Goal: Task Accomplishment & Management: Manage account settings

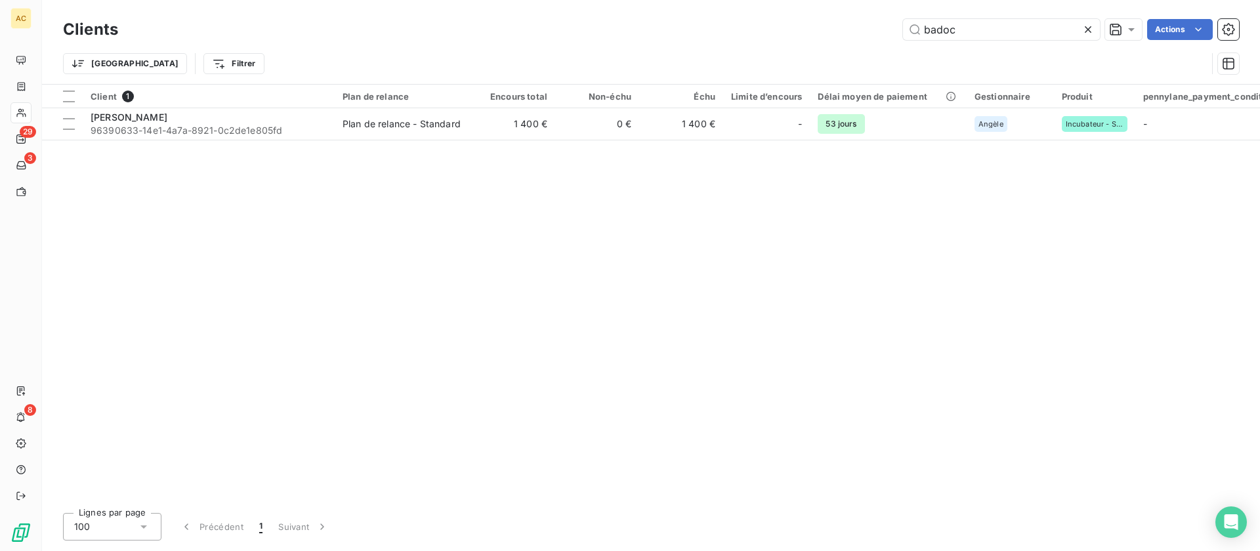
drag, startPoint x: 955, startPoint y: 31, endPoint x: 880, endPoint y: 23, distance: 75.3
click at [880, 23] on div "badoc Actions" at bounding box center [686, 29] width 1105 height 21
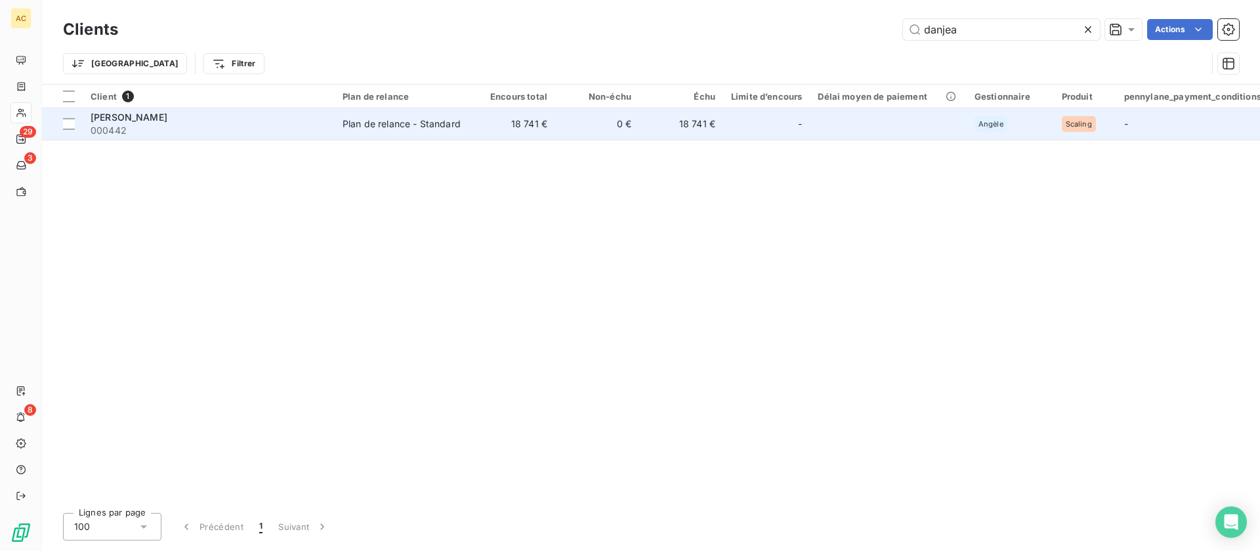
type input "danjea"
click at [353, 125] on div "Plan de relance - Standard" at bounding box center [402, 123] width 118 height 13
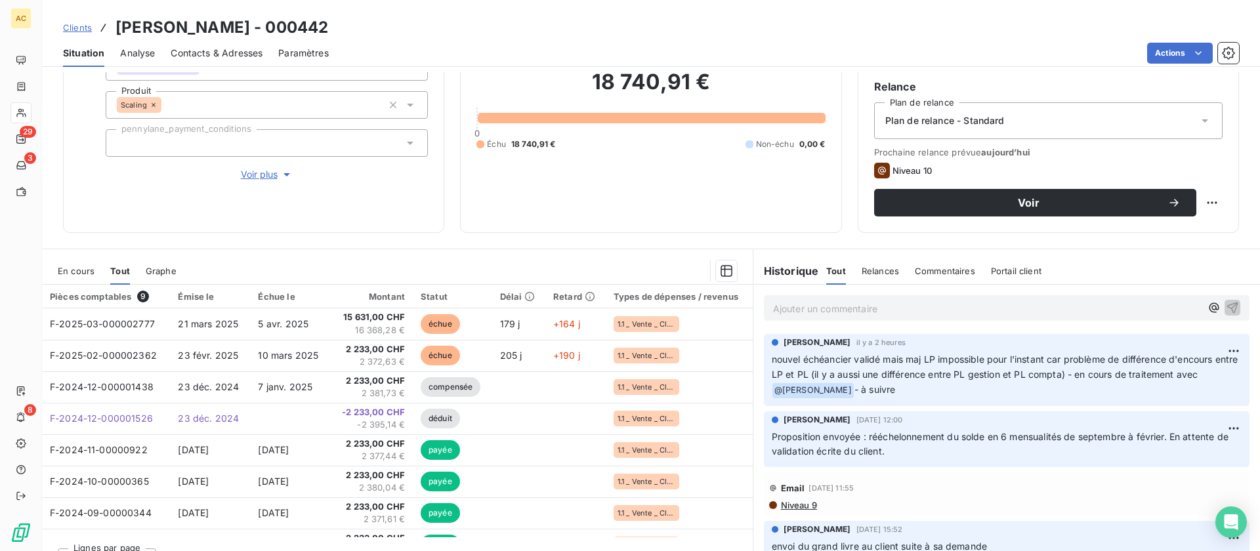
scroll to position [125, 0]
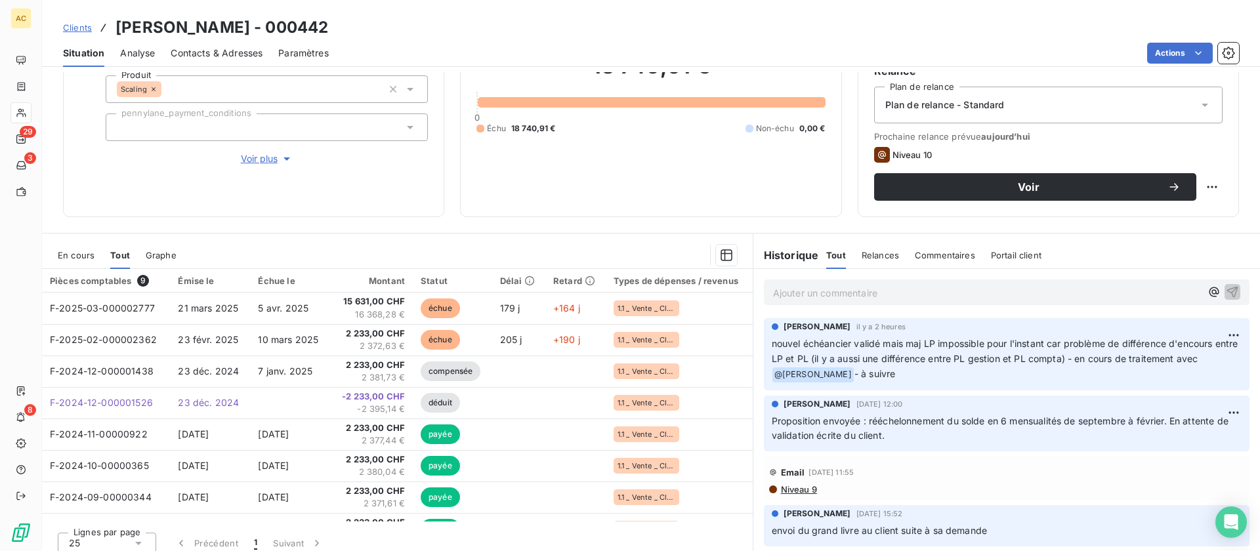
click at [910, 379] on p "nouvel échéancier validé mais maj LP impossible pour l'instant car problème de …" at bounding box center [1007, 360] width 470 height 46
click at [1221, 336] on html "AC 29 3 8 Clients [PERSON_NAME] - 000442 Situation Analyse Contacts & Adresses …" at bounding box center [630, 275] width 1260 height 551
click at [1180, 360] on div "Editer" at bounding box center [1182, 364] width 73 height 21
click at [894, 374] on span "- à suivre" at bounding box center [874, 373] width 41 height 11
click at [919, 378] on p "nouvel échéancier validé mais maj LP impossible pour l'instant car problème de …" at bounding box center [999, 359] width 454 height 45
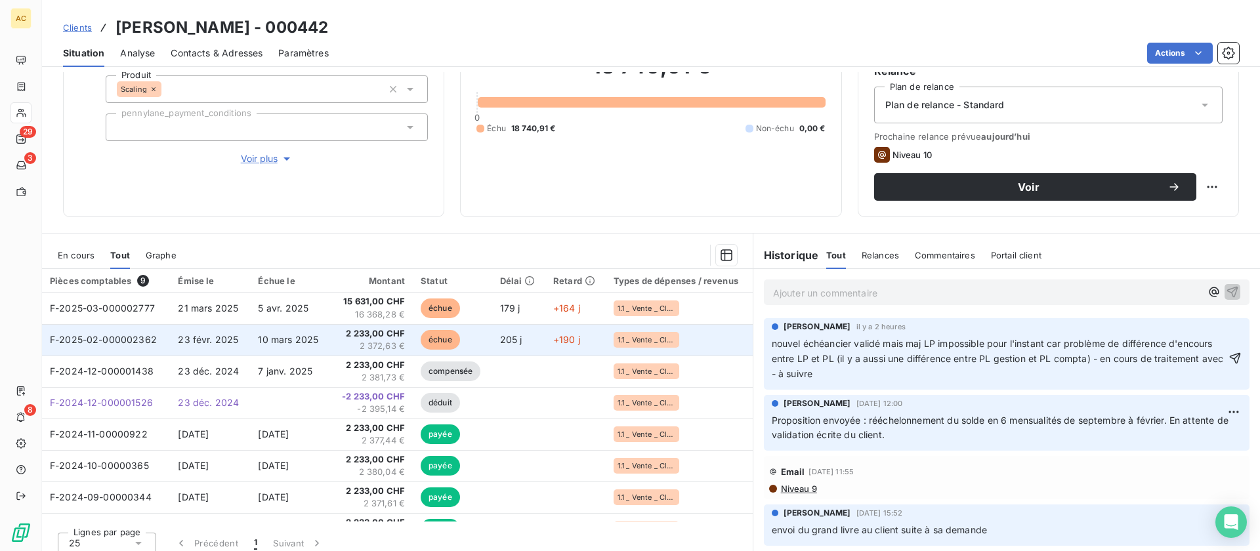
drag, startPoint x: 812, startPoint y: 354, endPoint x: 733, endPoint y: 331, distance: 82.2
click at [731, 331] on div "En cours Tout Graphe Pièces comptables 9 Émise le Échue le Montant Statut Délai…" at bounding box center [651, 397] width 1218 height 328
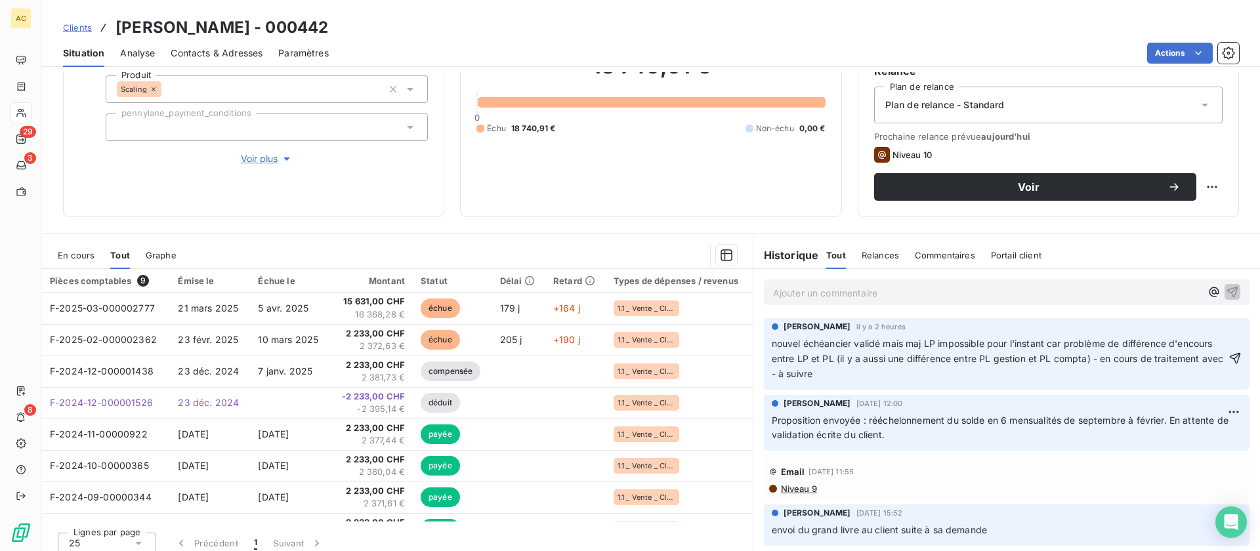
copy span "nouvel échéancier validé mais maj LP impossible pour l'instant car problème de …"
click at [974, 379] on p "nouvel échéancier validé mais maj LP impossible pour l'instant car problème de …" at bounding box center [999, 359] width 454 height 45
click at [1228, 359] on icon "button" at bounding box center [1234, 358] width 13 height 13
click at [1213, 334] on html "AC 29 3 8 Clients [PERSON_NAME] - 000442 Situation Analyse Contacts & Adresses …" at bounding box center [630, 275] width 1260 height 551
click at [1175, 383] on div "Supprimer" at bounding box center [1182, 387] width 73 height 21
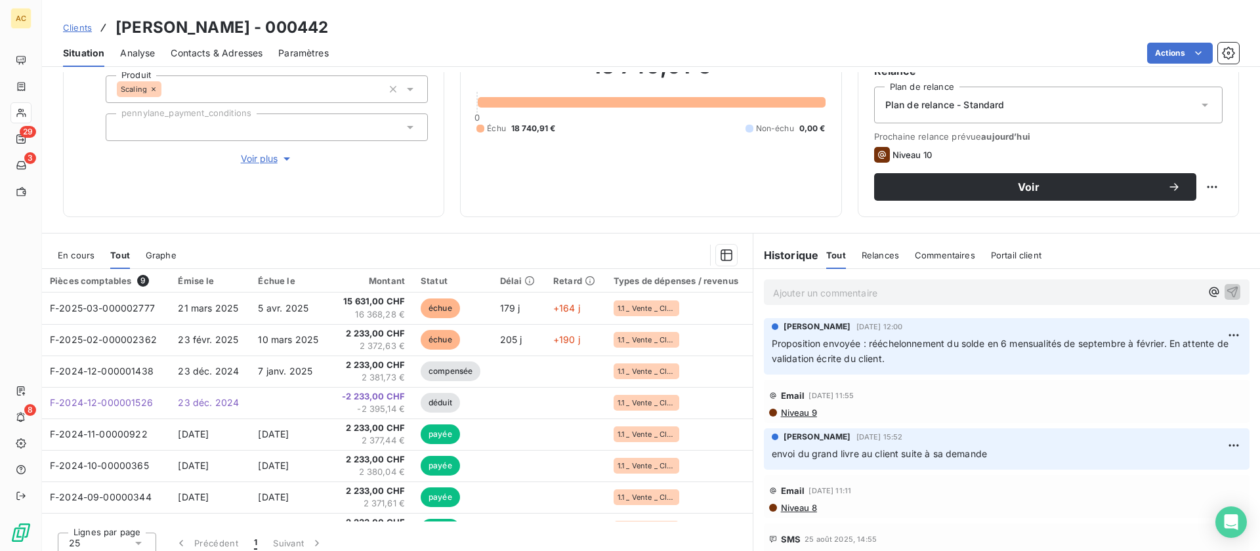
click at [829, 296] on p "Ajouter un commentaire ﻿" at bounding box center [987, 293] width 428 height 16
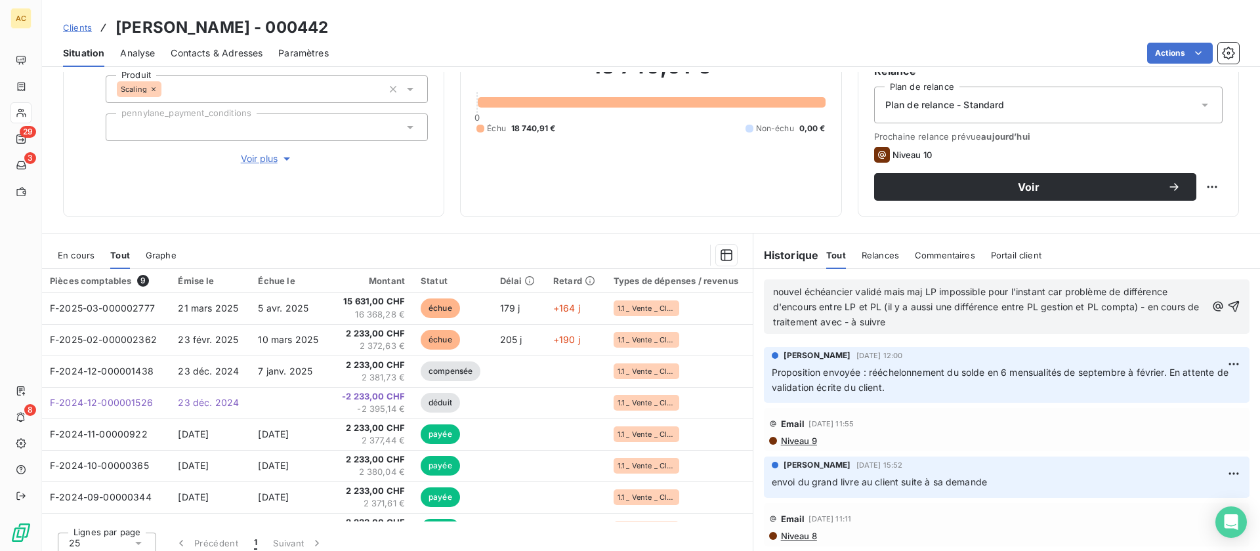
click at [852, 320] on span "nouvel échéancier validé mais maj LP impossible pour l'instant car problème de …" at bounding box center [987, 306] width 429 height 41
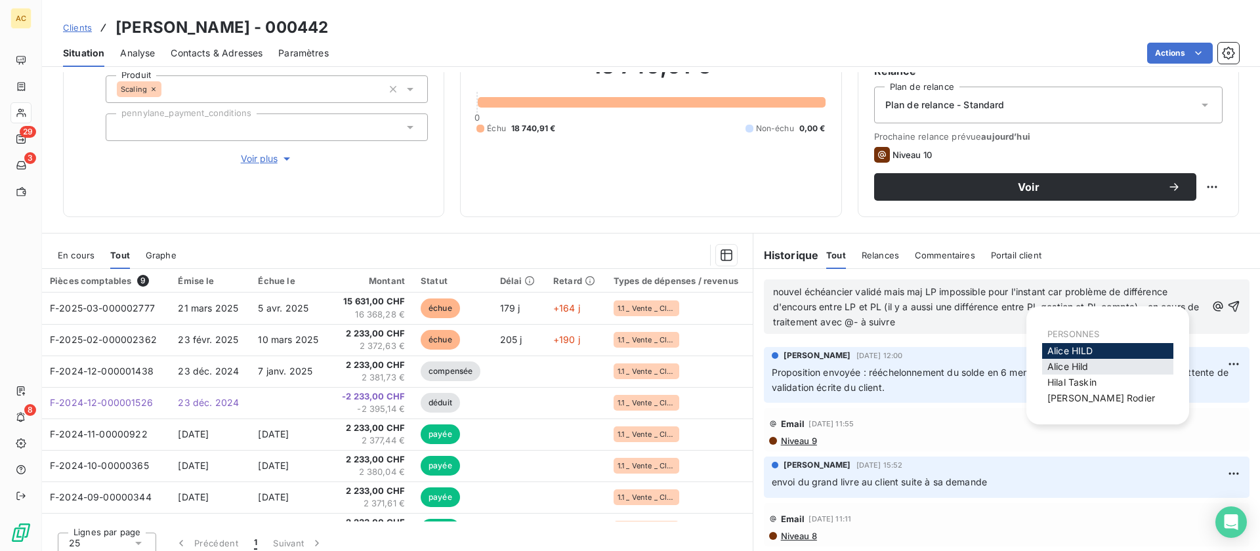
click at [1061, 365] on span "[PERSON_NAME]" at bounding box center [1067, 366] width 41 height 11
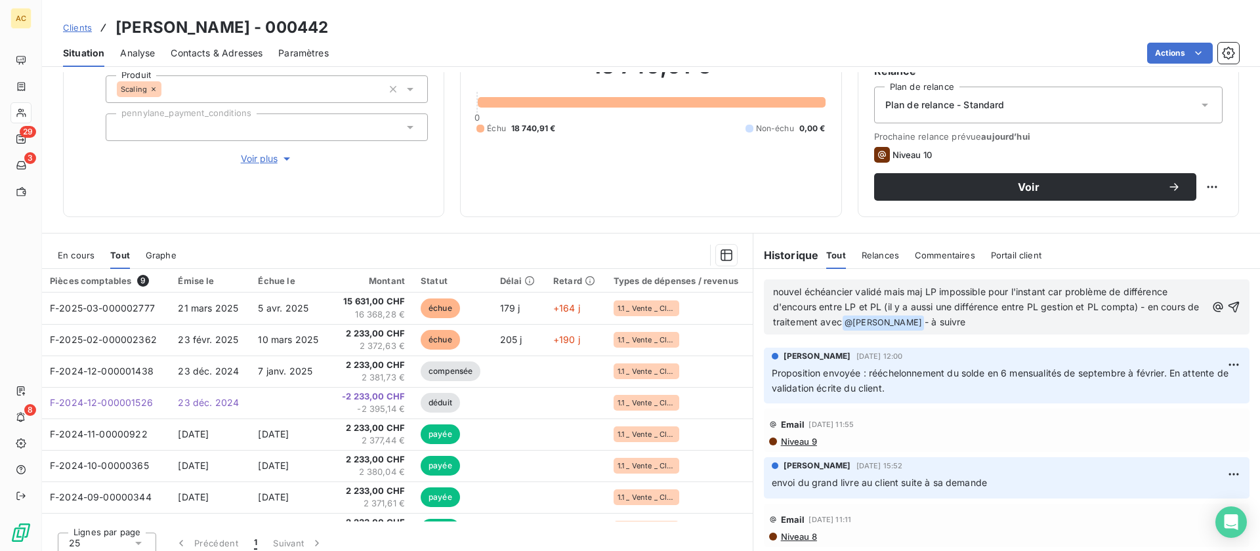
click at [1016, 329] on p "nouvel échéancier validé mais maj LP impossible pour l'instant car problème de …" at bounding box center [989, 308] width 433 height 46
click at [1227, 308] on icon "button" at bounding box center [1233, 307] width 13 height 13
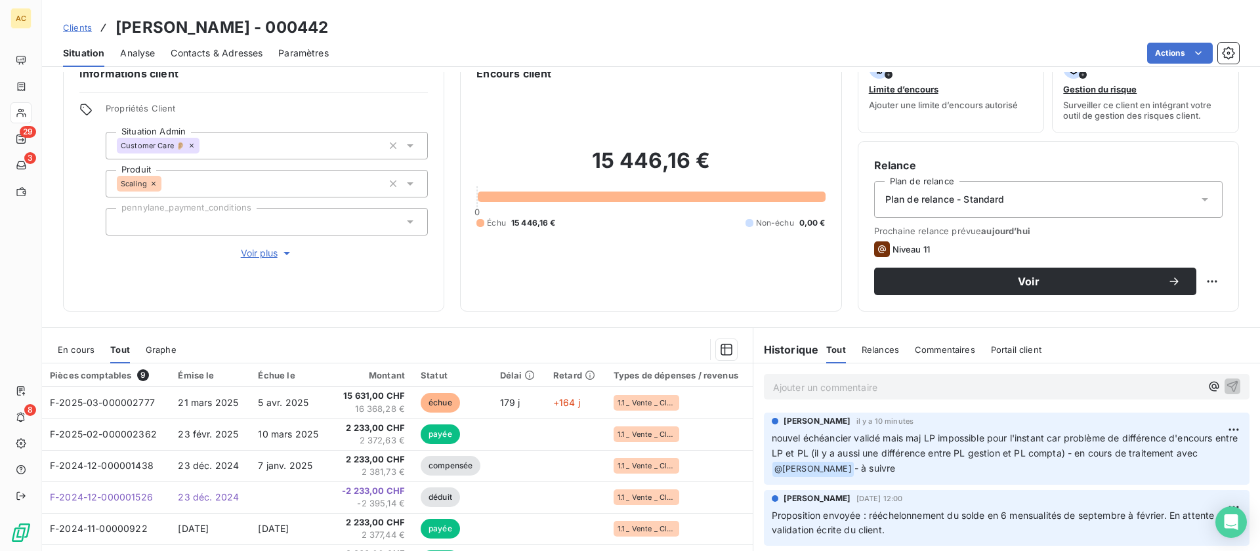
scroll to position [135, 0]
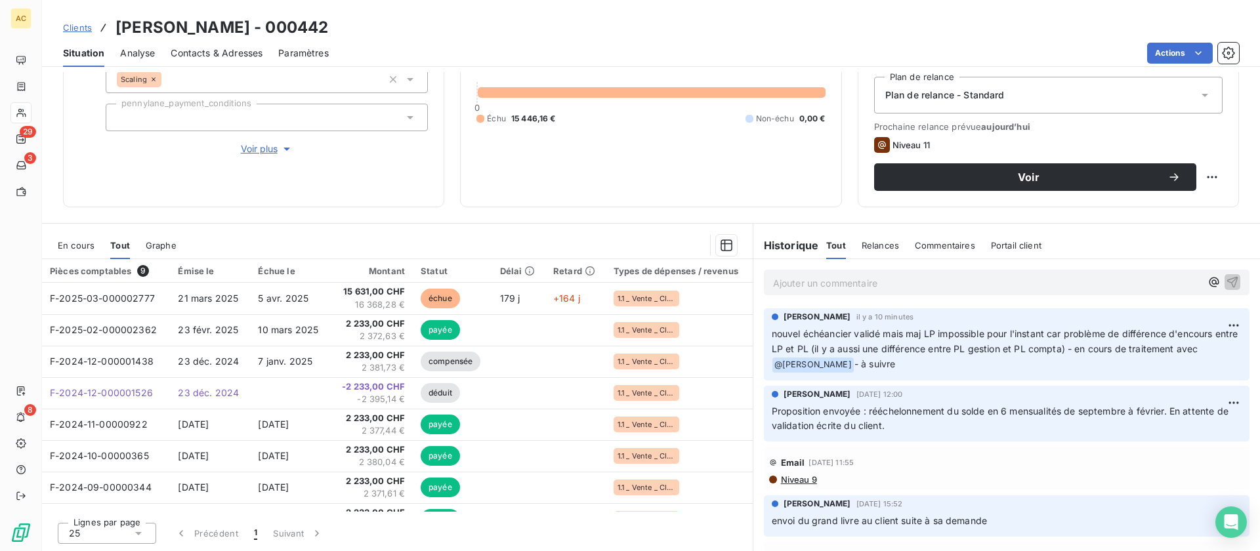
click at [800, 280] on p "Ajouter un commentaire ﻿" at bounding box center [987, 283] width 428 height 16
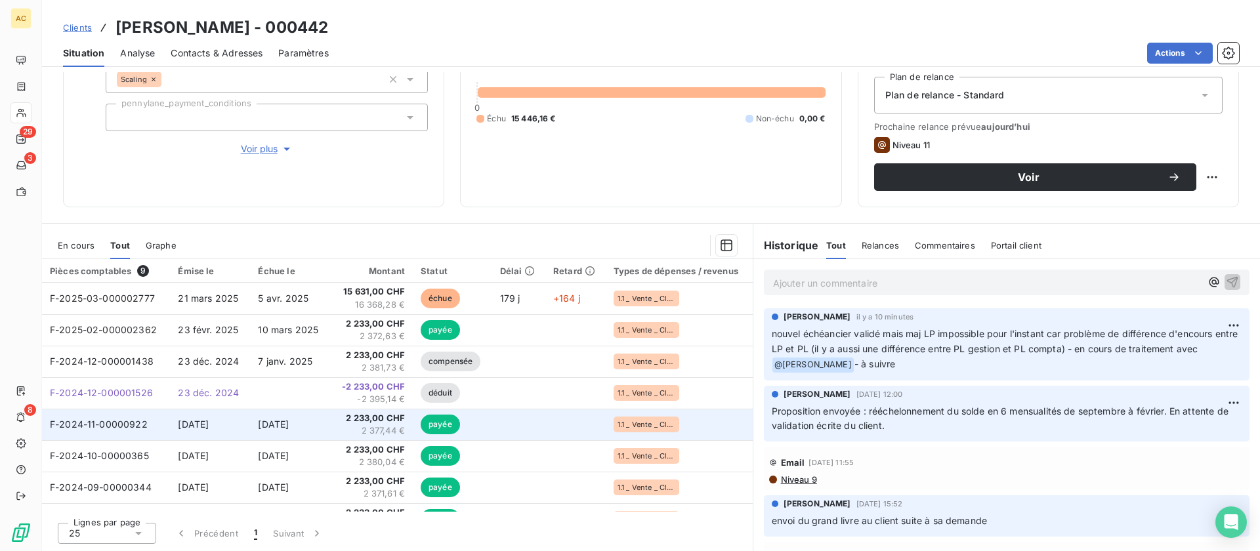
scroll to position [108, 0]
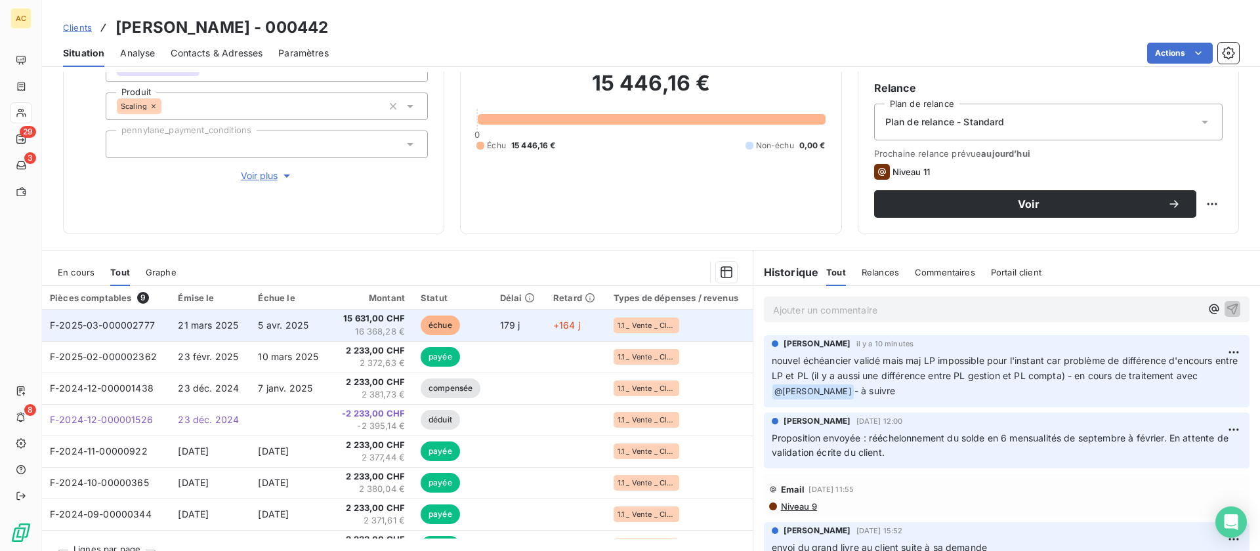
click at [356, 333] on span "16 368,28 €" at bounding box center [372, 331] width 66 height 13
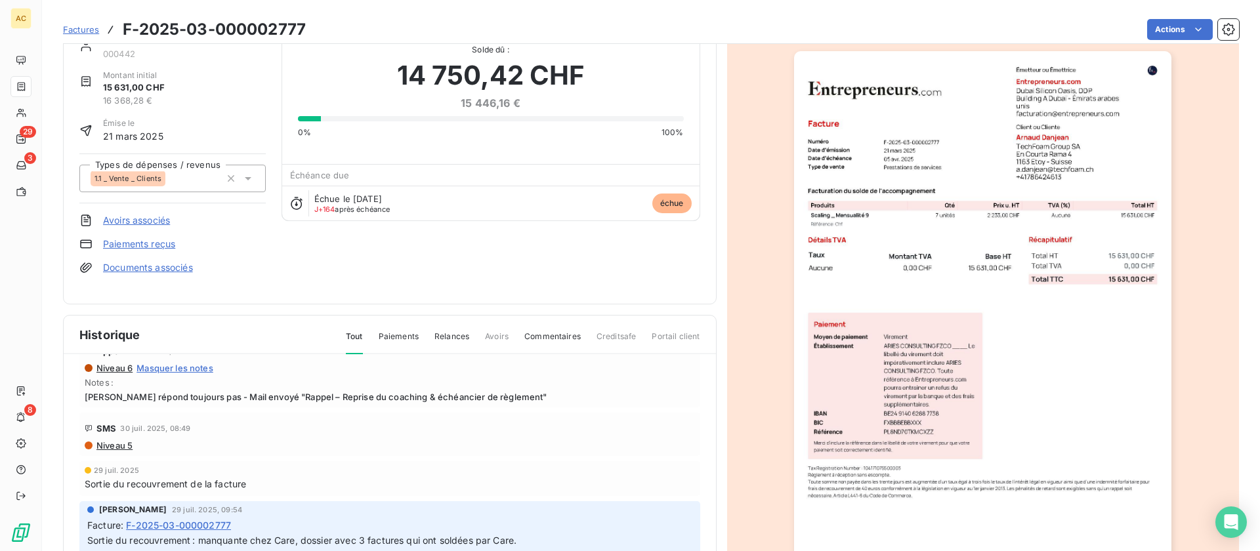
scroll to position [371, 0]
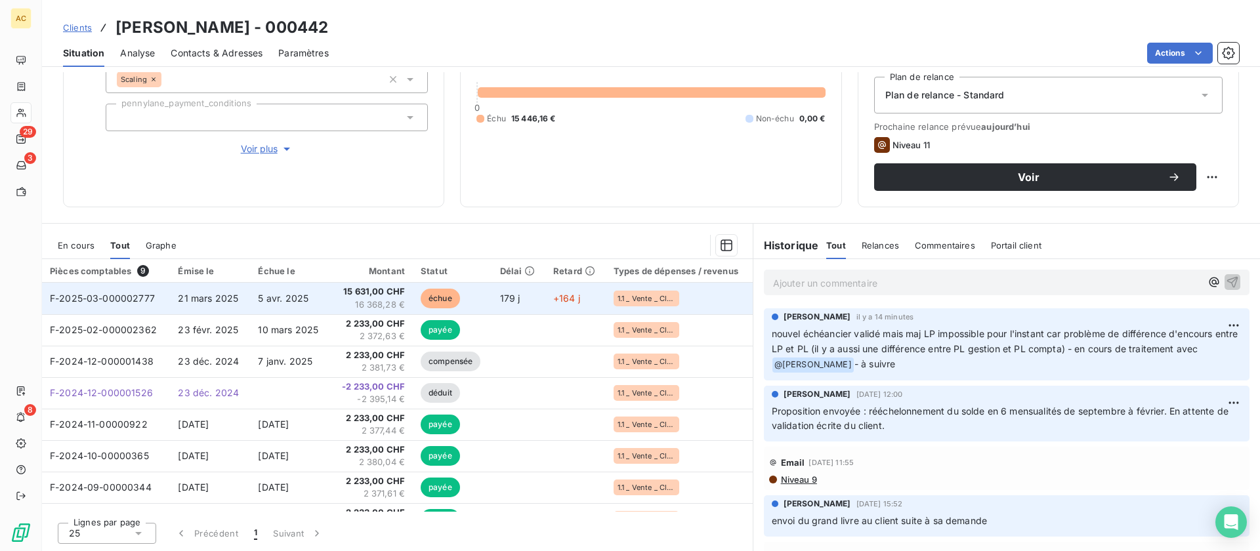
click at [534, 300] on td "179 j" at bounding box center [518, 298] width 53 height 31
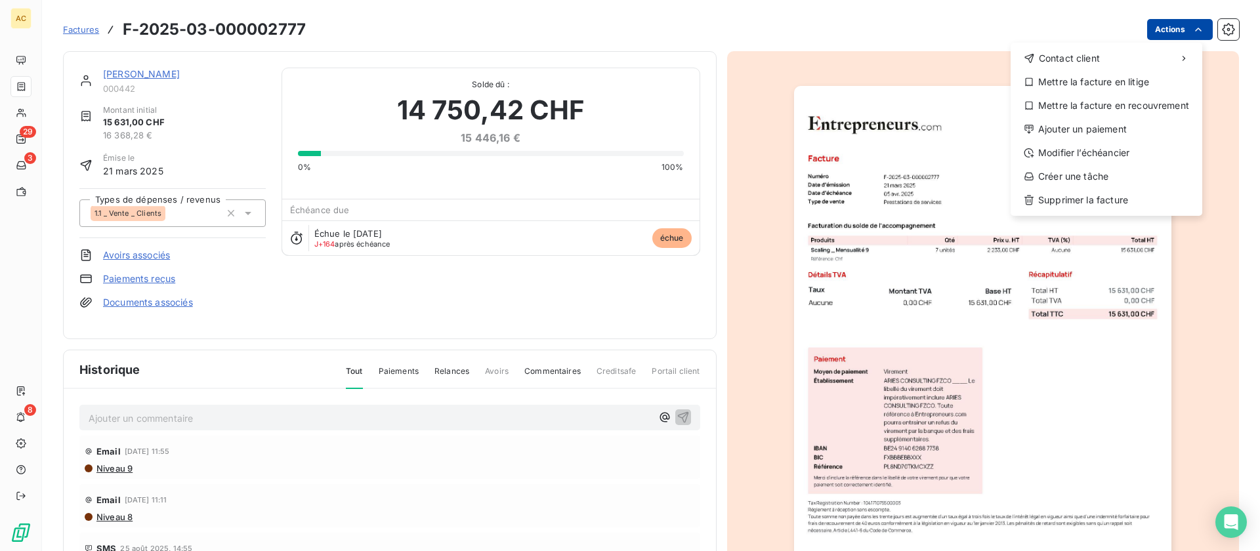
click at [1174, 32] on html "AC 29 3 8 Factures F-2025-03-000002777 Actions Contact client Mettre la facture…" at bounding box center [630, 275] width 1260 height 551
click at [1087, 148] on div "Modifier l’échéancier" at bounding box center [1106, 152] width 181 height 21
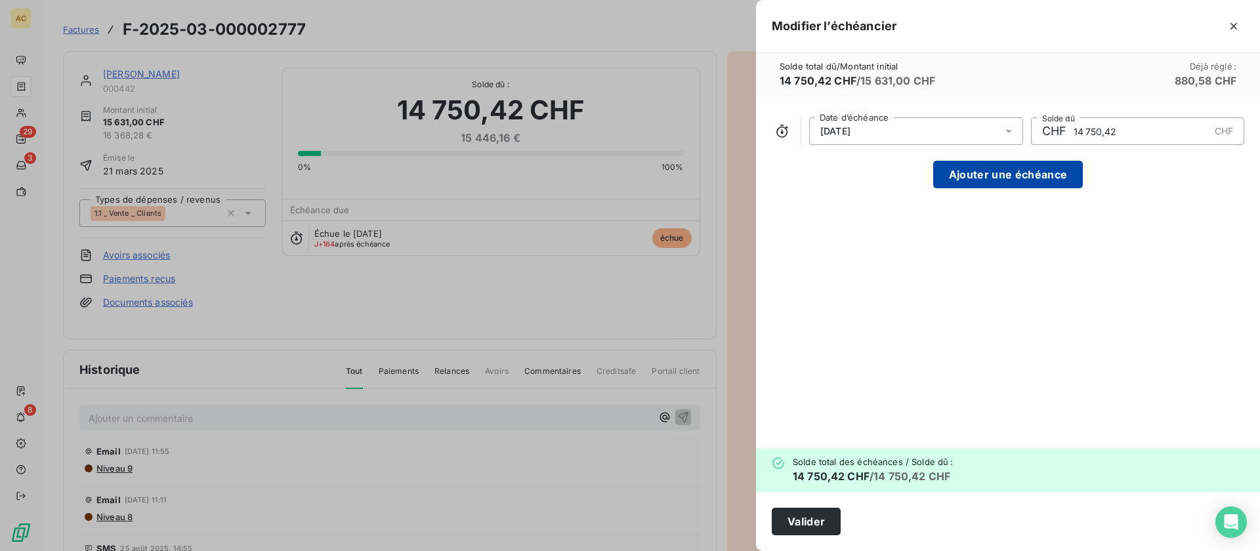
click at [1037, 176] on button "Ajouter une échéance" at bounding box center [1008, 175] width 150 height 28
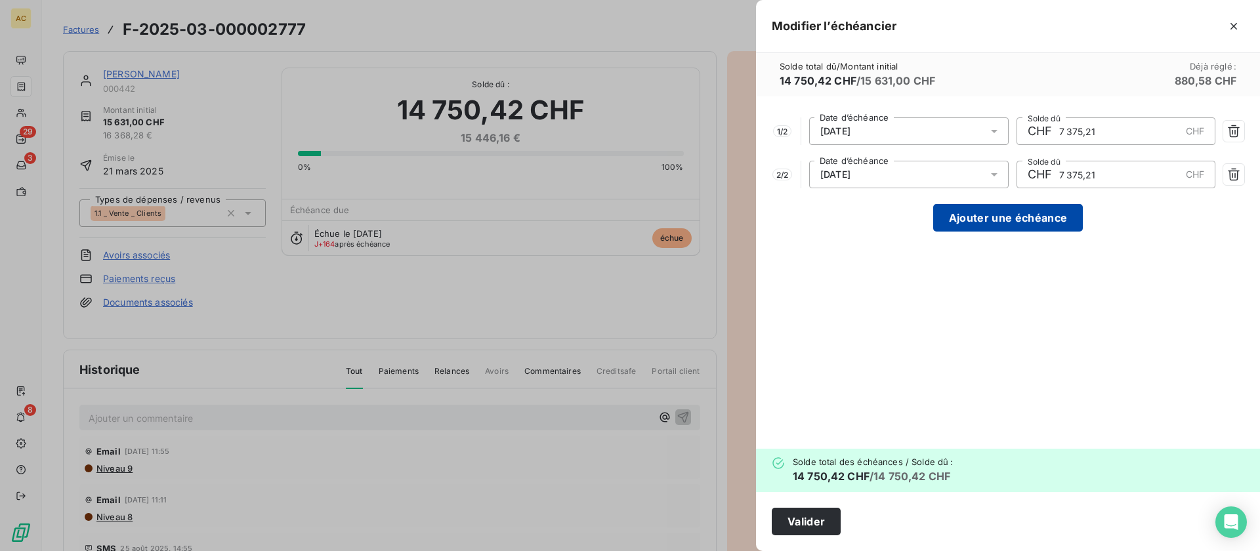
click at [1026, 217] on button "Ajouter une échéance" at bounding box center [1008, 218] width 150 height 28
type input "4 916,81"
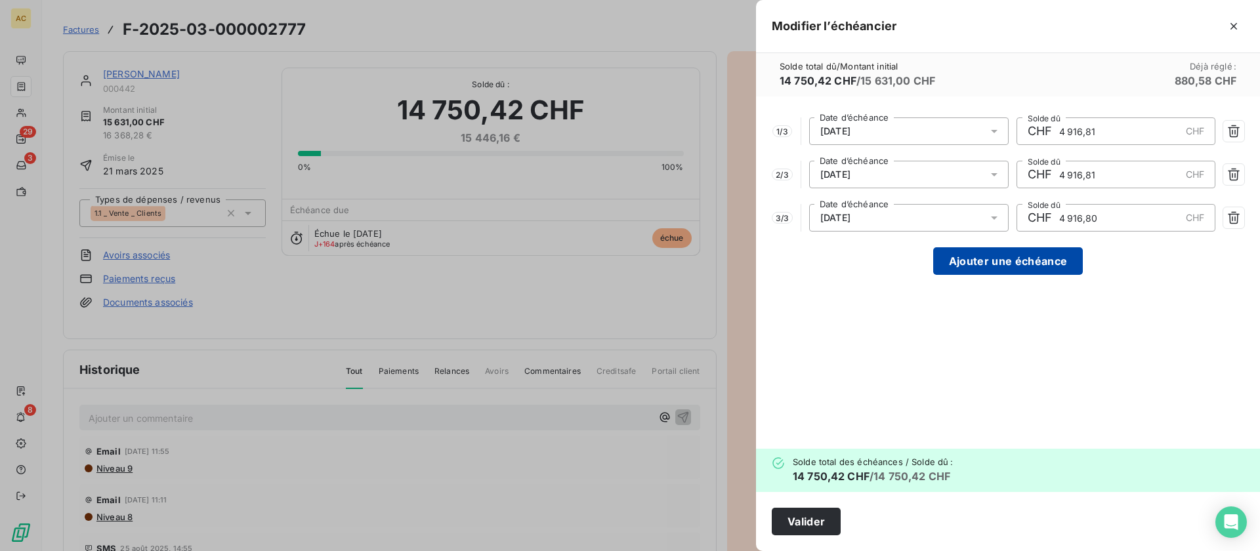
click at [1023, 257] on button "Ajouter une échéance" at bounding box center [1008, 261] width 150 height 28
type input "3 687,61"
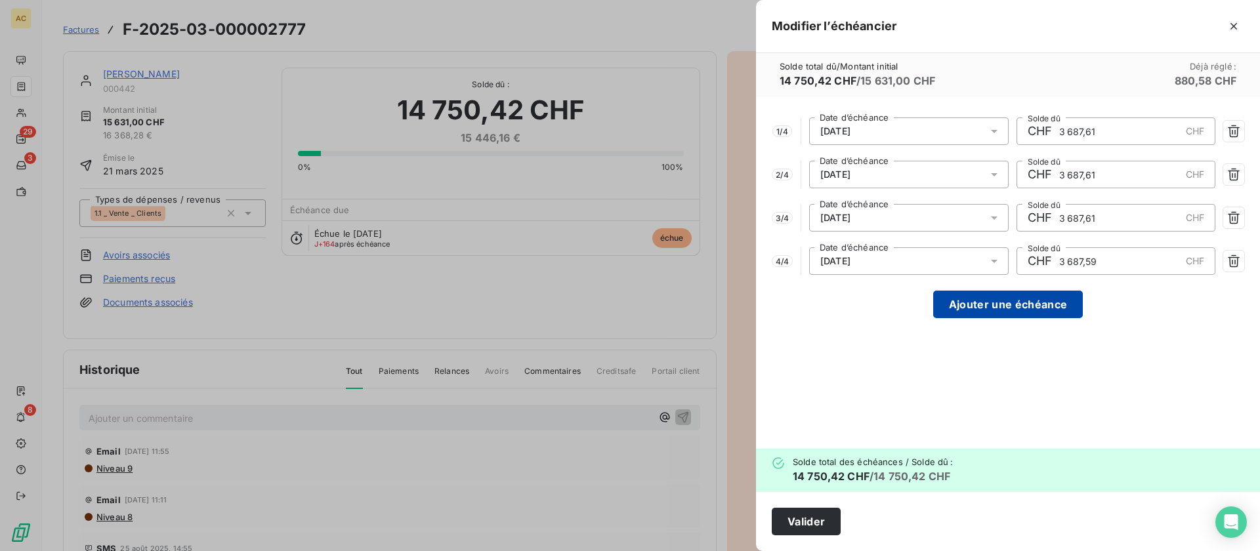
click at [1021, 312] on button "Ajouter une échéance" at bounding box center [1008, 305] width 150 height 28
type input "2 950,08"
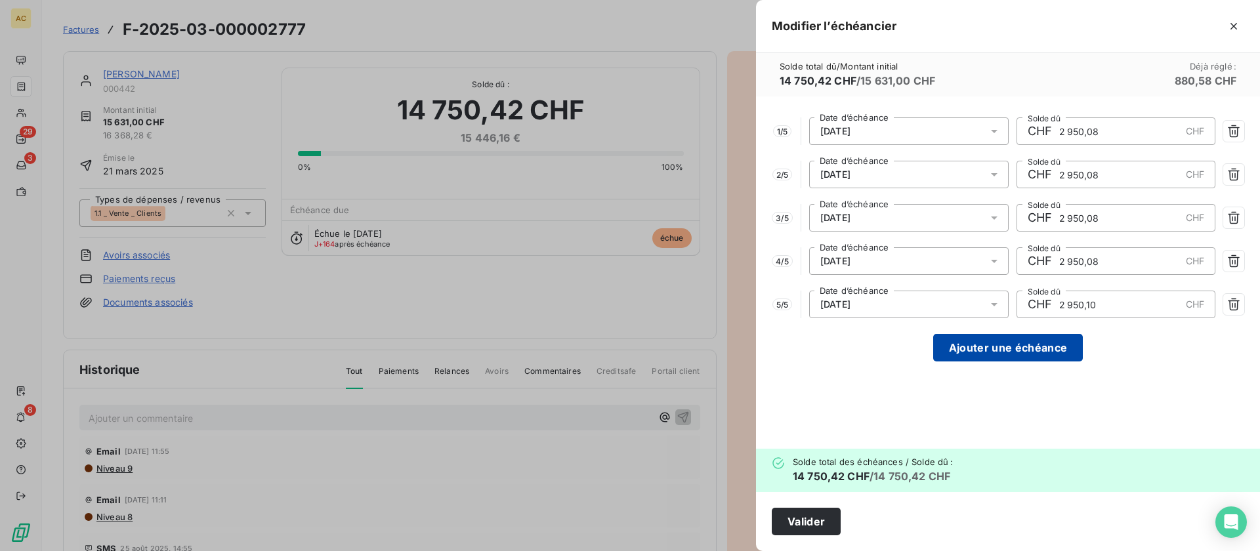
click at [1018, 347] on button "Ajouter une échéance" at bounding box center [1008, 348] width 150 height 28
type input "2 458,40"
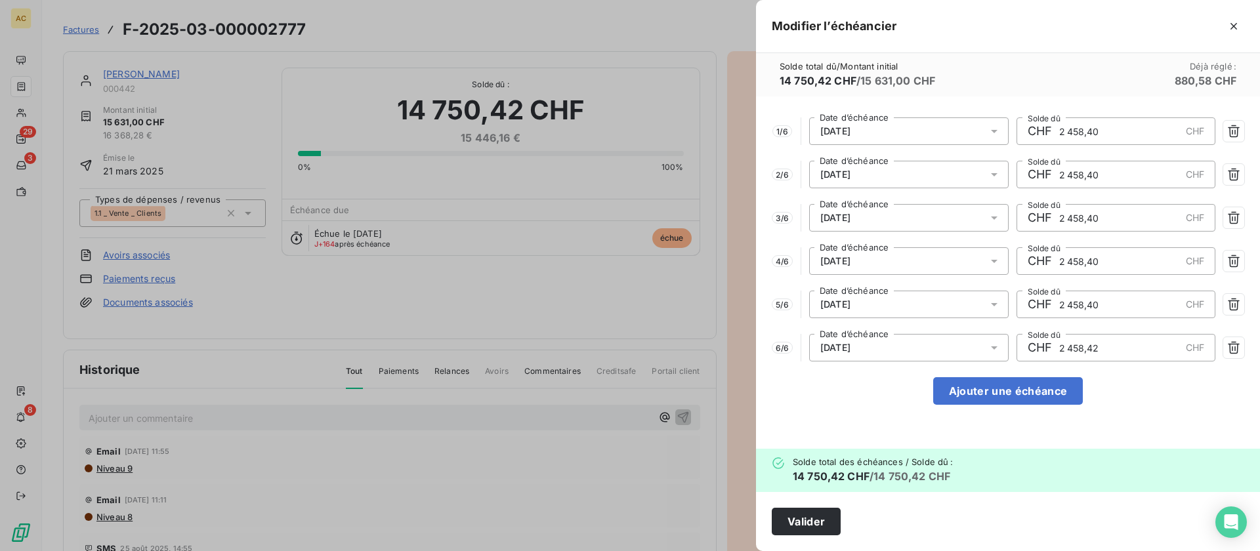
click at [1113, 133] on input "2 458,40" at bounding box center [1119, 131] width 123 height 26
click at [994, 133] on icon at bounding box center [993, 131] width 13 height 13
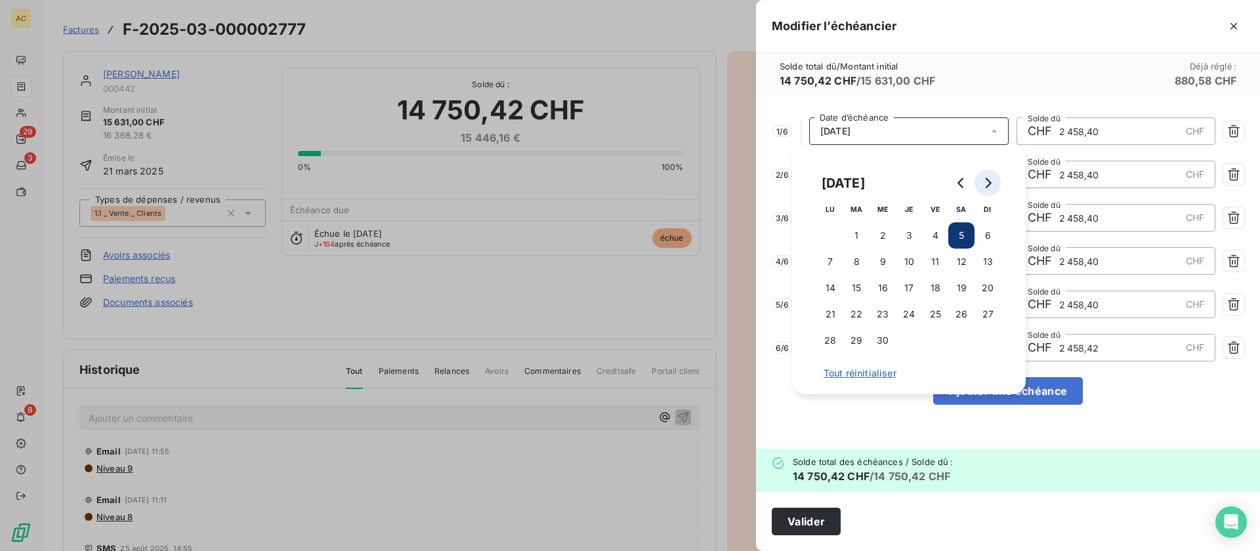
click at [993, 181] on button "Go to next month" at bounding box center [987, 183] width 26 height 26
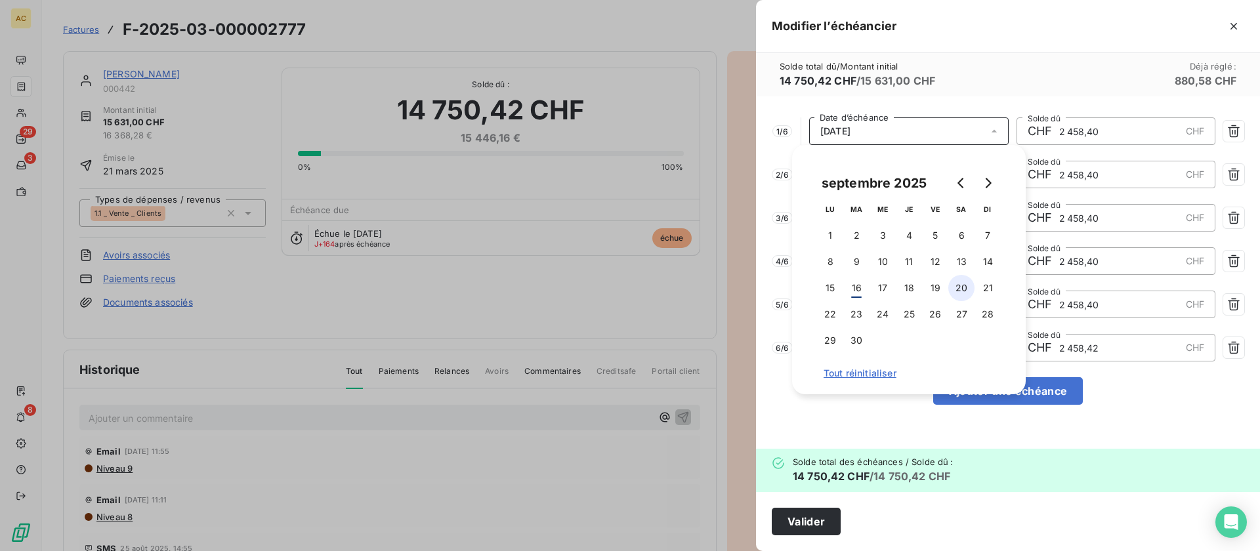
click at [961, 289] on button "20" at bounding box center [961, 288] width 26 height 26
type input "2 458,42"
type input "2 458,40"
click at [966, 289] on button "20" at bounding box center [961, 288] width 26 height 26
type input "2 458,42"
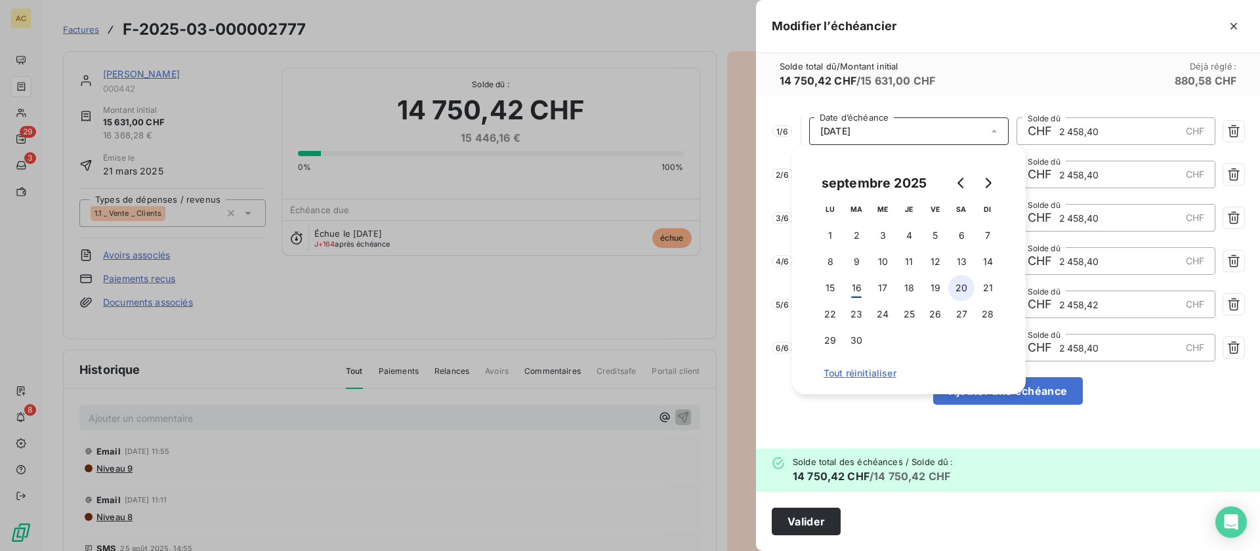
type input "2 458,40"
click at [966, 289] on button "20" at bounding box center [961, 288] width 26 height 26
type input "2 458,42"
type input "2 458,40"
click at [966, 289] on button "20" at bounding box center [961, 288] width 26 height 26
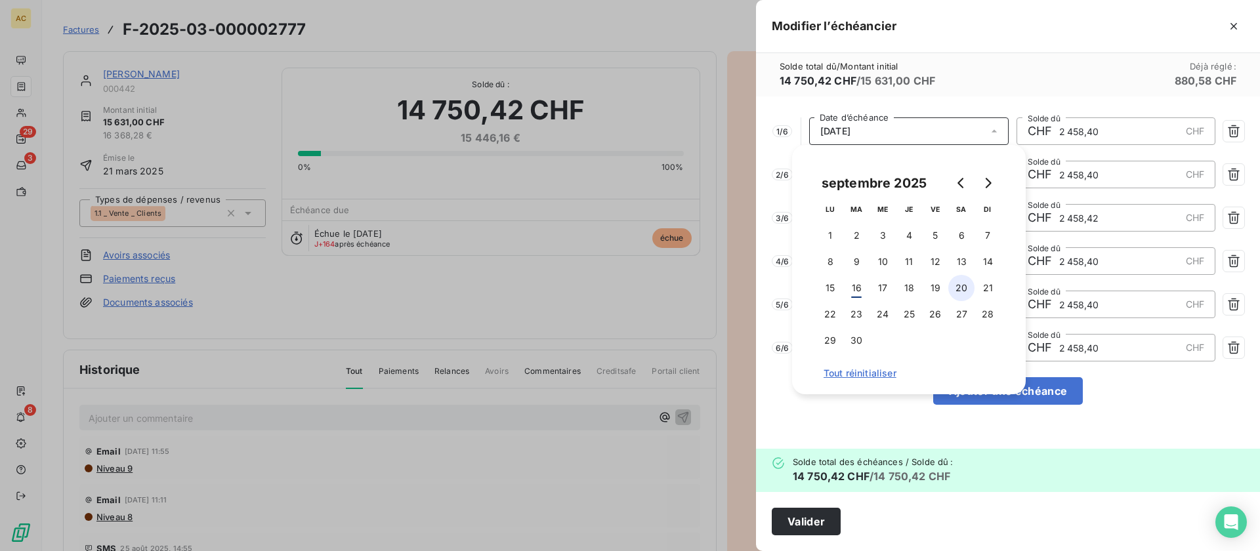
type input "2 458,42"
type input "2 458,40"
click at [966, 289] on button "20" at bounding box center [961, 288] width 26 height 26
type input "2 458,42"
type input "2 458,40"
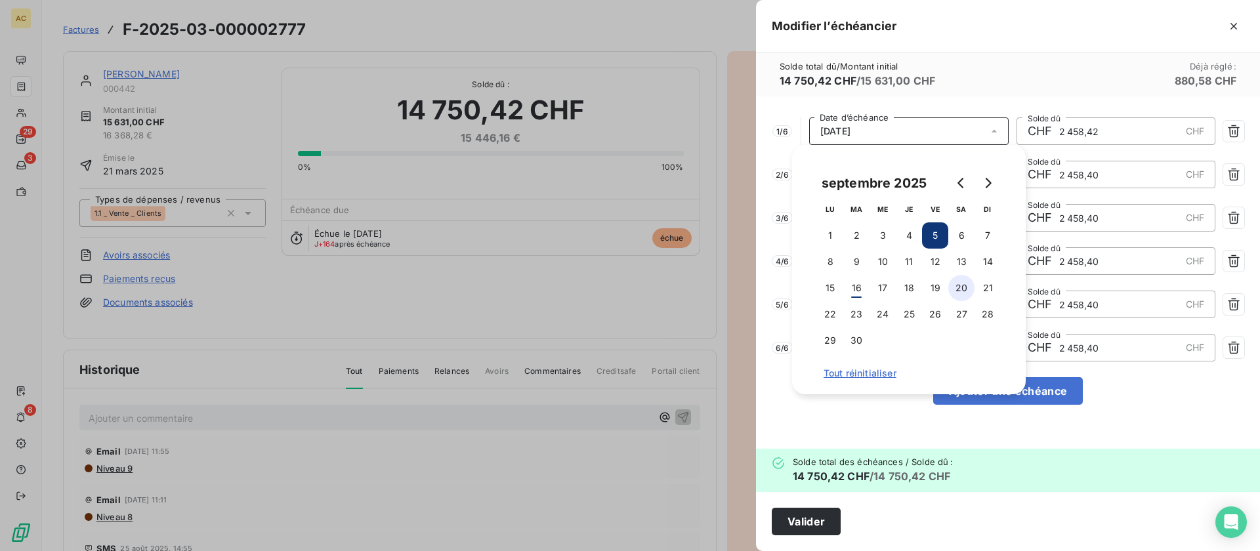
click at [966, 289] on button "20" at bounding box center [961, 288] width 26 height 26
click at [989, 95] on div "Solde total dû / Montant initial 14 750,42 CHF / 15 631,00 CHF Déjà réglé : 880…" at bounding box center [1008, 74] width 504 height 43
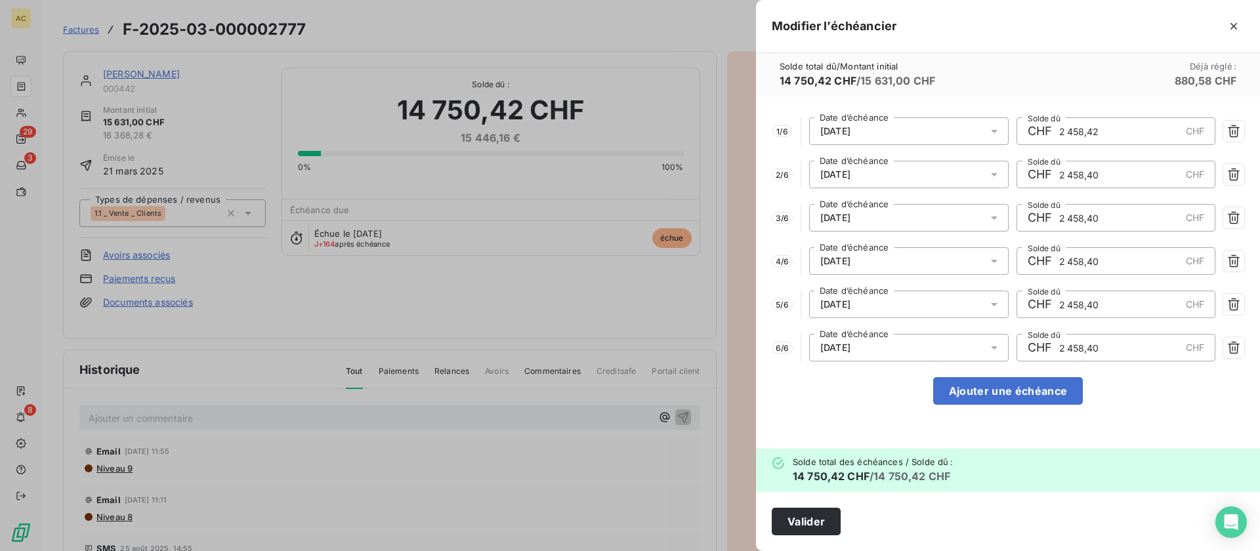
click at [980, 178] on div "[DATE]" at bounding box center [908, 175] width 199 height 28
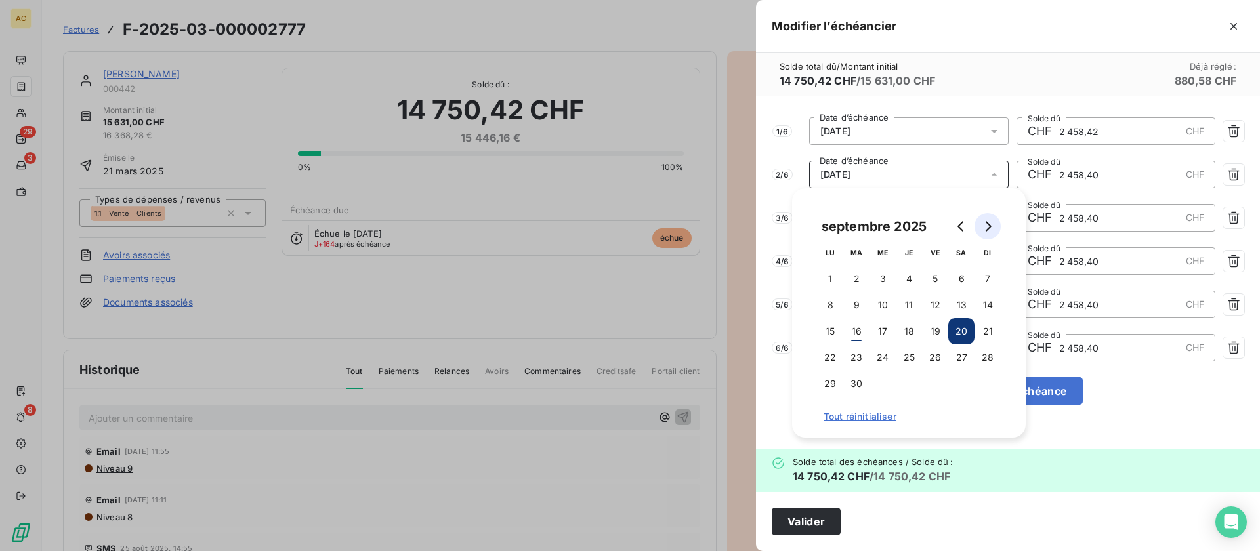
click at [989, 229] on icon "Go to next month" at bounding box center [987, 226] width 10 height 10
click at [884, 331] on button "15" at bounding box center [882, 331] width 26 height 26
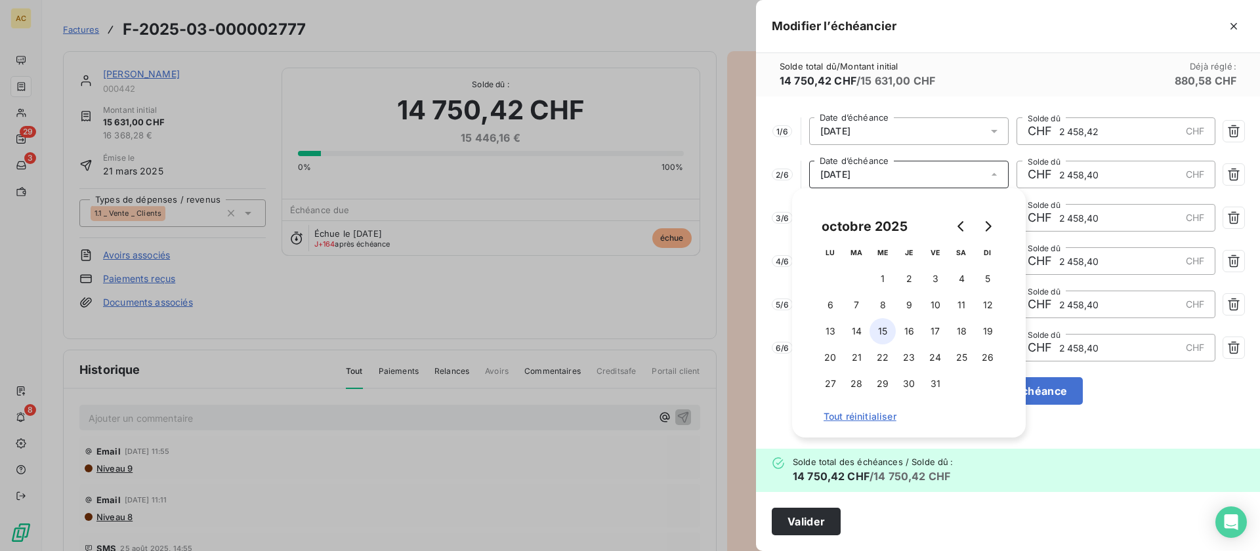
click at [884, 331] on button "15" at bounding box center [882, 331] width 26 height 26
click at [1026, 81] on div "Solde total dû / Montant initial 14 750,42 CHF / 15 631,00 CHF Déjà réglé : 880…" at bounding box center [1008, 74] width 504 height 43
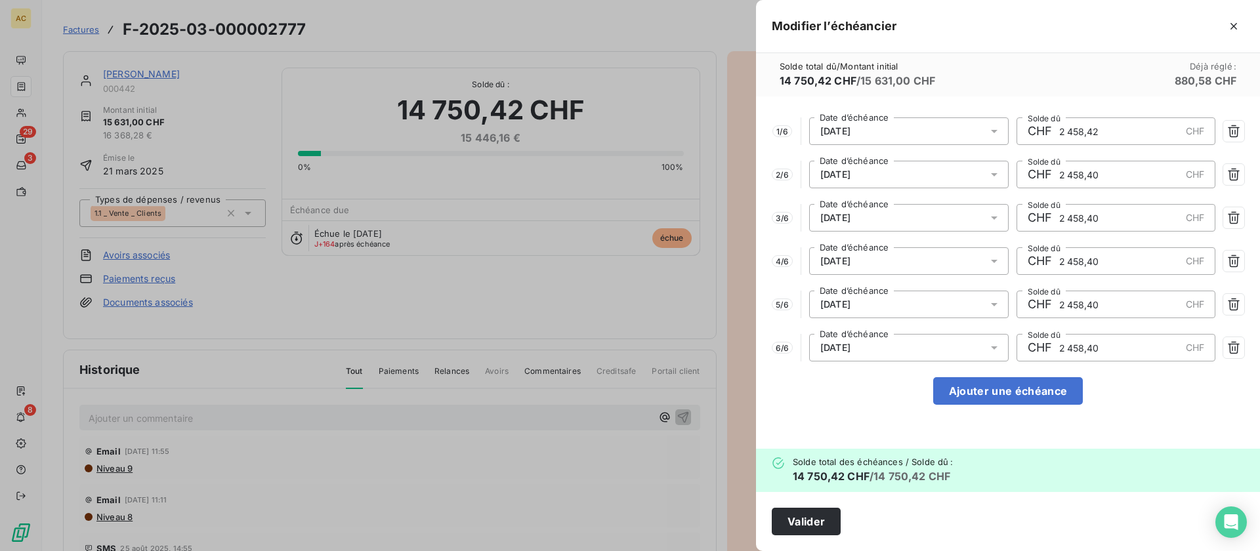
click at [940, 220] on div "[DATE]" at bounding box center [908, 218] width 199 height 28
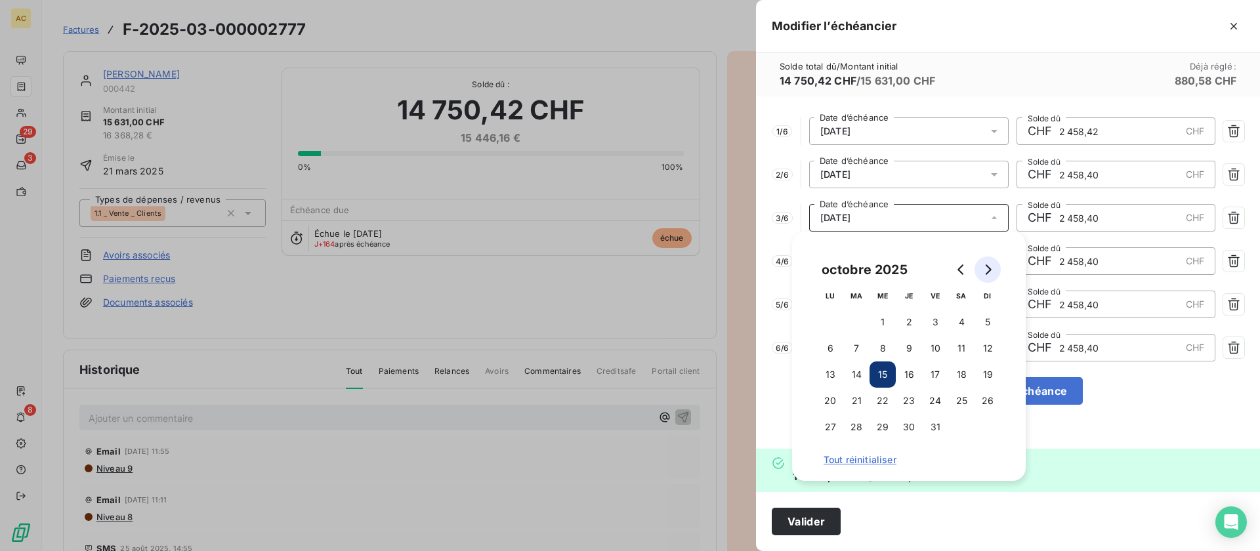
click at [989, 275] on button "Go to next month" at bounding box center [987, 270] width 26 height 26
click at [956, 377] on button "15" at bounding box center [961, 375] width 26 height 26
click at [957, 377] on button "15" at bounding box center [961, 375] width 26 height 26
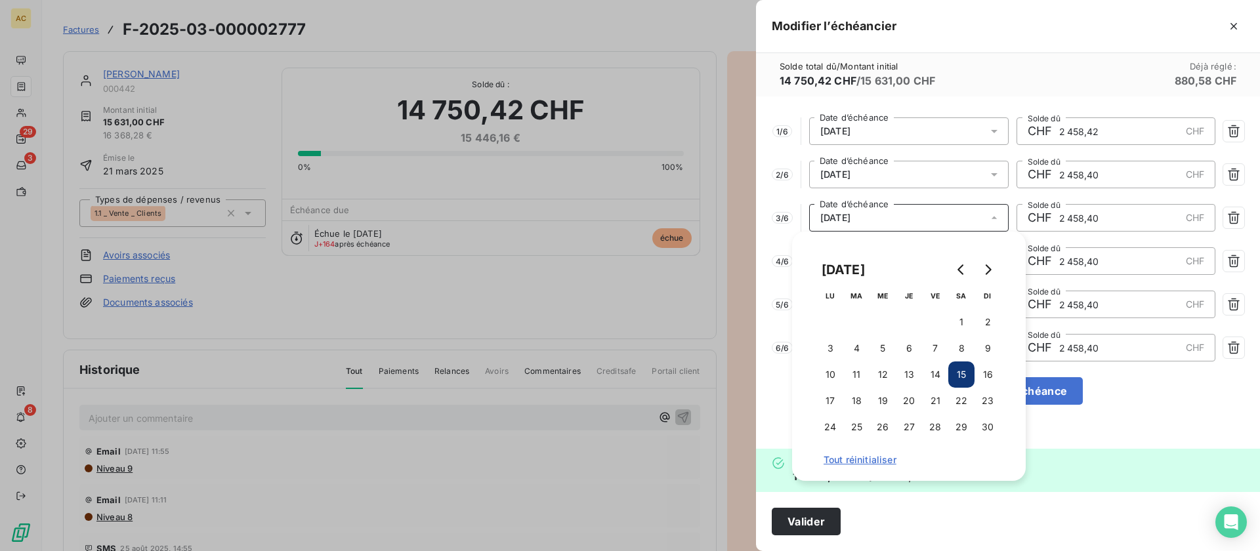
click at [999, 77] on div "Solde total dû / Montant initial 14 750,42 CHF / 15 631,00 CHF Déjà réglé : 880…" at bounding box center [1008, 74] width 504 height 43
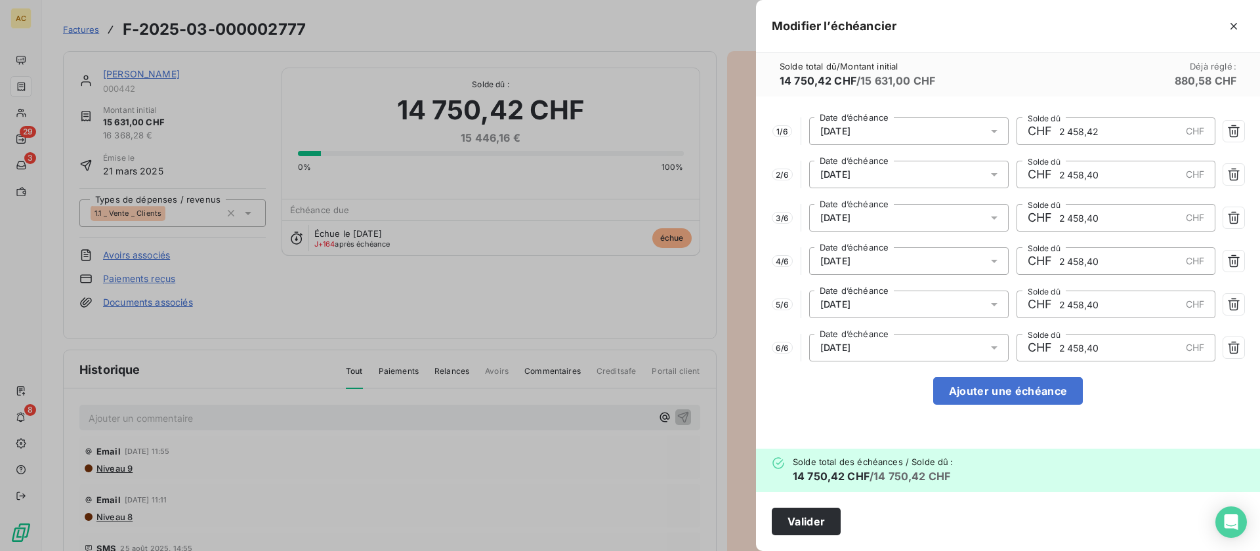
click at [918, 248] on div "[DATE]" at bounding box center [908, 261] width 199 height 28
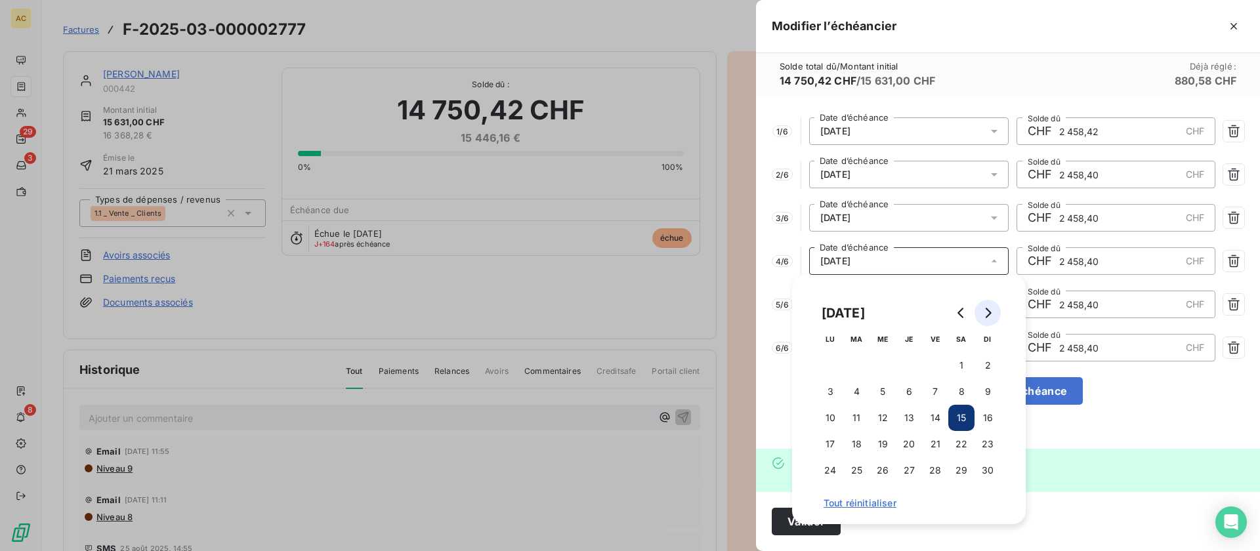
click at [981, 314] on button "Go to next month" at bounding box center [987, 313] width 26 height 26
click at [830, 418] on button "15" at bounding box center [830, 418] width 26 height 26
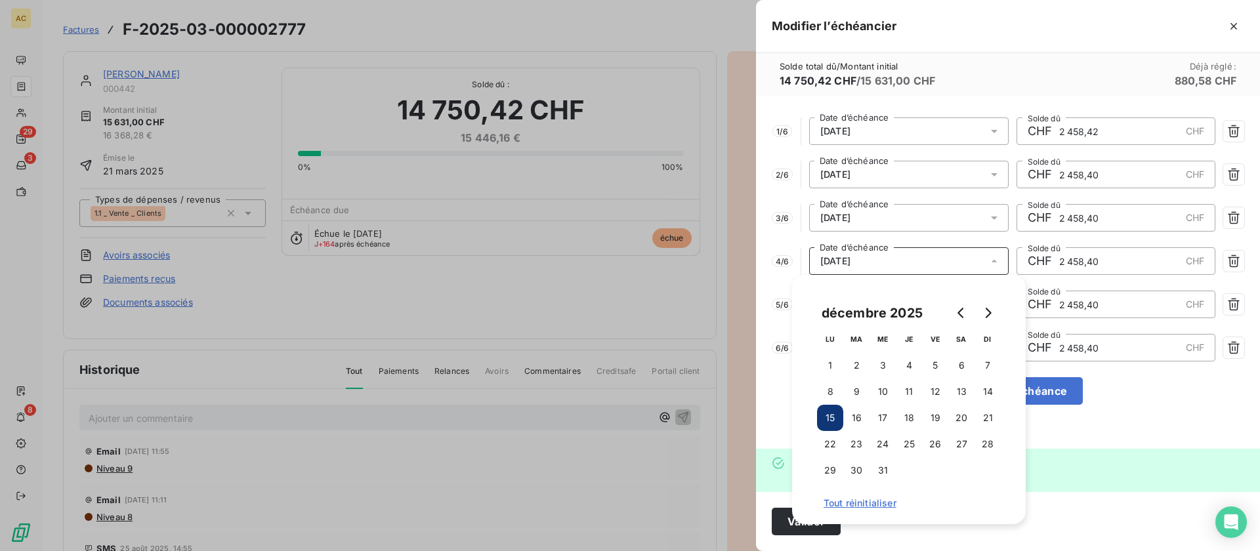
click at [1053, 91] on div "Solde total dû / Montant initial 14 750,42 CHF / 15 631,00 CHF Déjà réglé : 880…" at bounding box center [1008, 74] width 504 height 43
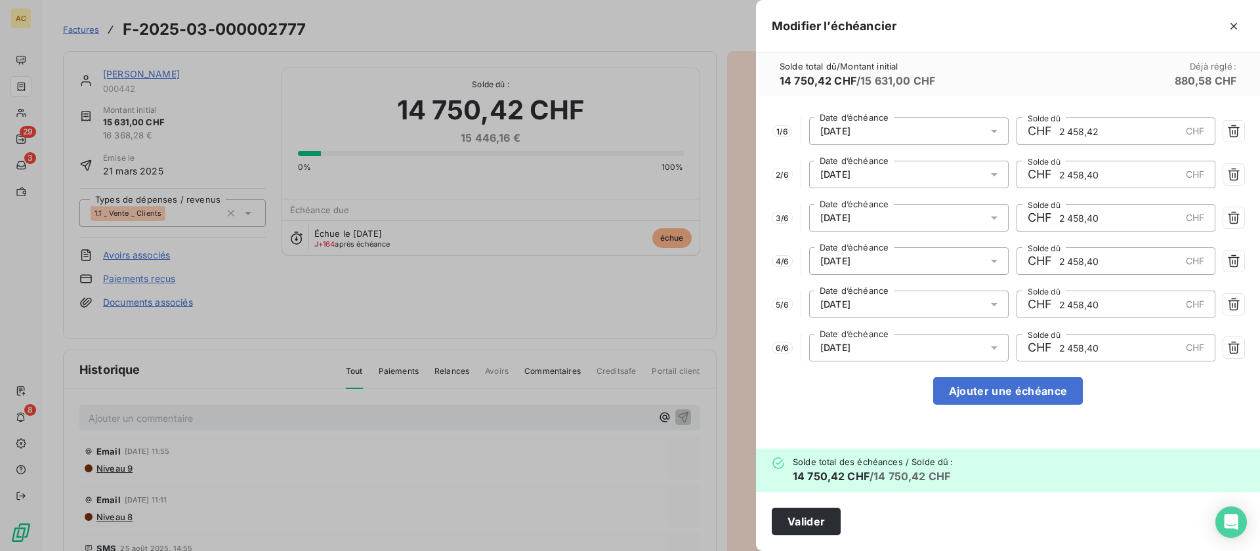
click at [931, 301] on div "[DATE]" at bounding box center [908, 305] width 199 height 28
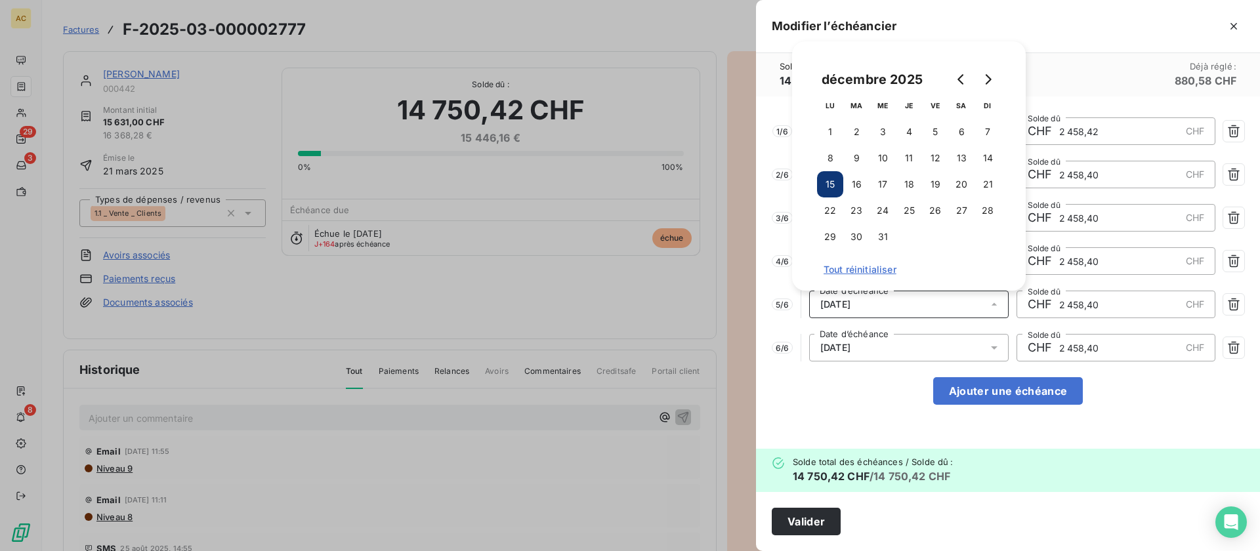
click at [883, 383] on div "1 / 6 [DATE] Date d’échéance CHF 2 458,42 CHF Solde dû 2 / 6 [DATE] Date d’éché…" at bounding box center [1008, 272] width 504 height 352
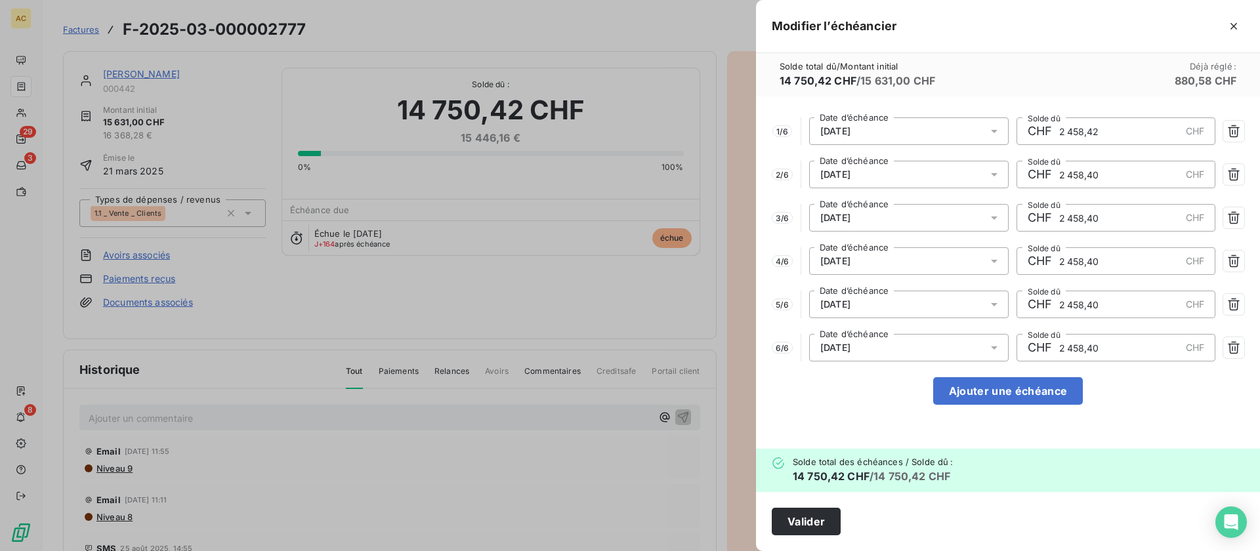
click at [869, 297] on div "[DATE]" at bounding box center [908, 305] width 199 height 28
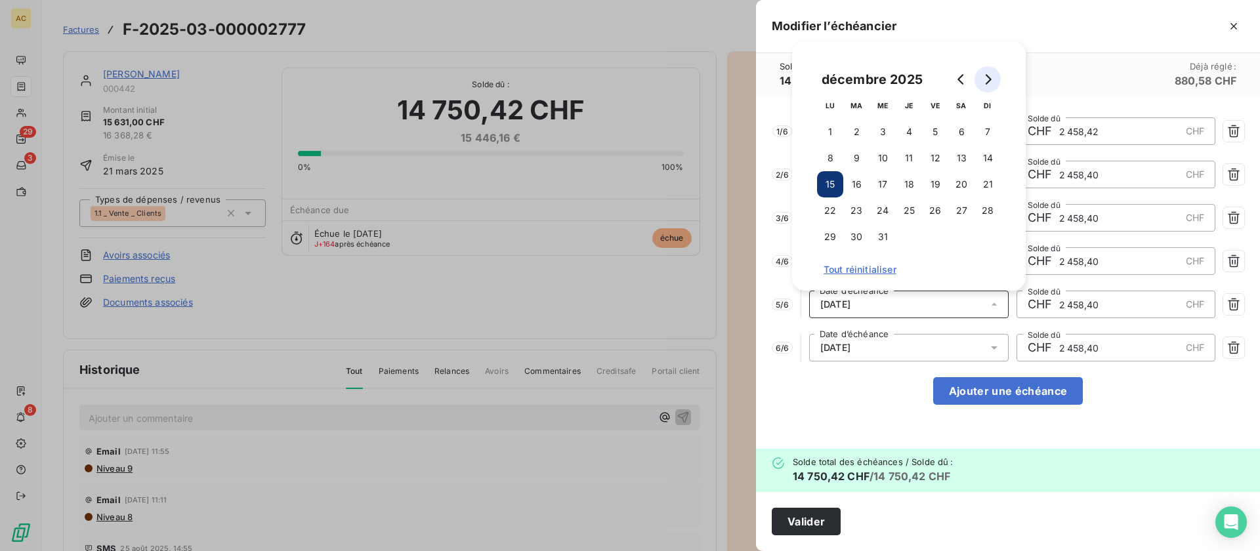
click at [993, 83] on button "Go to next month" at bounding box center [987, 79] width 26 height 26
click at [907, 184] on button "15" at bounding box center [909, 184] width 26 height 26
click at [856, 375] on div "1 / 6 [DATE] Date d’échéance CHF 2 458,42 CHF Solde dû 2 / 6 [DATE] Date d’éché…" at bounding box center [1008, 272] width 504 height 352
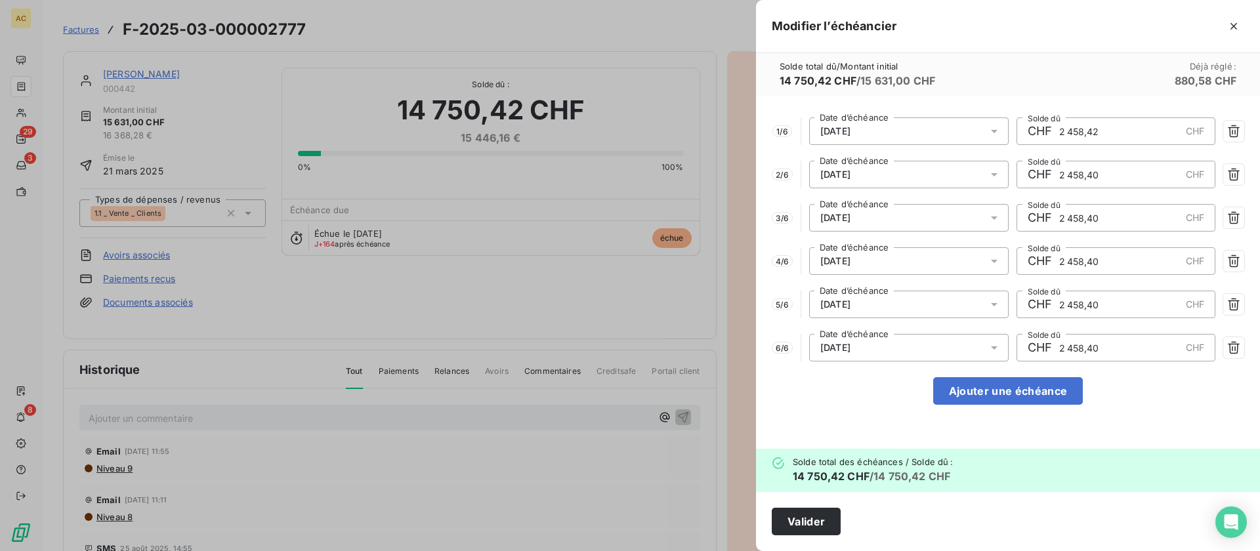
click at [850, 352] on span "[DATE]" at bounding box center [835, 348] width 30 height 10
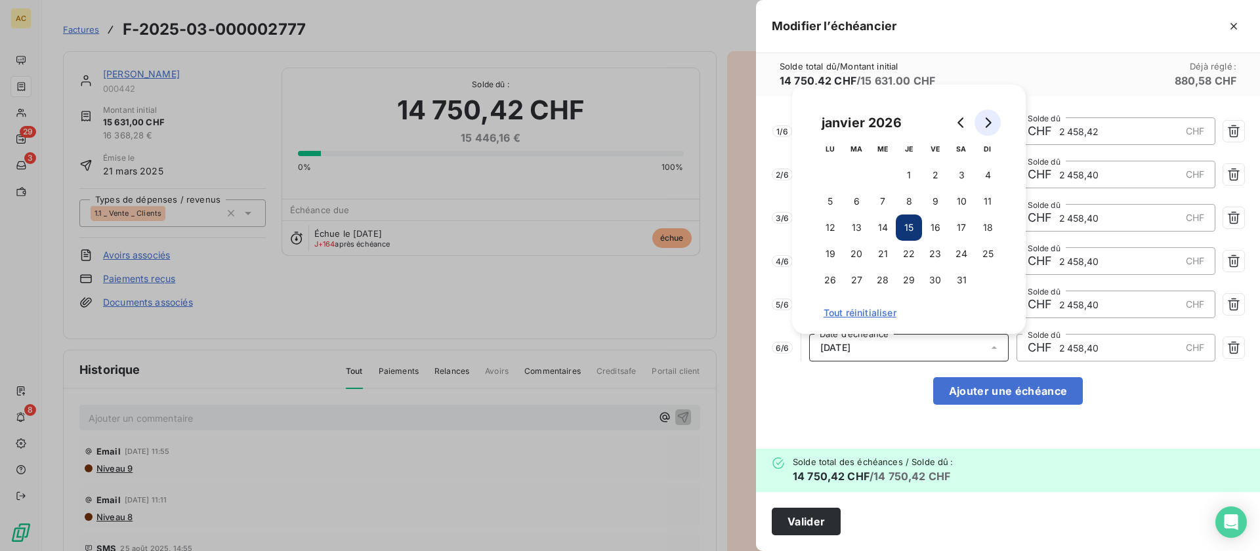
click at [993, 125] on button "Go to next month" at bounding box center [987, 123] width 26 height 26
click at [987, 224] on button "15" at bounding box center [987, 228] width 26 height 26
click at [869, 388] on div "1 / 6 [DATE] Date d’échéance CHF 2 458,42 CHF Solde dû 2 / 6 [DATE] Date d’éché…" at bounding box center [1008, 272] width 504 height 352
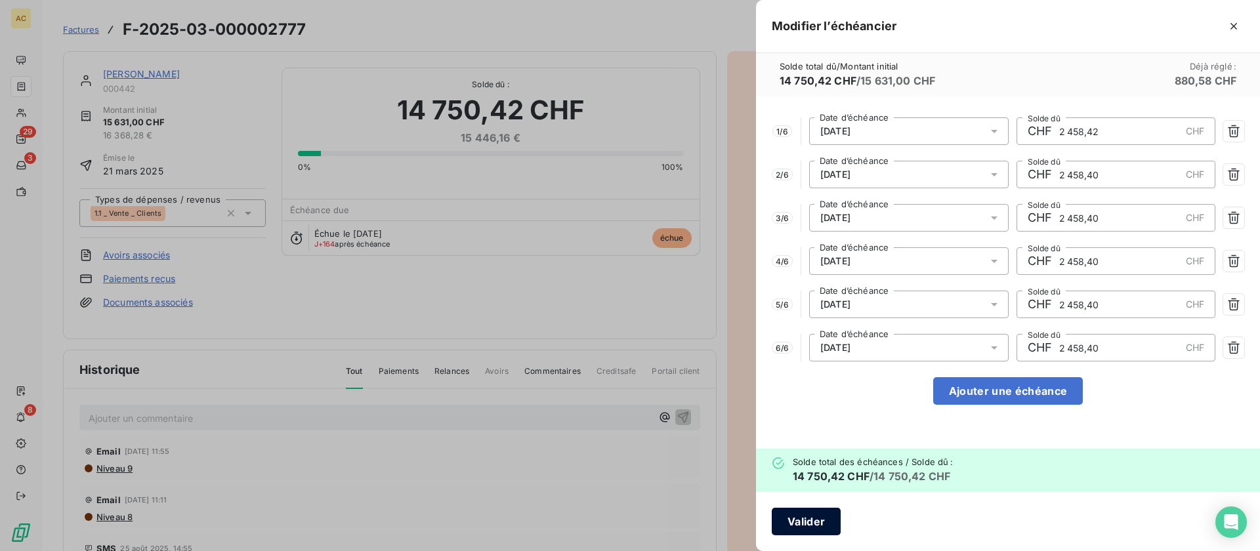
click at [810, 522] on button "Valider" at bounding box center [806, 522] width 69 height 28
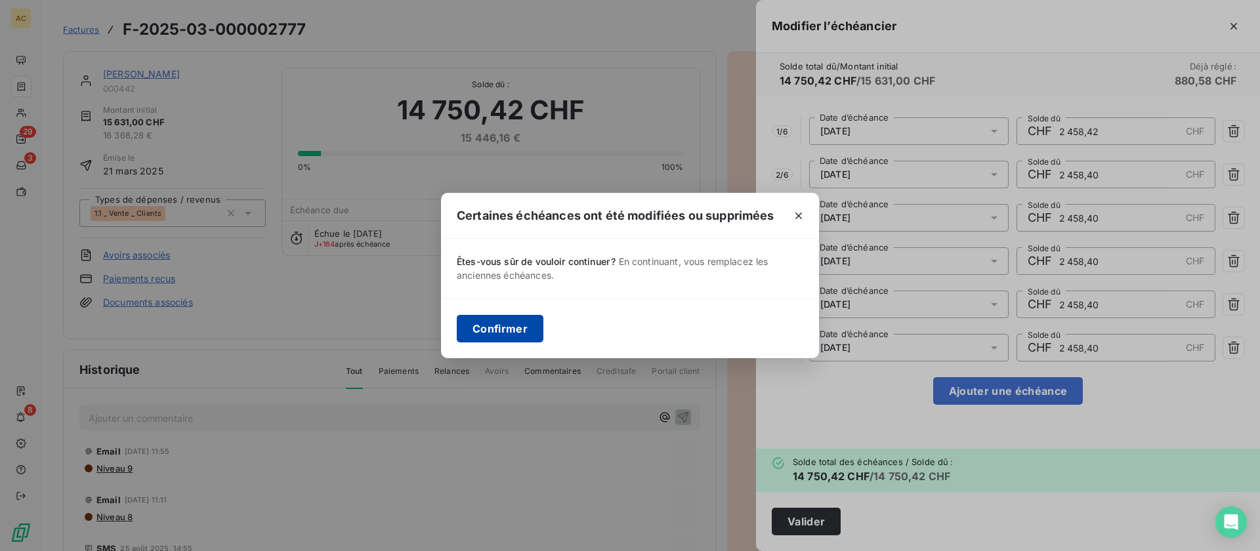
click at [535, 332] on button "Confirmer" at bounding box center [500, 329] width 87 height 28
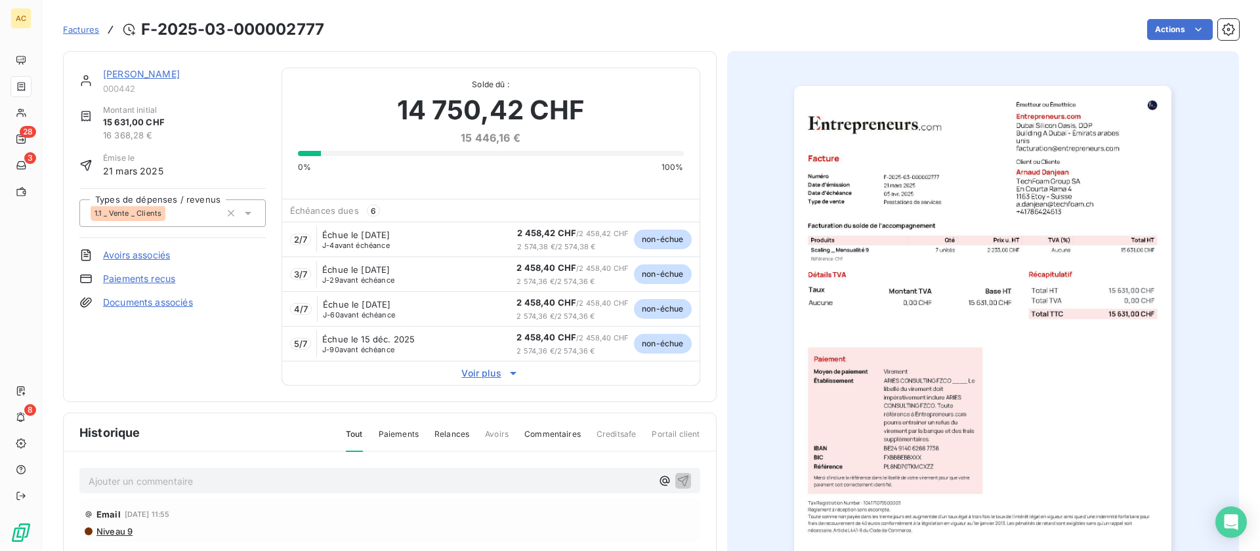
click at [154, 73] on link "[PERSON_NAME]" at bounding box center [141, 73] width 77 height 11
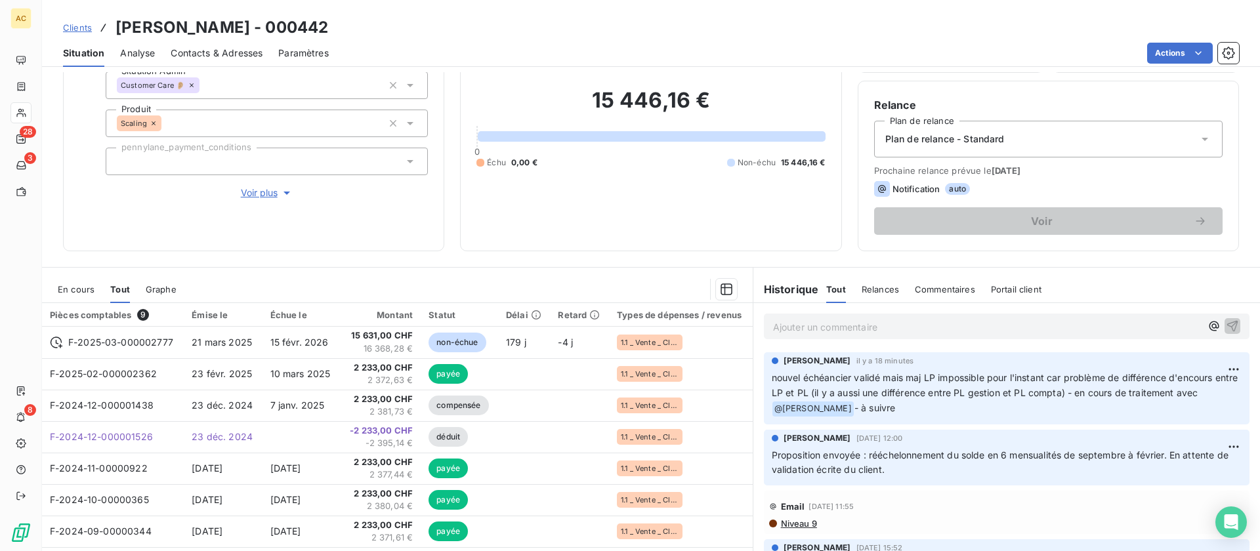
scroll to position [135, 0]
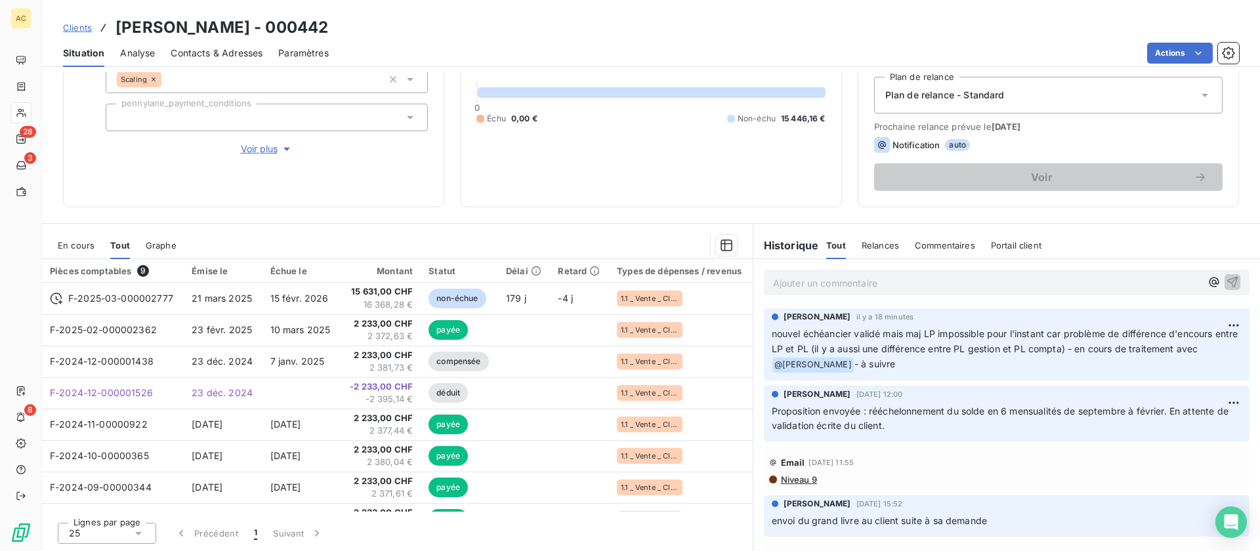
click at [846, 295] on div "Ajouter un commentaire ﻿" at bounding box center [1007, 283] width 486 height 26
click at [844, 287] on p "Ajouter un commentaire ﻿" at bounding box center [987, 283] width 428 height 16
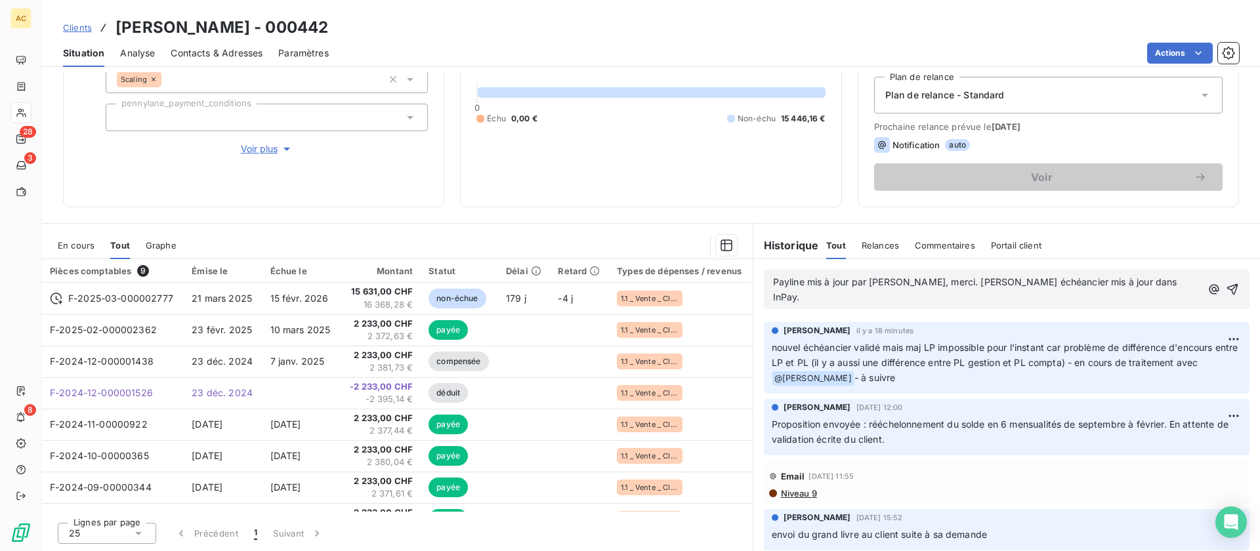
click at [893, 283] on span "Payline mis à jour par [PERSON_NAME], merci. [PERSON_NAME] échéancier mis à jou…" at bounding box center [976, 289] width 407 height 26
click at [921, 282] on span "Payline mis à jour par [PERSON_NAME], (merci. [PERSON_NAME] échéancier mis à jo…" at bounding box center [978, 289] width 410 height 26
drag, startPoint x: 799, startPoint y: 281, endPoint x: 753, endPoint y: 281, distance: 46.6
click at [753, 281] on div "Payline mis à jour par [PERSON_NAME], (merci!) [PERSON_NAME] échéancier mis à j…" at bounding box center [1006, 289] width 507 height 60
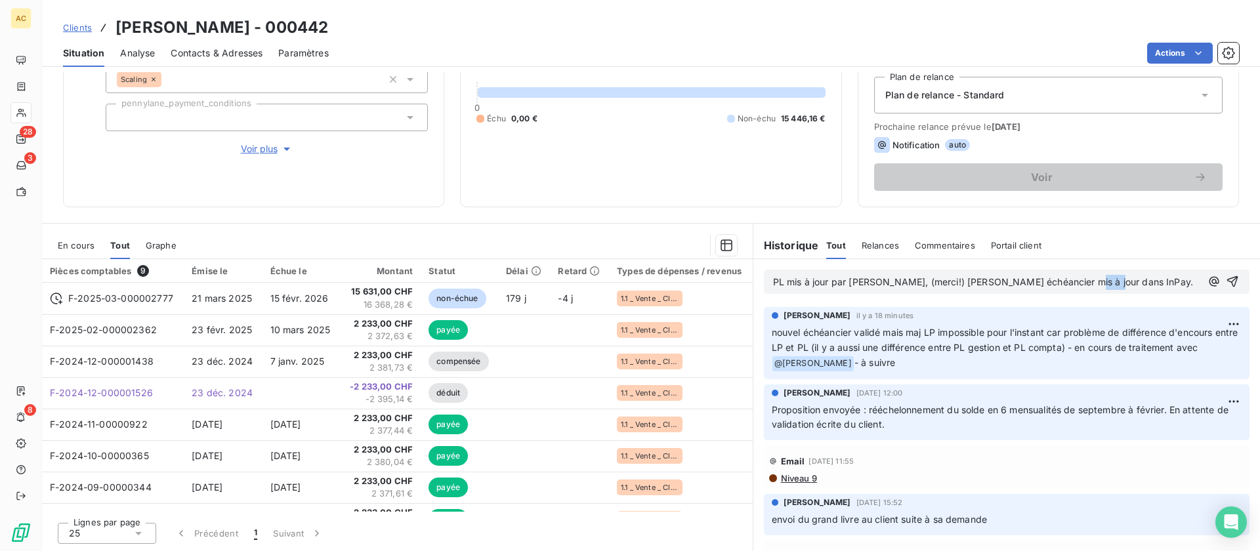
drag, startPoint x: 1096, startPoint y: 285, endPoint x: 1066, endPoint y: 280, distance: 30.6
click at [1065, 280] on p "PL mis à jour par [PERSON_NAME], (merci!) [PERSON_NAME] échéancier mis à jour d…" at bounding box center [987, 282] width 428 height 15
click at [913, 281] on span "PL mis à jour par [PERSON_NAME], (merci!) Nouvel échéancier mis à jour dans LP" at bounding box center [952, 281] width 359 height 11
click at [1226, 283] on icon "button" at bounding box center [1232, 281] width 13 height 13
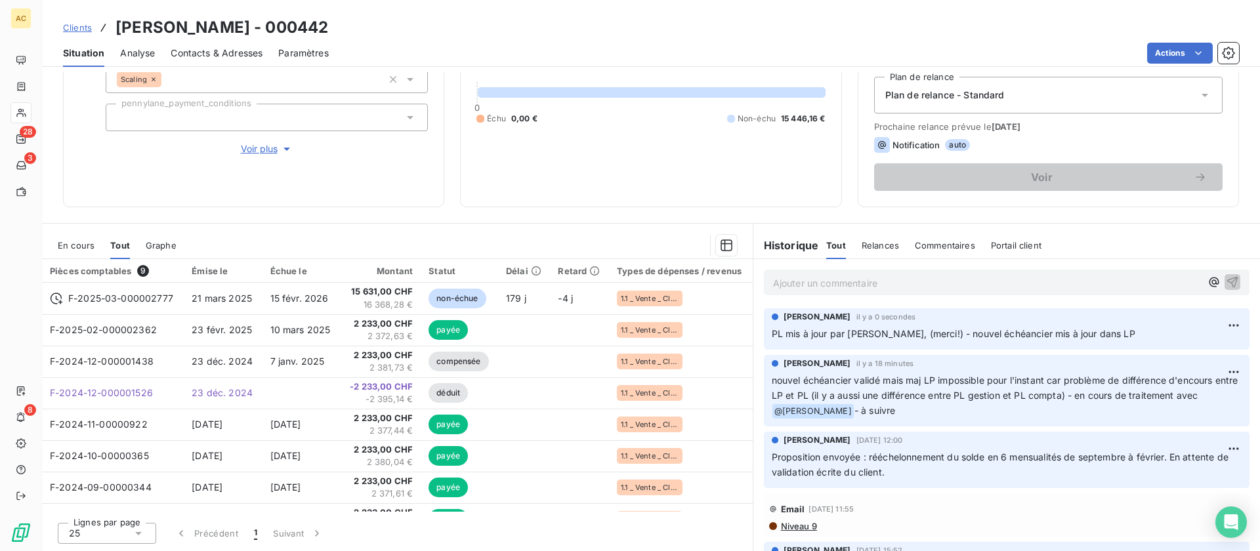
scroll to position [0, 0]
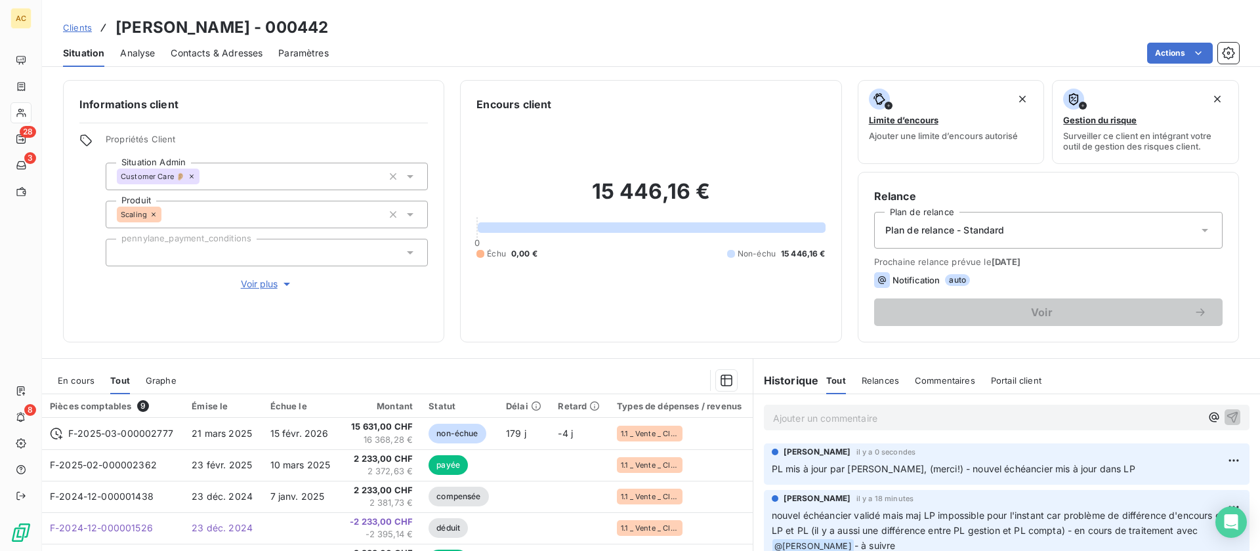
click at [83, 26] on span "Clients" at bounding box center [77, 27] width 29 height 10
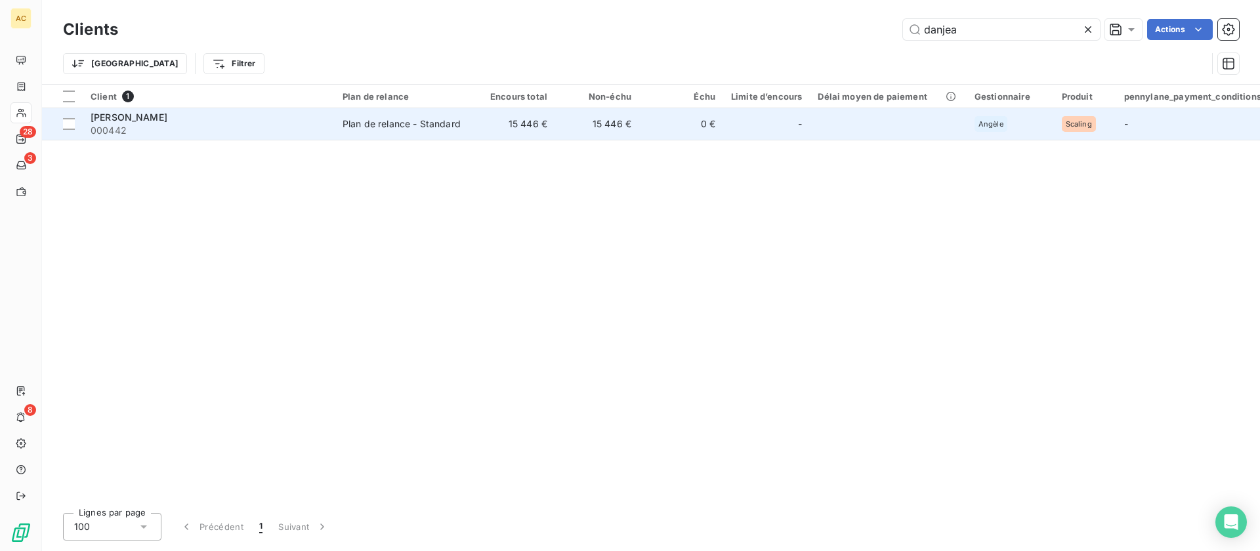
click at [154, 125] on span "000442" at bounding box center [209, 130] width 236 height 13
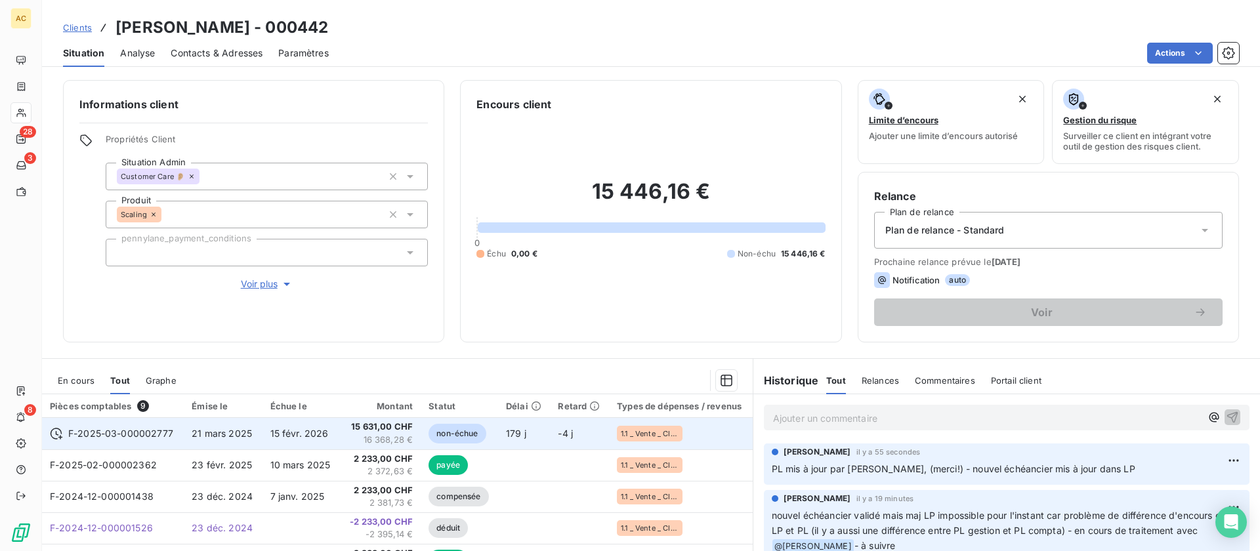
click at [428, 434] on span "non-échue" at bounding box center [456, 434] width 57 height 20
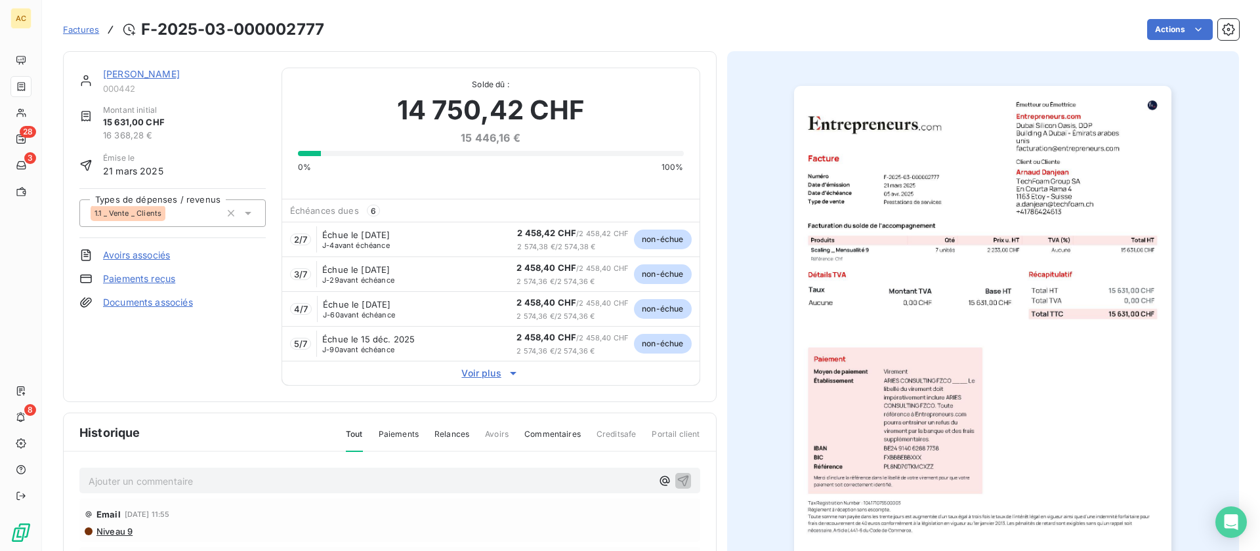
click at [76, 29] on span "Factures" at bounding box center [81, 29] width 36 height 10
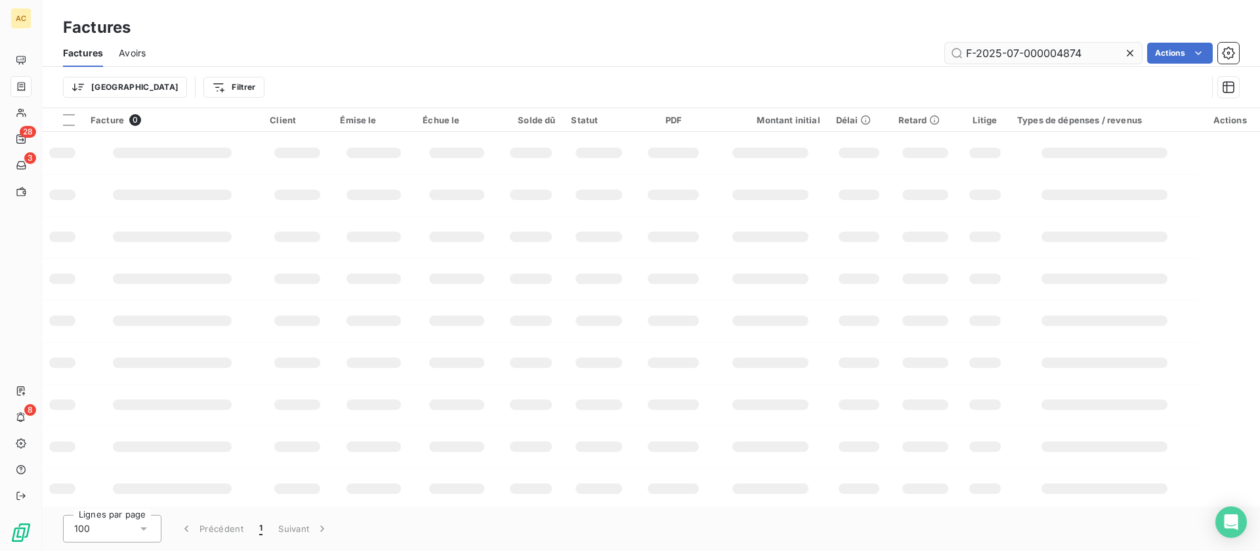
click at [1129, 51] on icon at bounding box center [1129, 53] width 13 height 13
click at [28, 107] on div at bounding box center [20, 112] width 21 height 21
click at [19, 112] on icon at bounding box center [21, 113] width 11 height 10
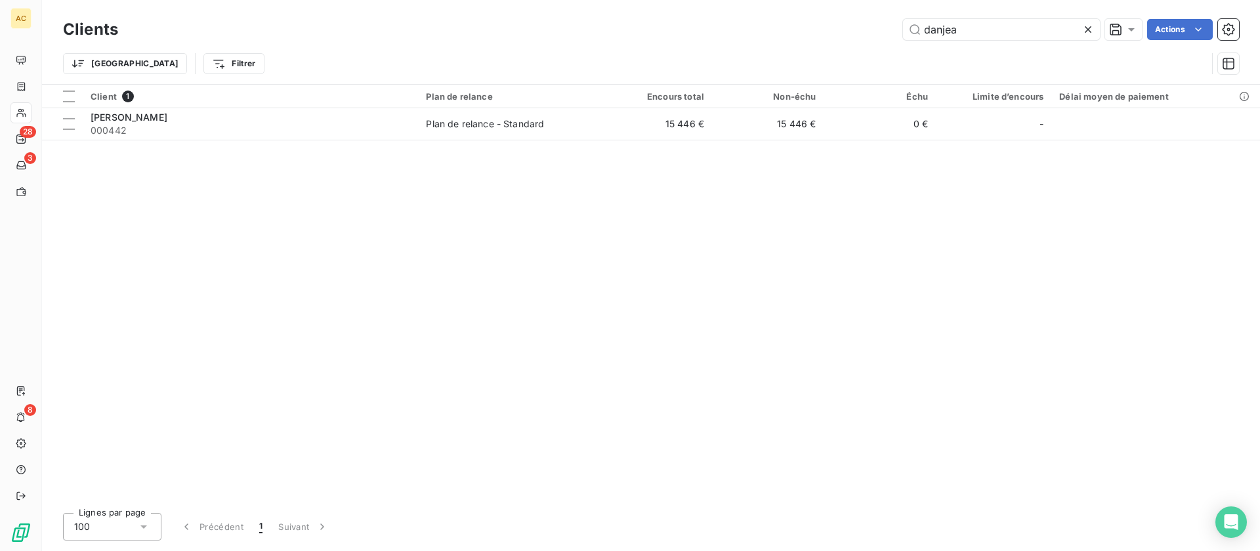
drag, startPoint x: 935, startPoint y: 28, endPoint x: 900, endPoint y: 27, distance: 35.4
click at [900, 27] on div "danjea Actions" at bounding box center [686, 29] width 1105 height 21
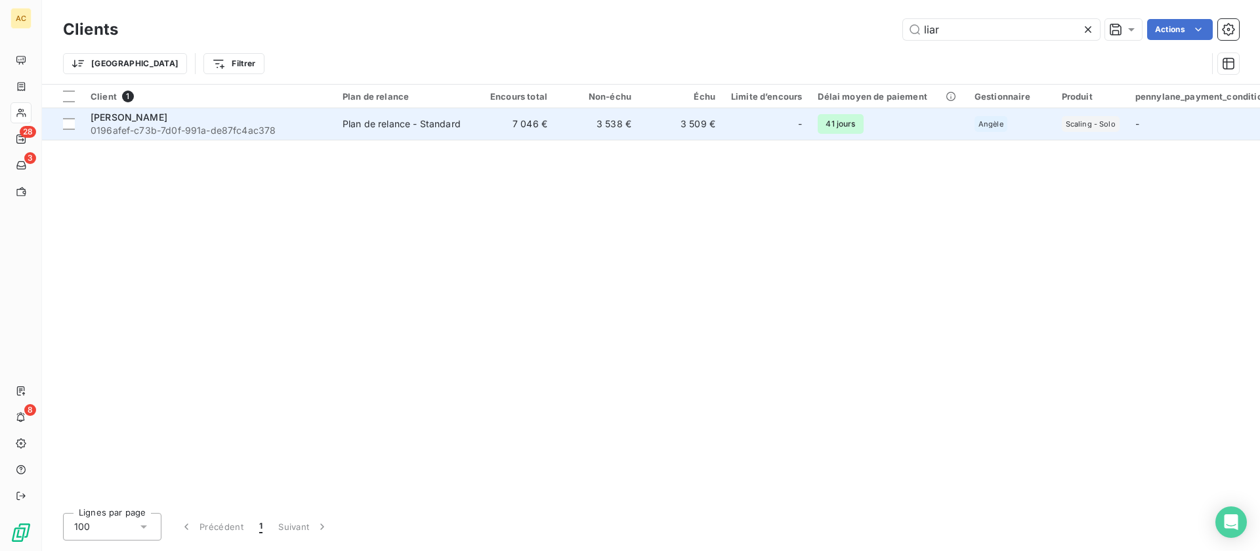
type input "liar"
click at [439, 121] on div "Plan de relance - Standard" at bounding box center [402, 123] width 118 height 13
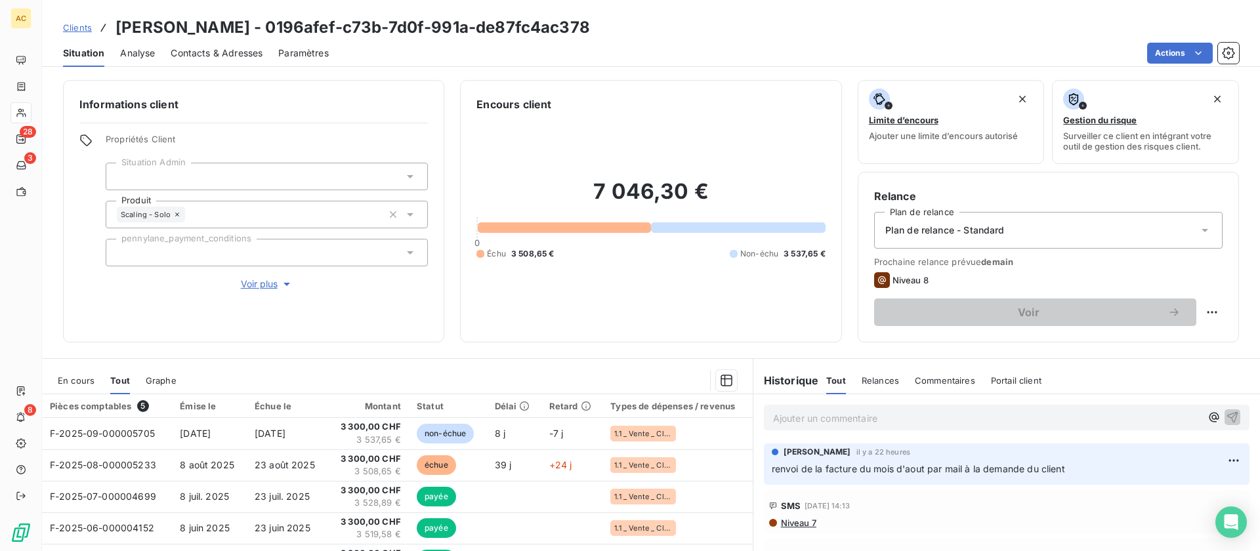
click at [90, 29] on span "Clients" at bounding box center [77, 27] width 29 height 10
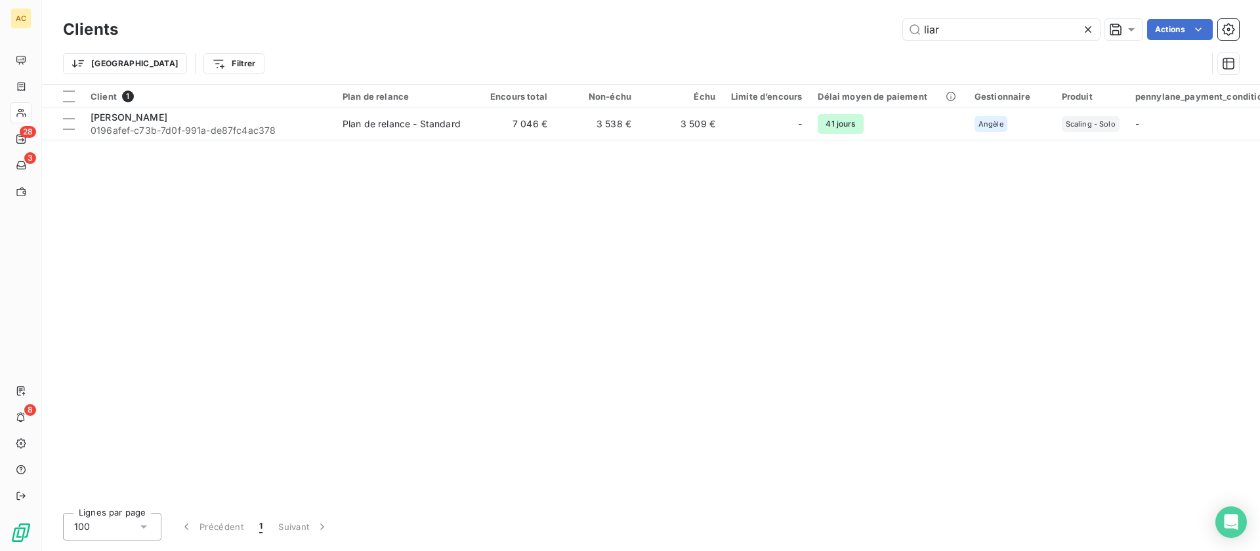
drag, startPoint x: 914, startPoint y: 30, endPoint x: 892, endPoint y: 28, distance: 21.7
click at [892, 28] on div "liar Actions" at bounding box center [686, 29] width 1105 height 21
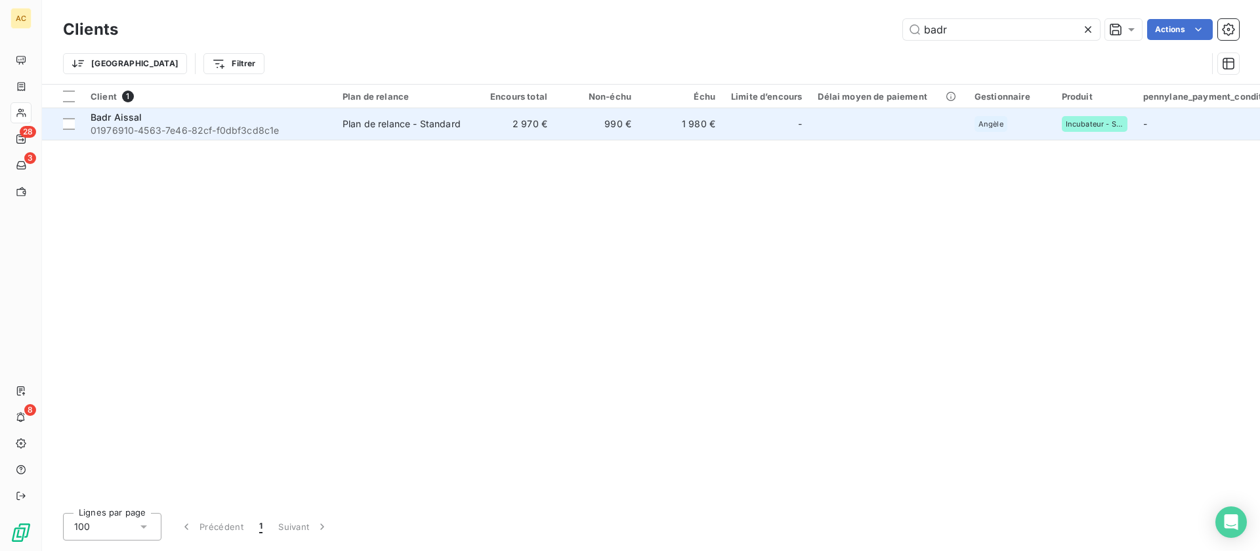
type input "badr"
click at [192, 129] on span "01976910-4563-7e46-82cf-f0dbf3cd8c1e" at bounding box center [209, 130] width 236 height 13
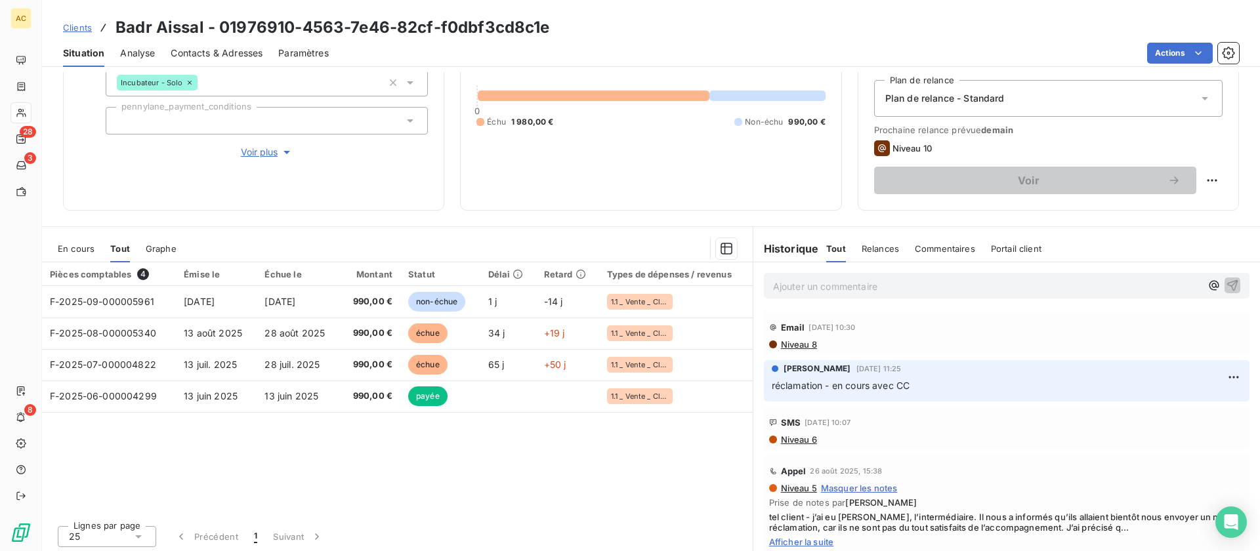
scroll to position [135, 0]
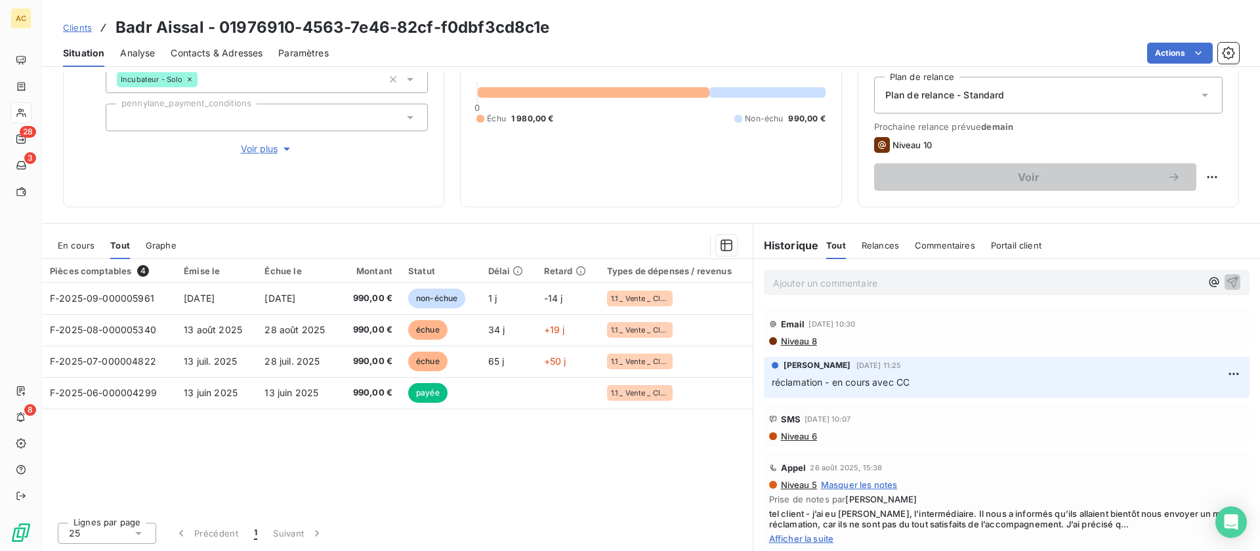
click at [72, 26] on span "Clients" at bounding box center [77, 27] width 29 height 10
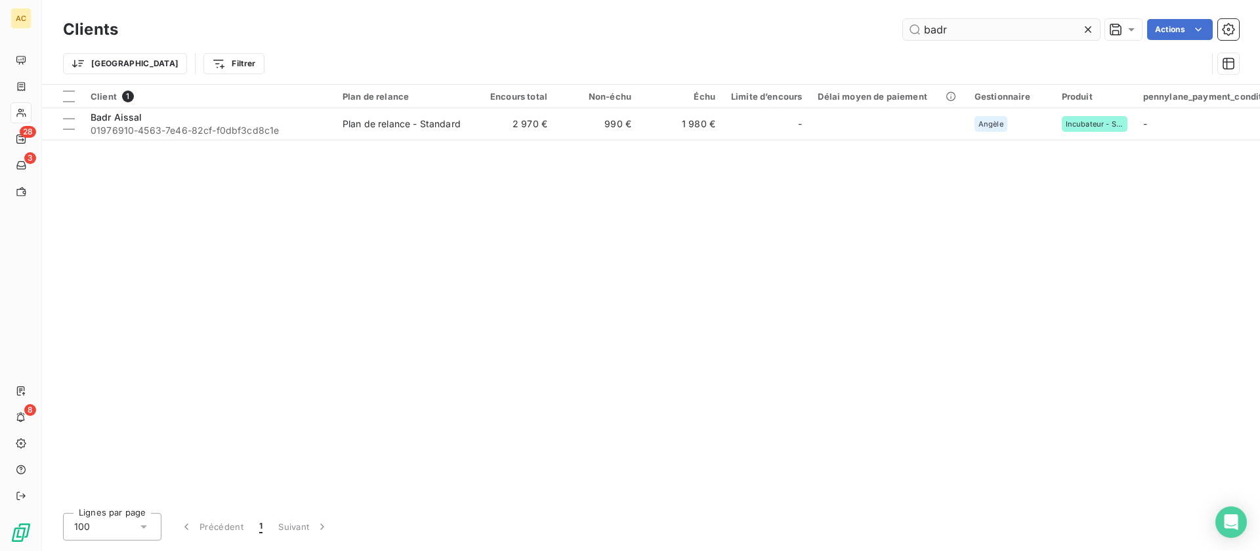
drag, startPoint x: 941, startPoint y: 31, endPoint x: 915, endPoint y: 28, distance: 25.8
click at [915, 28] on input "badr" at bounding box center [1001, 29] width 197 height 21
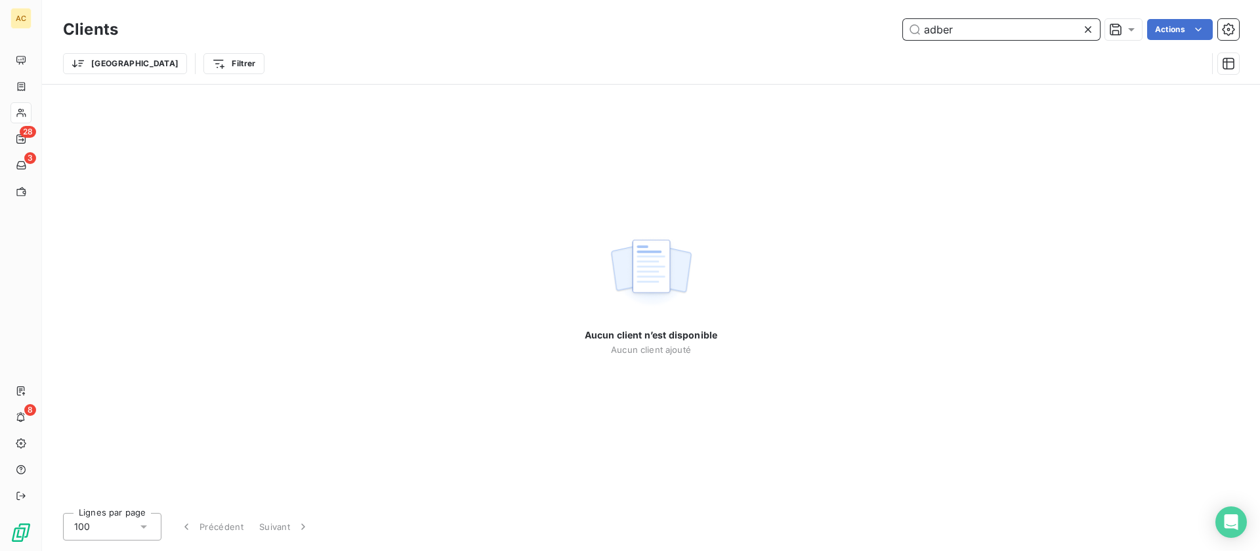
drag, startPoint x: 974, startPoint y: 31, endPoint x: 938, endPoint y: 28, distance: 36.2
click at [938, 28] on input "adber" at bounding box center [1001, 29] width 197 height 21
drag, startPoint x: 963, startPoint y: 30, endPoint x: 932, endPoint y: 29, distance: 30.9
click at [932, 29] on input "aderlin" at bounding box center [1001, 29] width 197 height 21
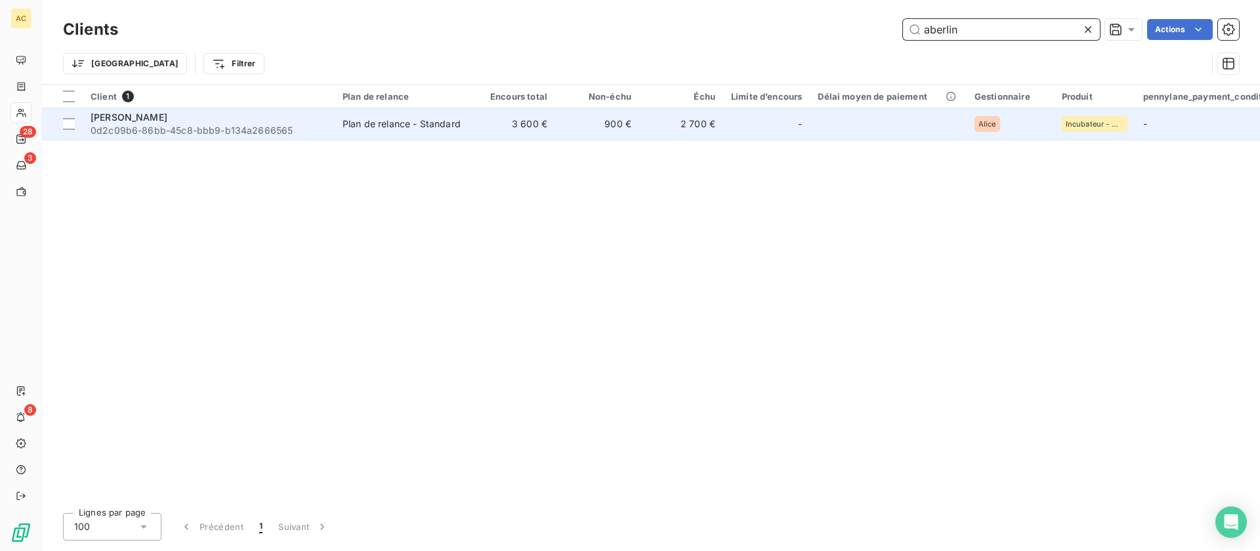
type input "aberlin"
click at [163, 129] on span "0d2c09b6-86bb-45c8-bbb9-b134a2666565" at bounding box center [209, 130] width 236 height 13
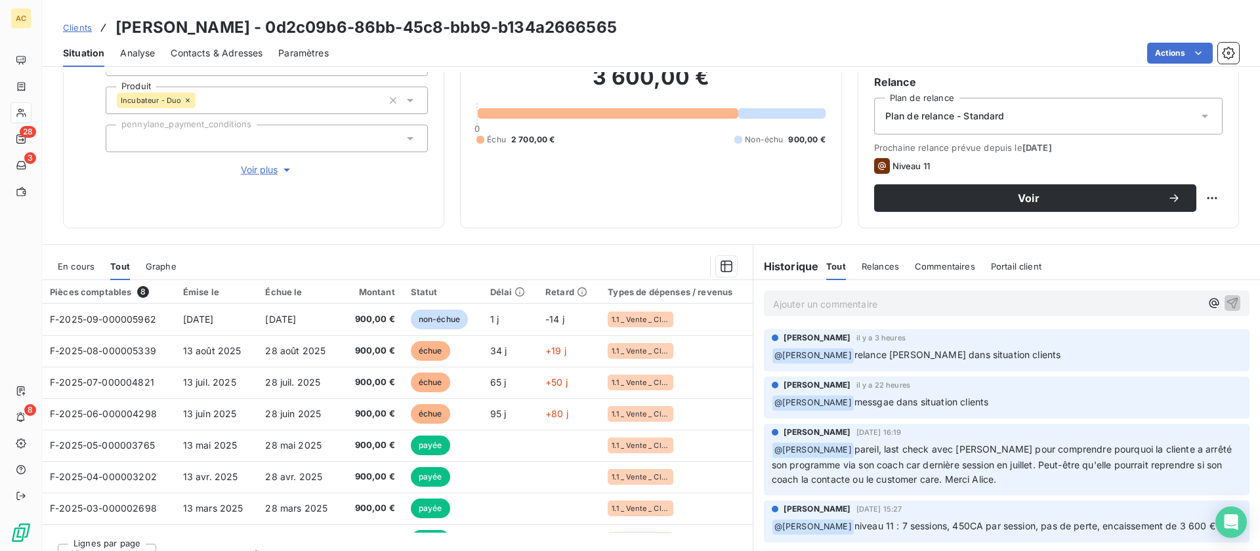
scroll to position [89, 0]
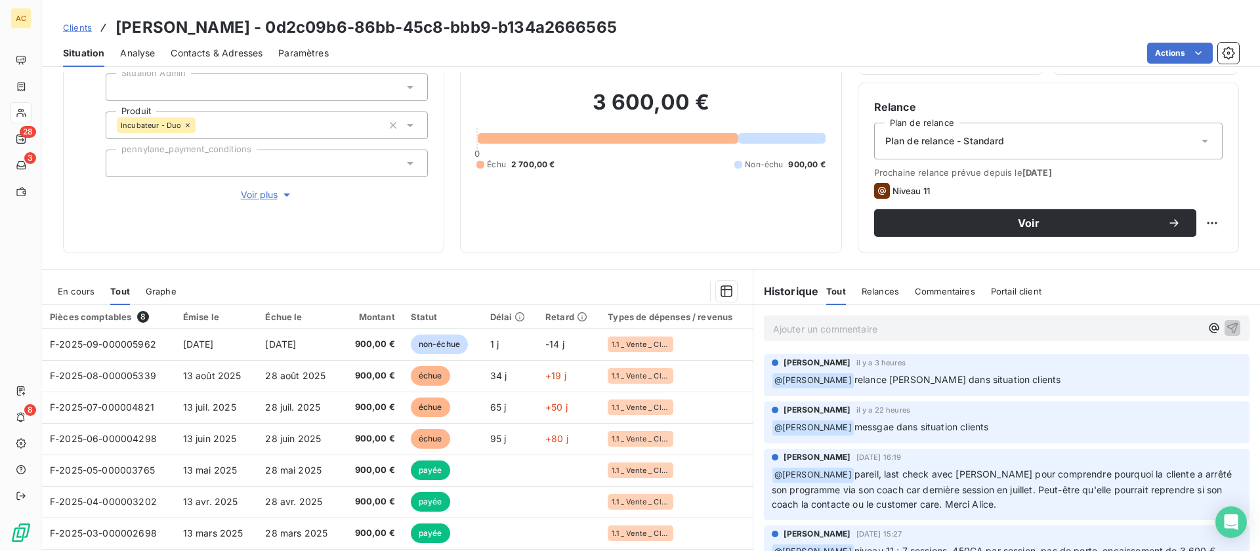
click at [84, 31] on span "Clients" at bounding box center [77, 27] width 29 height 10
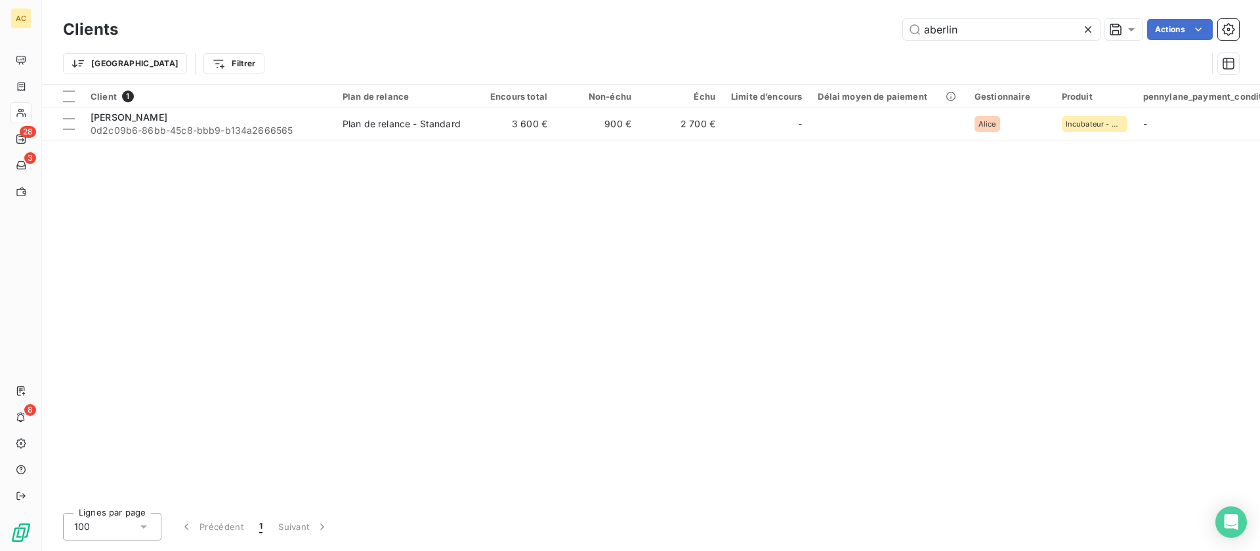
drag, startPoint x: 942, startPoint y: 31, endPoint x: 894, endPoint y: 31, distance: 47.2
click at [894, 31] on div "aberlin Actions" at bounding box center [686, 29] width 1105 height 21
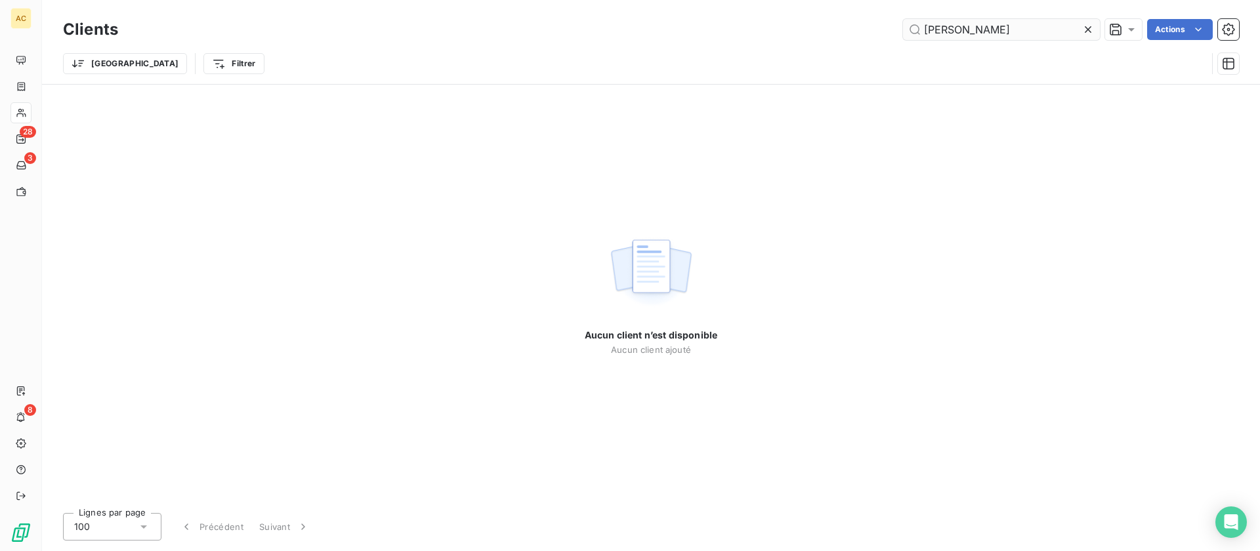
click at [940, 29] on input "[PERSON_NAME]" at bounding box center [1001, 29] width 197 height 21
drag, startPoint x: 975, startPoint y: 33, endPoint x: 895, endPoint y: 34, distance: 80.1
click at [895, 34] on div "[PERSON_NAME] Actions" at bounding box center [686, 29] width 1105 height 21
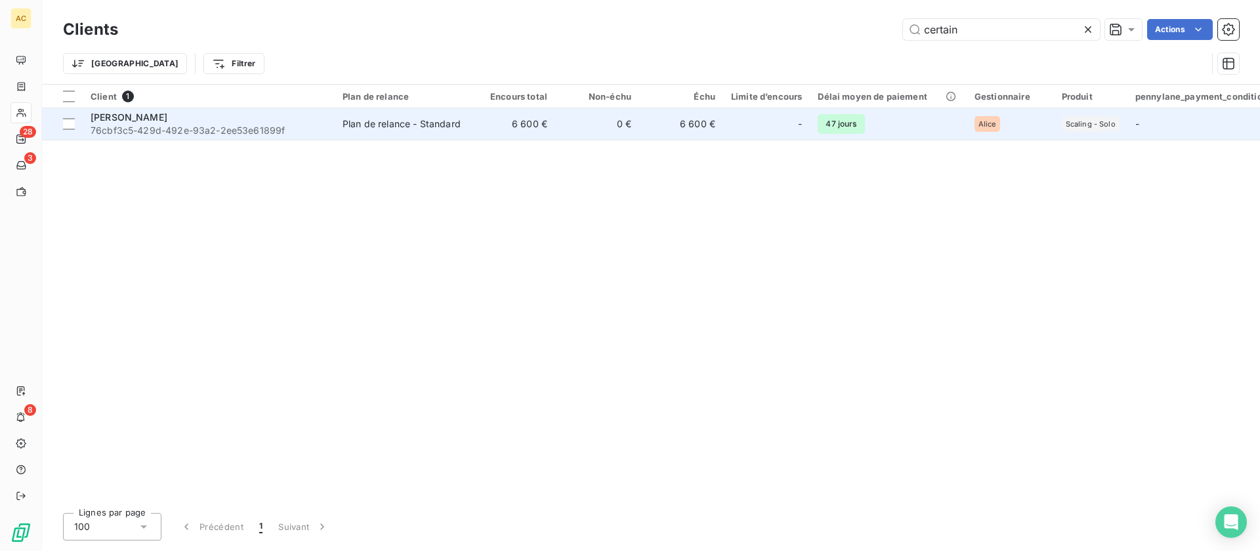
type input "certain"
click at [279, 127] on span "76cbf3c5-429d-492e-93a2-2ee53e61899f" at bounding box center [209, 130] width 236 height 13
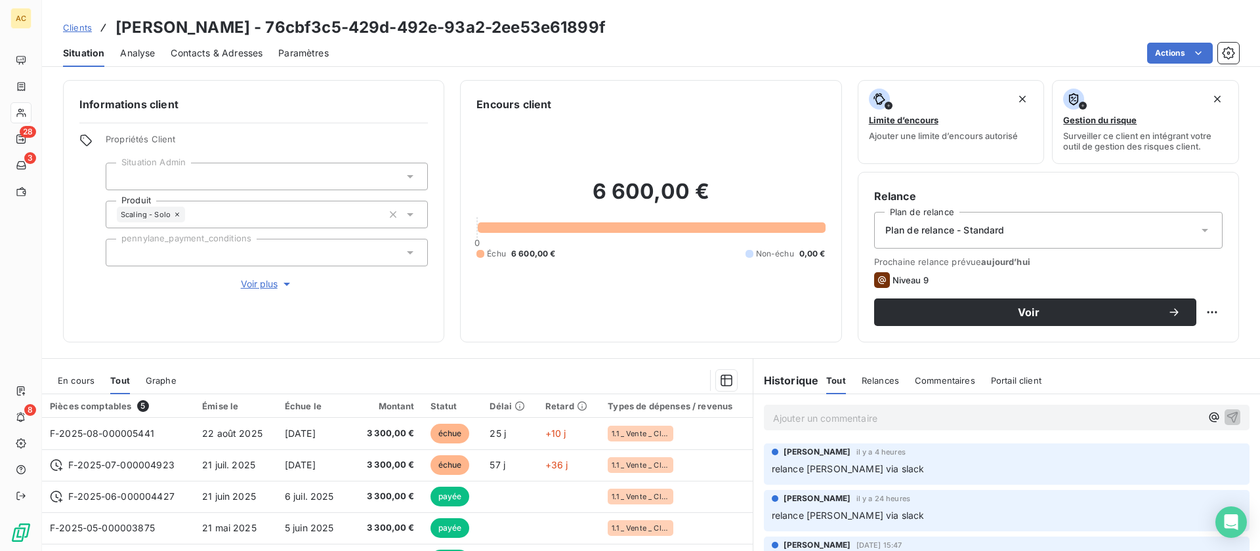
click at [248, 285] on span "Voir plus" at bounding box center [267, 284] width 52 height 13
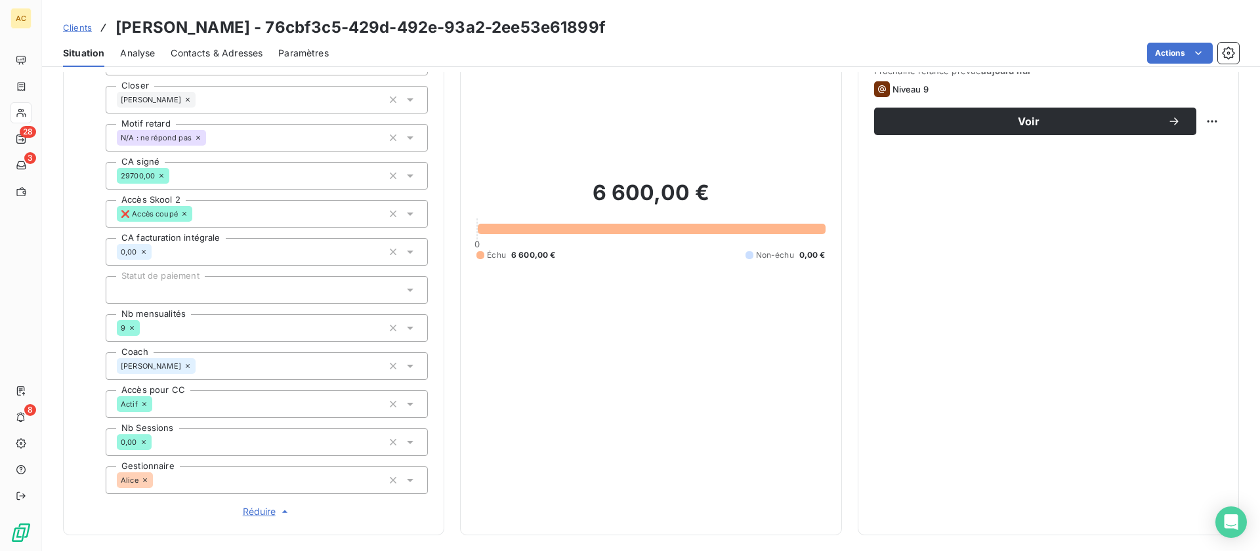
scroll to position [519, 0]
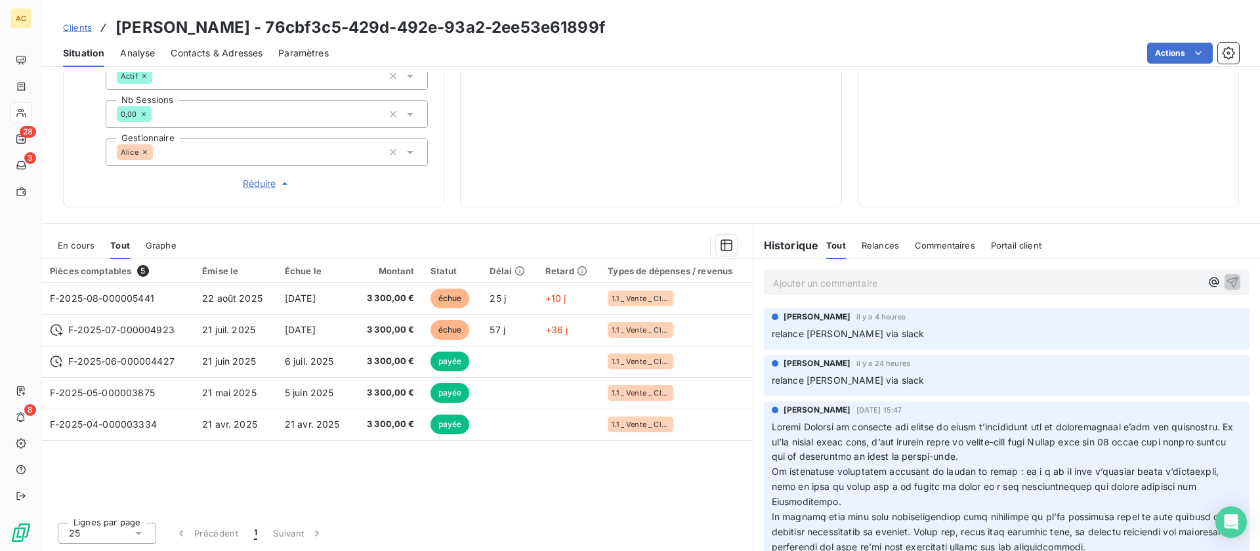
click at [83, 28] on span "Clients" at bounding box center [77, 27] width 29 height 10
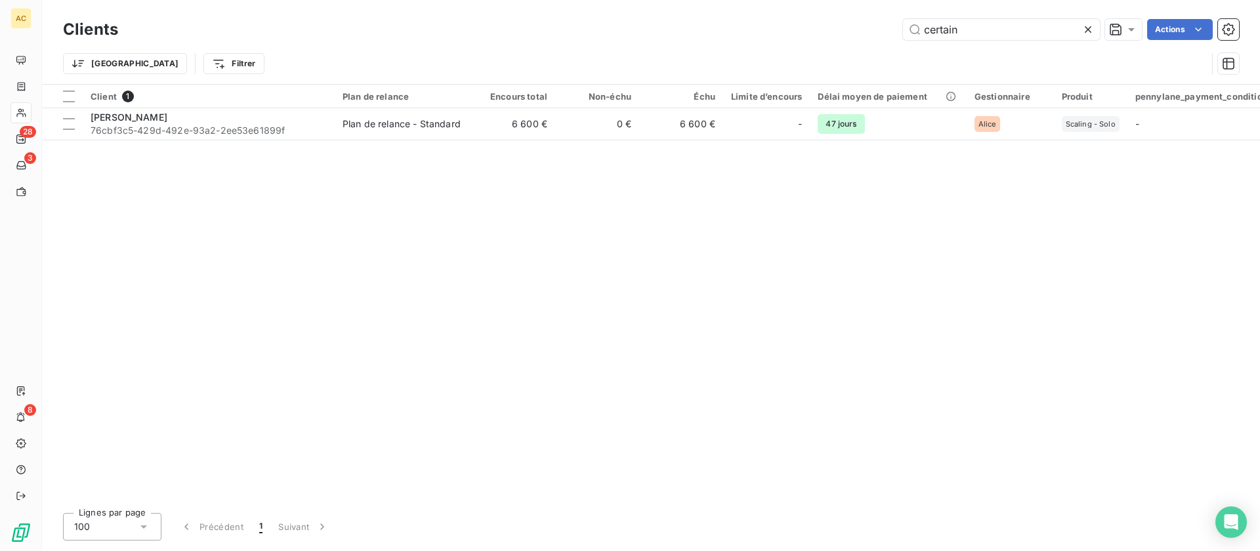
drag, startPoint x: 961, startPoint y: 26, endPoint x: 885, endPoint y: 26, distance: 76.1
click at [885, 26] on div "certain Actions" at bounding box center [686, 29] width 1105 height 21
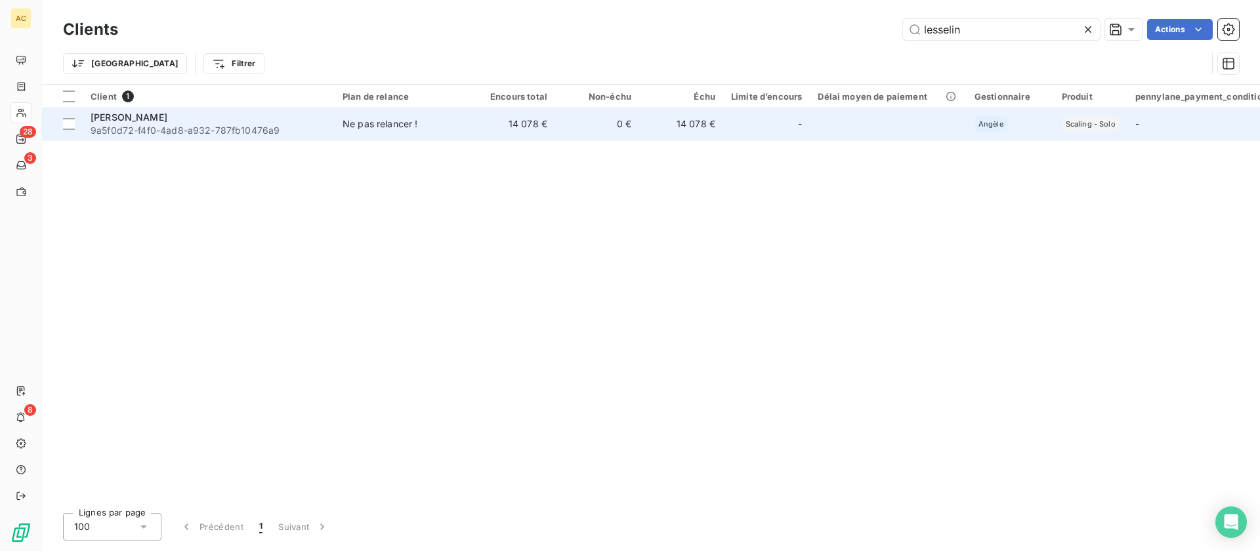
type input "lesselin"
click at [216, 121] on div "[PERSON_NAME]" at bounding box center [209, 117] width 236 height 13
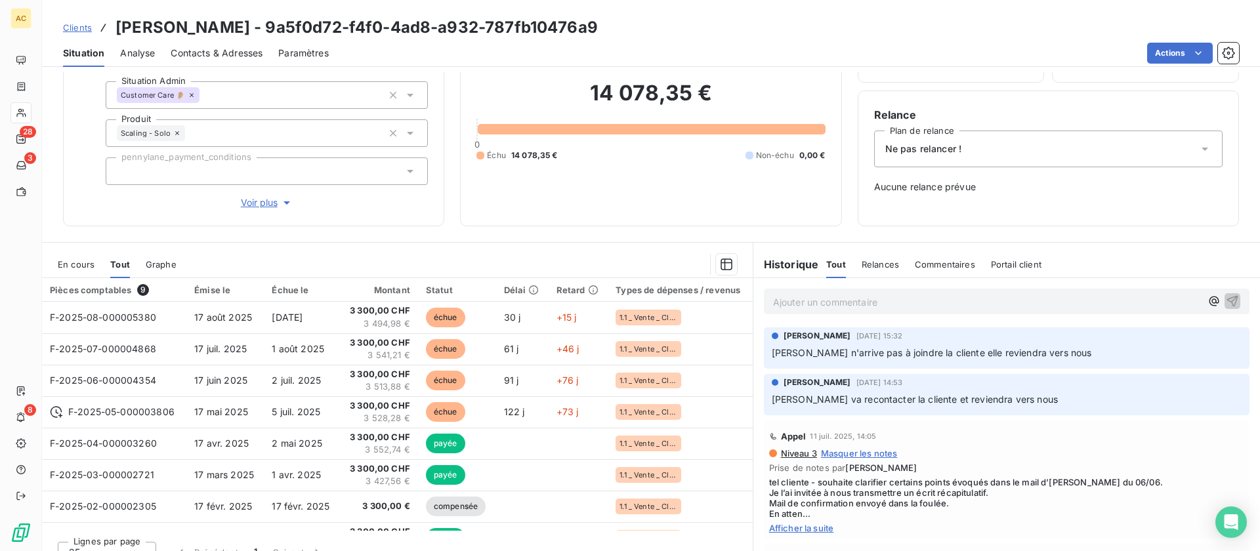
scroll to position [81, 0]
click at [272, 208] on span "Voir plus" at bounding box center [267, 203] width 52 height 13
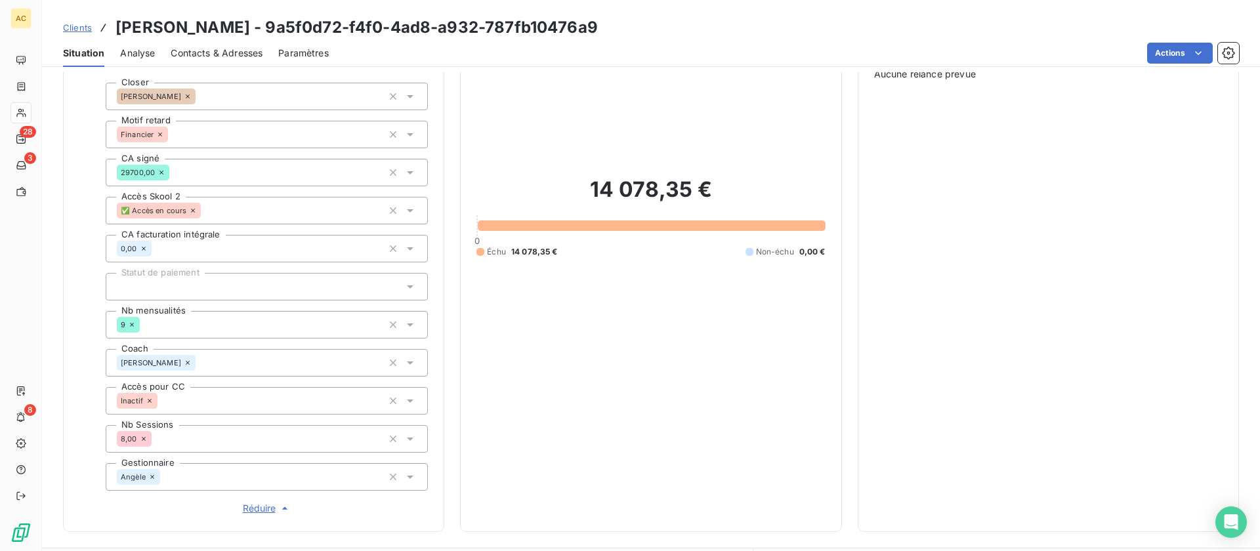
scroll to position [238, 0]
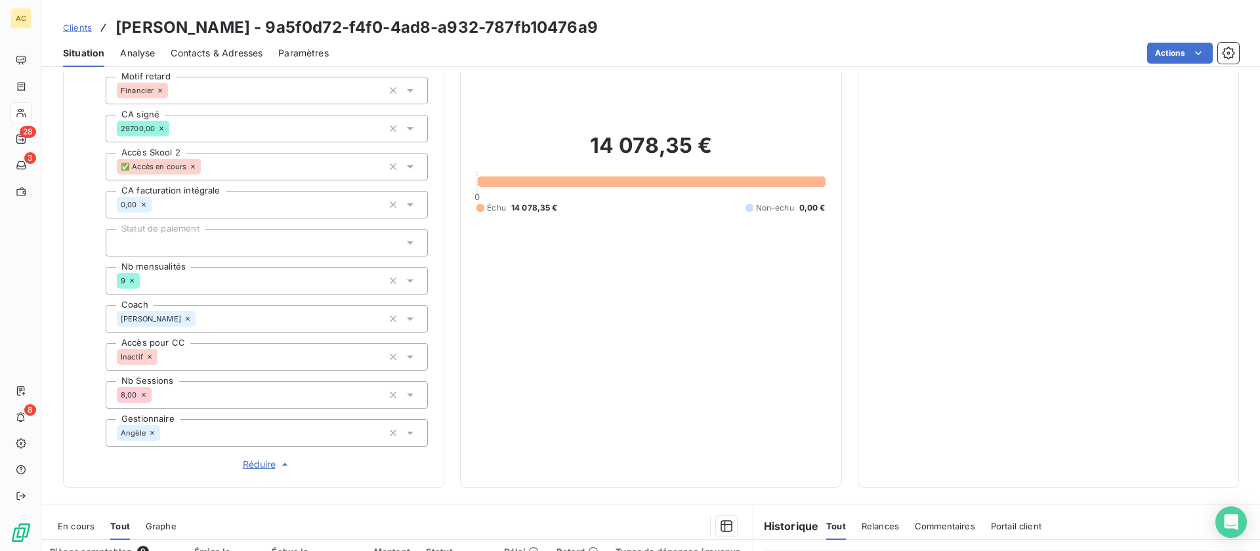
click at [73, 27] on span "Clients" at bounding box center [77, 27] width 29 height 10
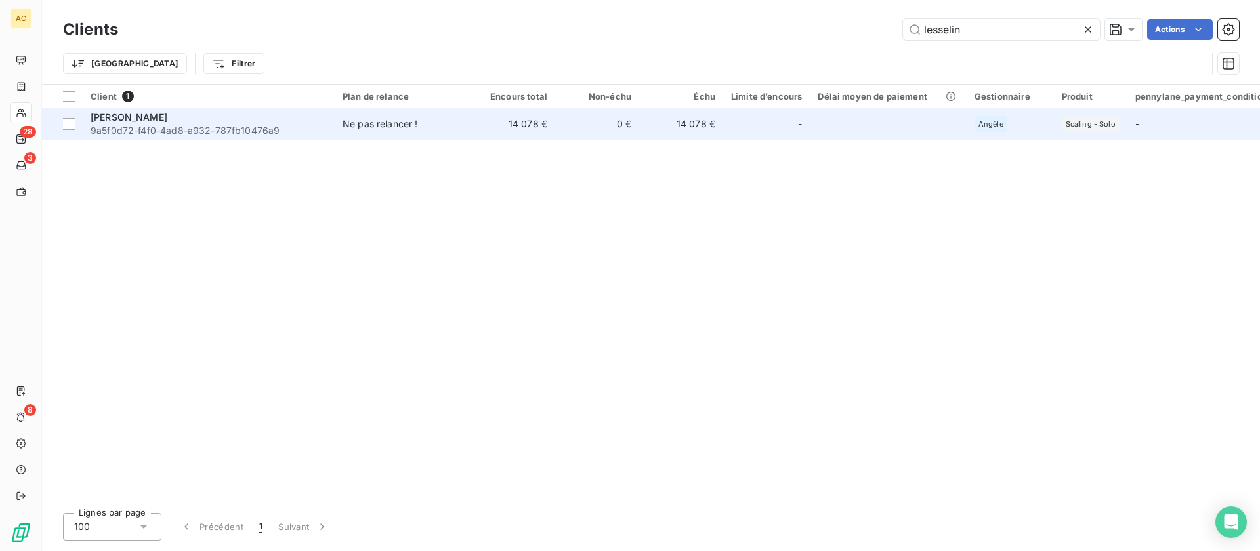
click at [200, 130] on span "9a5f0d72-f4f0-4ad8-a932-787fb10476a9" at bounding box center [209, 130] width 236 height 13
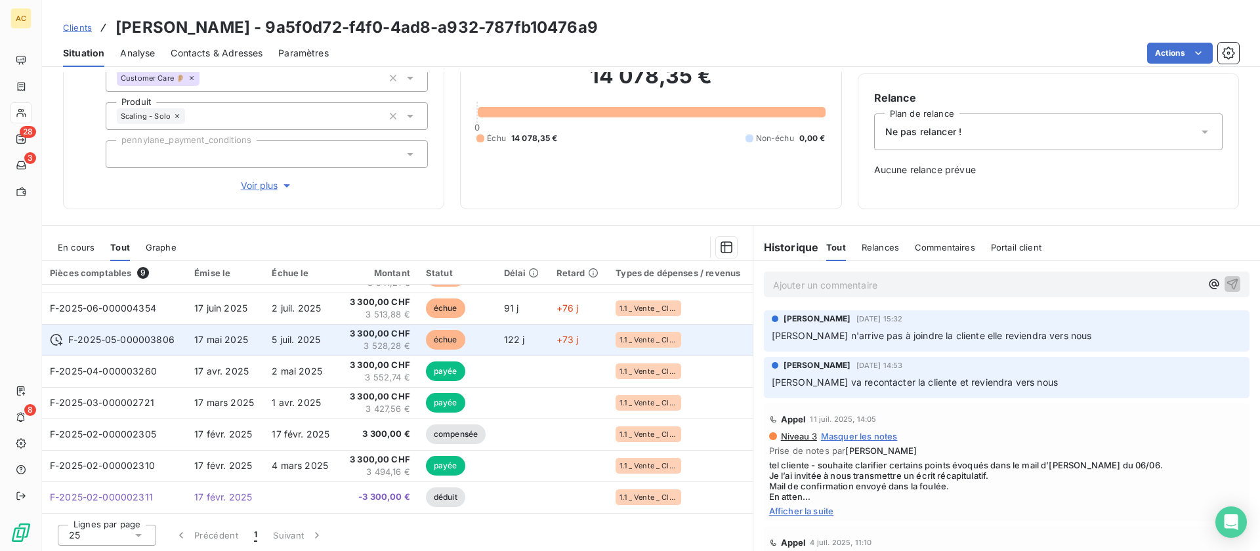
scroll to position [100, 0]
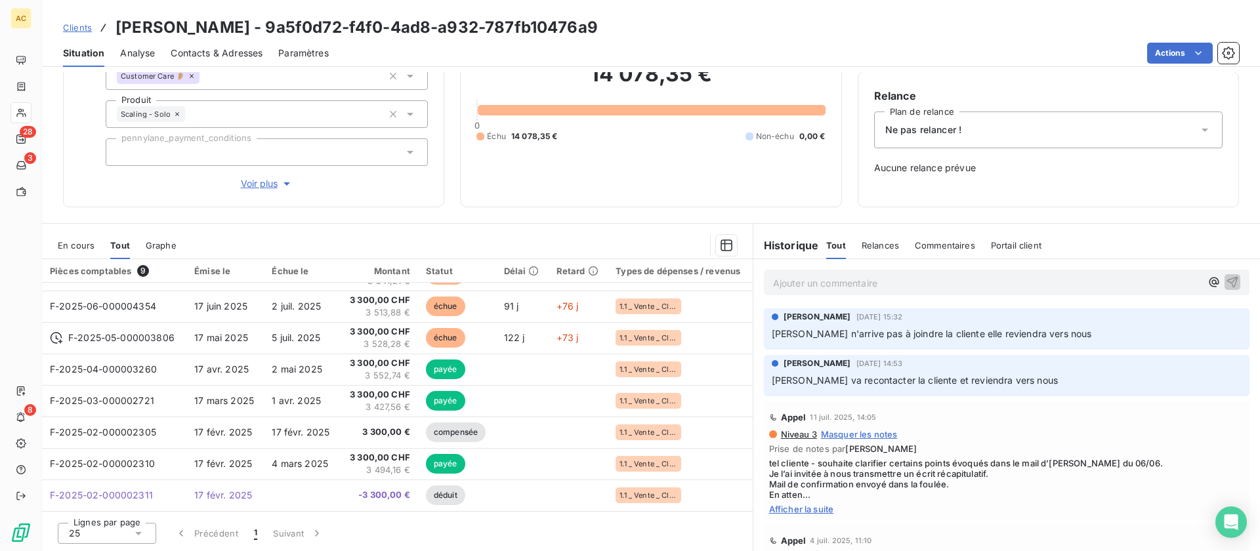
click at [94, 29] on div "Clients [PERSON_NAME] - 9a5f0d72-f4f0-4ad8-a932-787fb10476a9" at bounding box center [330, 28] width 535 height 24
click at [87, 28] on span "Clients" at bounding box center [77, 27] width 29 height 10
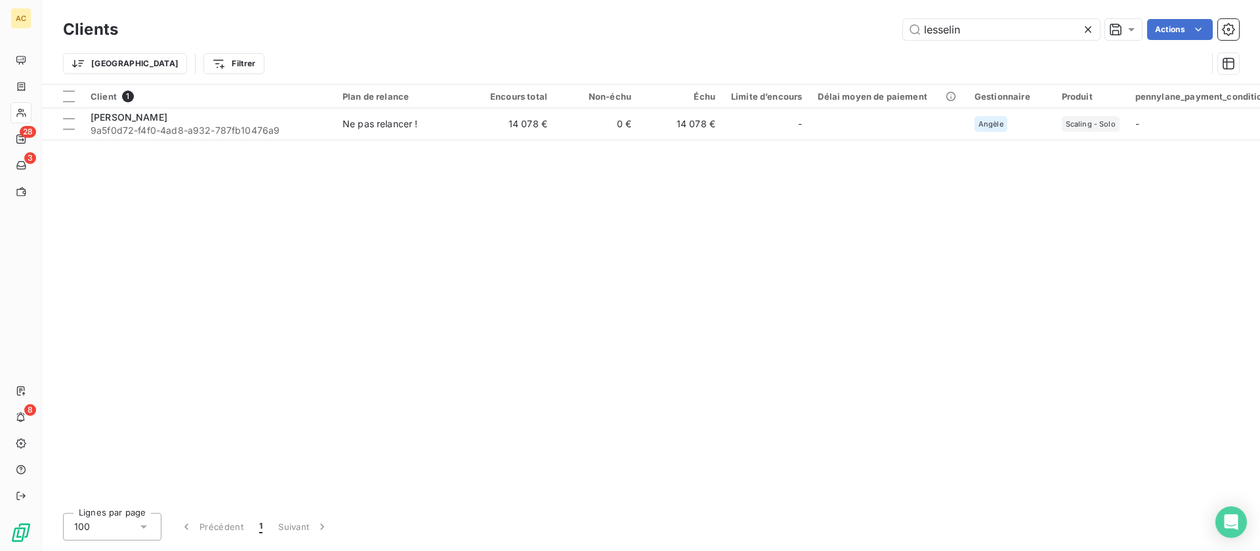
drag, startPoint x: 965, startPoint y: 31, endPoint x: 875, endPoint y: 29, distance: 90.6
click at [875, 29] on div "lesselin Actions" at bounding box center [686, 29] width 1105 height 21
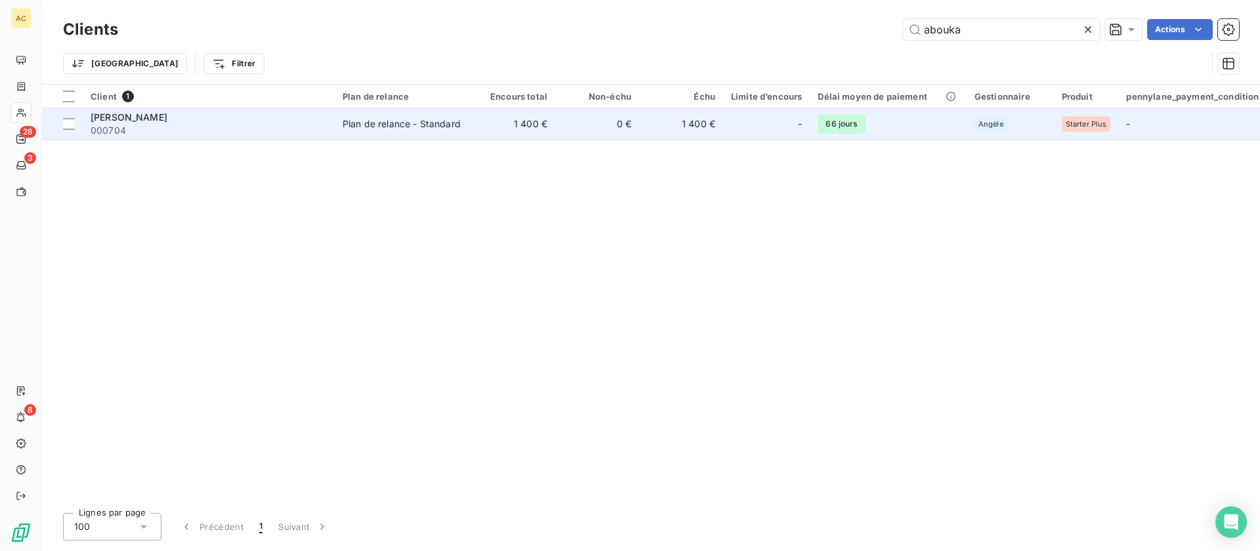
type input "abouka"
click at [465, 129] on td "Plan de relance - Standard" at bounding box center [403, 123] width 136 height 31
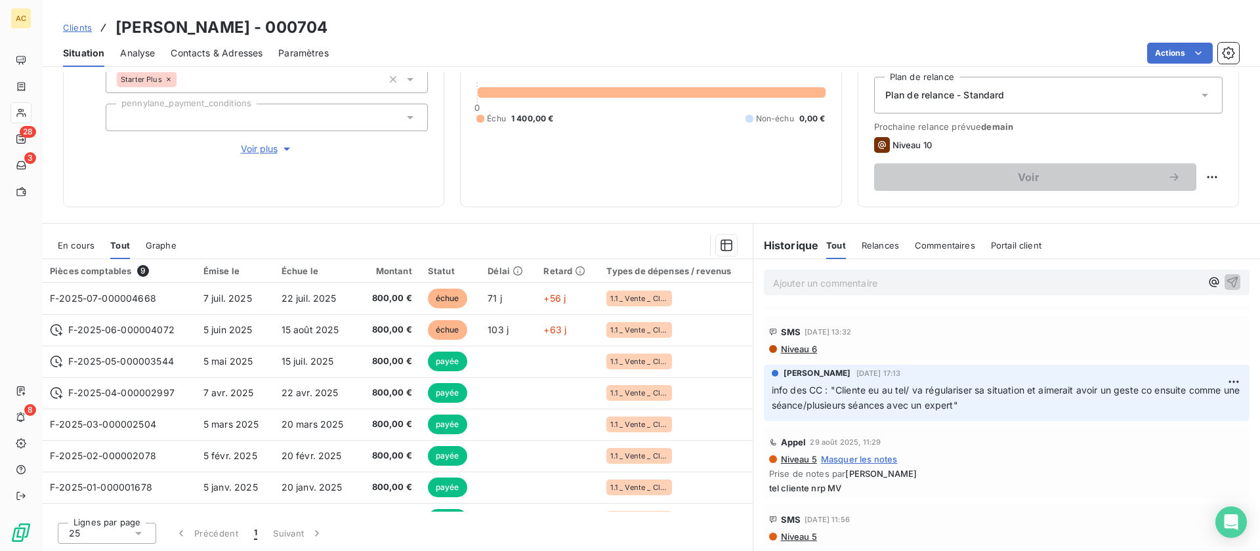
scroll to position [156, 0]
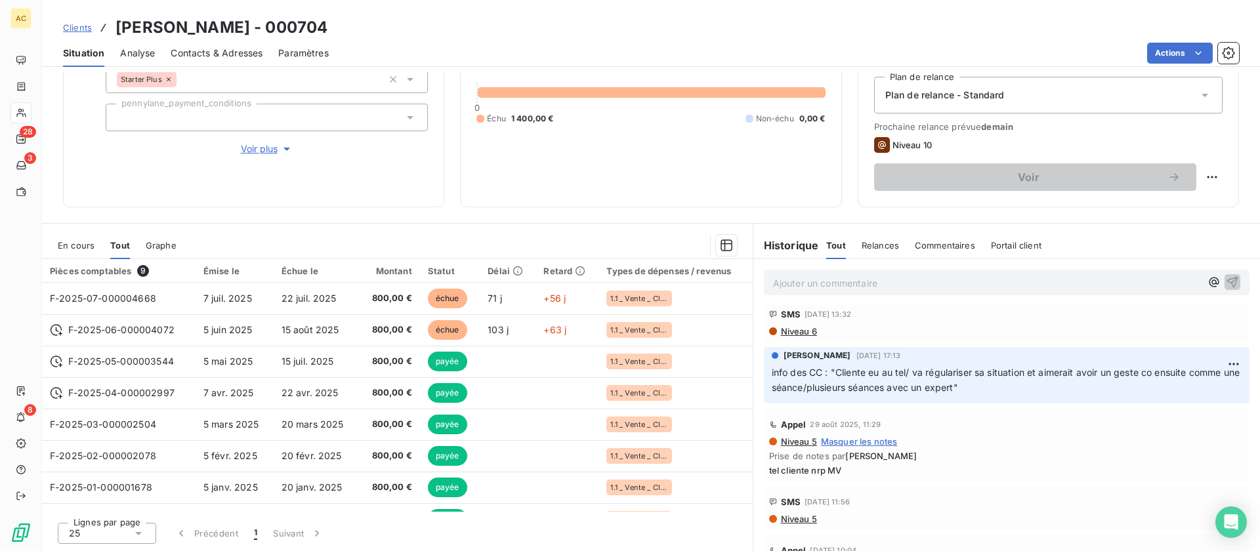
click at [78, 29] on span "Clients" at bounding box center [77, 27] width 29 height 10
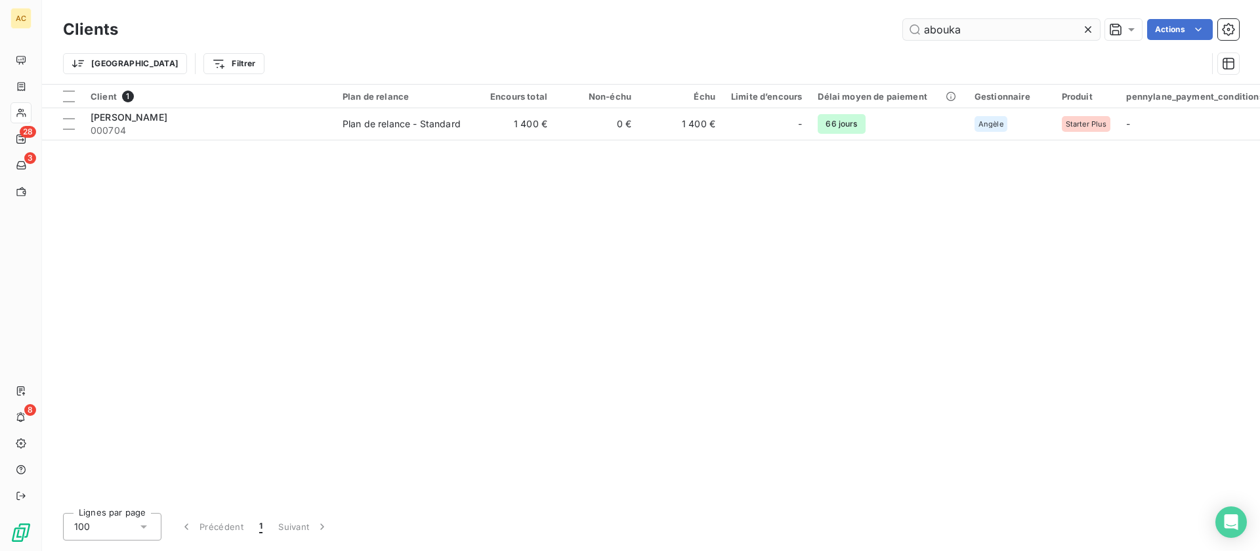
drag, startPoint x: 966, startPoint y: 32, endPoint x: 915, endPoint y: 21, distance: 51.7
click at [915, 21] on input "abouka" at bounding box center [1001, 29] width 197 height 21
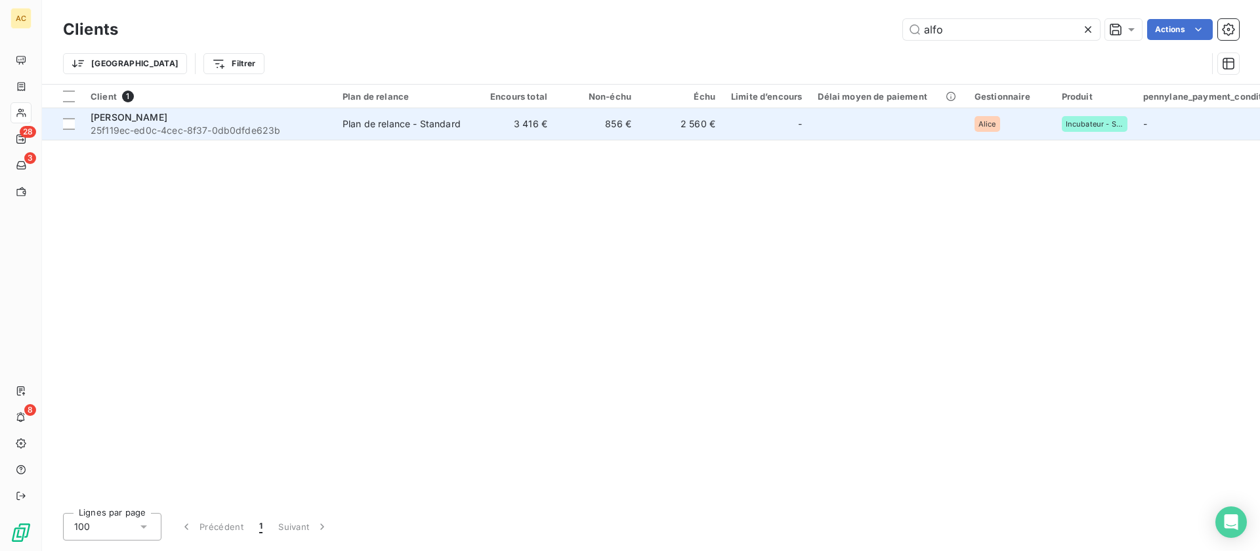
type input "alfo"
click at [456, 129] on div "Plan de relance - Standard" at bounding box center [402, 123] width 118 height 13
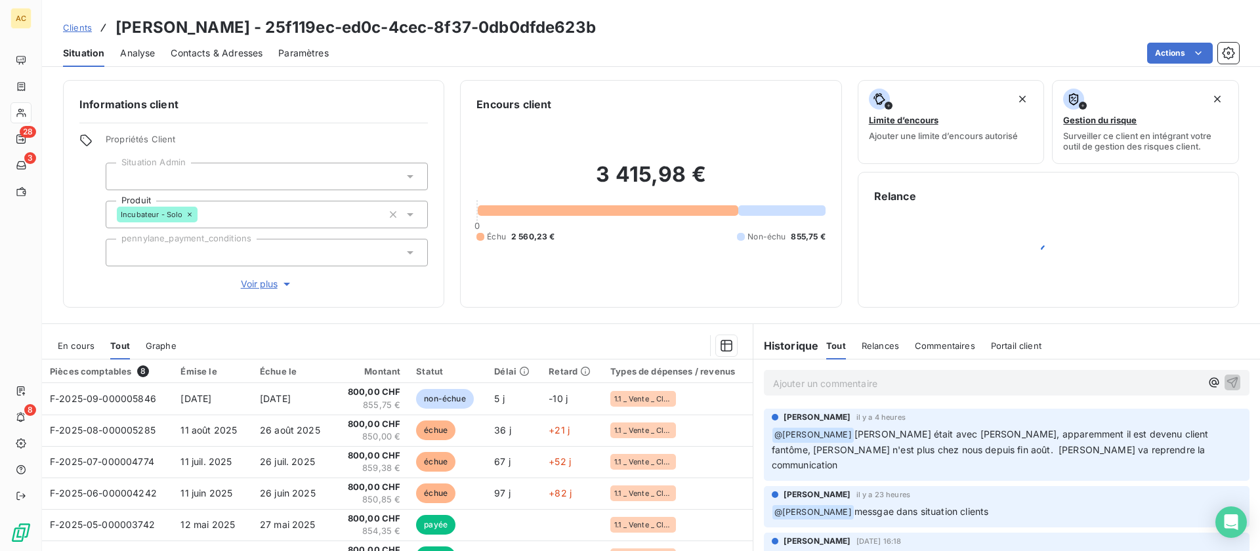
click at [270, 283] on span "Voir plus" at bounding box center [267, 284] width 52 height 13
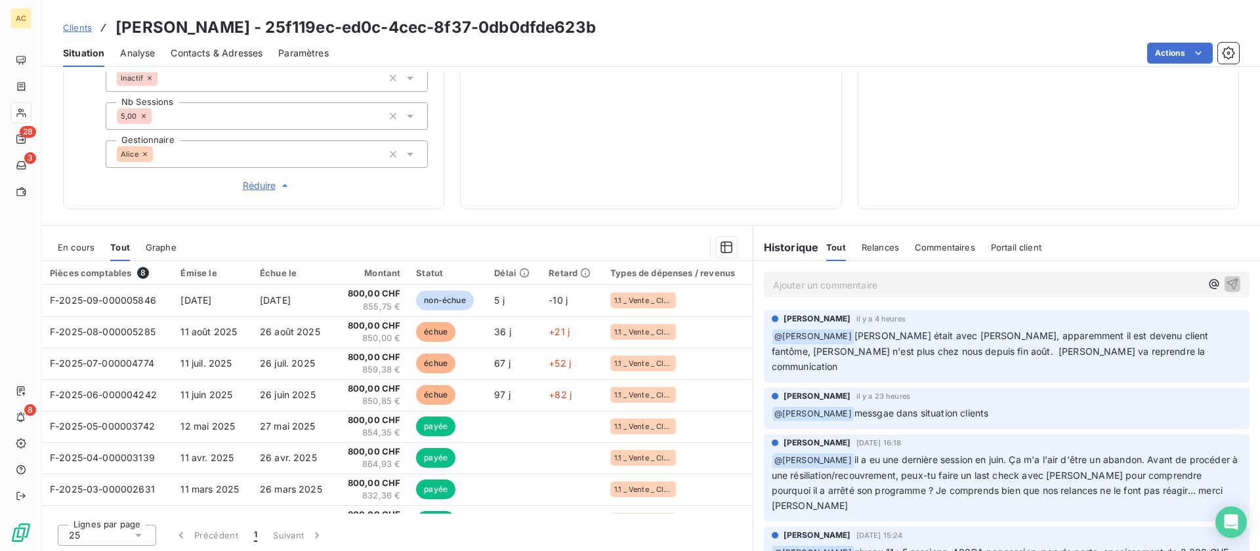
scroll to position [519, 0]
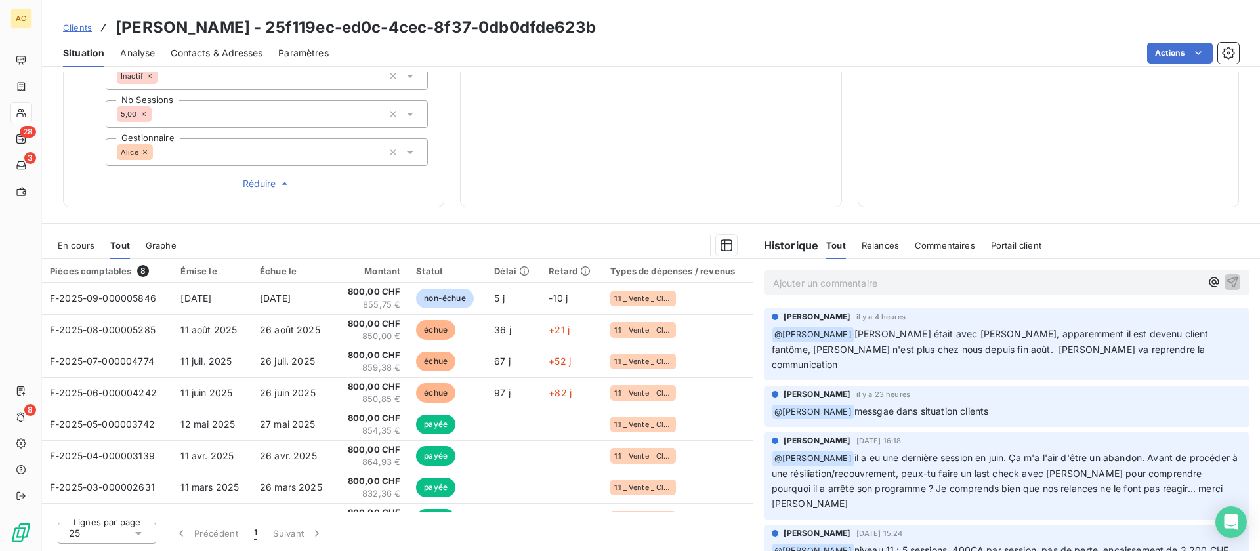
click at [79, 28] on span "Clients" at bounding box center [77, 27] width 29 height 10
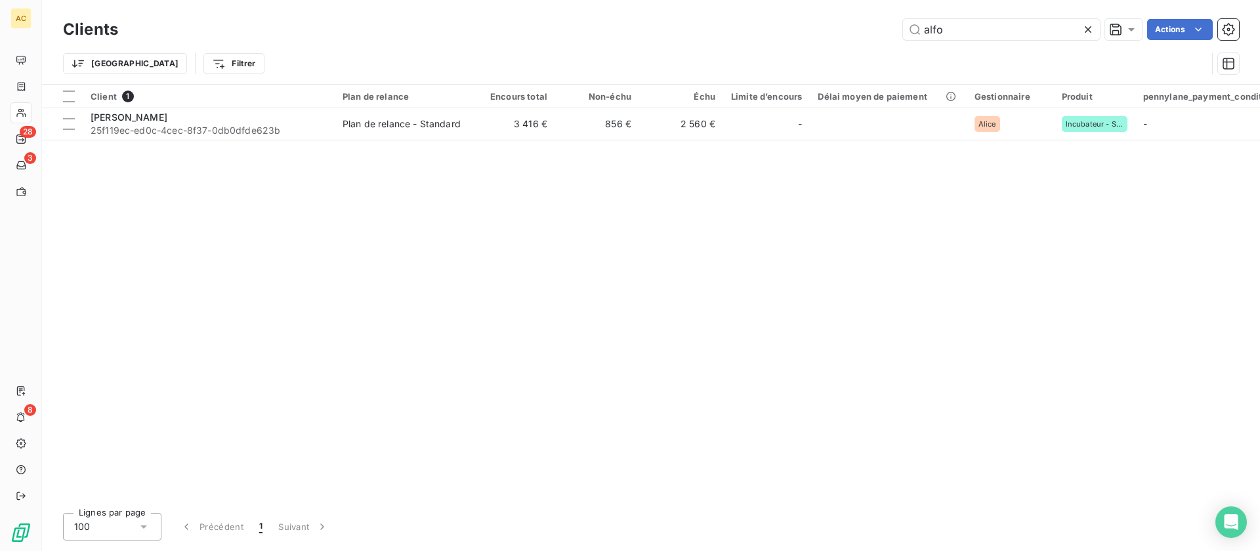
drag, startPoint x: 949, startPoint y: 30, endPoint x: 879, endPoint y: 30, distance: 70.2
click at [879, 30] on div "alfo Actions" at bounding box center [686, 29] width 1105 height 21
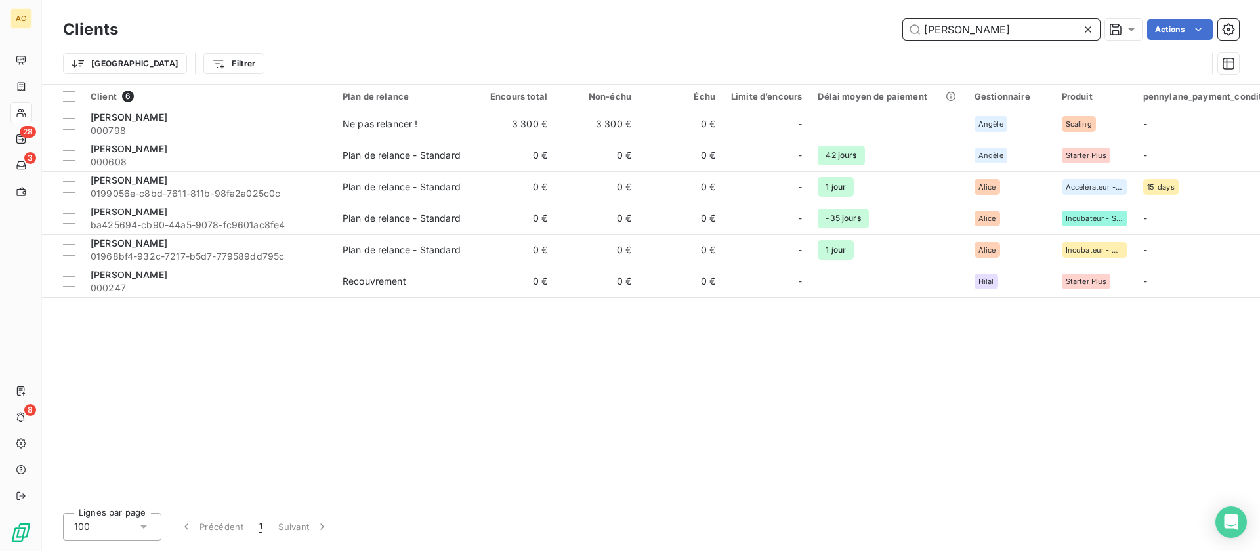
drag, startPoint x: 963, startPoint y: 32, endPoint x: 920, endPoint y: 28, distance: 43.5
click at [920, 28] on input "[PERSON_NAME]" at bounding box center [1001, 29] width 197 height 21
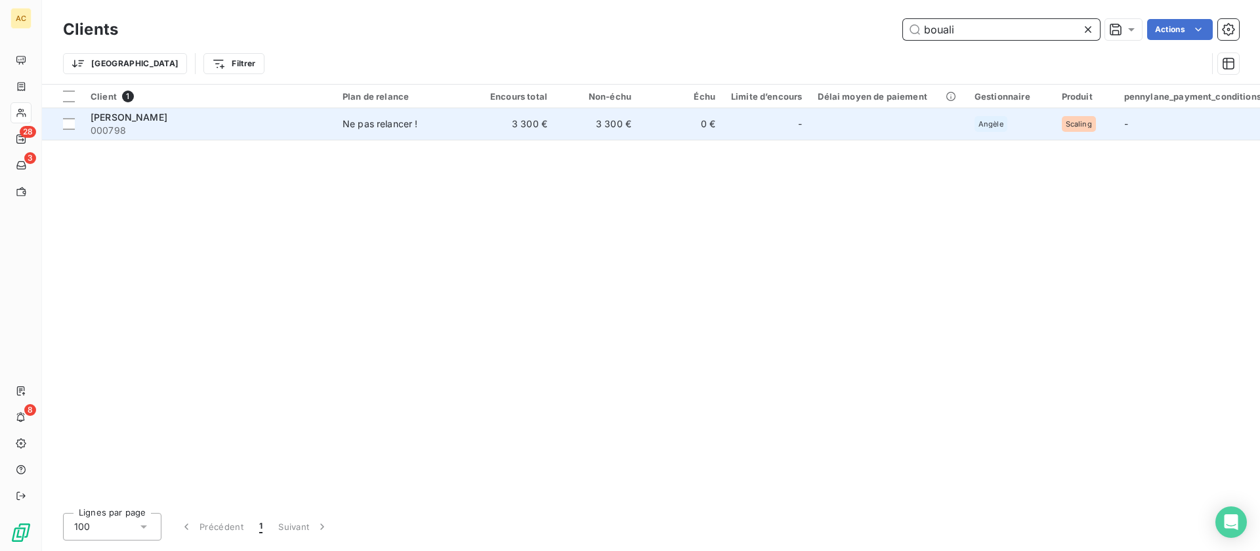
type input "bouali"
click at [161, 124] on span "000798" at bounding box center [209, 130] width 236 height 13
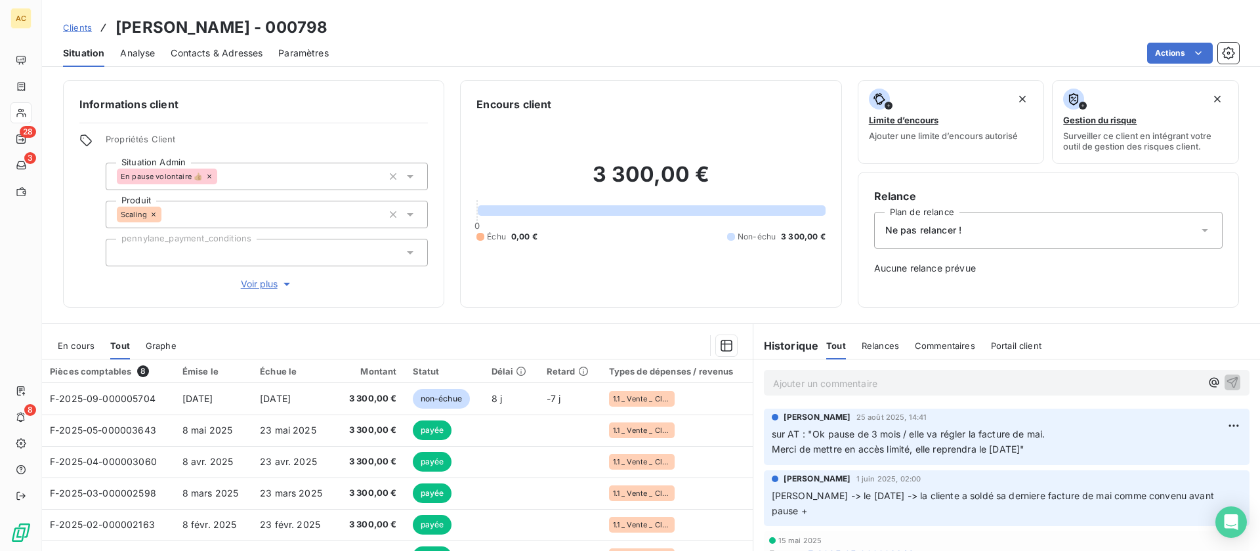
click at [1148, 232] on div "Ne pas relancer !" at bounding box center [1048, 230] width 348 height 37
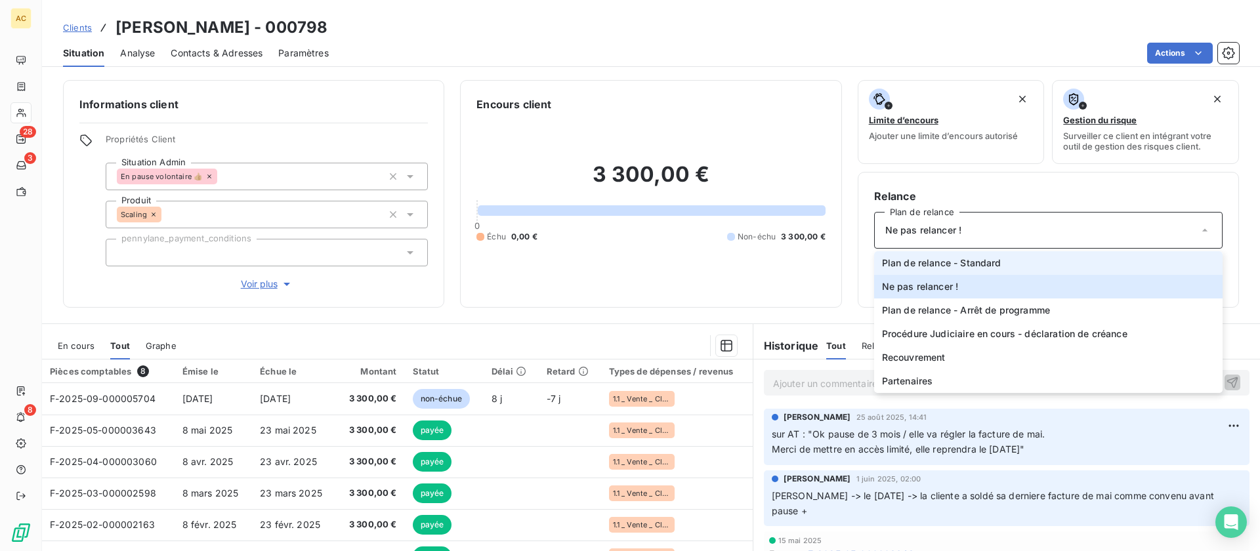
click at [1014, 259] on li "Plan de relance - Standard" at bounding box center [1048, 263] width 348 height 24
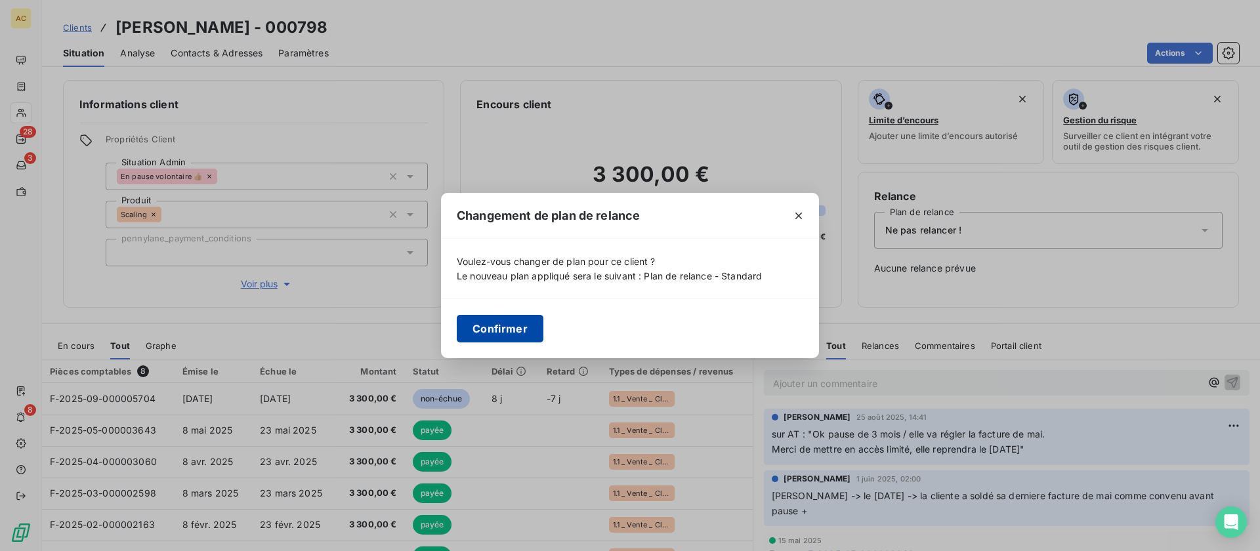
click at [489, 331] on button "Confirmer" at bounding box center [500, 329] width 87 height 28
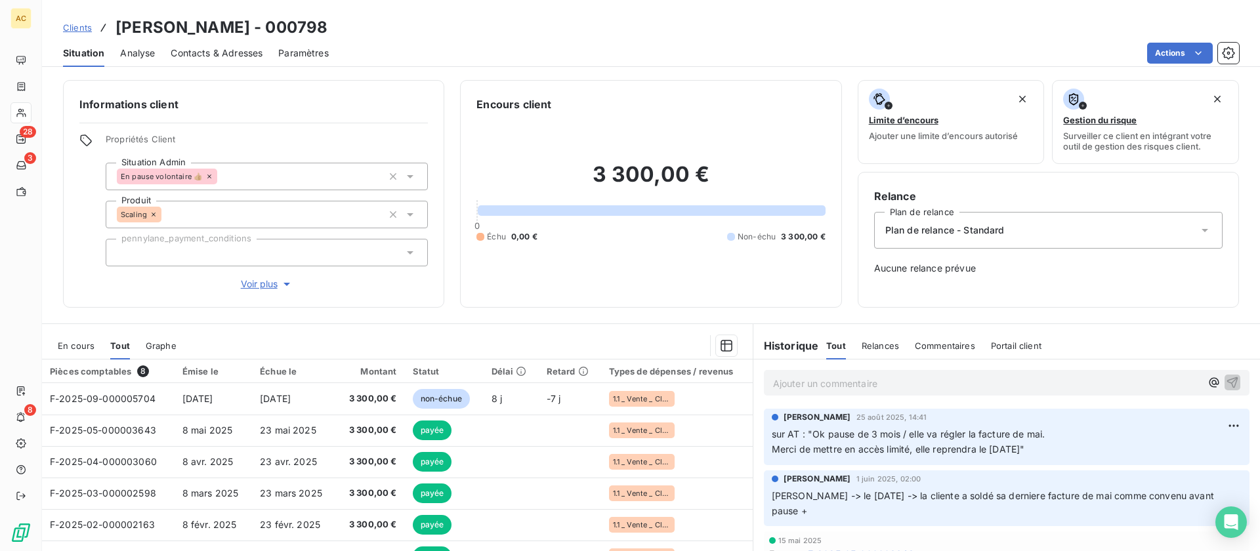
click at [489, 321] on div "Informations client Propriétés Client Situation Admin En pause volontaire 👍🏼 Pr…" at bounding box center [651, 311] width 1218 height 479
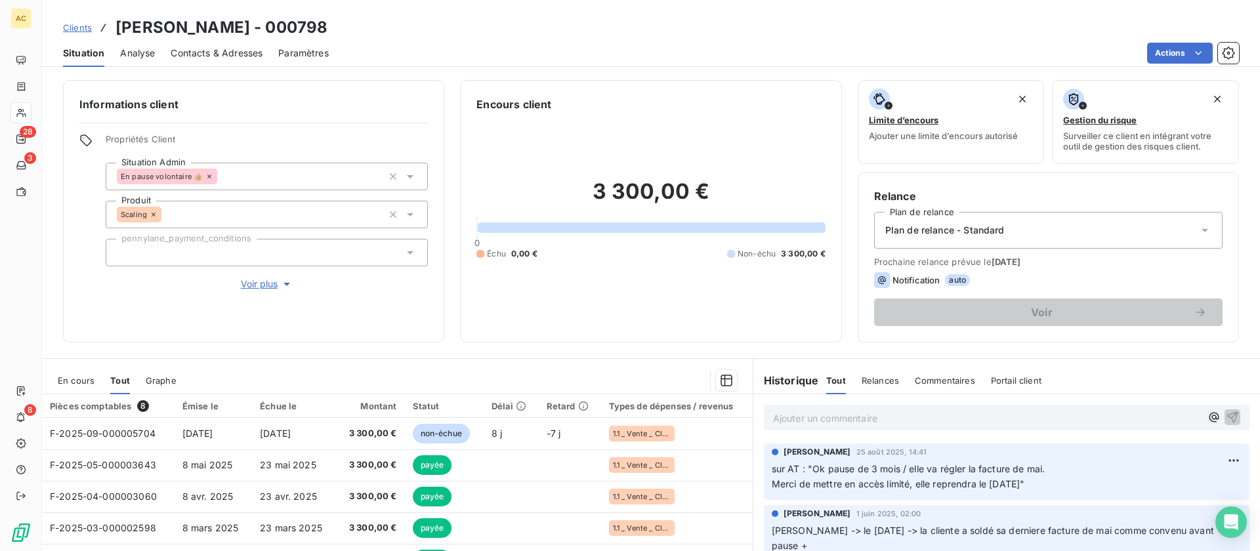
click at [266, 286] on span "Voir plus" at bounding box center [267, 284] width 52 height 13
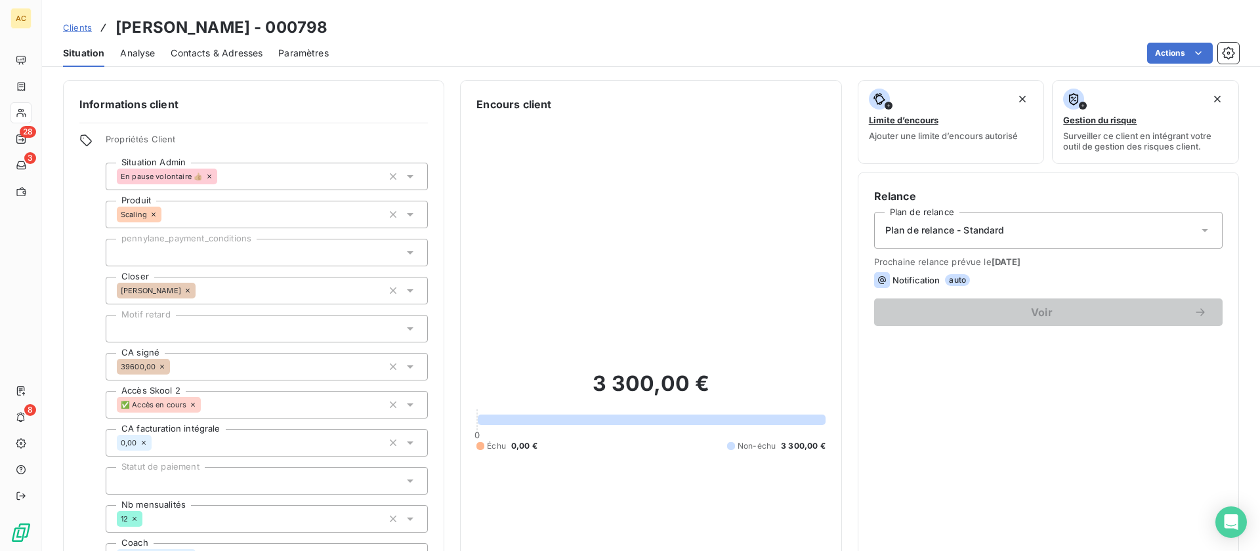
click at [85, 29] on span "Clients" at bounding box center [77, 27] width 29 height 10
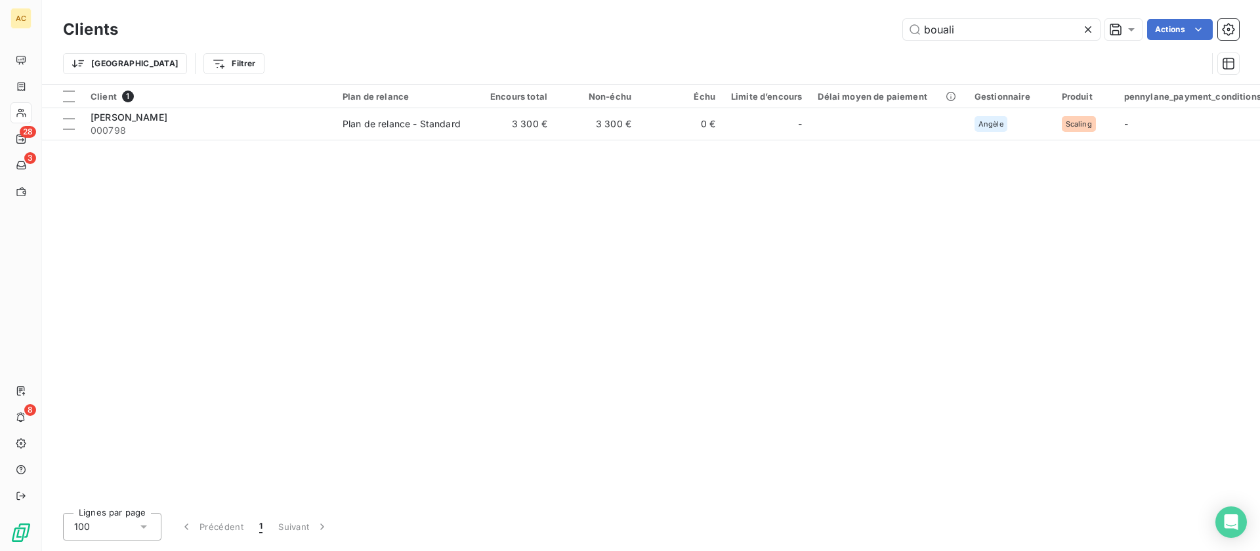
drag, startPoint x: 959, startPoint y: 30, endPoint x: 887, endPoint y: 31, distance: 72.2
click at [887, 31] on div "bouali Actions" at bounding box center [686, 29] width 1105 height 21
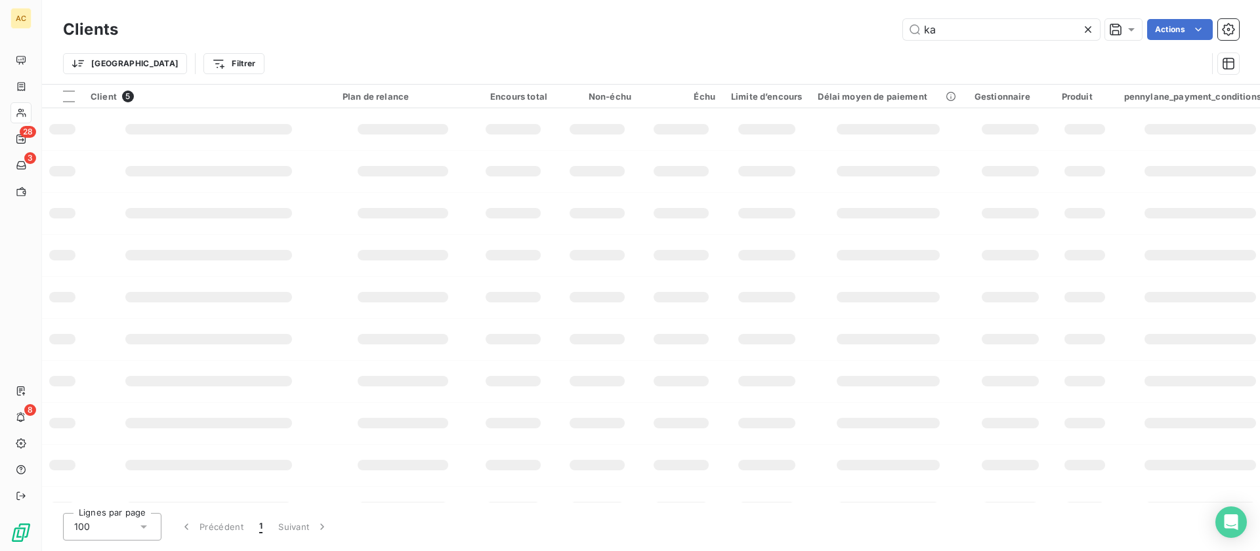
type input "k"
type input "bouali"
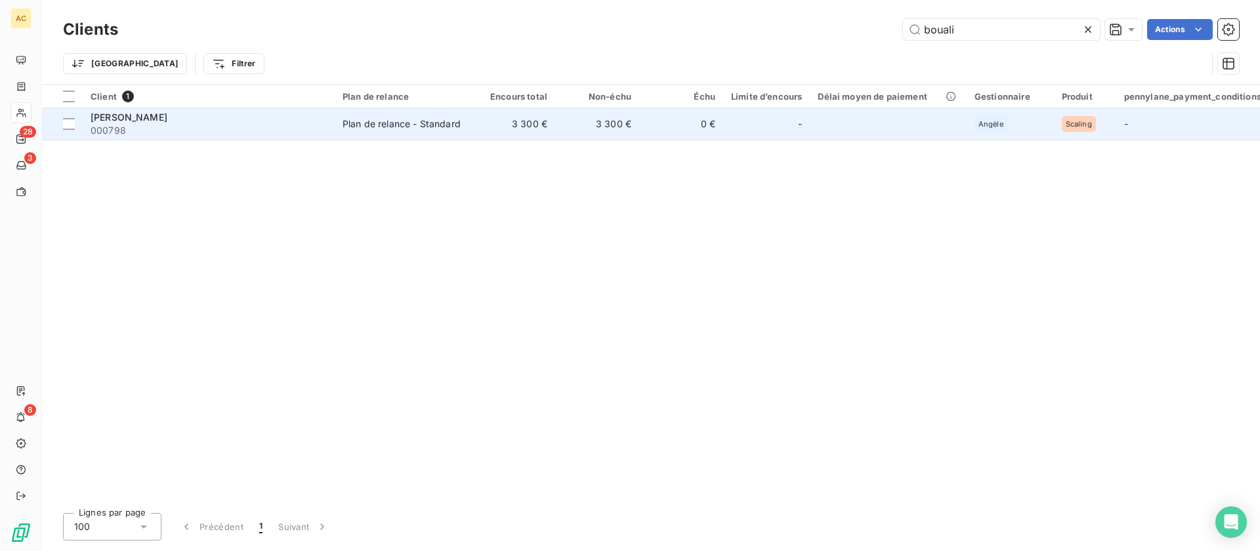
click at [646, 119] on td "0 €" at bounding box center [681, 123] width 84 height 31
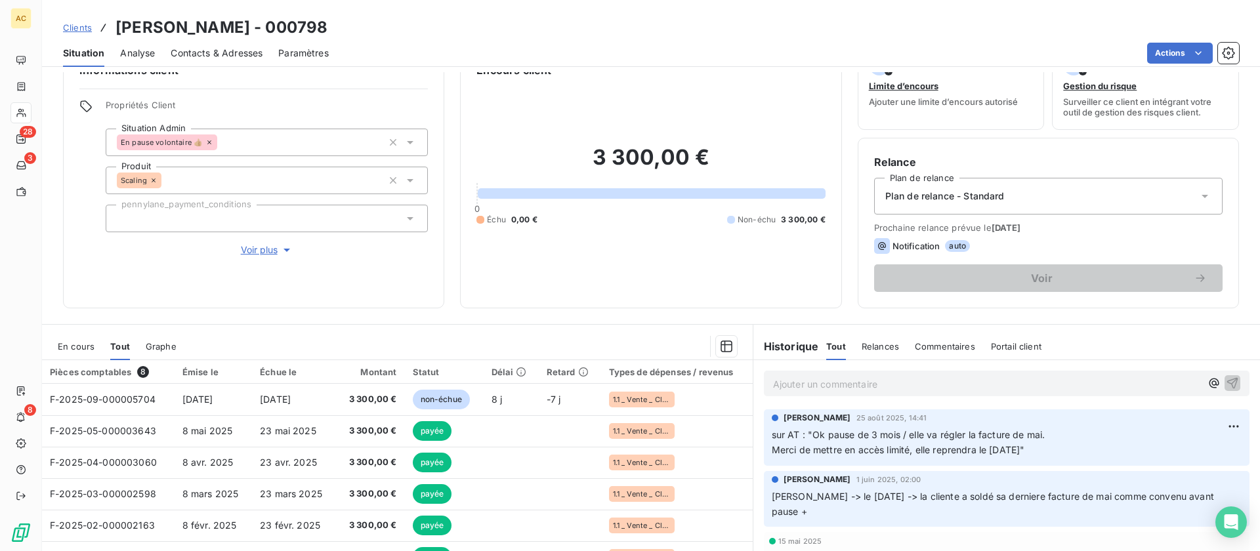
scroll to position [135, 0]
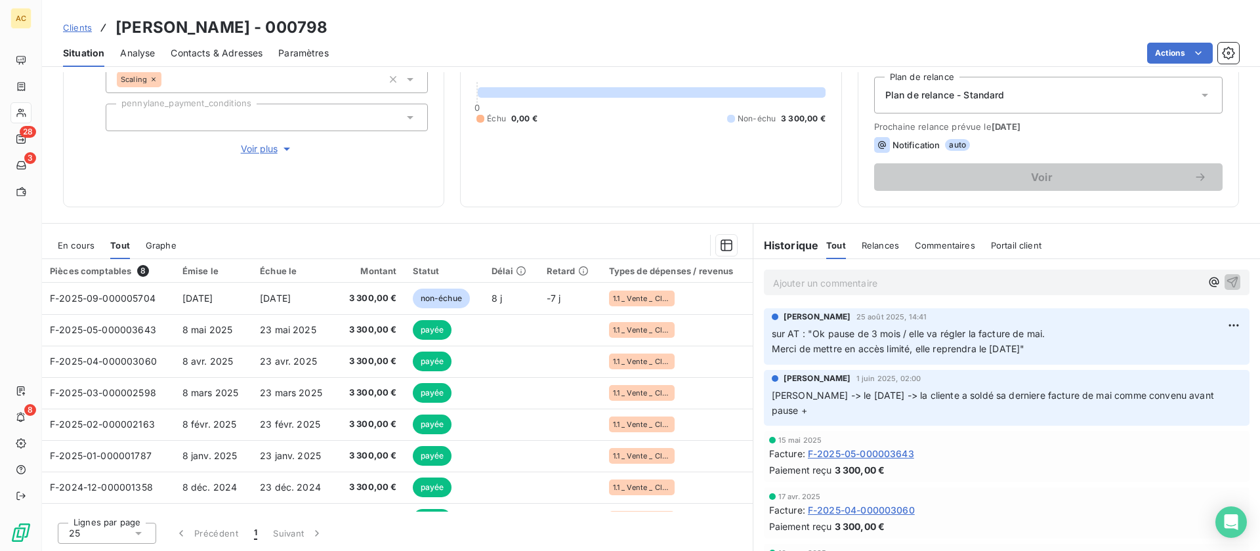
click at [677, 218] on div "Informations client Propriétés Client Situation Admin En pause volontaire 👍🏼 Pr…" at bounding box center [651, 311] width 1218 height 479
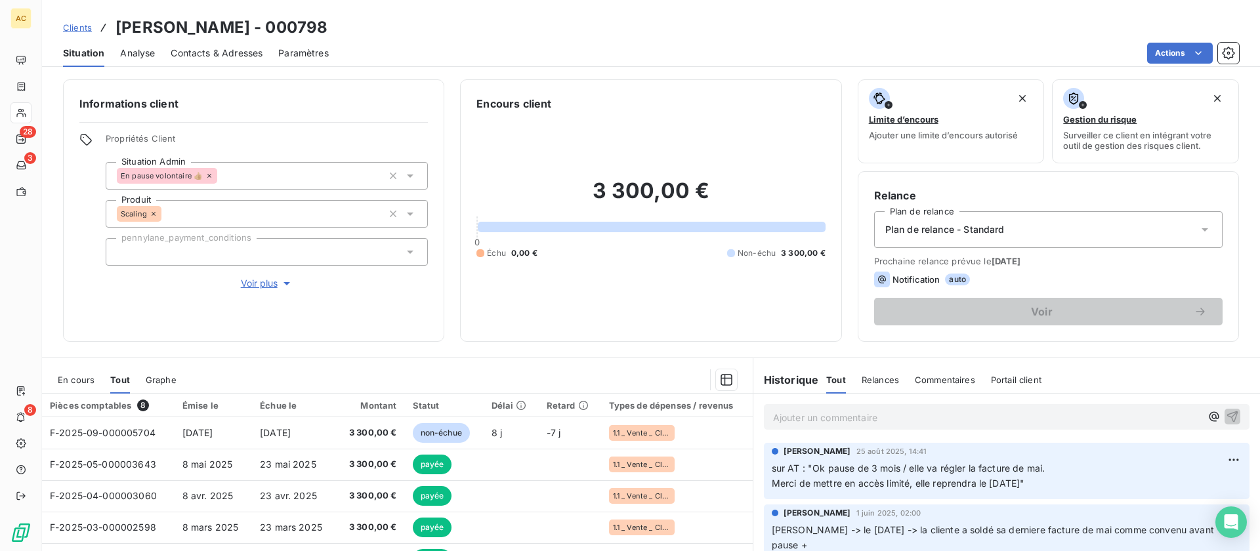
scroll to position [0, 0]
click at [83, 27] on span "Clients" at bounding box center [77, 27] width 29 height 10
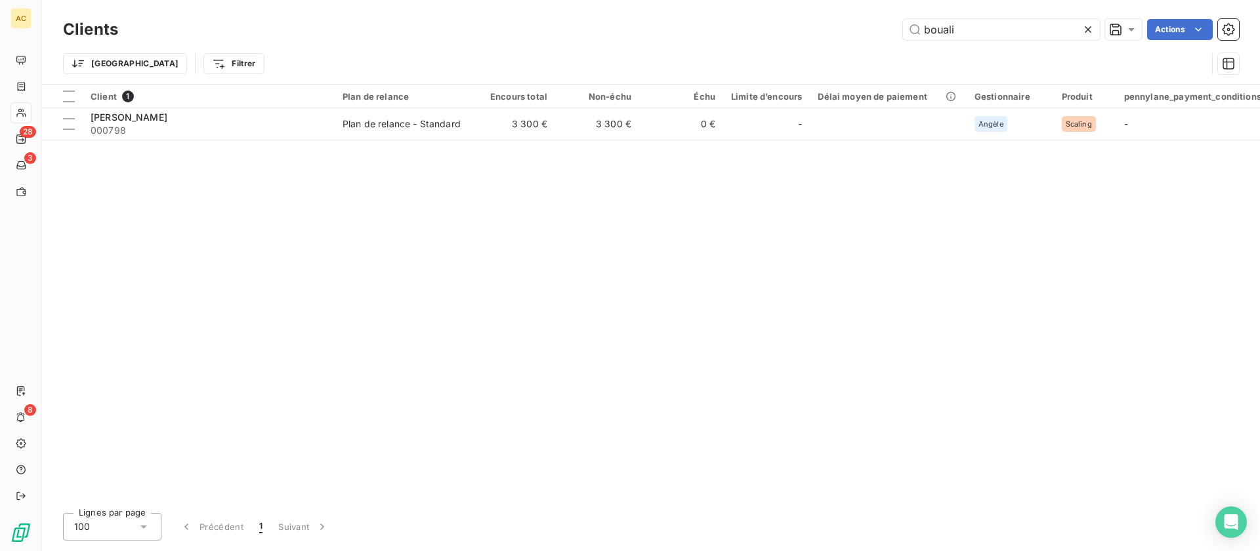
drag, startPoint x: 939, startPoint y: 30, endPoint x: 850, endPoint y: 18, distance: 89.3
click at [851, 22] on div "bouali Actions" at bounding box center [686, 29] width 1105 height 21
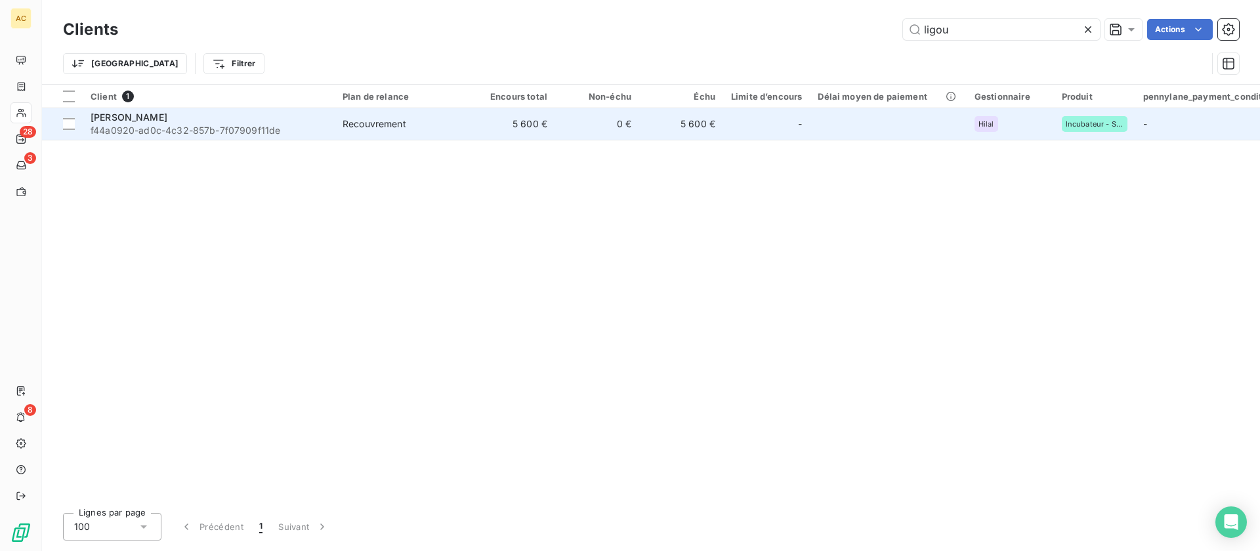
type input "ligou"
click at [299, 127] on span "f44a0920-ad0c-4c32-857b-7f07909f11de" at bounding box center [209, 130] width 236 height 13
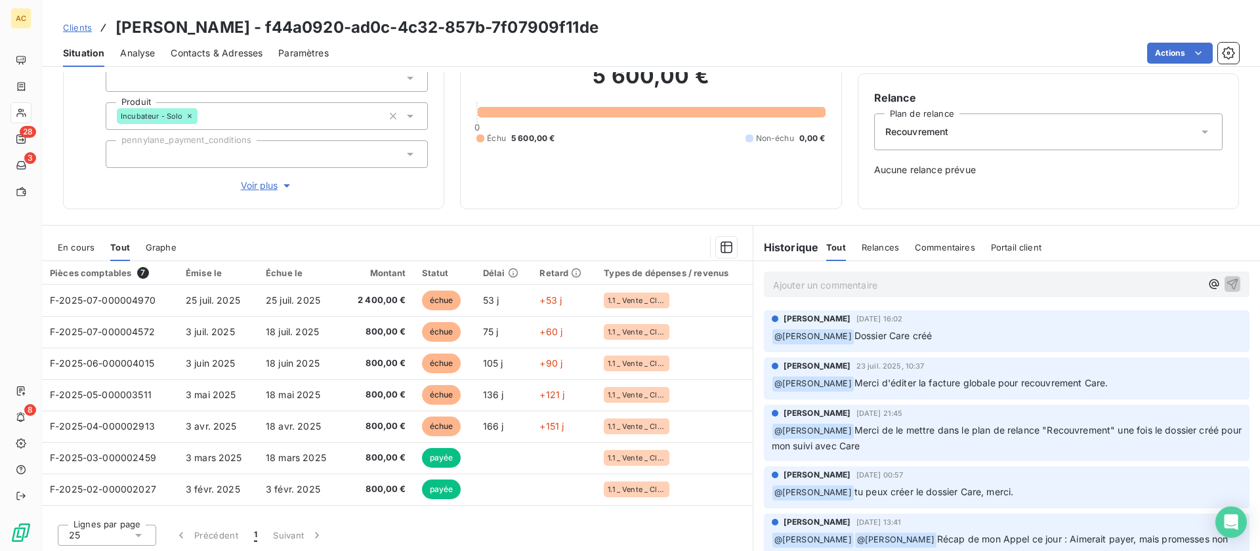
scroll to position [100, 0]
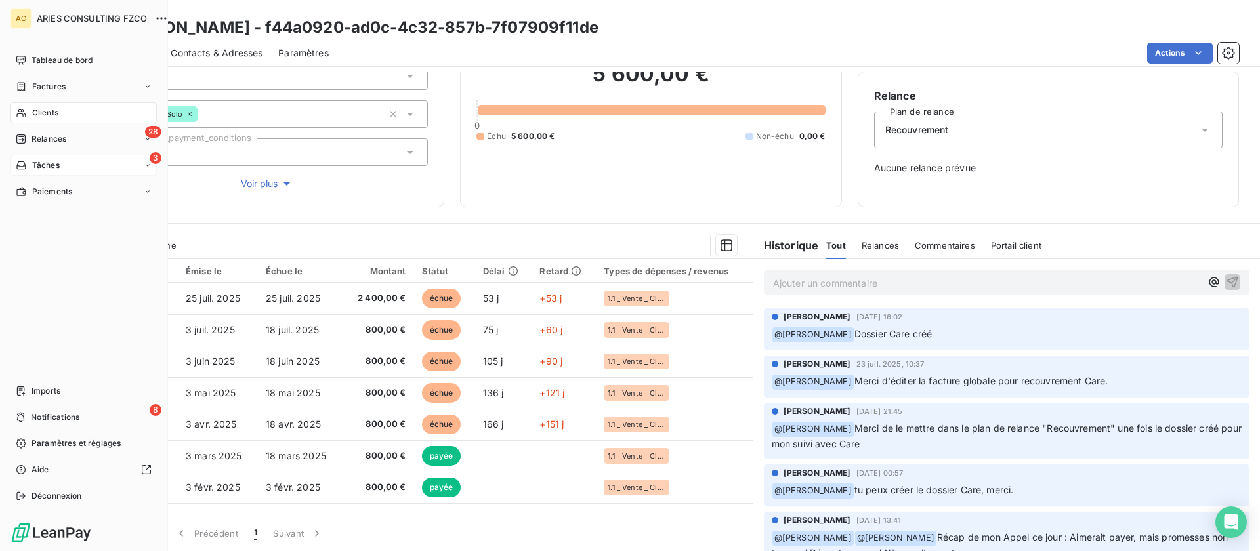
click at [32, 169] on span "Tâches" at bounding box center [46, 165] width 28 height 12
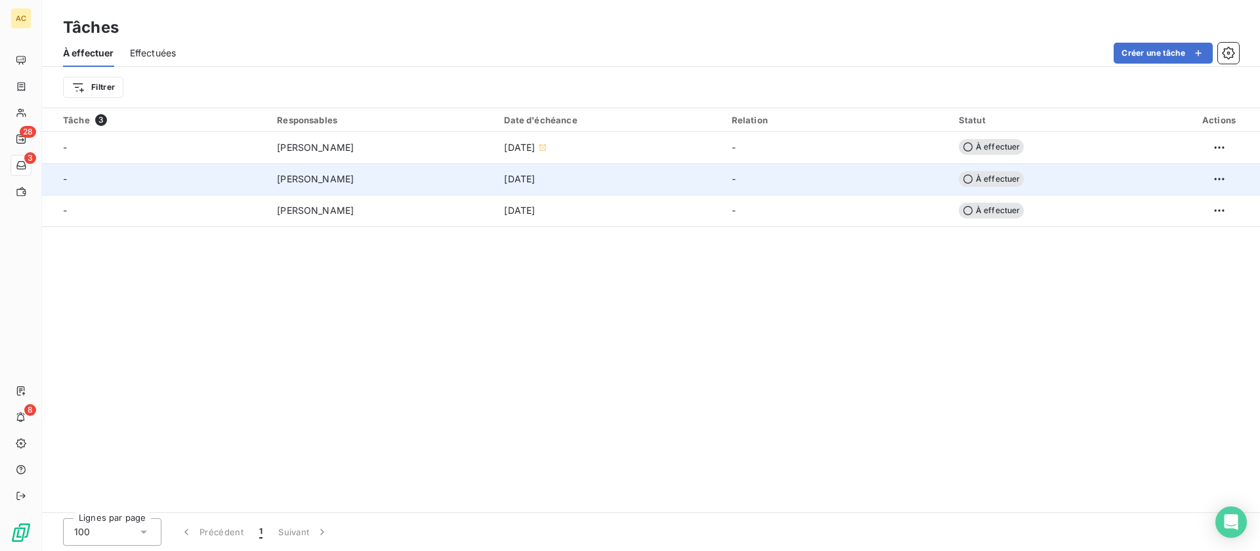
click at [604, 185] on div "[DATE]" at bounding box center [609, 179] width 211 height 13
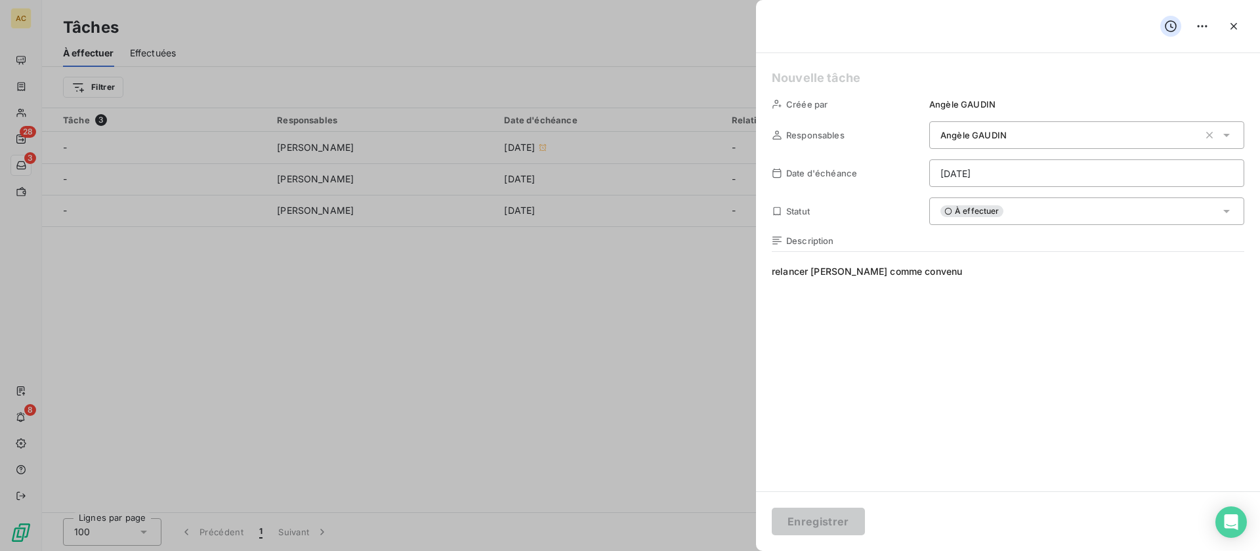
click at [606, 322] on div at bounding box center [630, 275] width 1260 height 551
click at [621, 348] on div at bounding box center [630, 275] width 1260 height 551
click at [1236, 26] on icon "button" at bounding box center [1233, 26] width 13 height 13
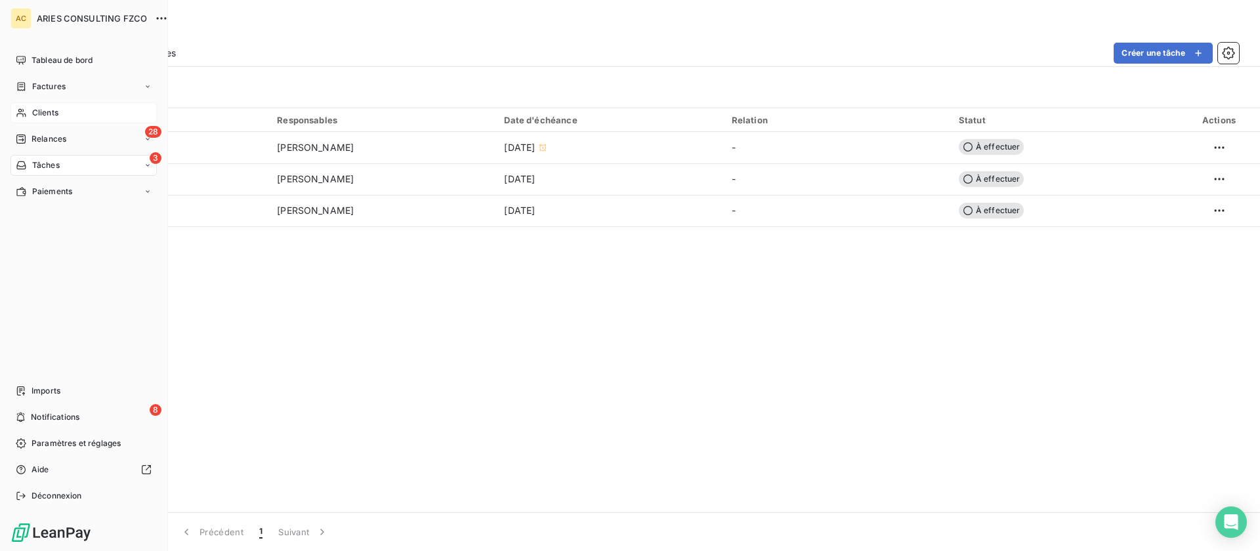
click at [58, 108] on div "Clients" at bounding box center [83, 112] width 146 height 21
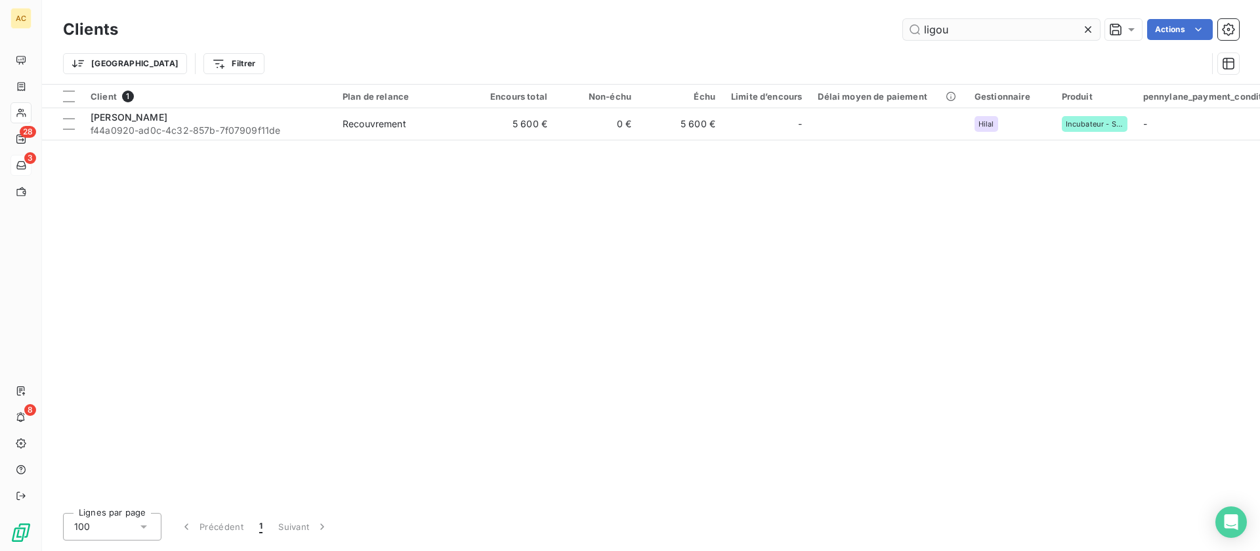
drag, startPoint x: 917, startPoint y: 28, endPoint x: 907, endPoint y: 28, distance: 9.2
click at [907, 28] on input "ligou" at bounding box center [1001, 29] width 197 height 21
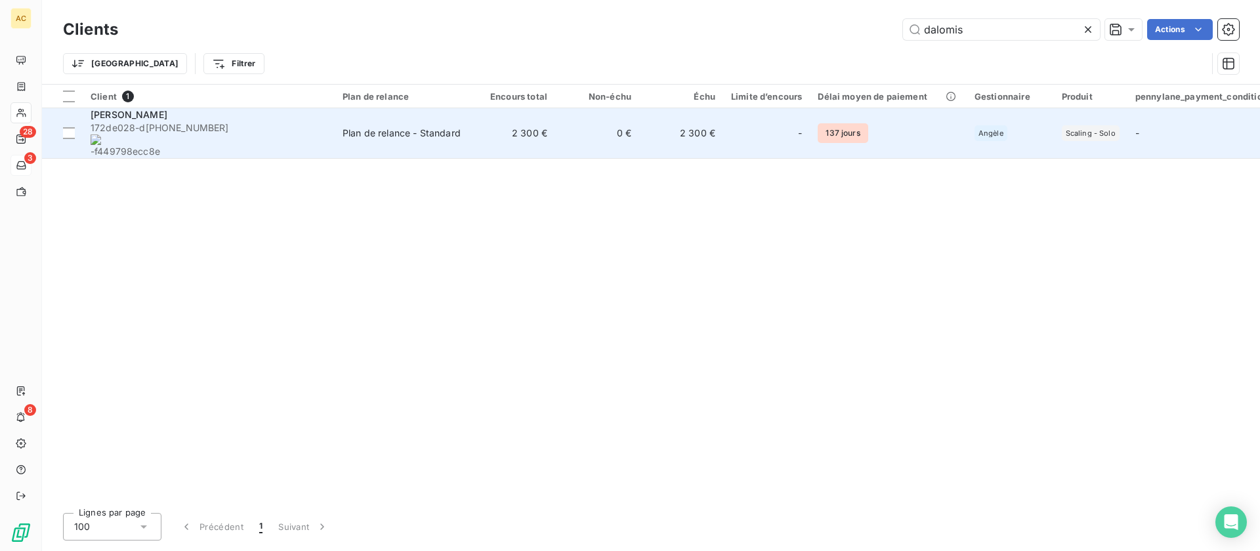
type input "dalomis"
click at [408, 135] on td "Plan de relance - Standard" at bounding box center [403, 133] width 136 height 51
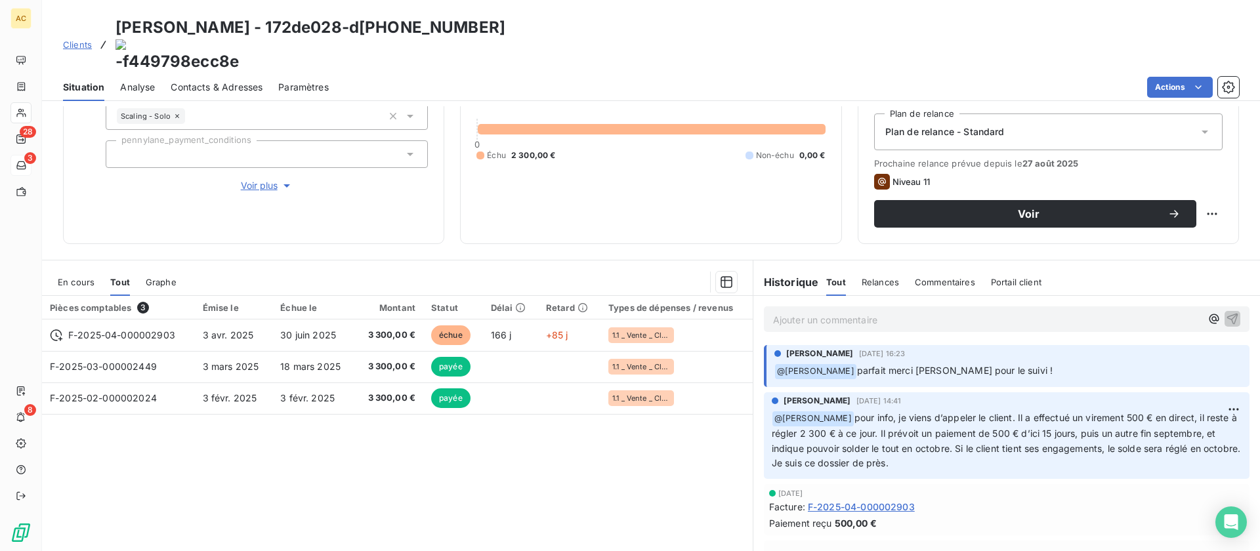
scroll to position [135, 0]
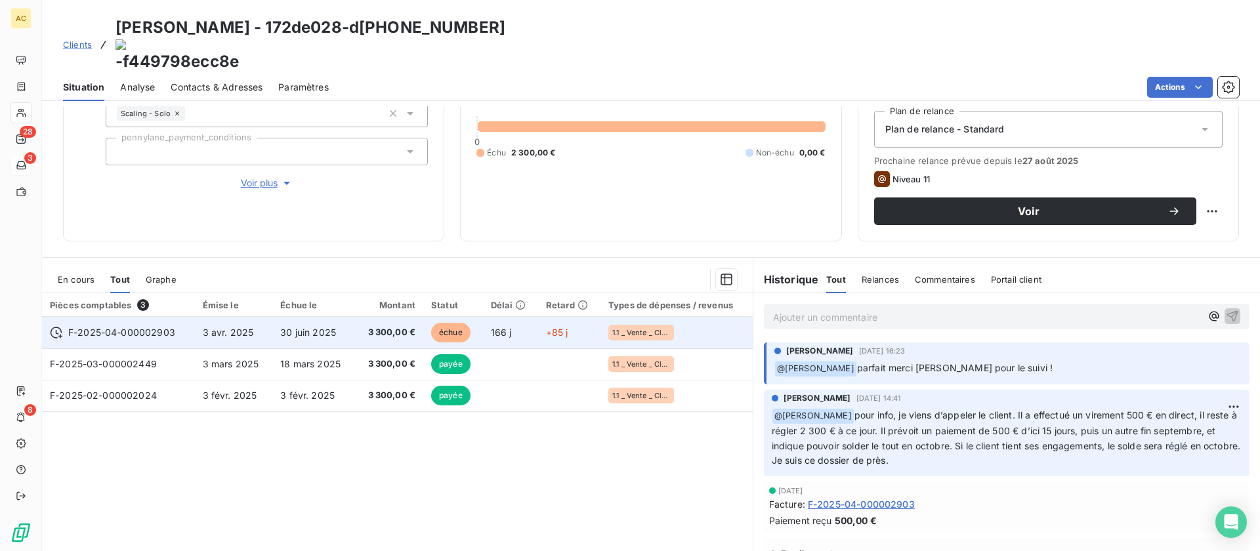
click at [375, 326] on span "3 300,00 €" at bounding box center [389, 332] width 52 height 13
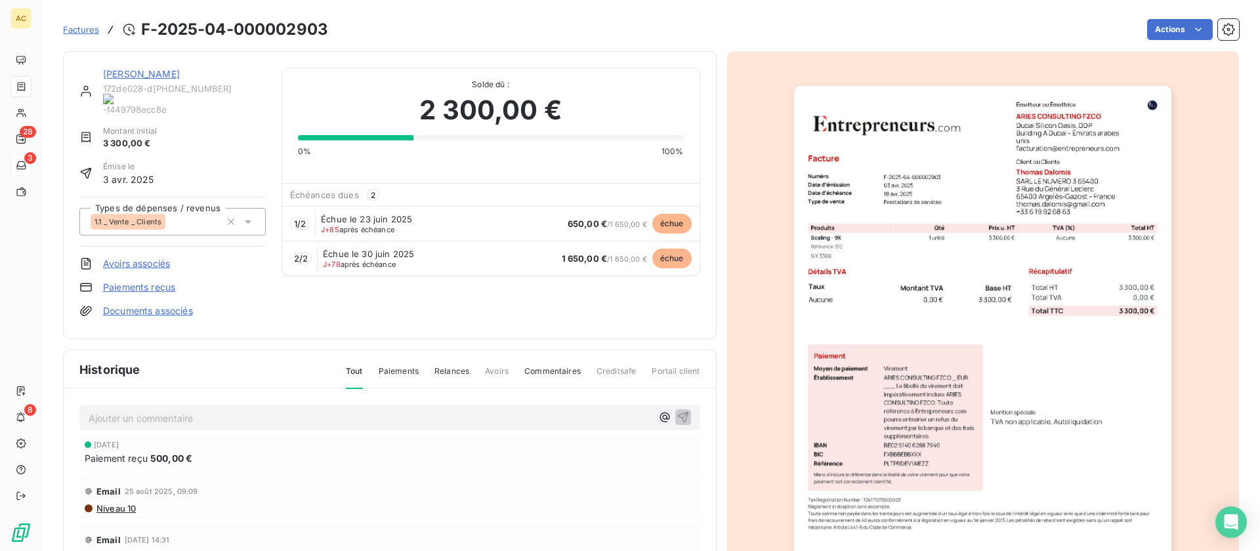
click at [167, 73] on link "[PERSON_NAME]" at bounding box center [141, 73] width 77 height 11
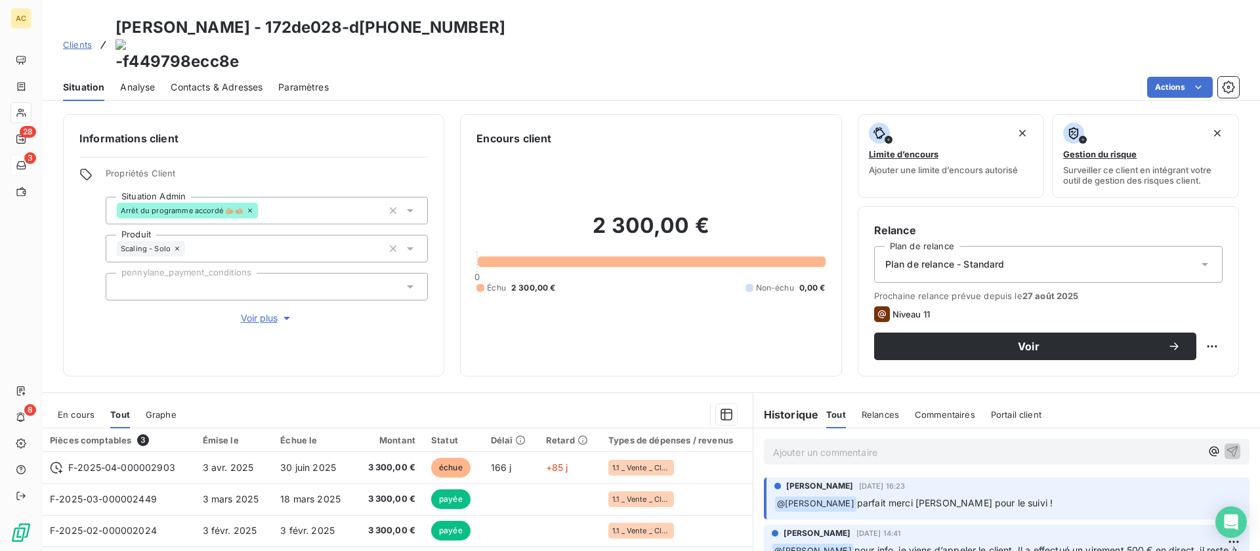
click at [251, 312] on span "Voir plus" at bounding box center [267, 318] width 52 height 13
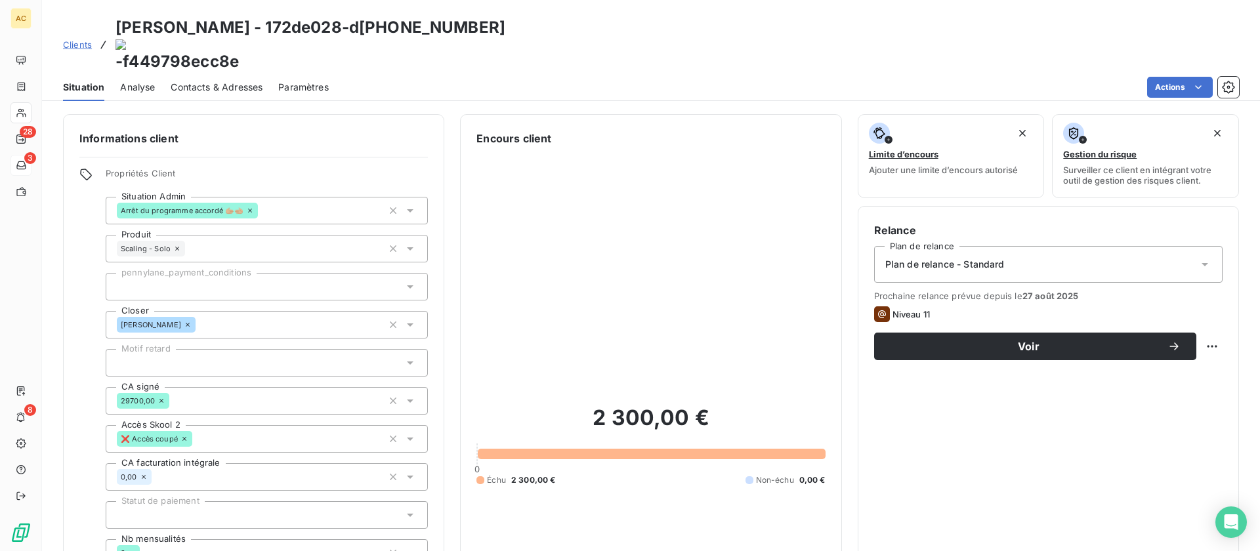
click at [244, 81] on span "Contacts & Adresses" at bounding box center [217, 87] width 92 height 13
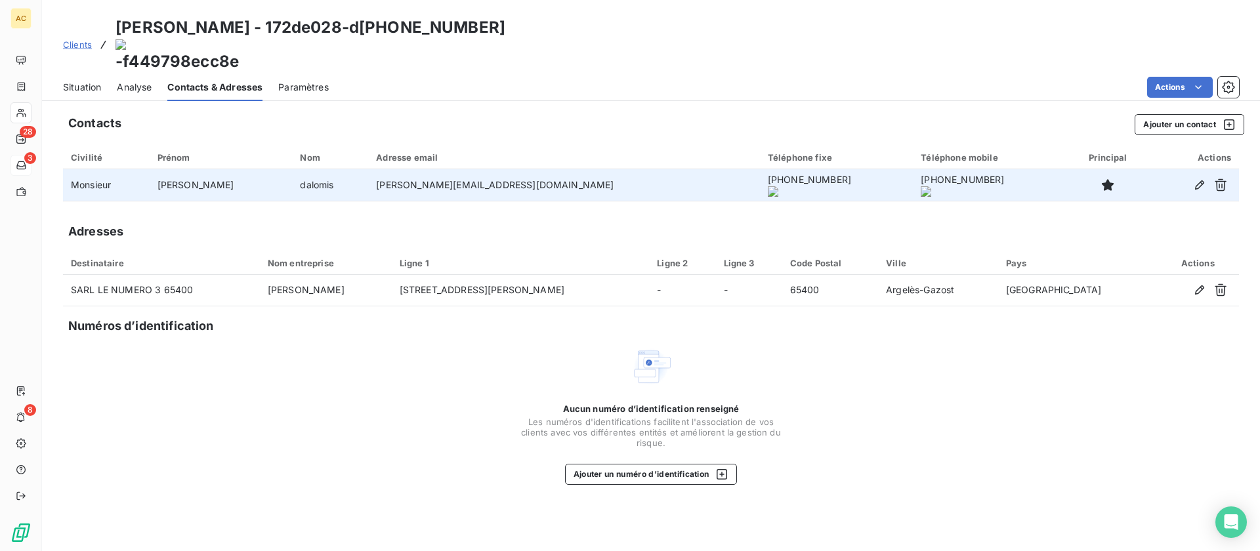
click at [702, 133] on onoff-telecom-ce-actions-button at bounding box center [702, 133] width 0 height 0
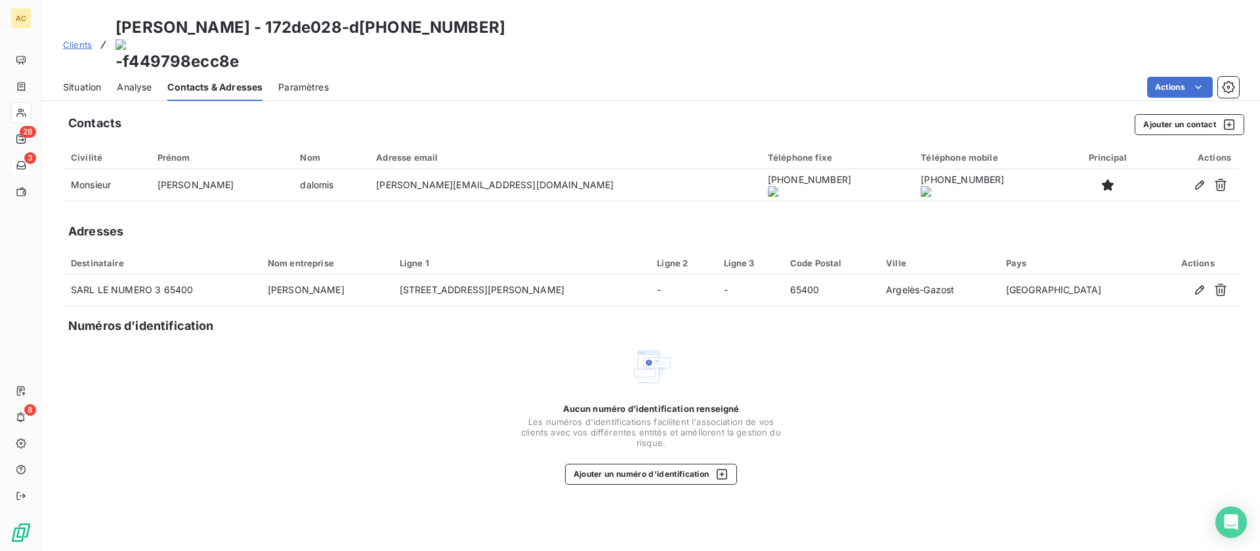
click at [93, 81] on span "Situation" at bounding box center [82, 87] width 38 height 13
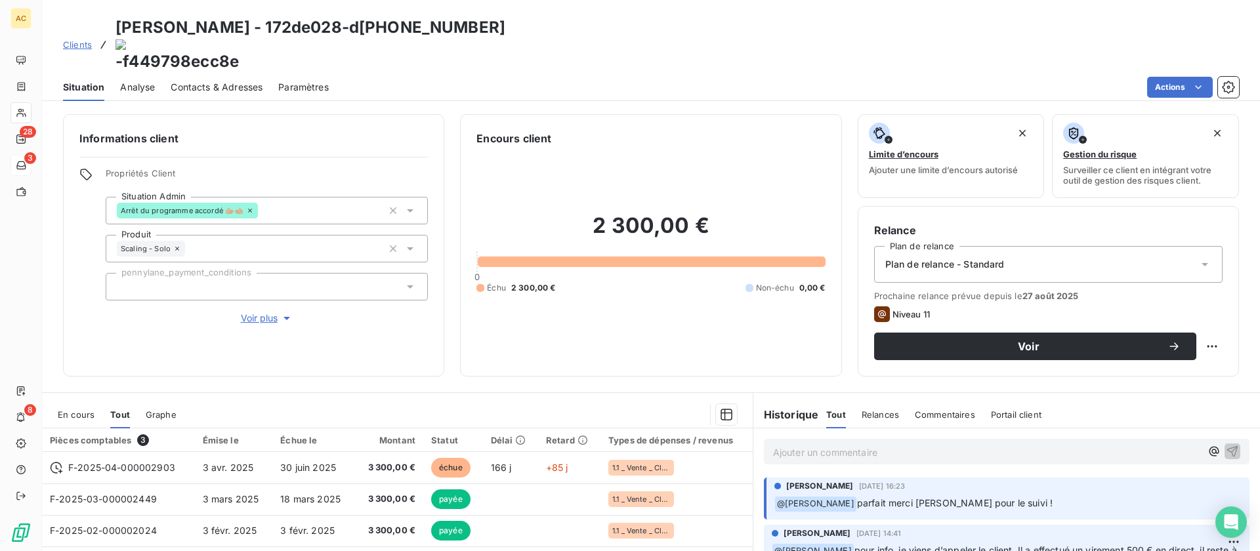
click at [841, 444] on p "Ajouter un commentaire ﻿" at bounding box center [987, 452] width 428 height 16
click at [790, 446] on span "tentaive appel pour le paiement de 500 comme convenu" at bounding box center [897, 451] width 249 height 11
click at [931, 446] on span "tentative appel pour le paiement de 500 comme convenu" at bounding box center [899, 451] width 252 height 11
click at [1098, 444] on p "tentative appel pour le paiement de 500 comme convenu" at bounding box center [987, 451] width 428 height 15
click at [1021, 446] on span "tentative appel pour le paiement de 500 comme convenu + sms" at bounding box center [913, 451] width 281 height 11
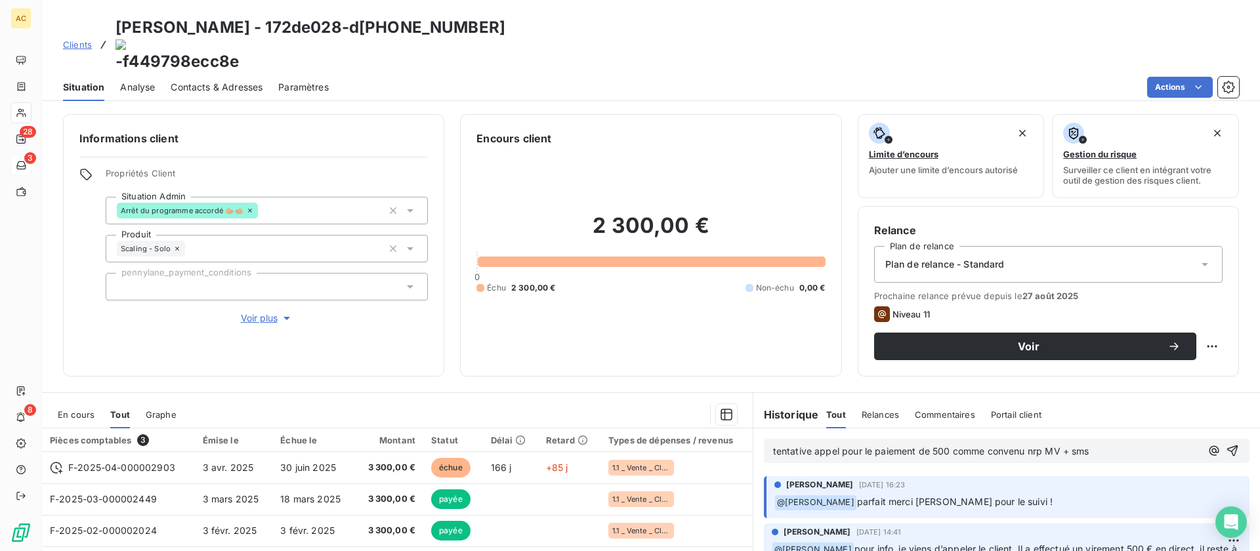
click at [1114, 444] on p "tentative appel pour le paiement de 500 comme convenu nrp MV + sms" at bounding box center [987, 451] width 428 height 15
click at [1227, 446] on icon "button" at bounding box center [1232, 451] width 11 height 11
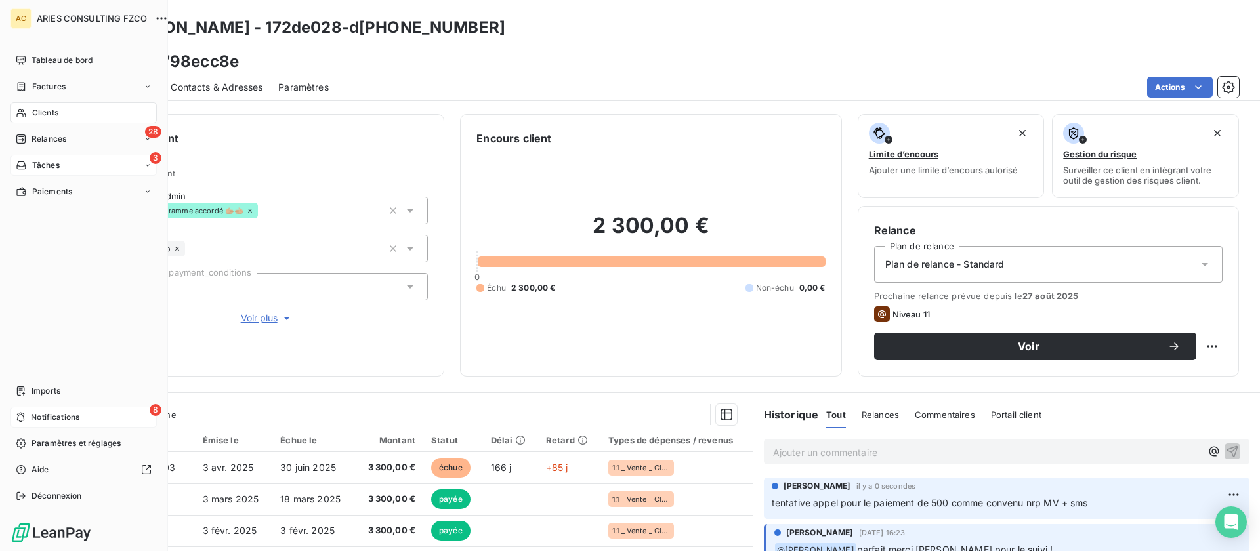
click at [115, 411] on div "8 Notifications" at bounding box center [83, 417] width 146 height 21
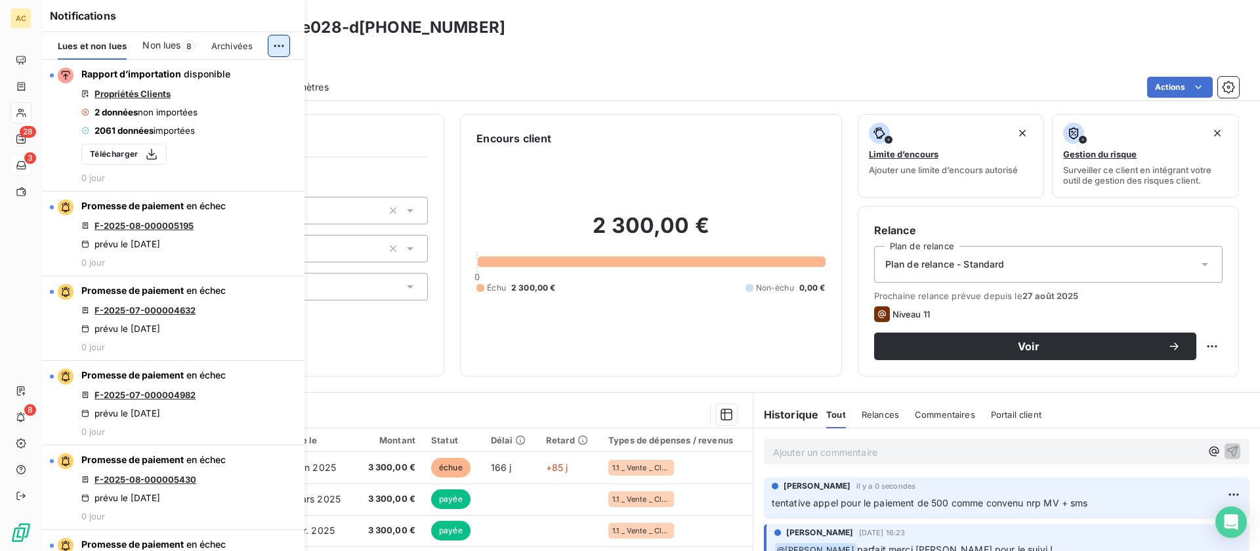
click at [274, 44] on html "AC 28 3 8 Clients [PERSON_NAME] - 172de028-d [PHONE_NUMBER] -f449798ecc8e Situa…" at bounding box center [630, 275] width 1260 height 551
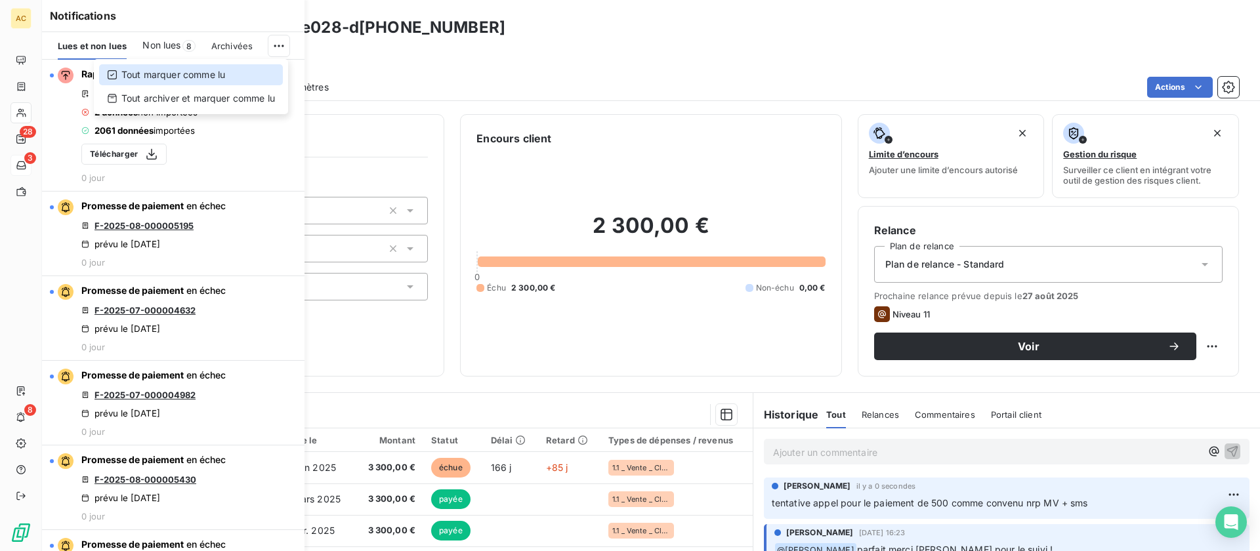
click at [230, 77] on div "Tout marquer comme lu" at bounding box center [191, 74] width 184 height 21
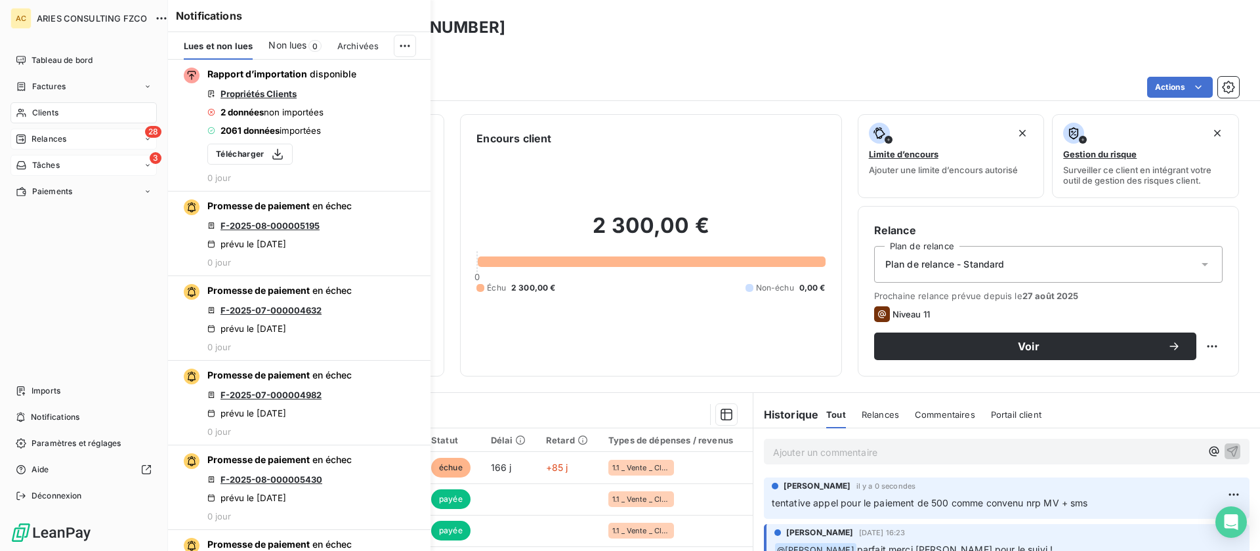
click at [27, 136] on div "Relances" at bounding box center [41, 139] width 51 height 12
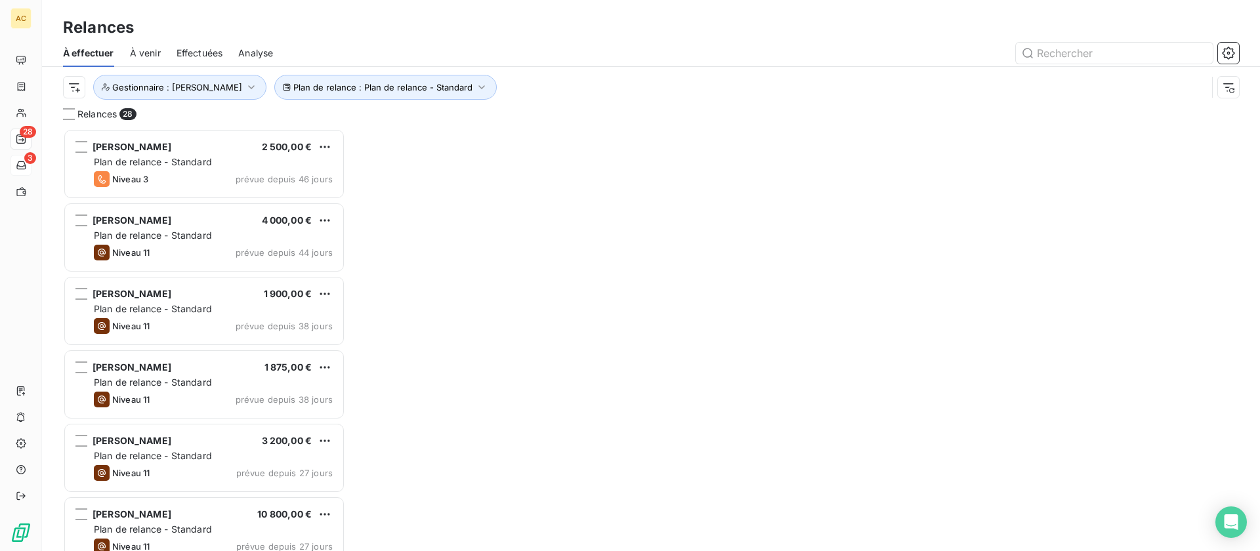
scroll to position [413, 272]
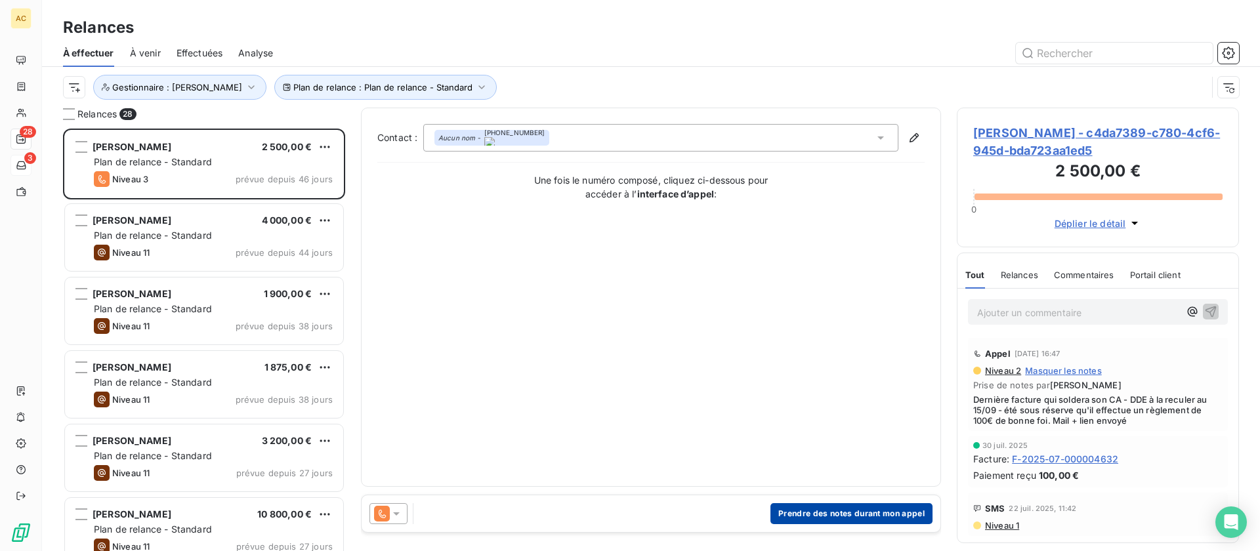
click at [832, 512] on button "Prendre des notes durant mon appel" at bounding box center [851, 513] width 162 height 21
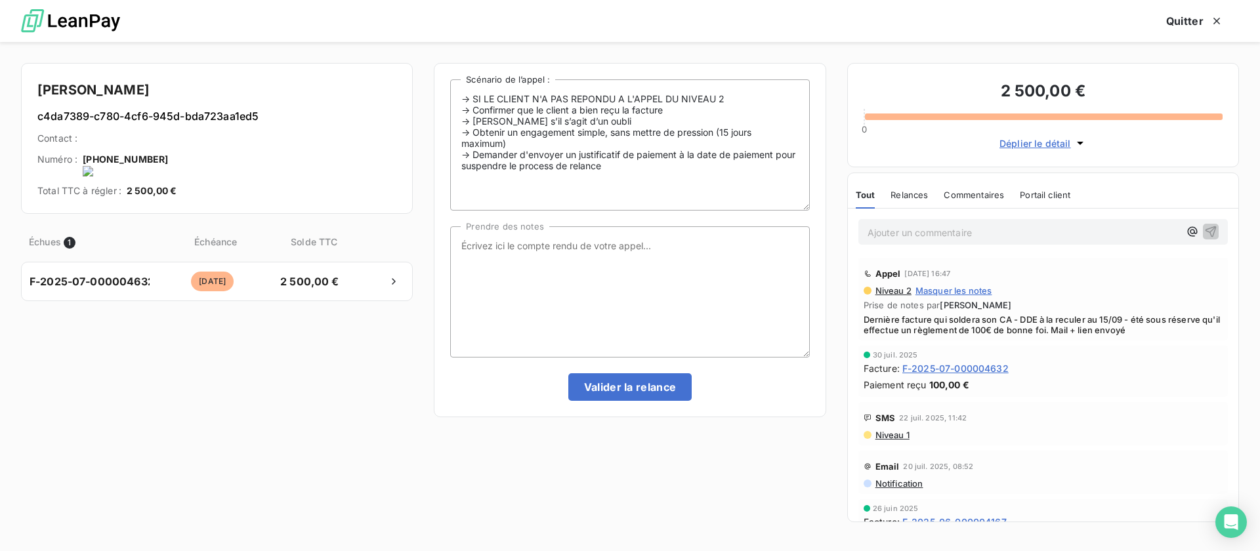
click at [170, 142] on onoff-telecom-ce-actions-button at bounding box center [170, 142] width 0 height 0
click at [507, 252] on textarea "Prendre des notes" at bounding box center [629, 291] width 359 height 131
click at [553, 247] on textarea "tel client - est bloqué est s'en veut du retard," at bounding box center [629, 291] width 359 height 131
click at [625, 247] on textarea "tel client - est bloqué financièrement, est s'en veut du retard," at bounding box center [629, 291] width 359 height 131
drag, startPoint x: 774, startPoint y: 251, endPoint x: 788, endPoint y: 251, distance: 14.4
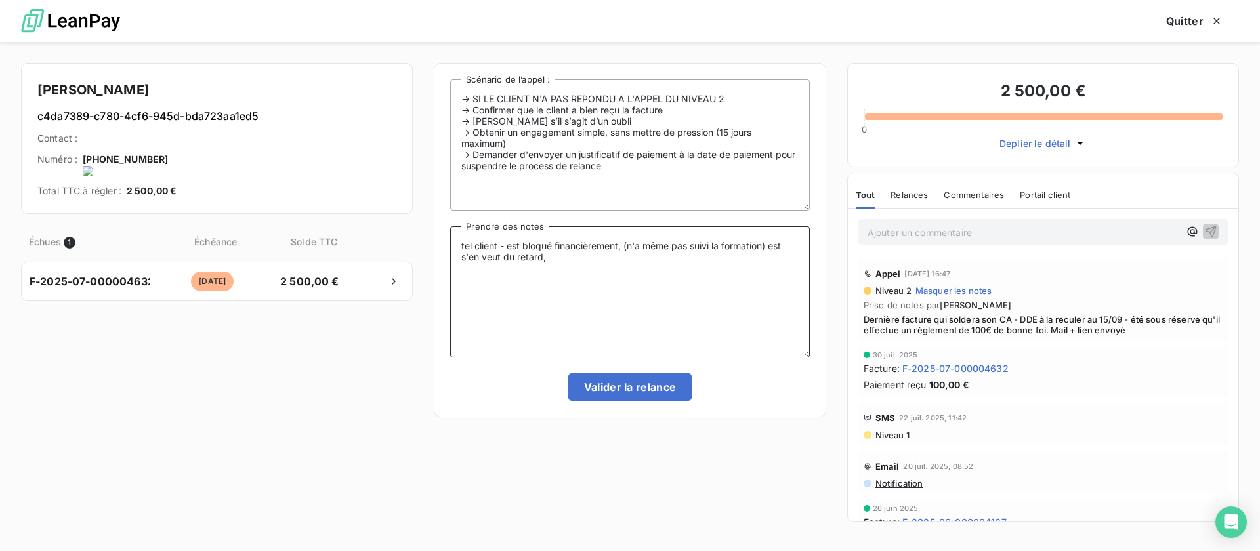
click at [788, 251] on textarea "tel client - est bloqué financièrement, (n'a même pas suivi la formation) est s…" at bounding box center [629, 291] width 359 height 131
click at [551, 259] on textarea "tel client - est bloqué financièrement, (n'a même pas suivi la formation) - s'e…" at bounding box center [629, 291] width 359 height 131
click at [688, 264] on textarea "tel client - est bloqué financièrement, (n'a même pas suivi la formation) - s'e…" at bounding box center [629, 291] width 359 height 131
click at [625, 256] on textarea "tel client - est bloqué financièrement, (n'a même pas suivi la formation) - s'e…" at bounding box center [629, 291] width 359 height 131
click at [526, 247] on textarea "tel client - est bloqué financièrement, (n'a même pas suivi la formation) - s'e…" at bounding box center [629, 291] width 359 height 131
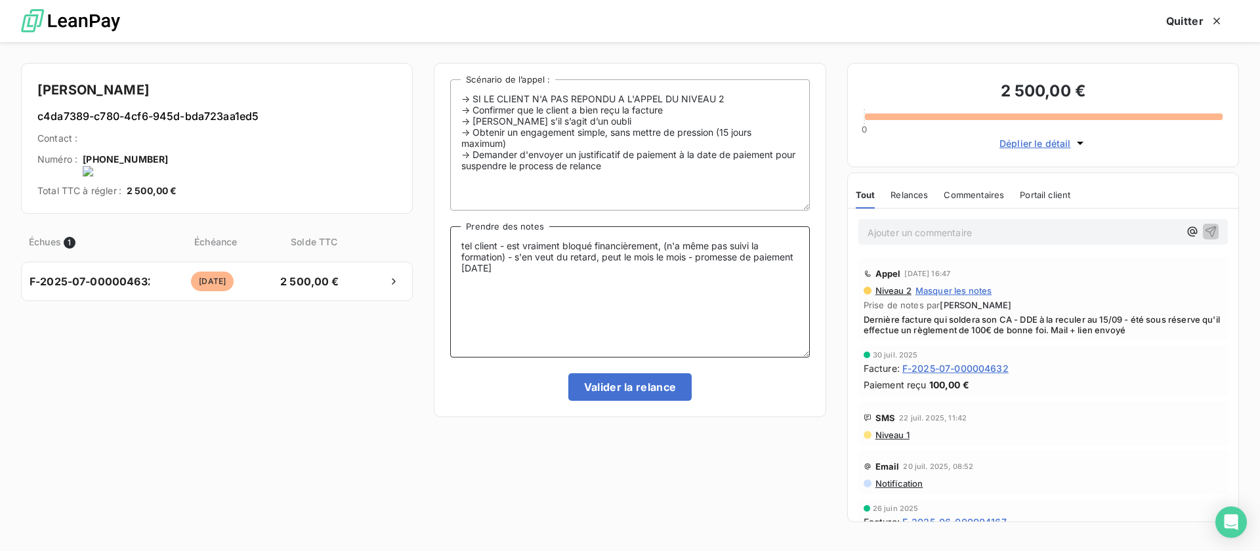
drag, startPoint x: 600, startPoint y: 259, endPoint x: 636, endPoint y: 308, distance: 61.2
click at [600, 257] on textarea "tel client - est vraiment bloqué financièrement, (n'a même pas suivi la formati…" at bounding box center [629, 291] width 359 height 131
drag, startPoint x: 665, startPoint y: 266, endPoint x: 673, endPoint y: 285, distance: 21.2
click at [673, 285] on textarea "tel client - est vraiment bloqué financièrement, (n'a même pas suivi la formati…" at bounding box center [629, 291] width 359 height 131
drag, startPoint x: 623, startPoint y: 262, endPoint x: 455, endPoint y: 238, distance: 169.7
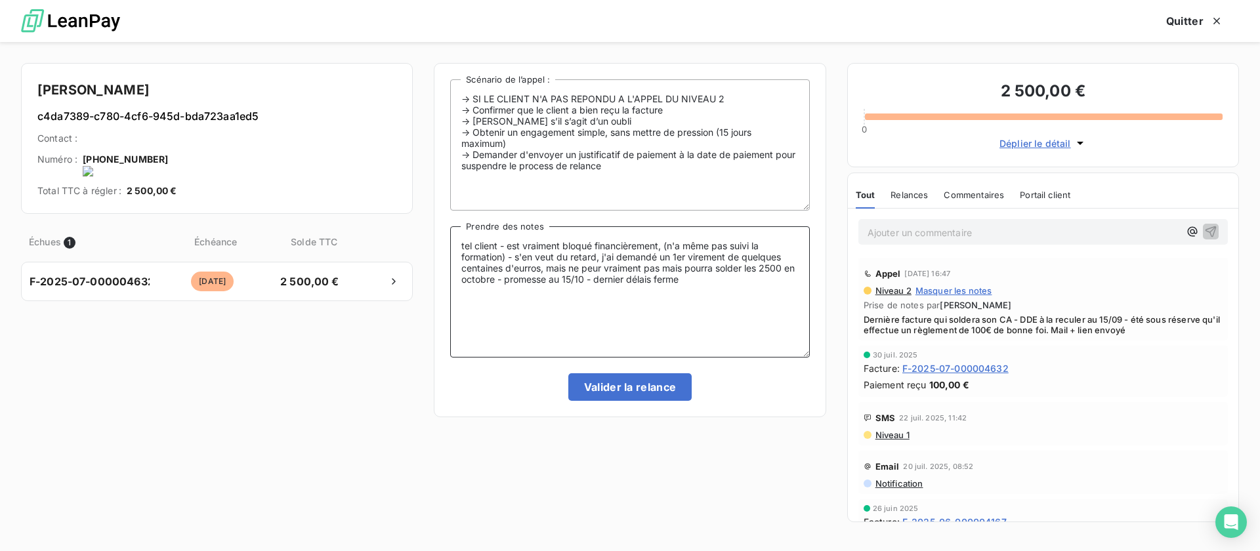
click at [455, 238] on textarea "tel client - est vraiment bloqué financièrement, (n'a même pas suivi la formati…" at bounding box center [629, 291] width 359 height 131
paste textarea "Tel client – est vraiment bloqué financièrement (n’a même pas suivi la formatio…"
type textarea "Tel client – est vraiment bloqué financièrement (n’a même pas suivi la formatio…"
click at [622, 386] on button "Valider la relance" at bounding box center [630, 387] width 124 height 28
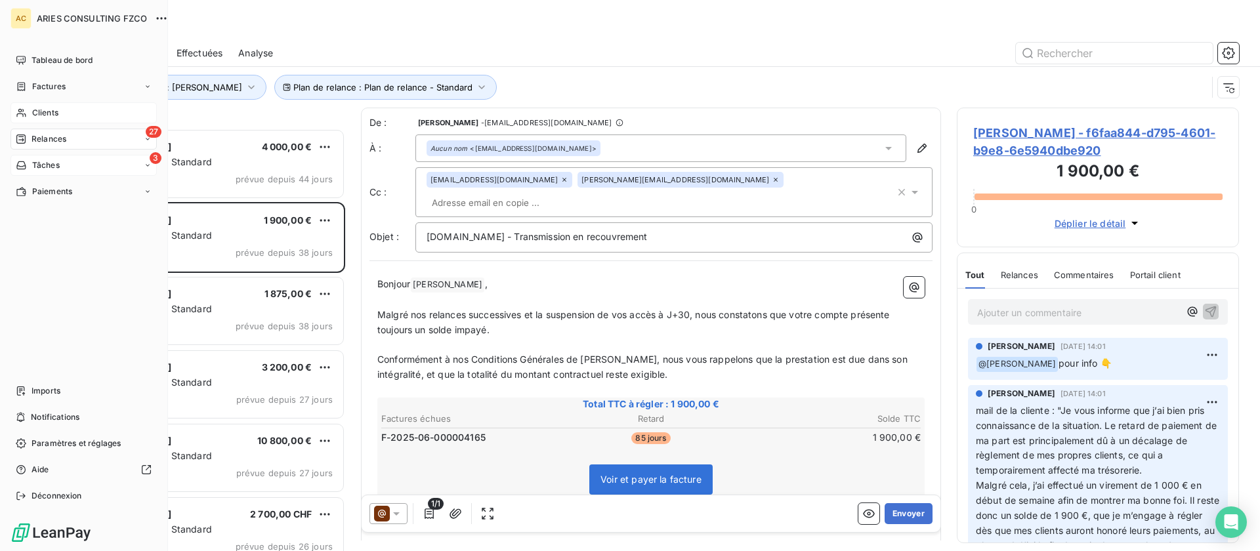
click at [30, 112] on div "Clients" at bounding box center [83, 112] width 146 height 21
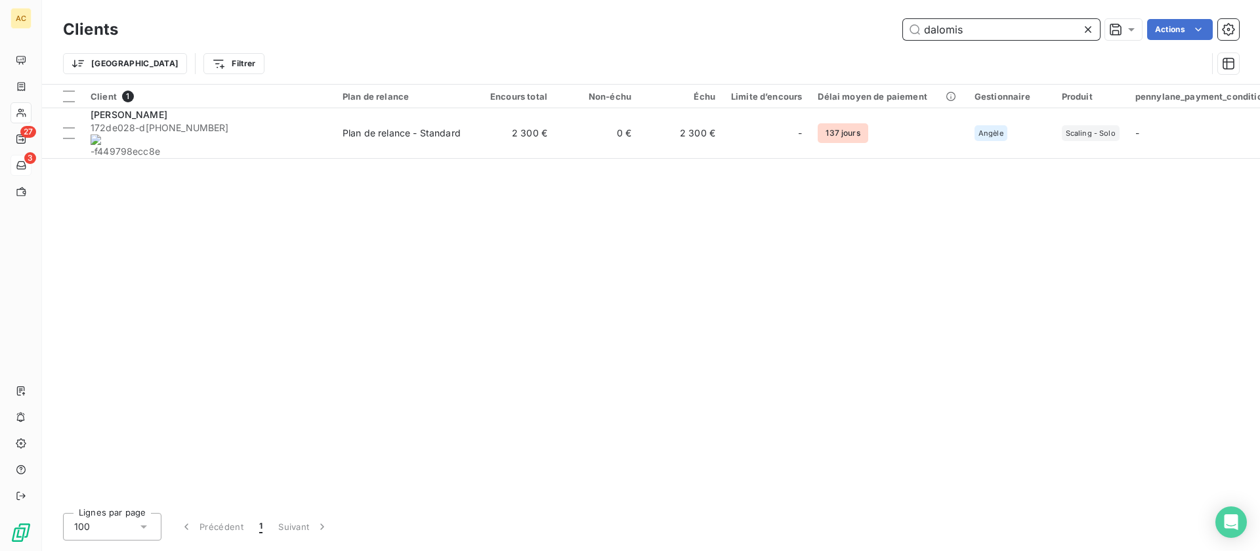
drag, startPoint x: 978, startPoint y: 29, endPoint x: 926, endPoint y: 35, distance: 52.2
click at [924, 32] on input "dalomis" at bounding box center [1001, 29] width 197 height 21
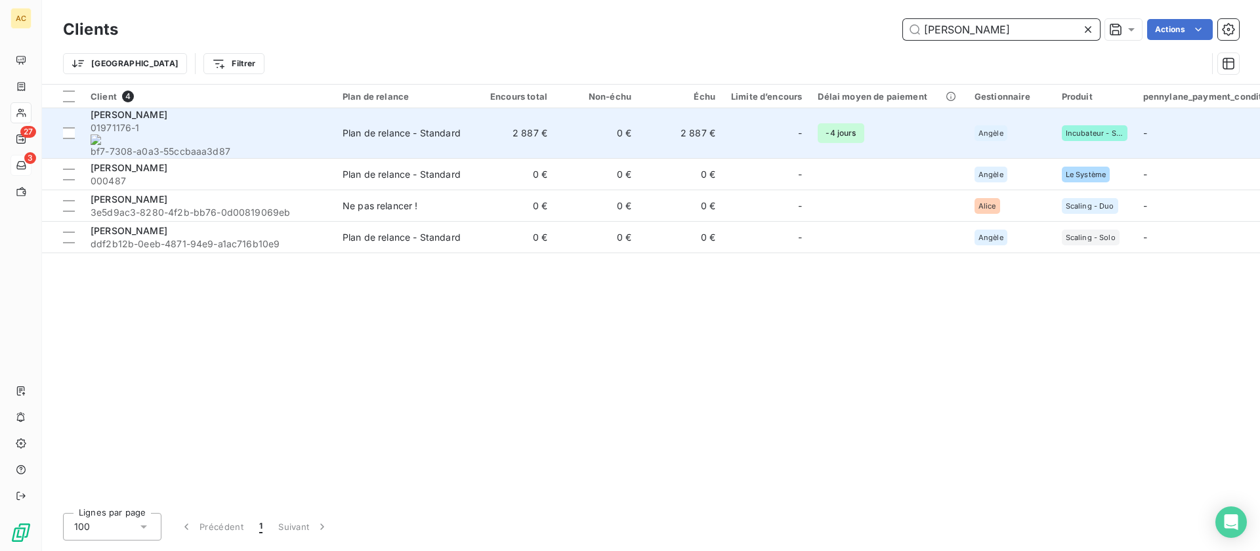
type input "[PERSON_NAME]"
click at [298, 131] on span "01971176-1 bf7-7308-a0a3-55ccbaaa3d87" at bounding box center [209, 139] width 236 height 37
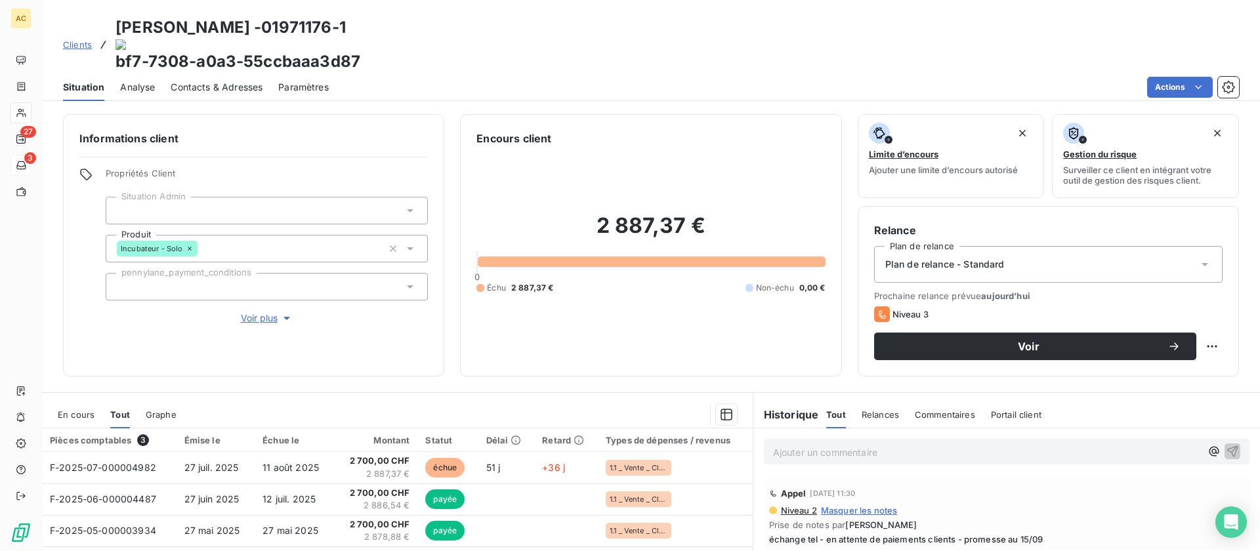
click at [274, 312] on span "Voir plus" at bounding box center [267, 318] width 52 height 13
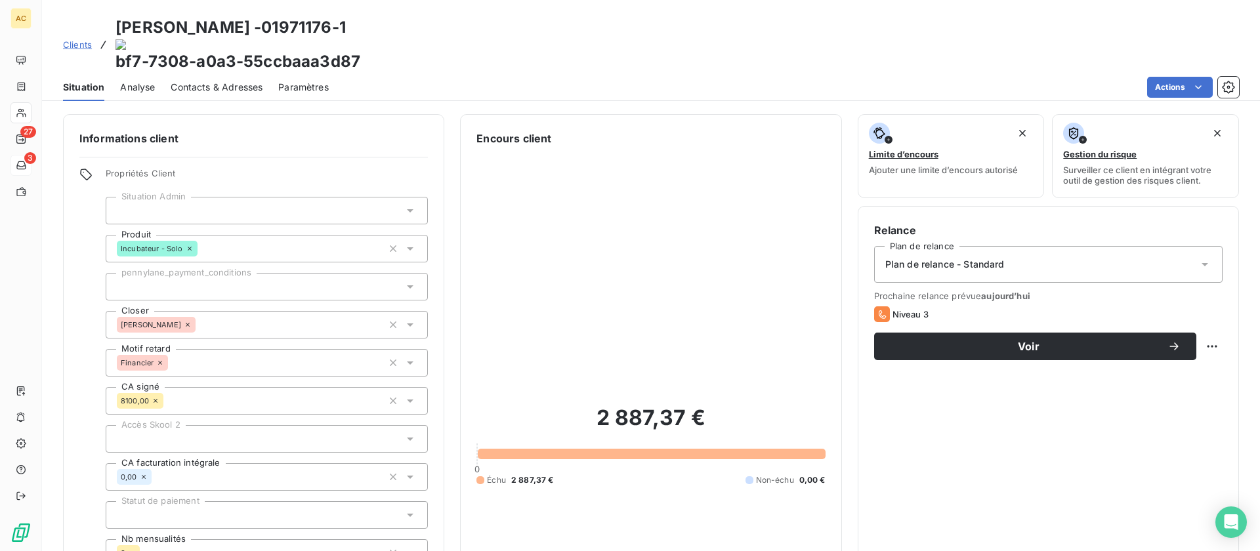
scroll to position [3, 0]
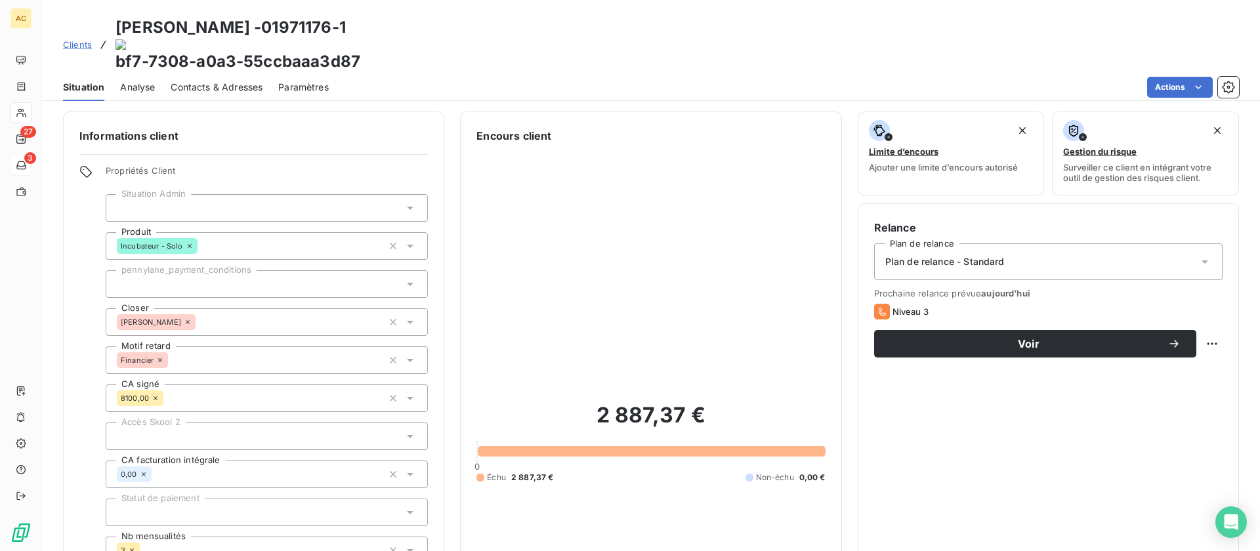
click at [236, 81] on span "Contacts & Adresses" at bounding box center [217, 87] width 92 height 13
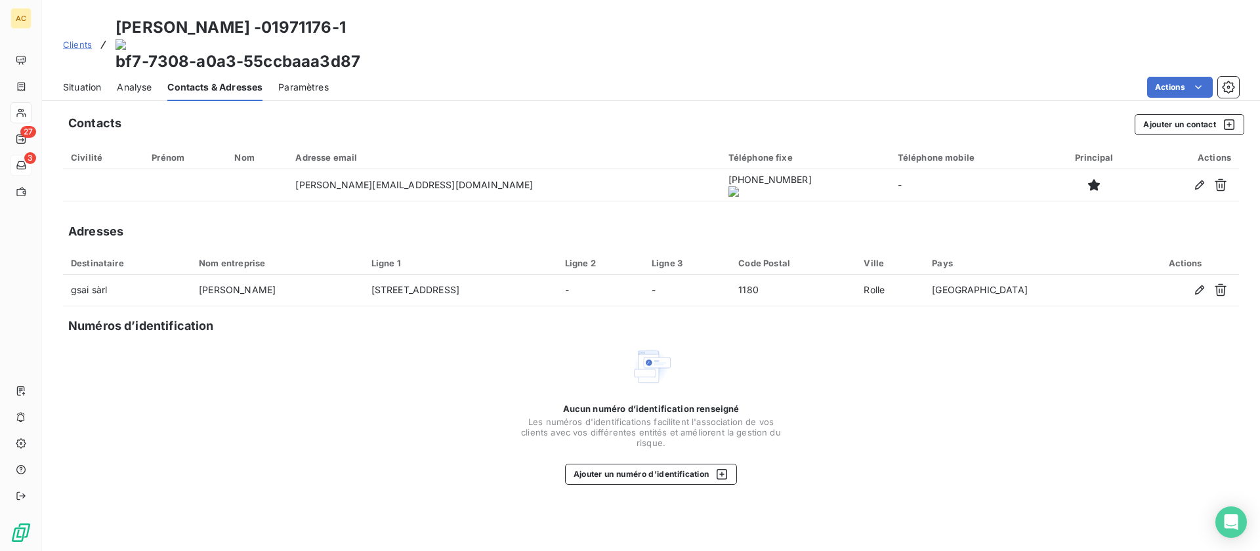
click at [76, 81] on span "Situation" at bounding box center [82, 87] width 38 height 13
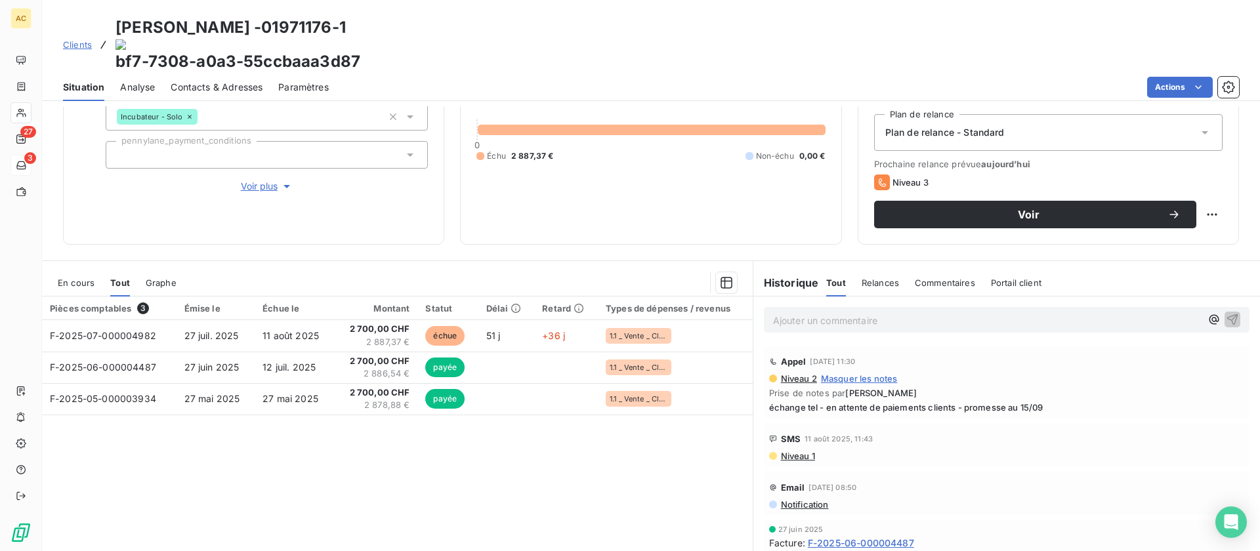
scroll to position [135, 0]
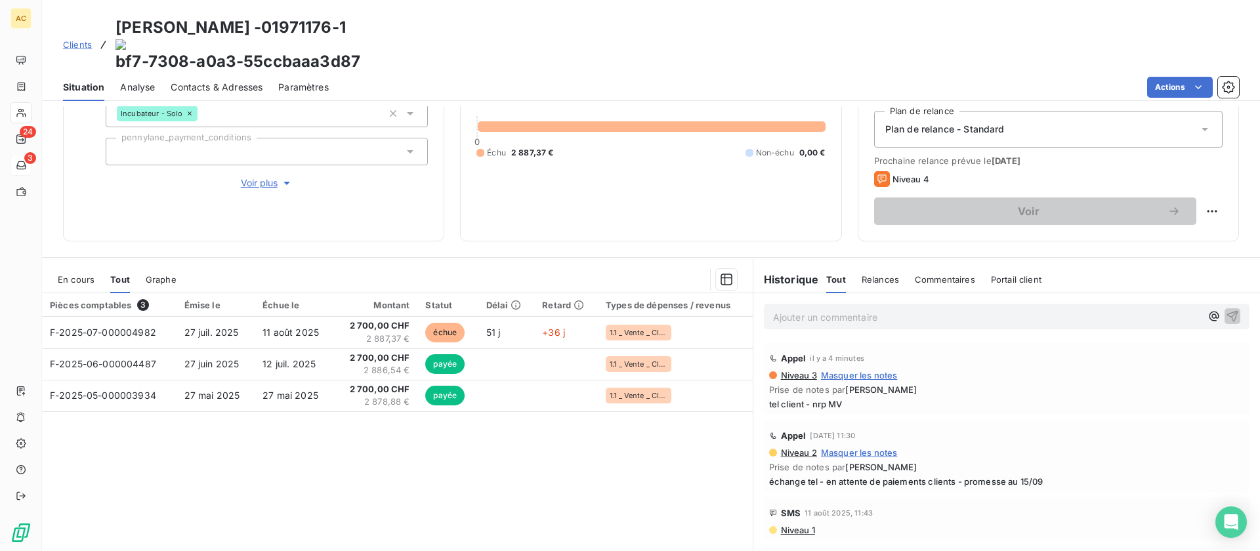
click at [76, 39] on span "Clients" at bounding box center [77, 44] width 29 height 10
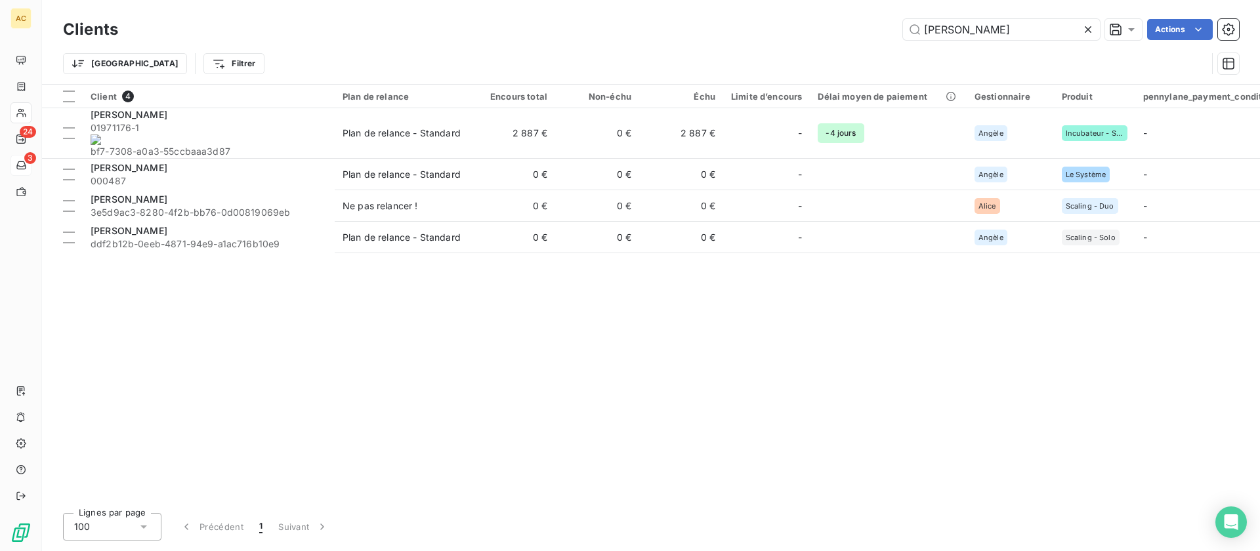
drag, startPoint x: 978, startPoint y: 33, endPoint x: 891, endPoint y: 30, distance: 87.3
click at [891, 30] on div "gregor Actions" at bounding box center [686, 29] width 1105 height 21
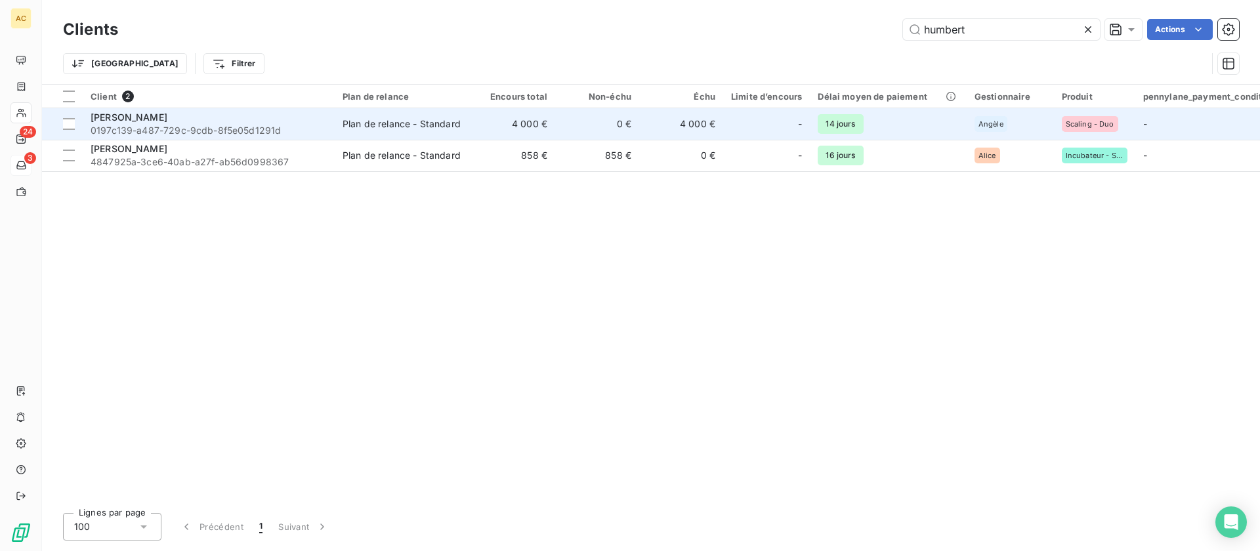
type input "humbert"
click at [224, 125] on span "0197c139-a487-729c-9cdb-8f5e05d1291d" at bounding box center [209, 130] width 236 height 13
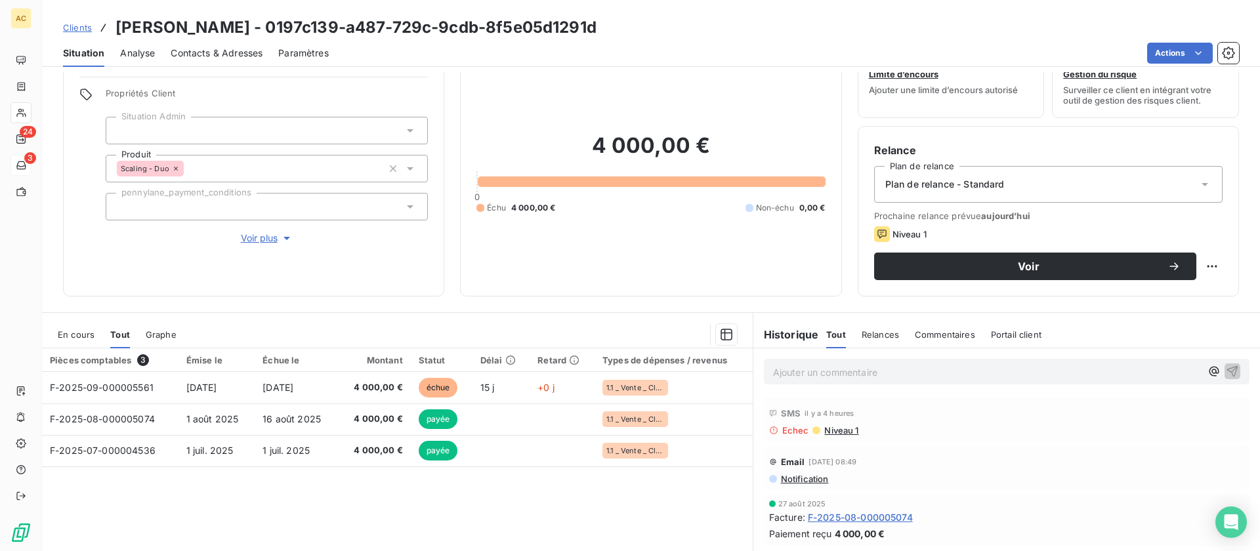
scroll to position [135, 0]
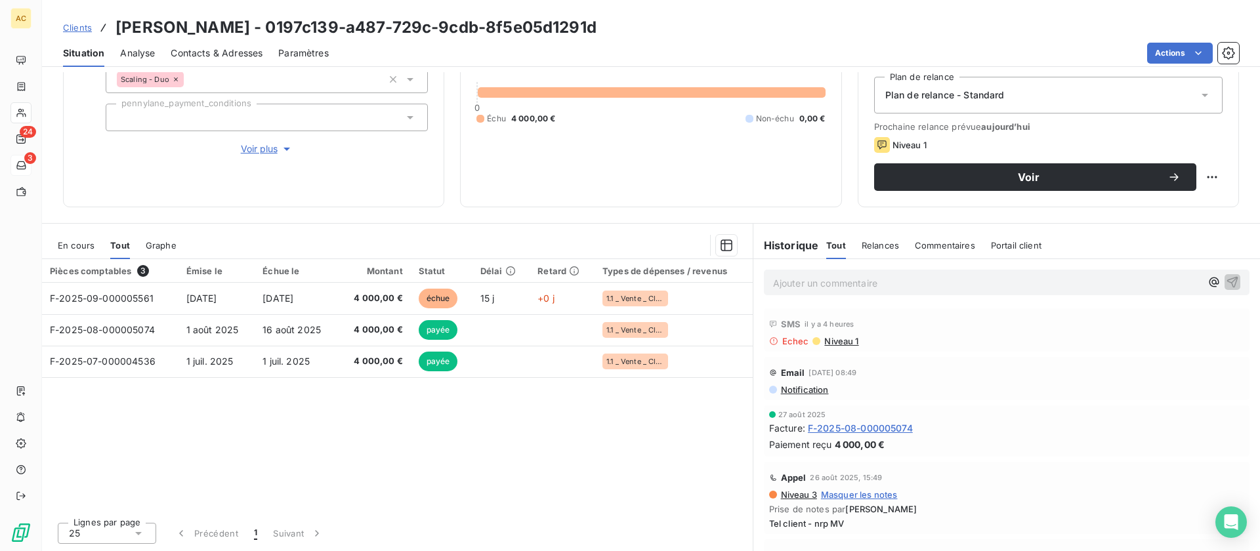
click at [262, 154] on span "Voir plus" at bounding box center [267, 148] width 52 height 13
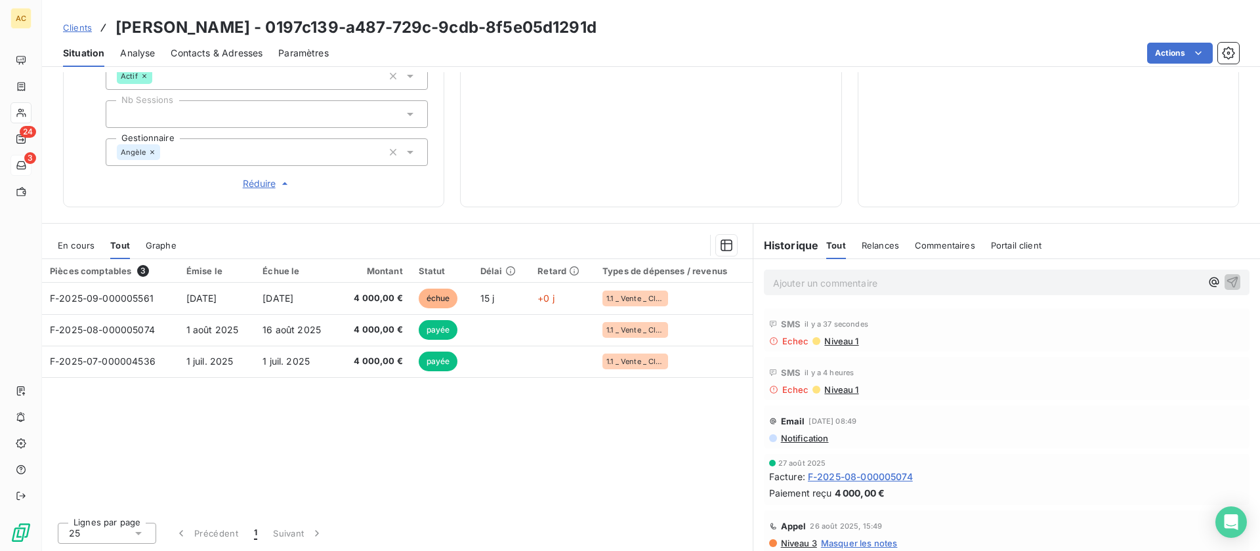
scroll to position [0, 0]
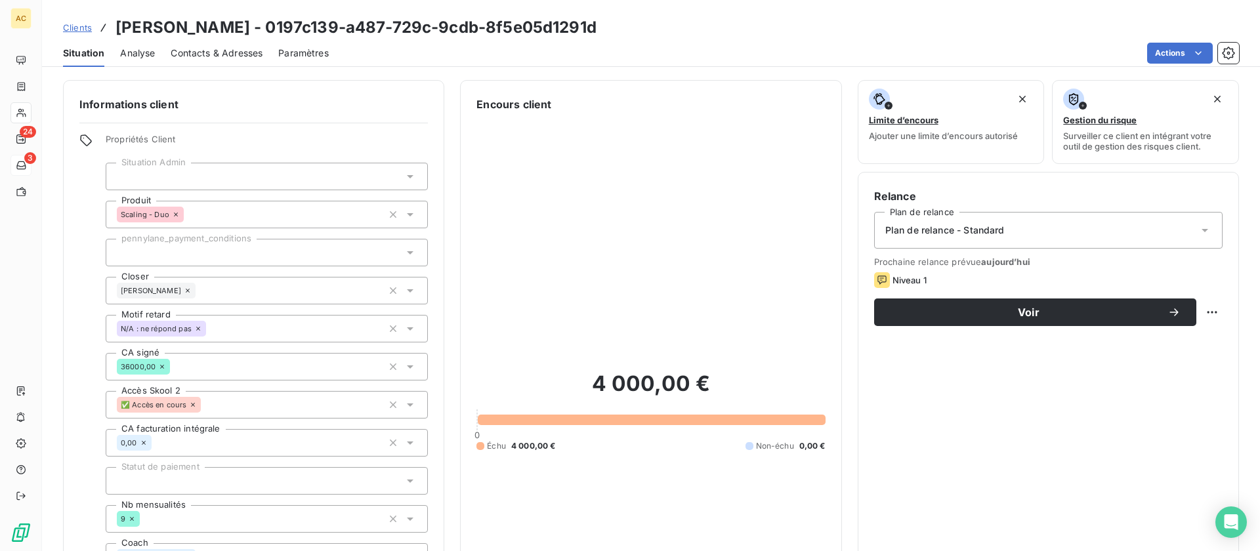
click at [202, 54] on span "Contacts & Adresses" at bounding box center [217, 53] width 92 height 13
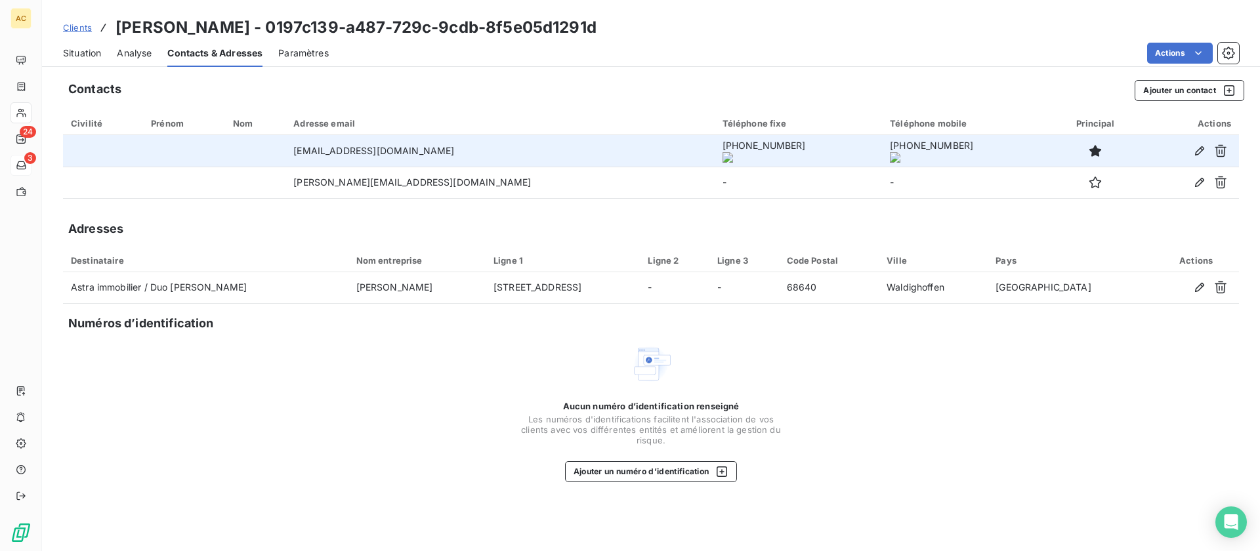
drag, startPoint x: 621, startPoint y: 152, endPoint x: 709, endPoint y: 154, distance: 87.3
click at [715, 154] on td "[PHONE_NUMBER]" at bounding box center [799, 150] width 168 height 31
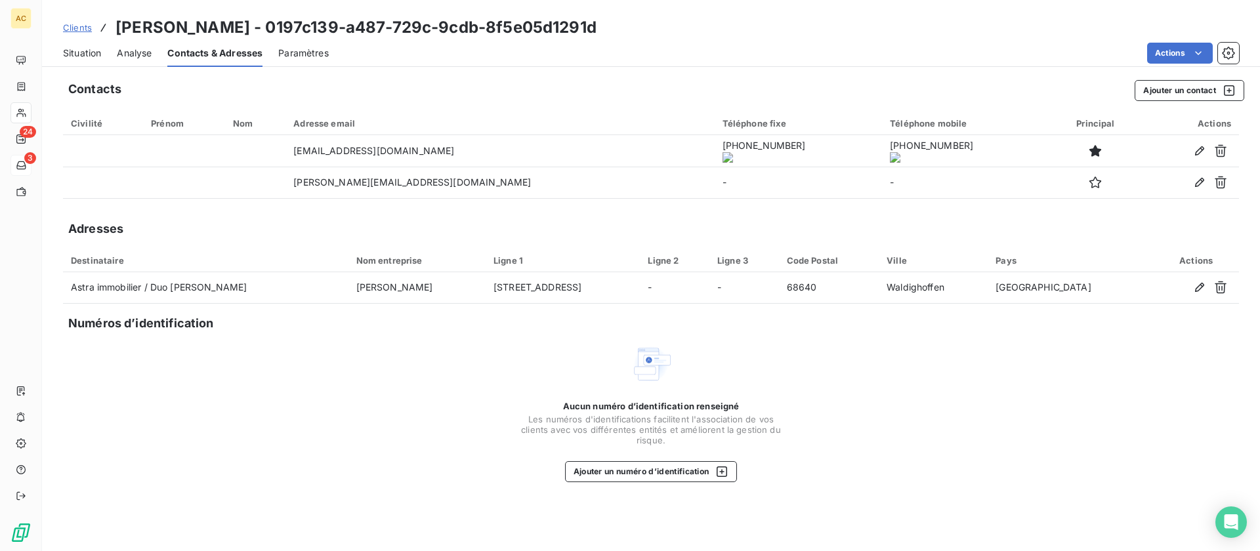
click at [77, 56] on span "Situation" at bounding box center [82, 53] width 38 height 13
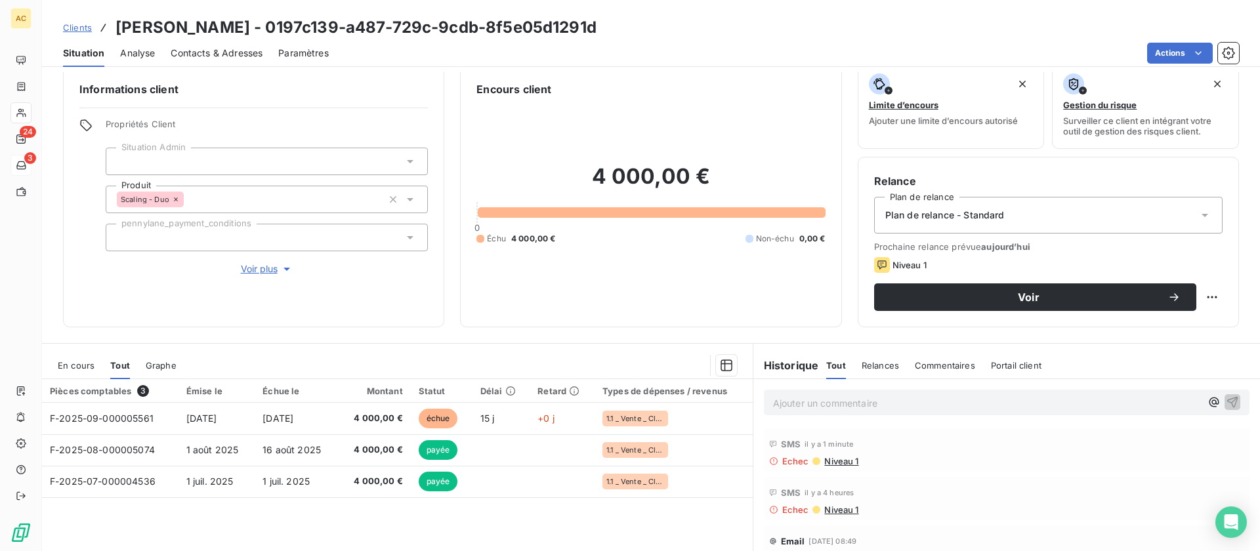
scroll to position [38, 0]
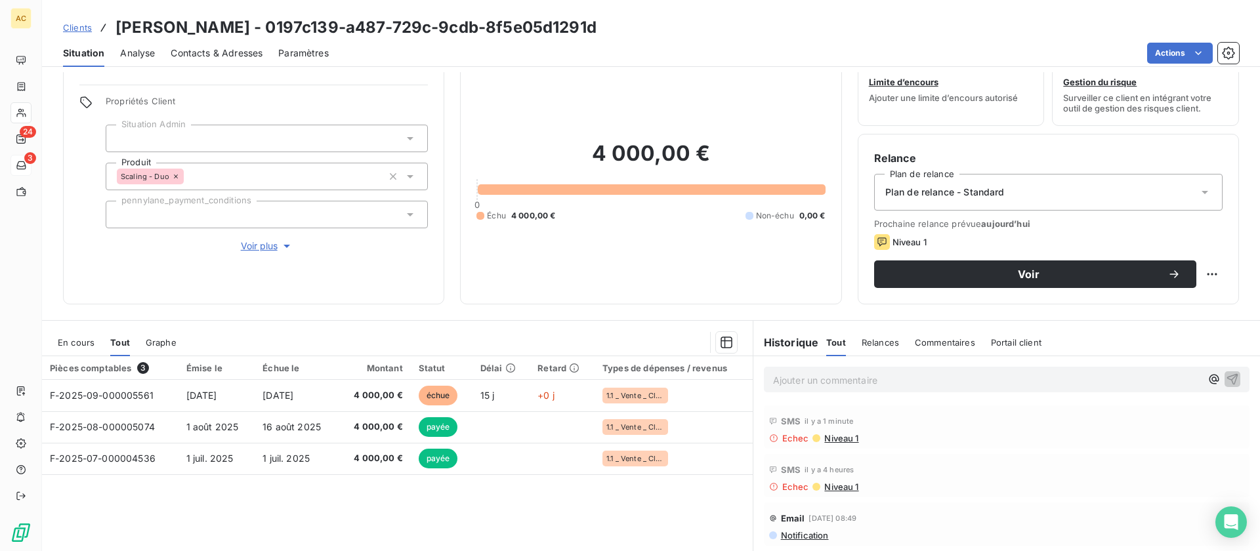
click at [842, 436] on span "Niveau 1" at bounding box center [840, 438] width 35 height 10
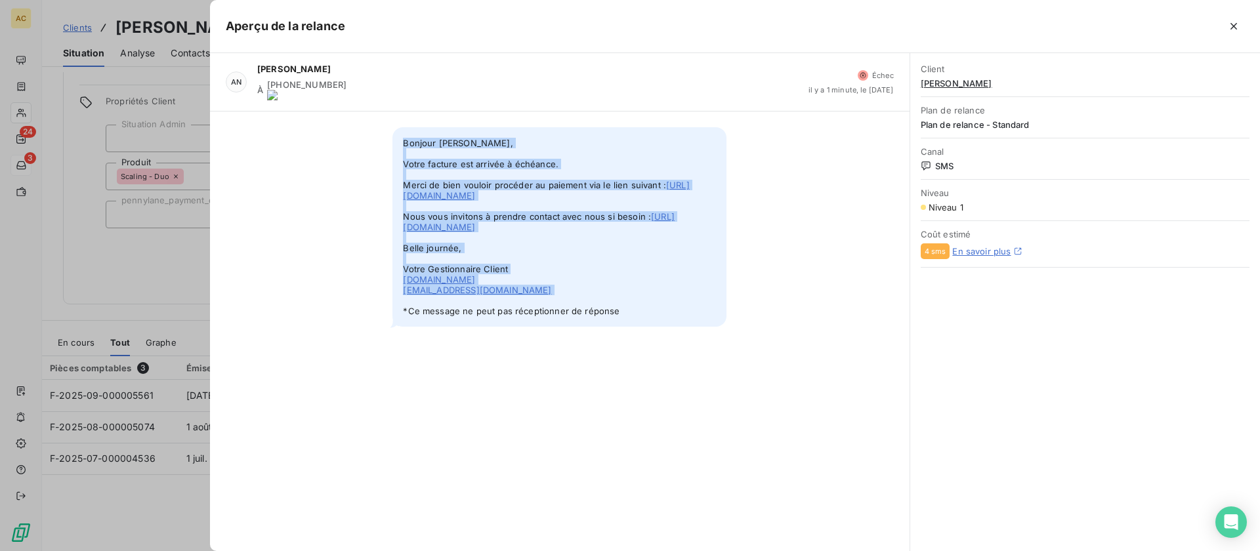
drag, startPoint x: 403, startPoint y: 136, endPoint x: 571, endPoint y: 320, distance: 248.9
click at [571, 320] on span "Bonjour [PERSON_NAME], Votre facture est arrivée à échéance. Merci de bien voul…" at bounding box center [559, 226] width 334 height 199
copy span "Bonjour [PERSON_NAME], Votre facture est arrivée à échéance. Merci de bien voul…"
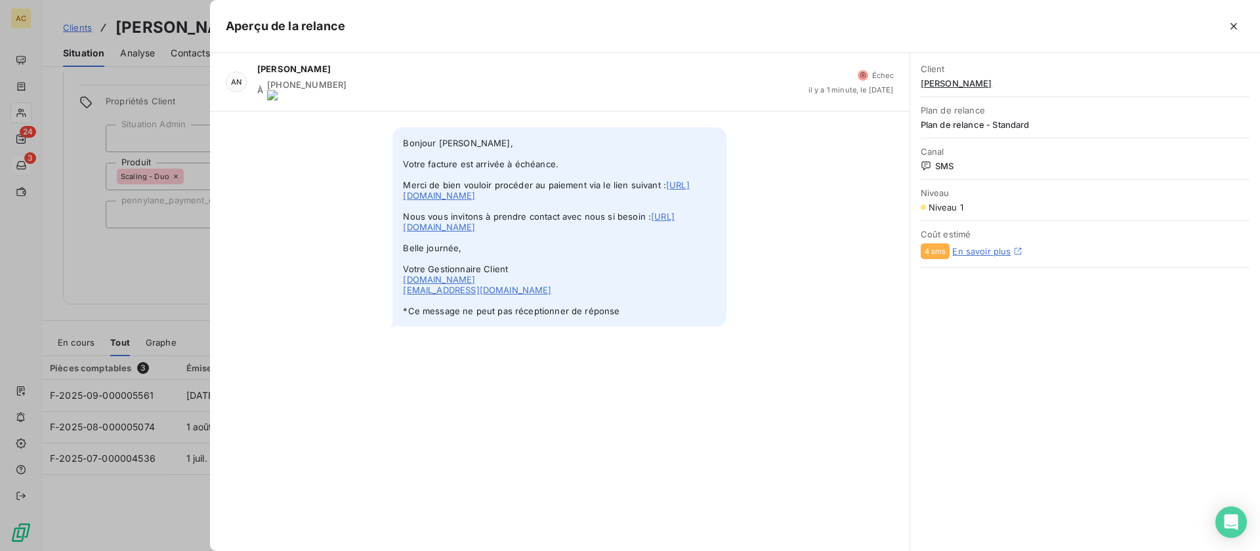
click at [185, 314] on div at bounding box center [630, 275] width 1260 height 551
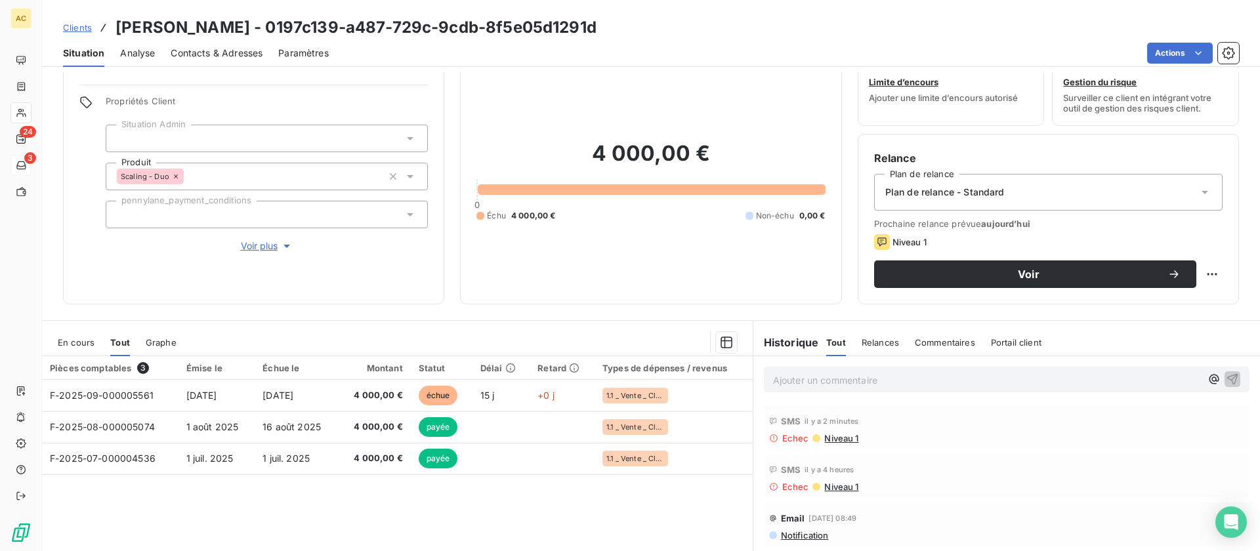
click at [783, 383] on p "Ajouter un commentaire ﻿" at bounding box center [987, 380] width 428 height 16
click at [79, 32] on span "Clients" at bounding box center [77, 27] width 29 height 10
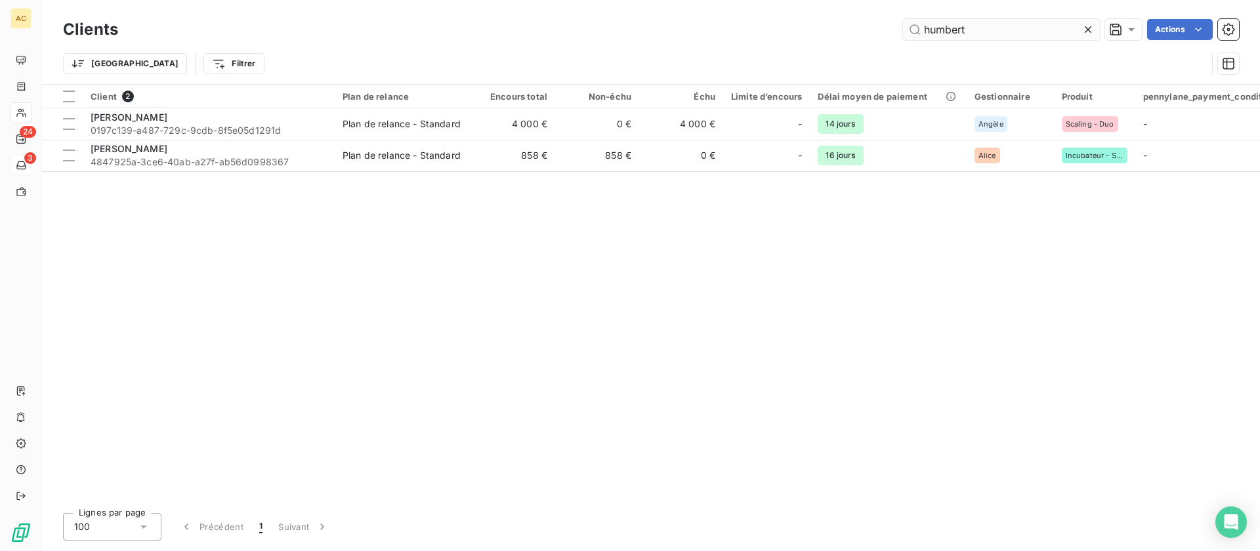
drag, startPoint x: 970, startPoint y: 30, endPoint x: 918, endPoint y: 30, distance: 52.5
click at [918, 30] on input "humbert" at bounding box center [1001, 29] width 197 height 21
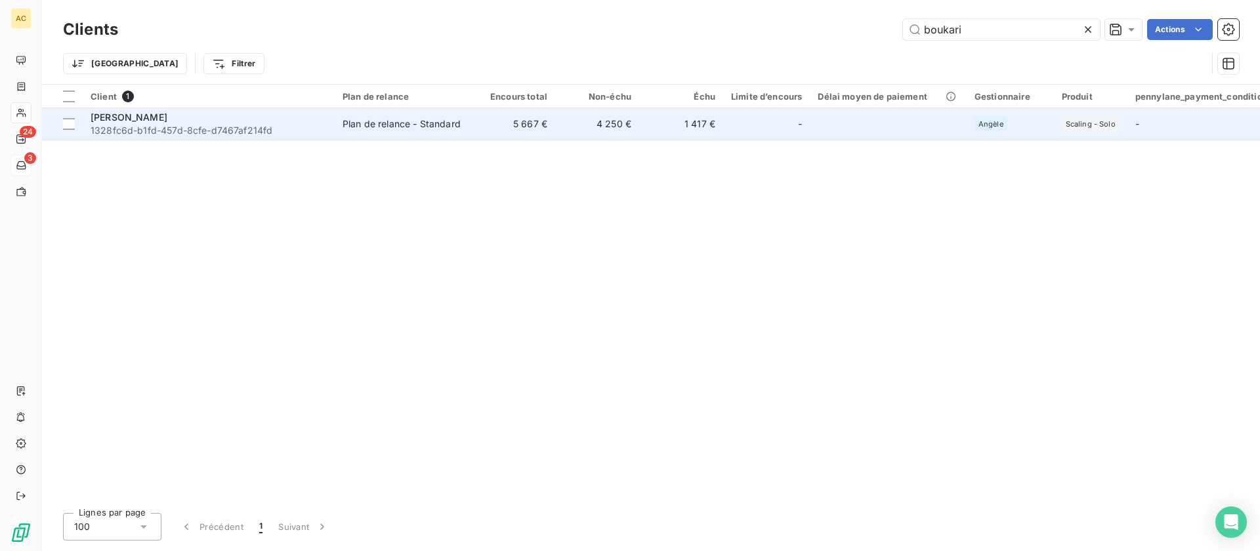
type input "boukari"
click at [270, 120] on div "[PERSON_NAME]" at bounding box center [209, 117] width 236 height 13
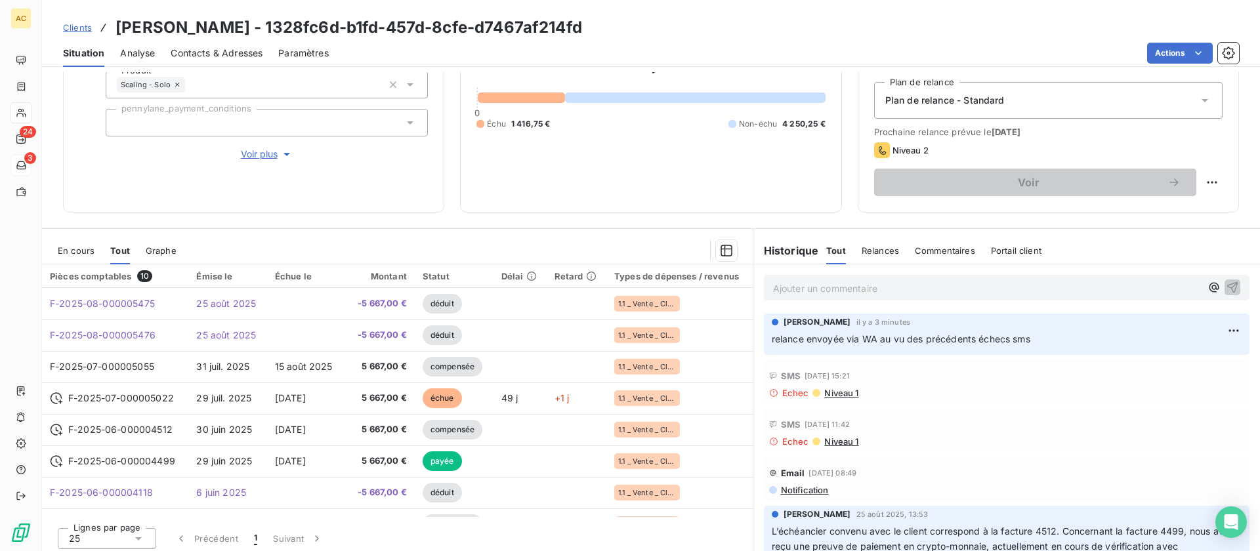
scroll to position [135, 0]
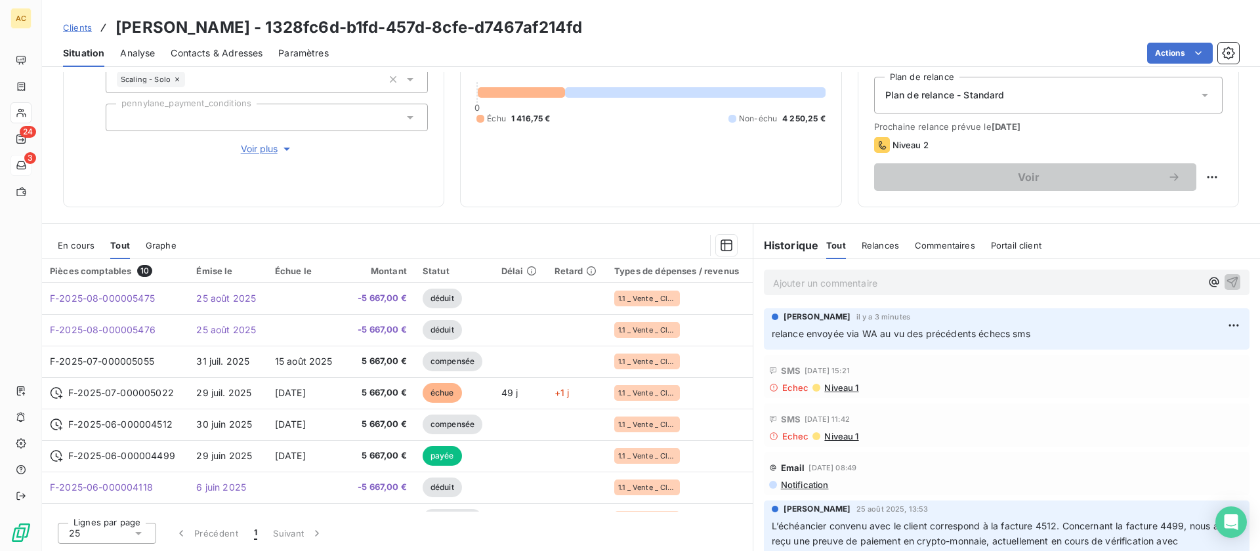
drag, startPoint x: 1060, startPoint y: 335, endPoint x: 756, endPoint y: 338, distance: 304.5
click at [756, 338] on div "[PERSON_NAME] il y a 3 minutes relance envoyée via WA au vu des précédents éche…" at bounding box center [1006, 329] width 507 height 47
copy span "relance envoyée via WA au vu des précédents échecs sms"
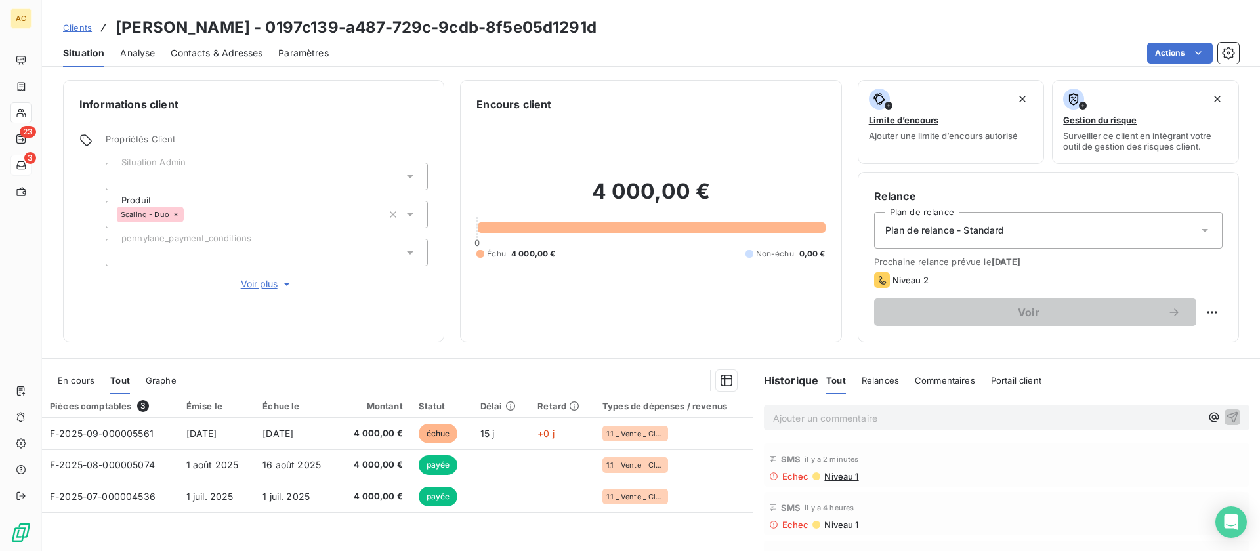
click at [808, 419] on p "Ajouter un commentaire ﻿" at bounding box center [987, 418] width 428 height 16
click at [1226, 418] on icon "button" at bounding box center [1232, 416] width 13 height 13
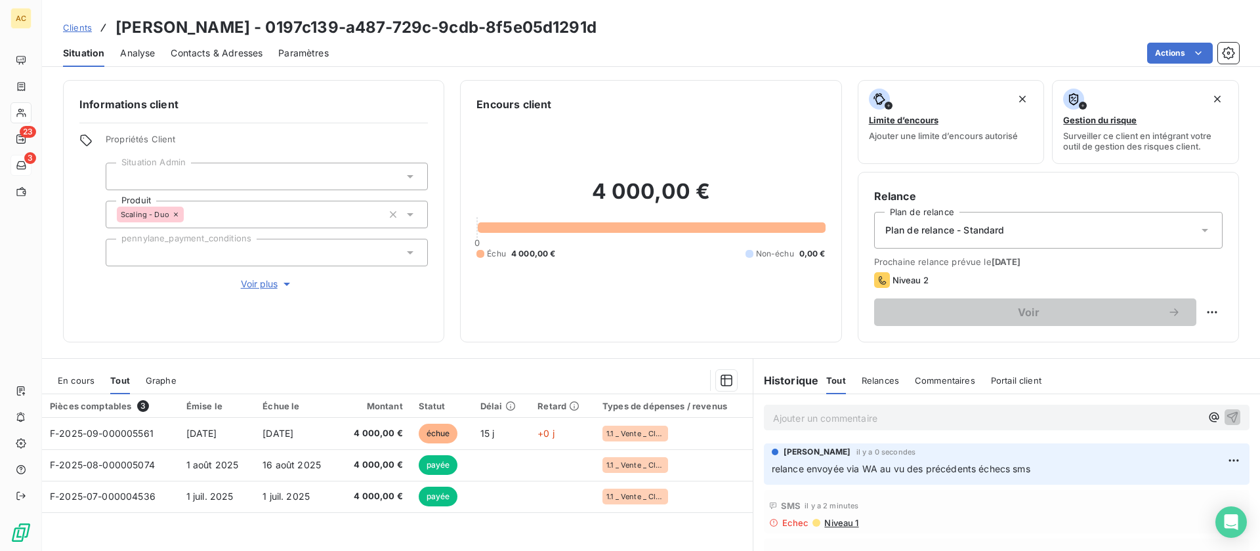
click at [77, 28] on span "Clients" at bounding box center [77, 27] width 29 height 10
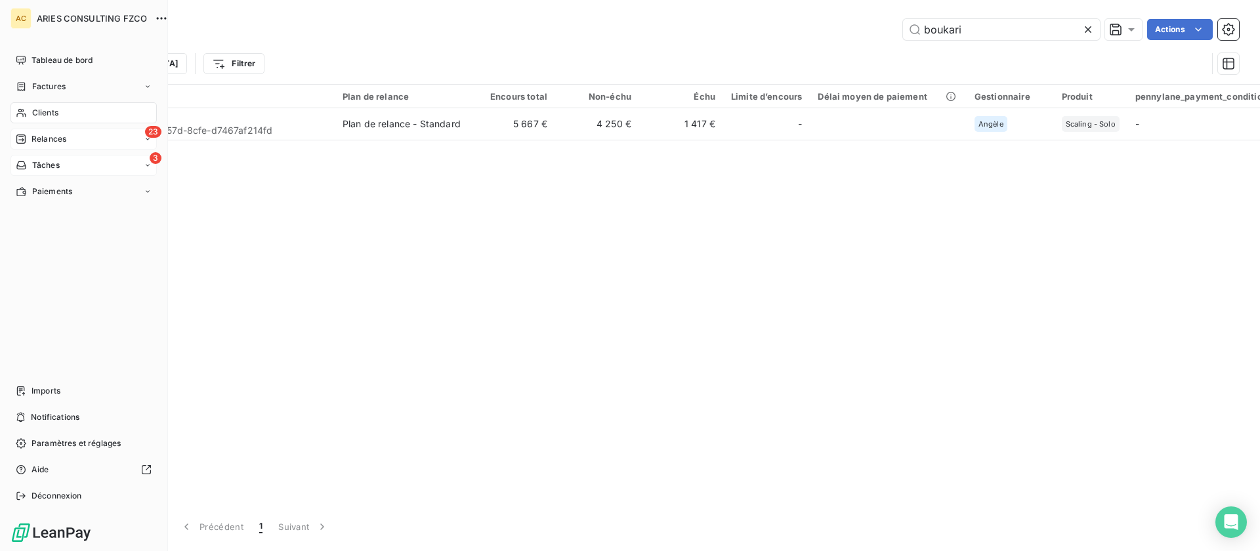
click at [27, 136] on div "Relances" at bounding box center [41, 139] width 51 height 12
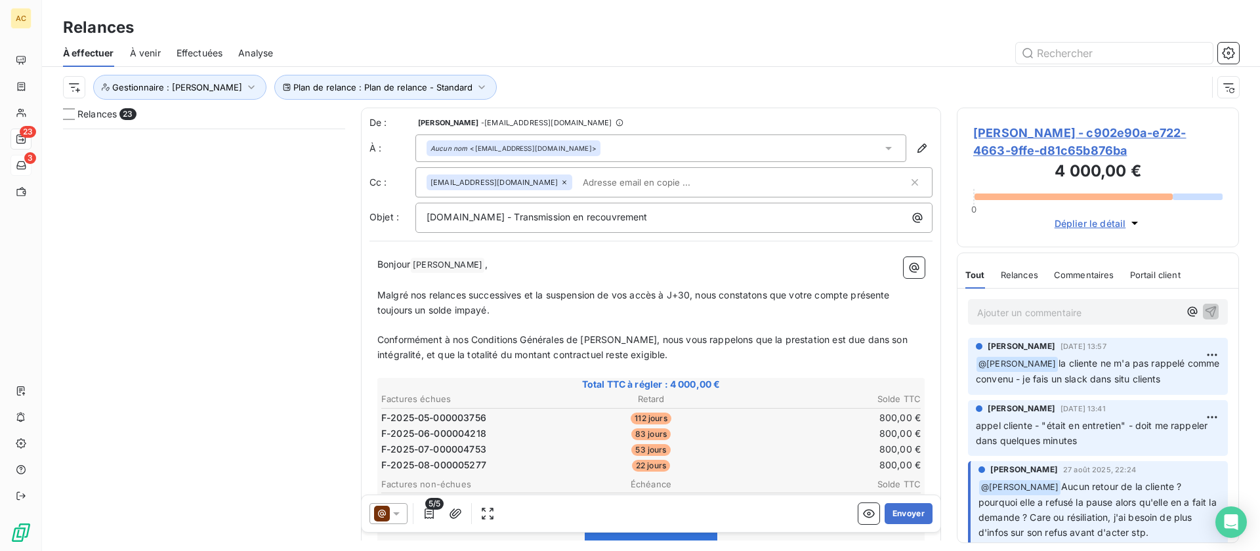
scroll to position [50, 0]
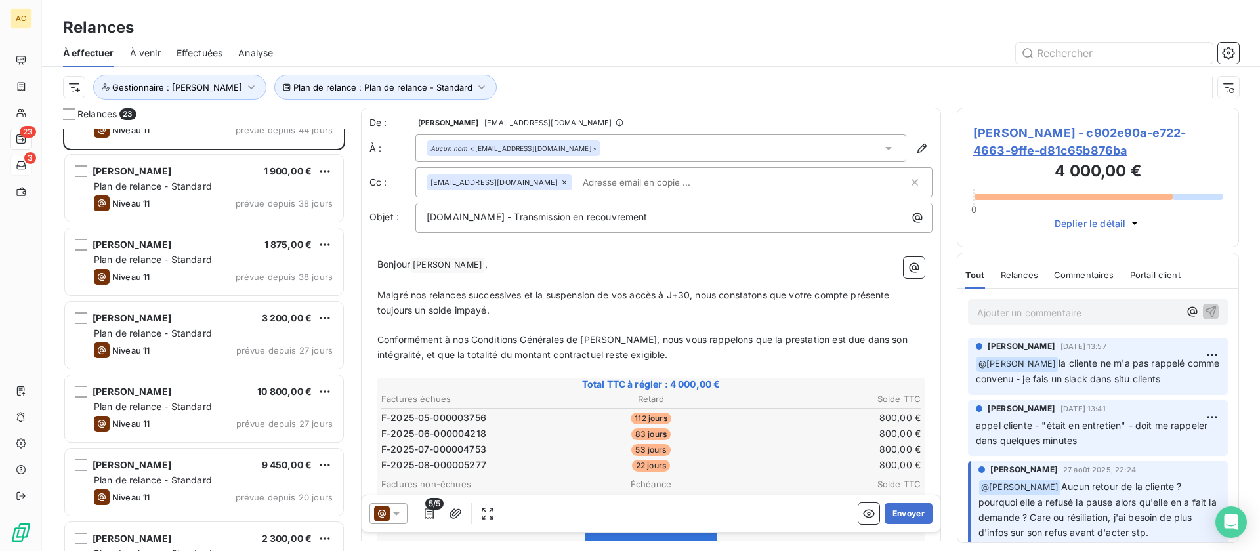
click at [194, 56] on span "Effectuées" at bounding box center [200, 53] width 47 height 13
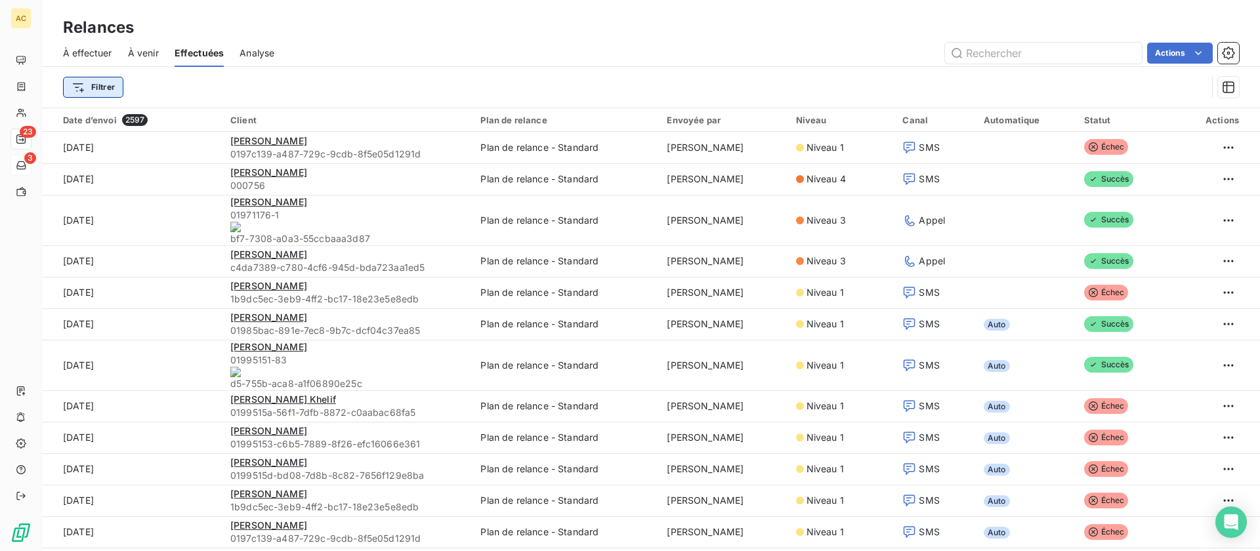
click at [95, 92] on html "AC 23 3 Relances À effectuer À venir Effectuées Analyse Actions Filtrer Date d’…" at bounding box center [630, 275] width 1260 height 551
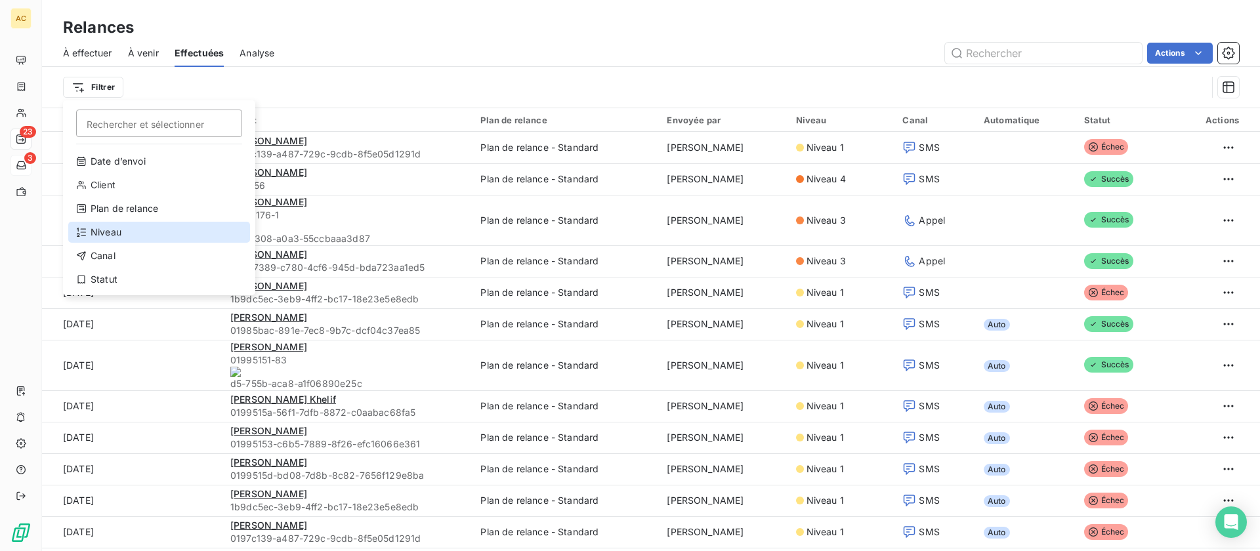
click at [121, 233] on div "Niveau" at bounding box center [159, 232] width 182 height 21
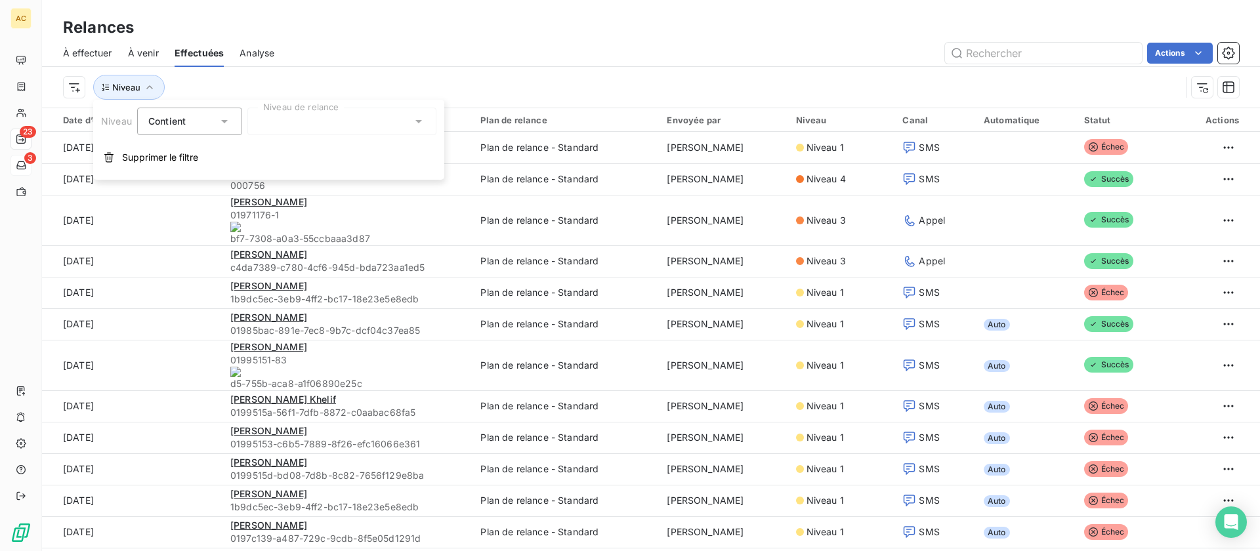
click at [340, 125] on div at bounding box center [341, 122] width 189 height 28
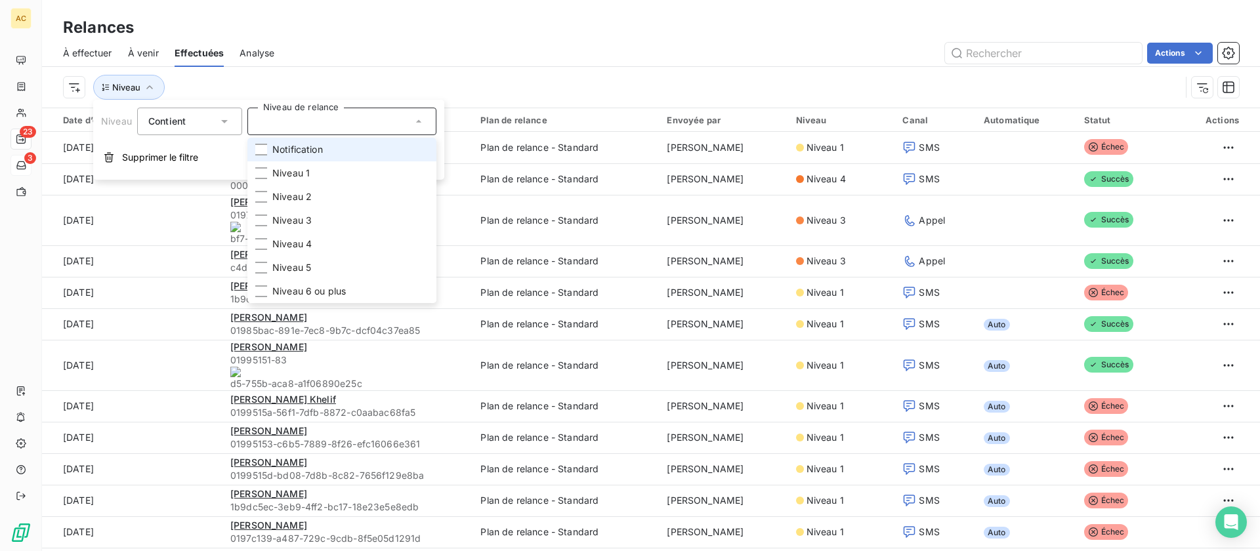
click at [216, 119] on div "Contient" at bounding box center [183, 121] width 70 height 18
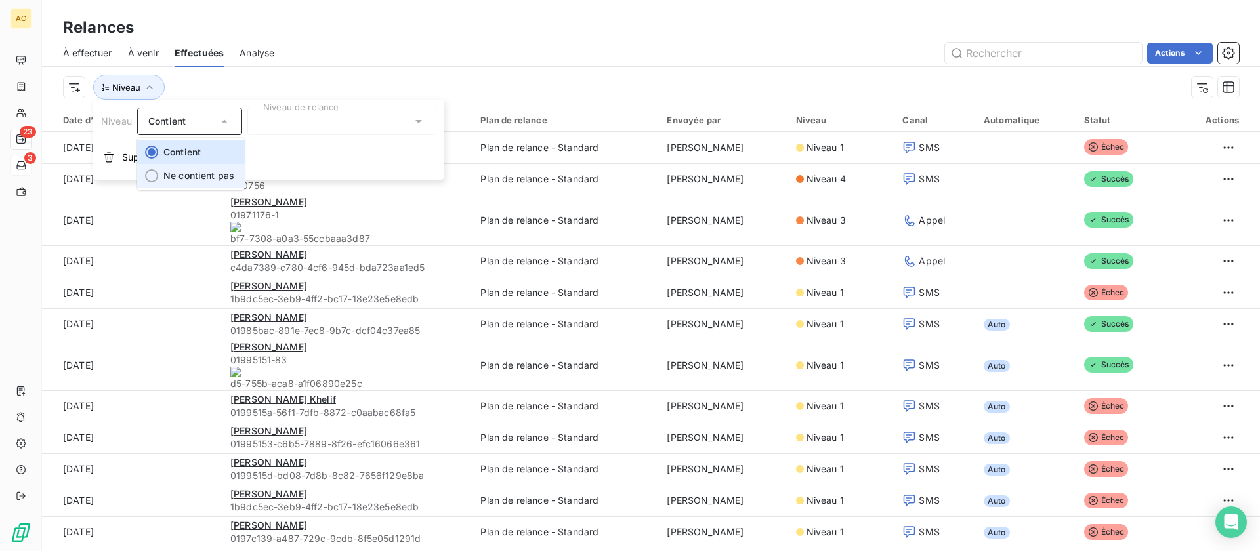
click at [195, 170] on span "Ne contient pas" at bounding box center [198, 175] width 71 height 11
click at [318, 128] on div at bounding box center [341, 122] width 189 height 28
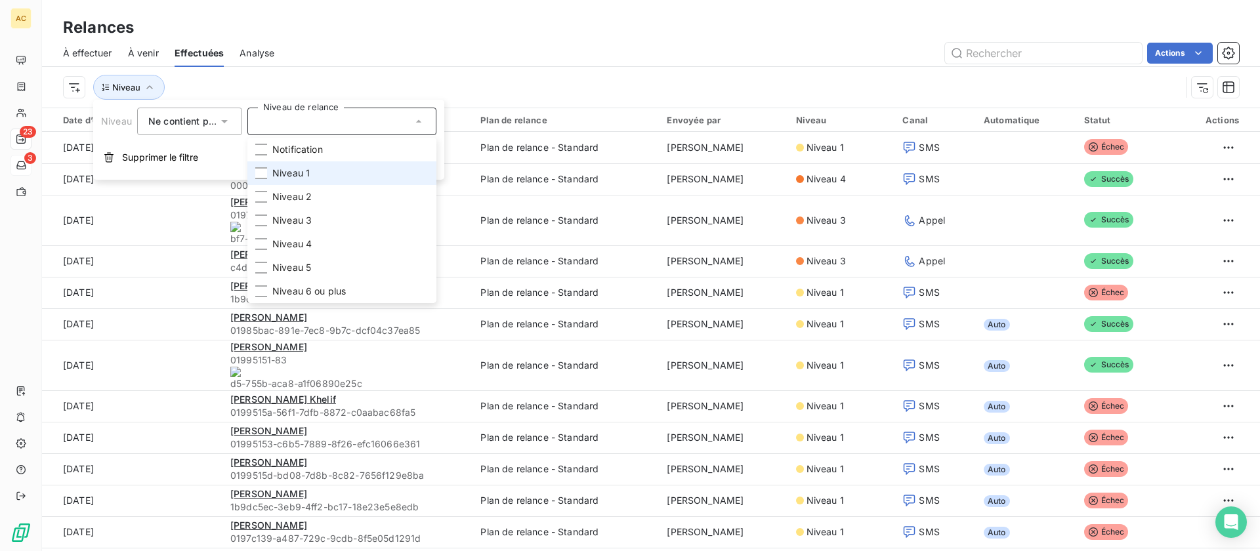
click at [298, 171] on span "Niveau 1" at bounding box center [290, 173] width 37 height 13
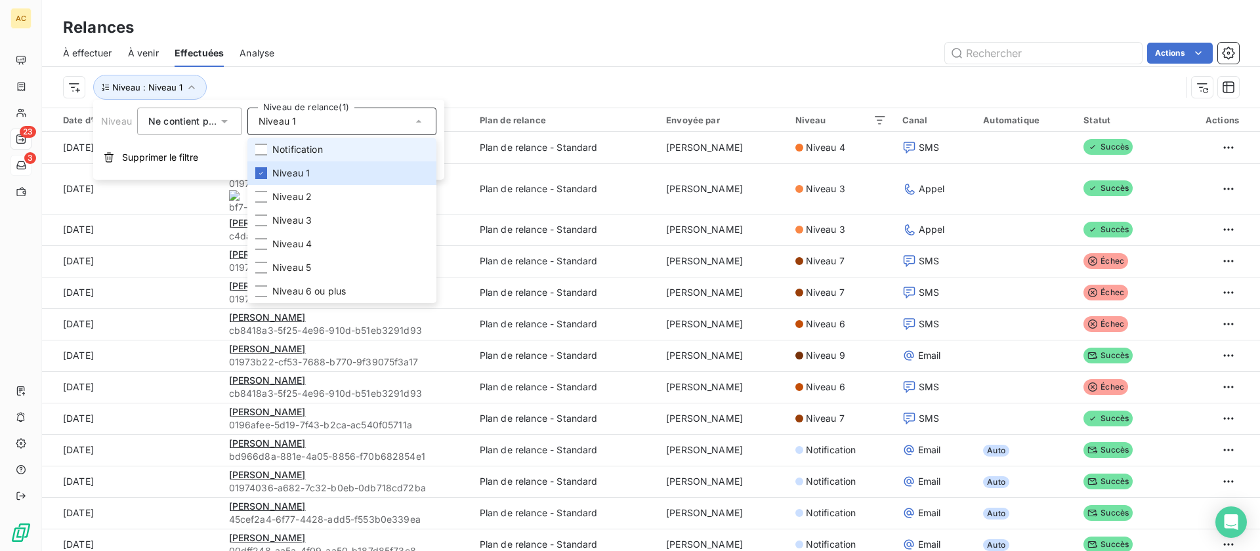
click at [299, 151] on span "Notification" at bounding box center [297, 149] width 51 height 13
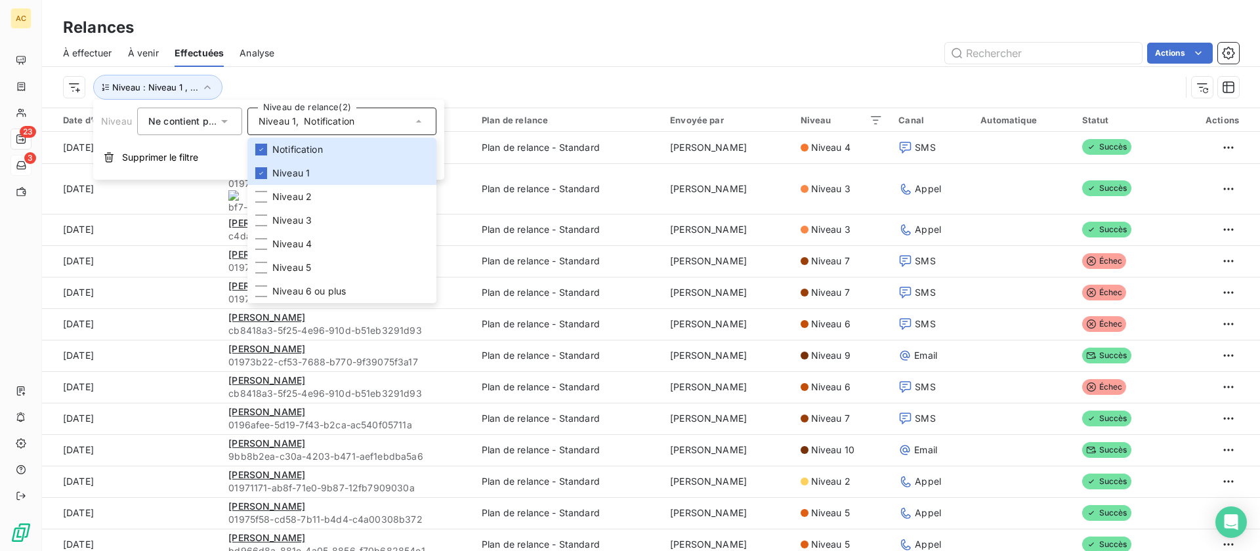
click at [545, 67] on div "Niveau : Niveau 1 , ..." at bounding box center [651, 87] width 1176 height 41
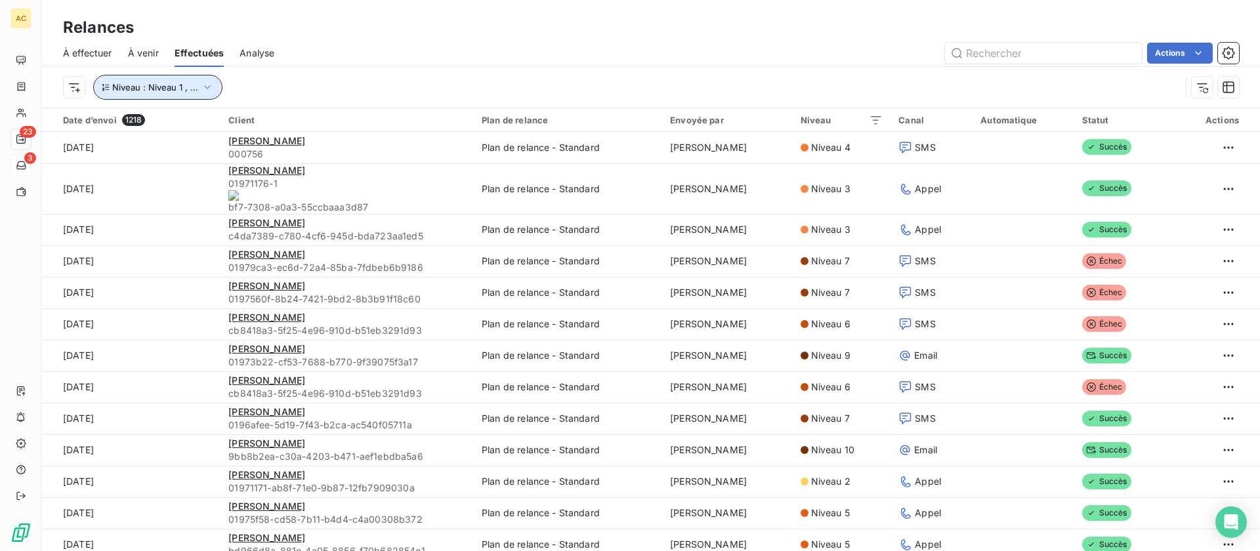
click at [182, 89] on span "Niveau : Niveau 1 , ..." at bounding box center [155, 87] width 86 height 10
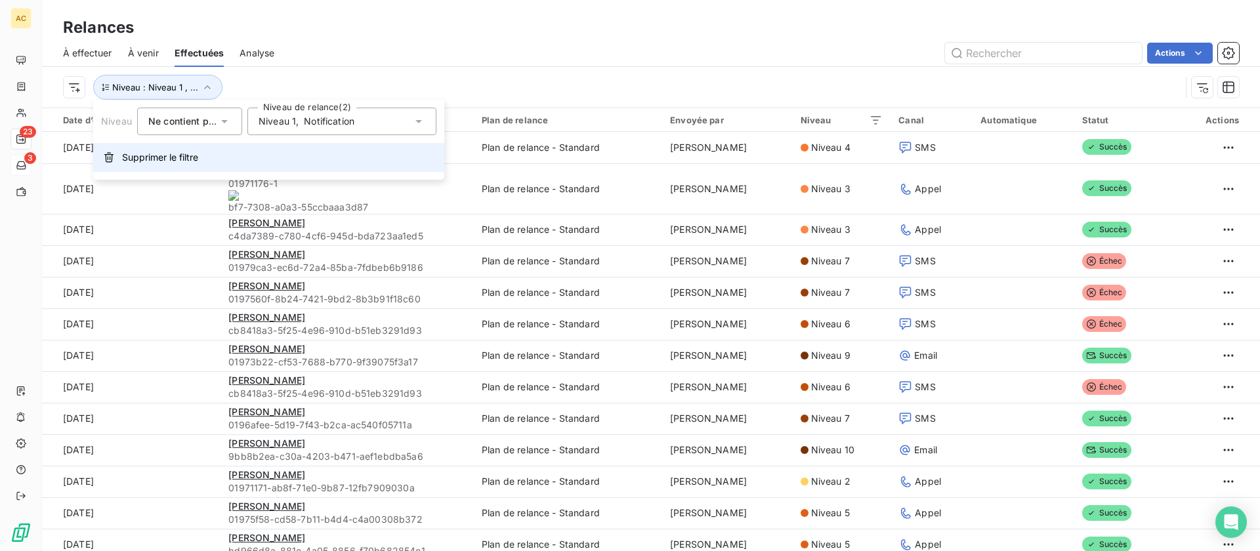
click at [180, 168] on button "Supprimer le filtre" at bounding box center [268, 157] width 351 height 29
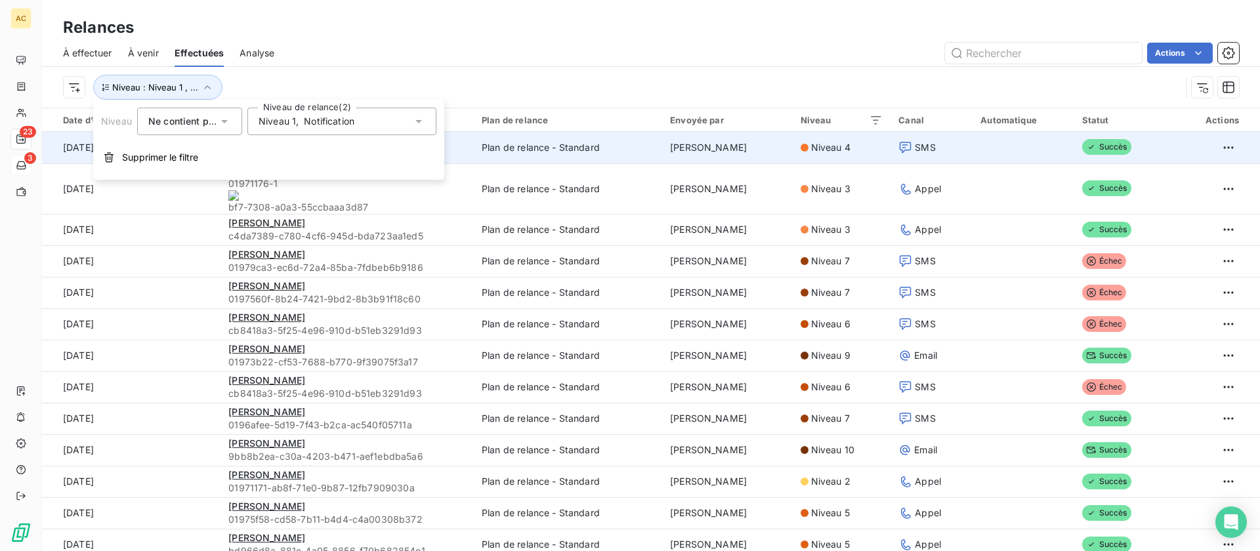
click at [180, 162] on td "[DATE]" at bounding box center [131, 147] width 178 height 31
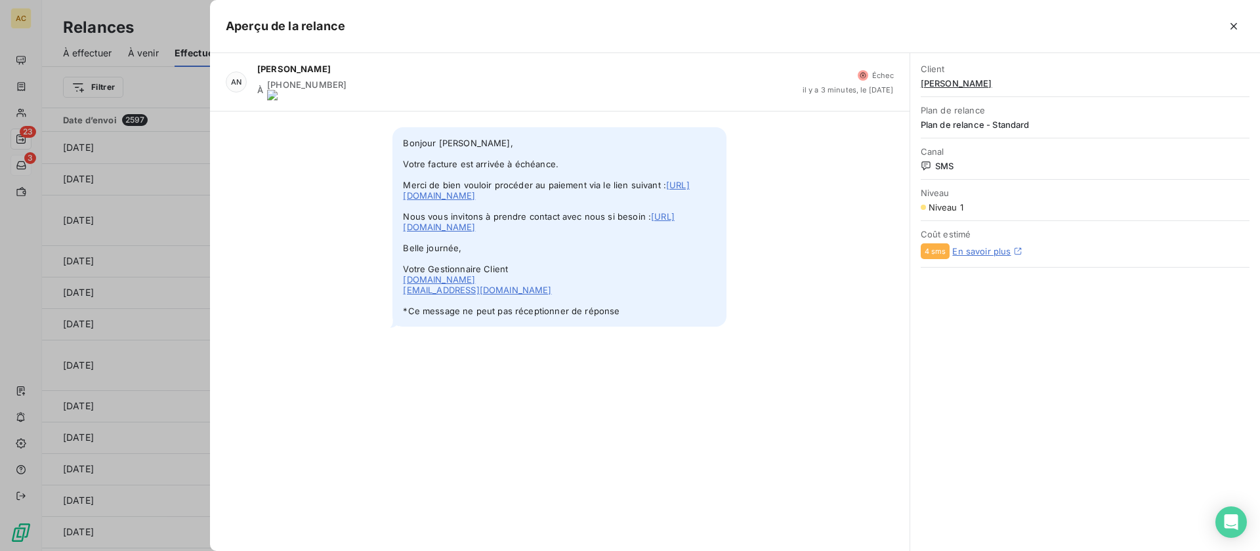
click at [295, 276] on div "Bonjour [PERSON_NAME], Votre facture est arrivée à échéance. Merci de bien voul…" at bounding box center [559, 227] width 699 height 231
click at [181, 87] on div at bounding box center [630, 275] width 1260 height 551
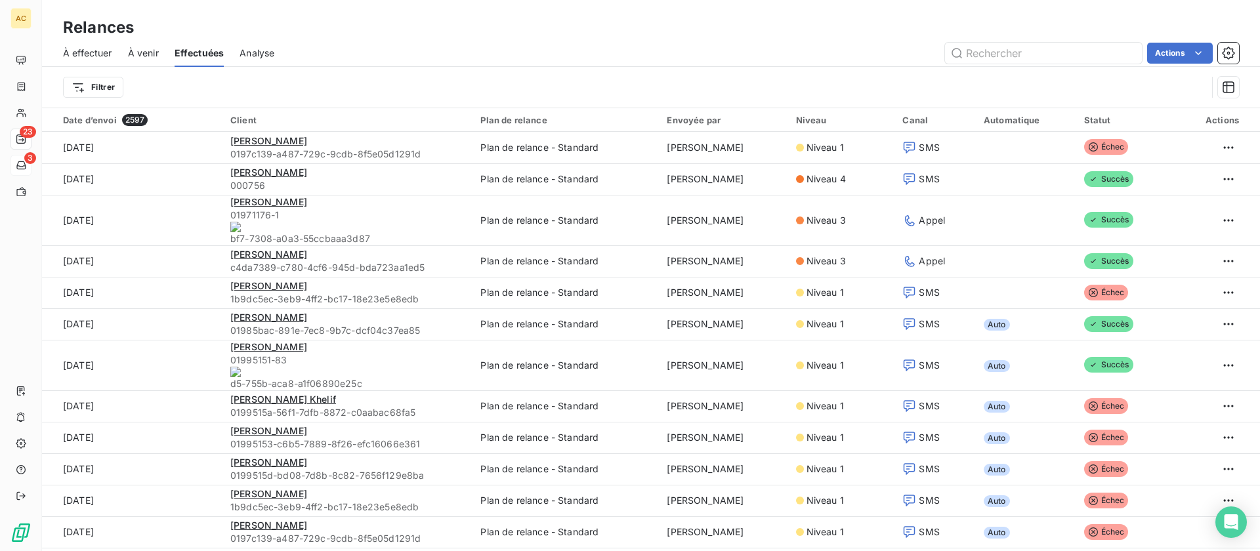
click at [140, 54] on span "À venir" at bounding box center [143, 53] width 31 height 13
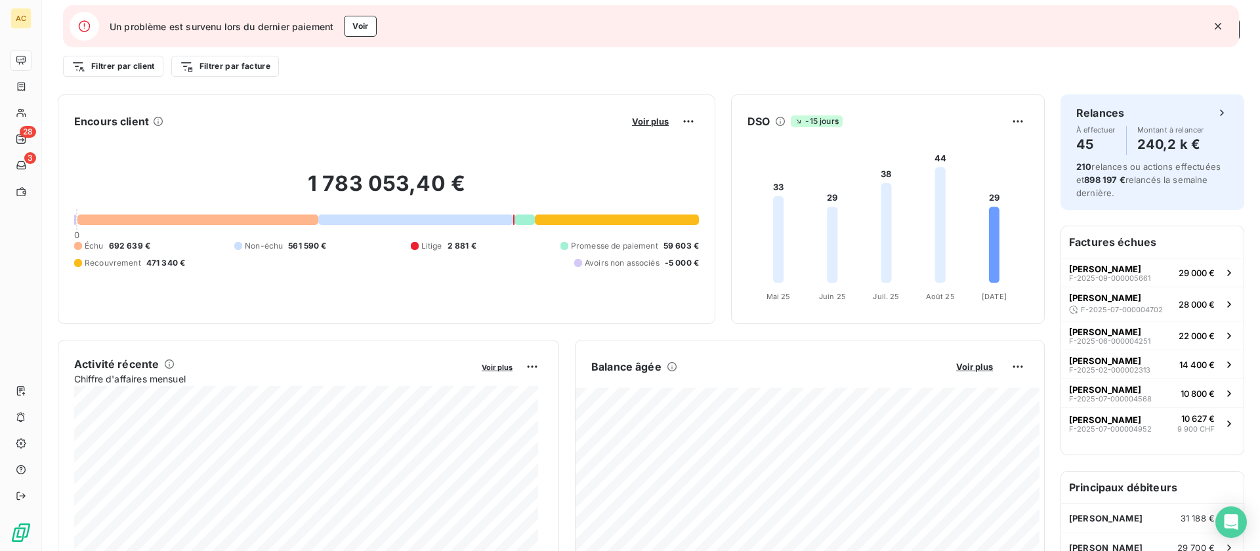
click at [1220, 28] on icon "button" at bounding box center [1218, 26] width 7 height 7
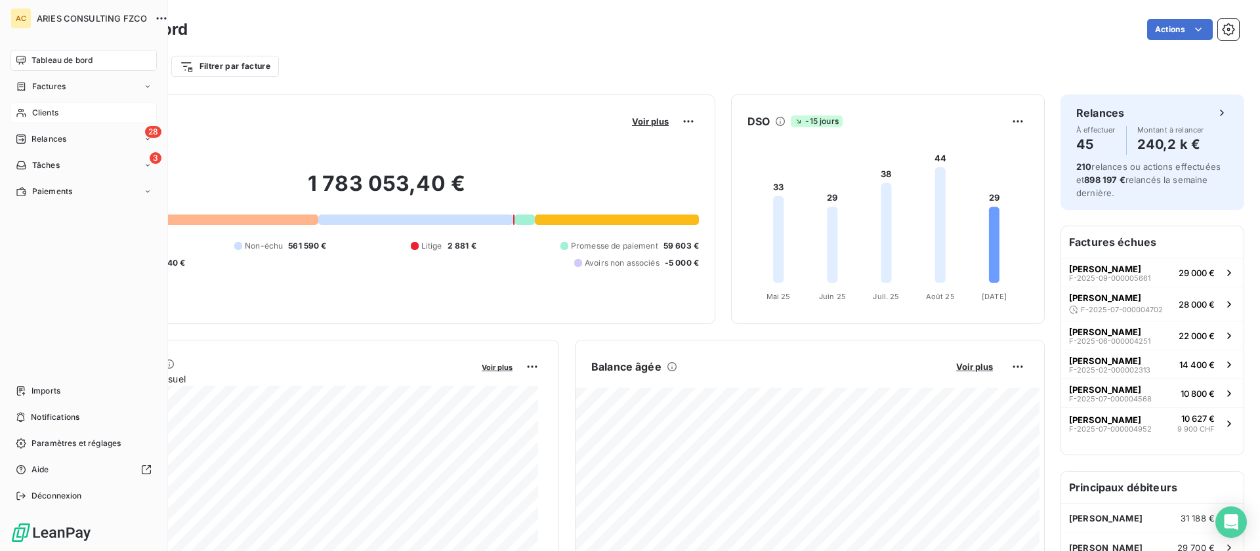
click at [81, 110] on div "Clients" at bounding box center [83, 112] width 146 height 21
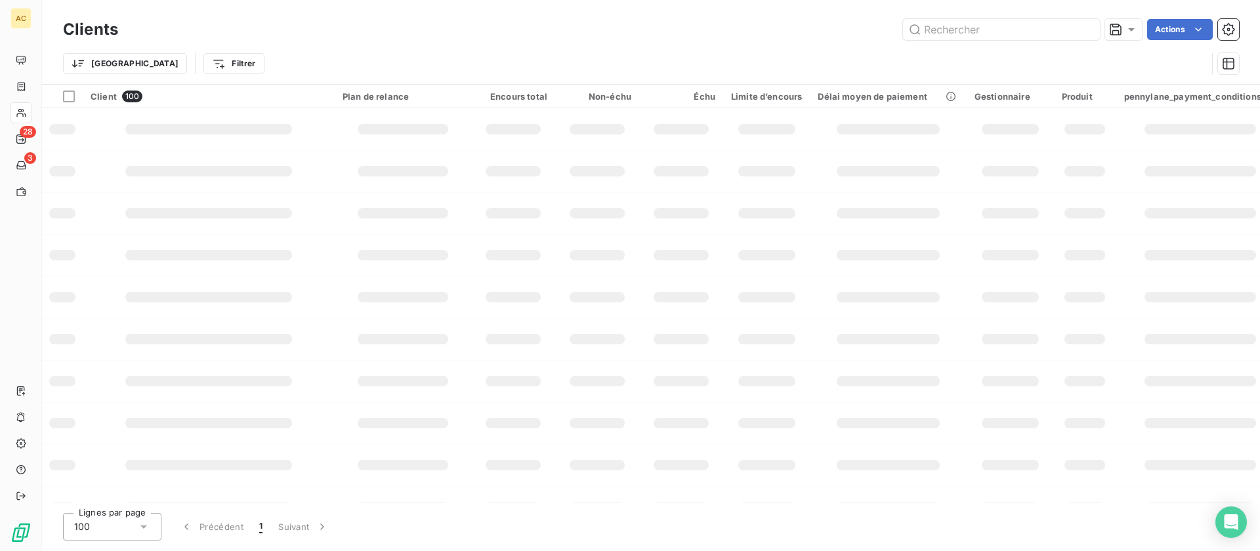
click at [968, 33] on input "text" at bounding box center [1001, 29] width 197 height 21
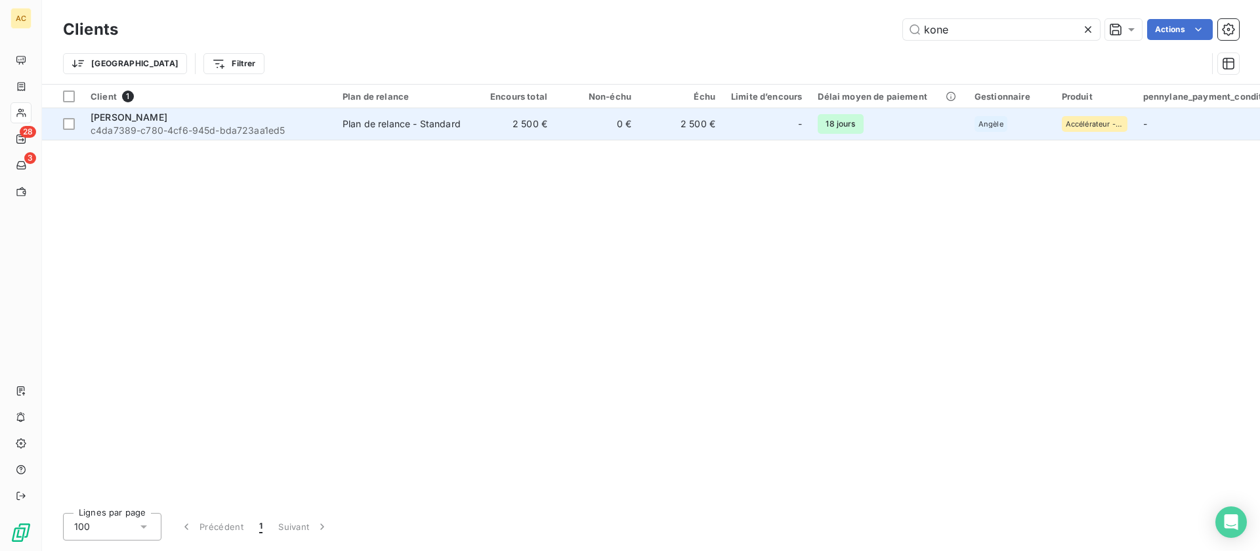
type input "kone"
click at [493, 127] on td "2 500 €" at bounding box center [513, 123] width 84 height 31
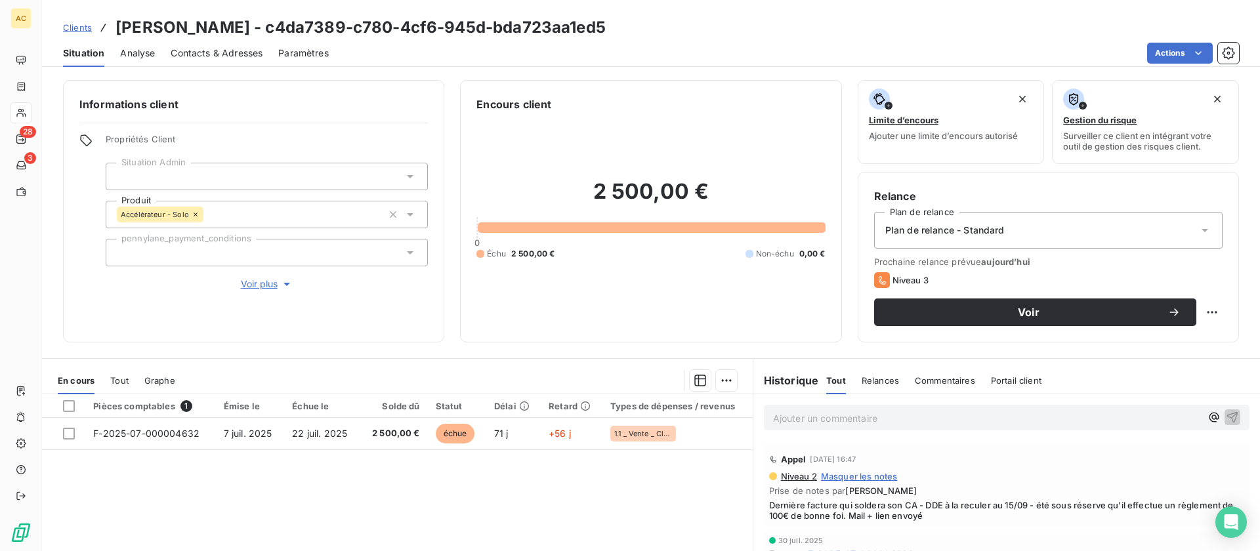
click at [271, 283] on span "Voir plus" at bounding box center [267, 284] width 52 height 13
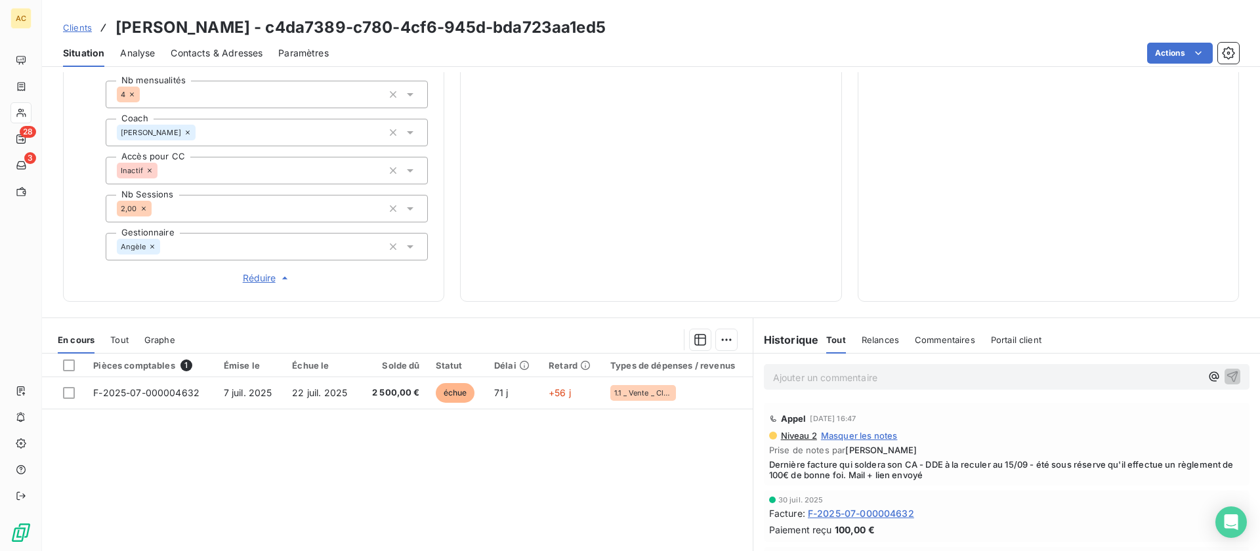
scroll to position [480, 0]
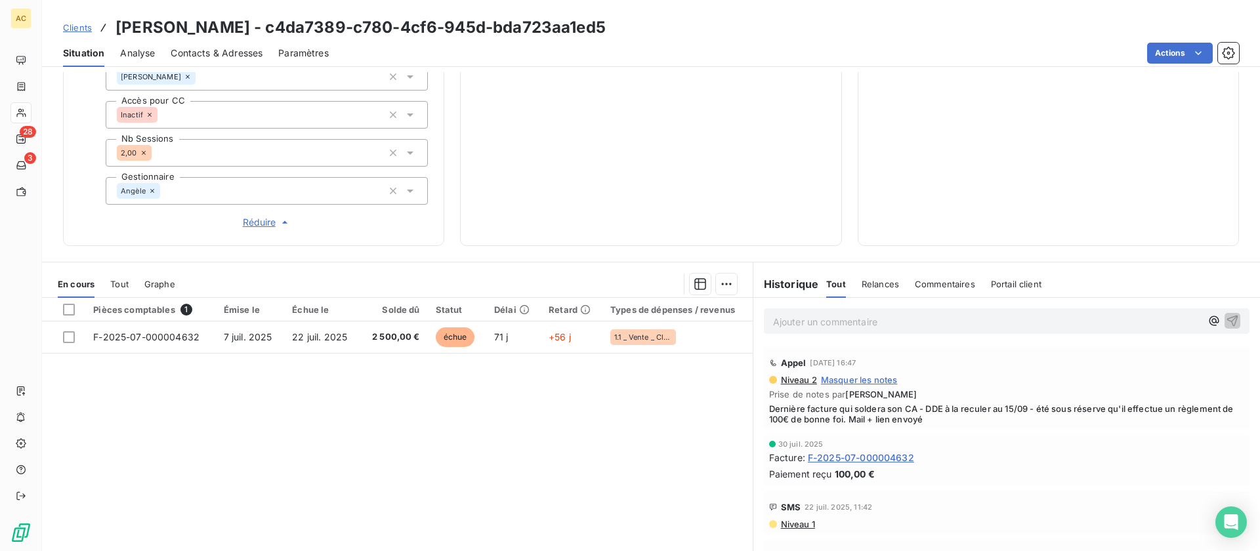
click at [118, 287] on span "Tout" at bounding box center [119, 284] width 18 height 10
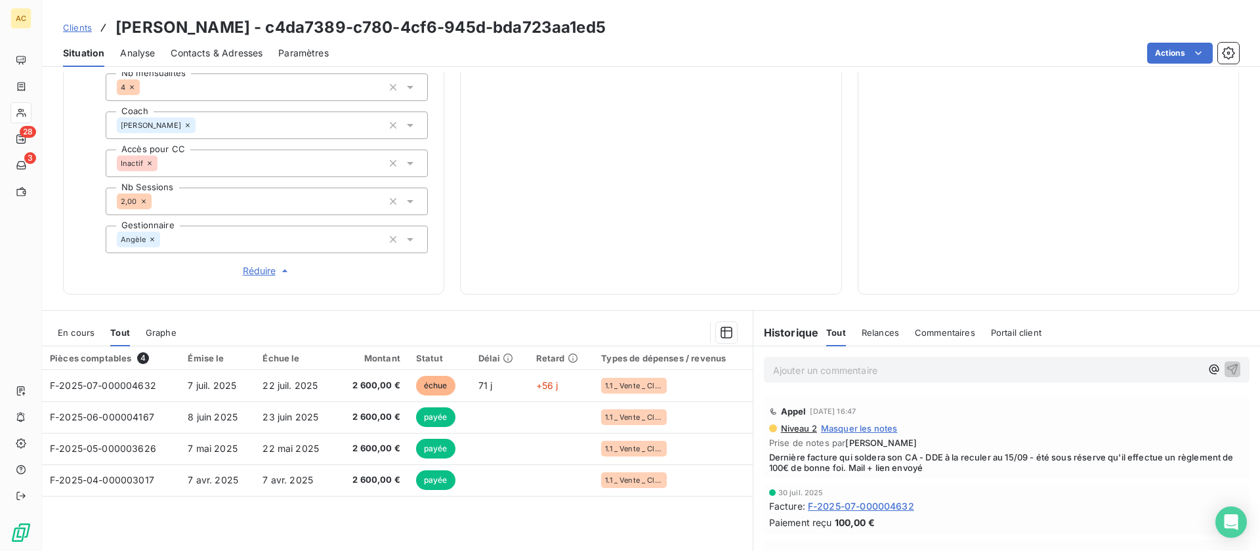
scroll to position [483, 0]
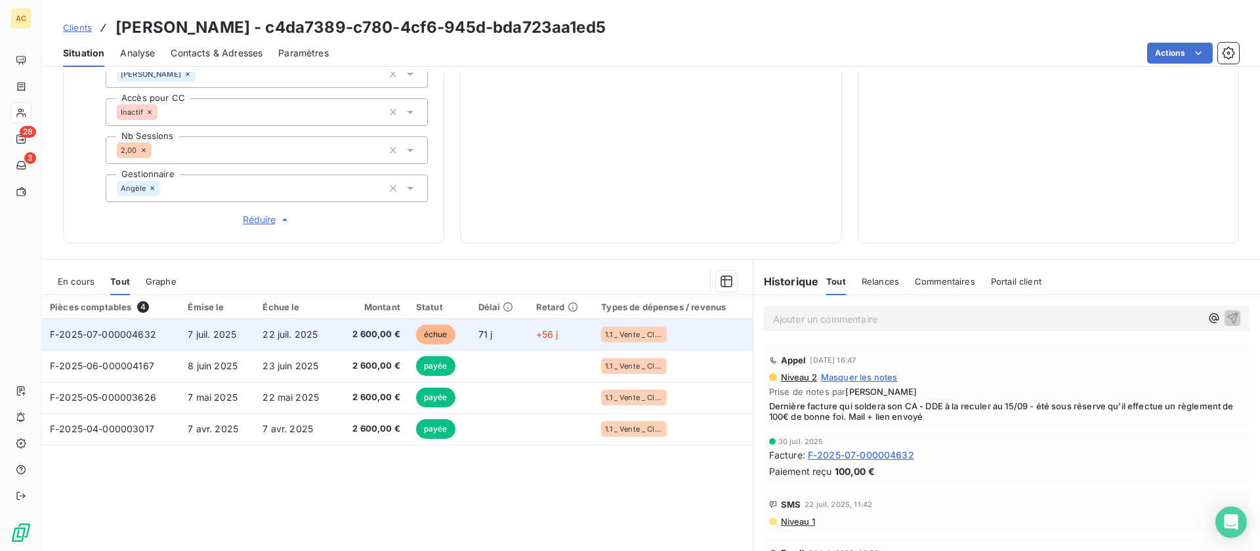
click at [177, 327] on td "F-2025-07-000004632" at bounding box center [111, 334] width 138 height 31
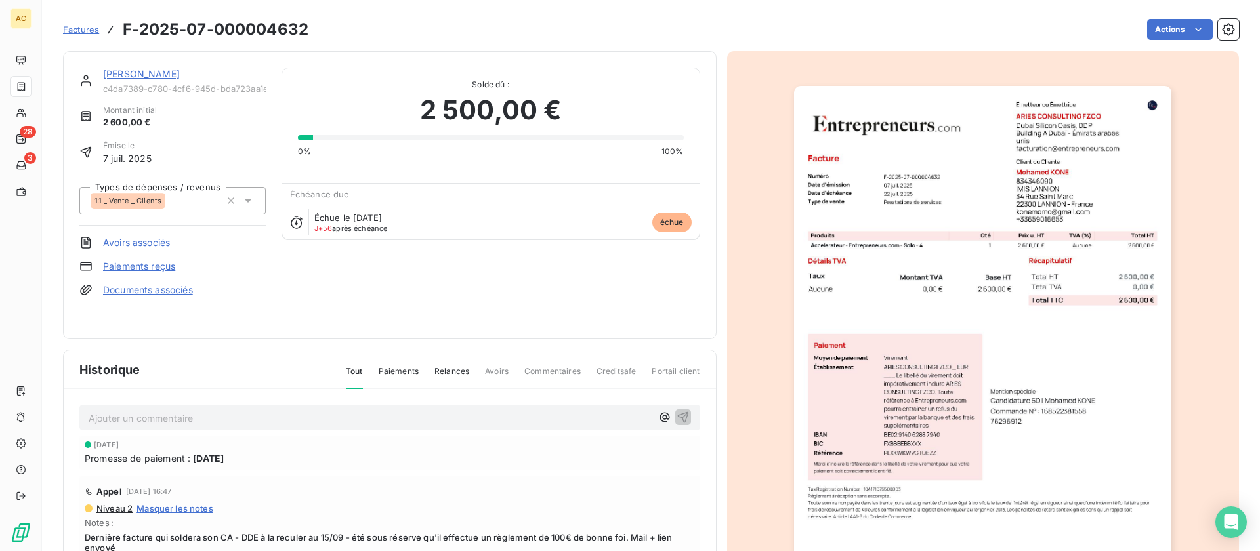
click at [159, 77] on link "[PERSON_NAME]" at bounding box center [141, 73] width 77 height 11
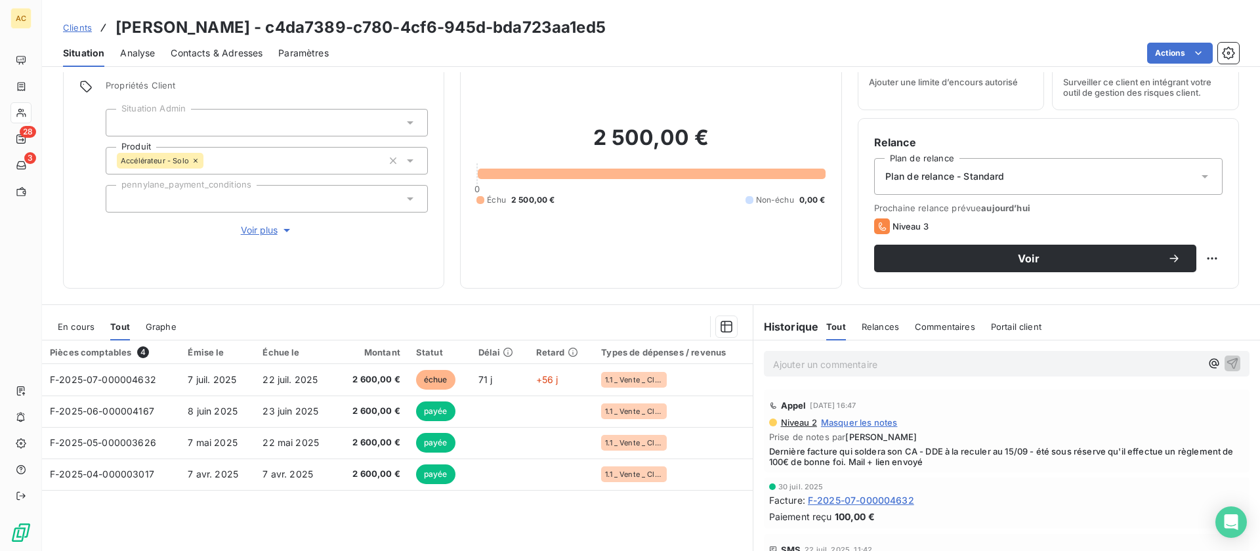
scroll to position [73, 0]
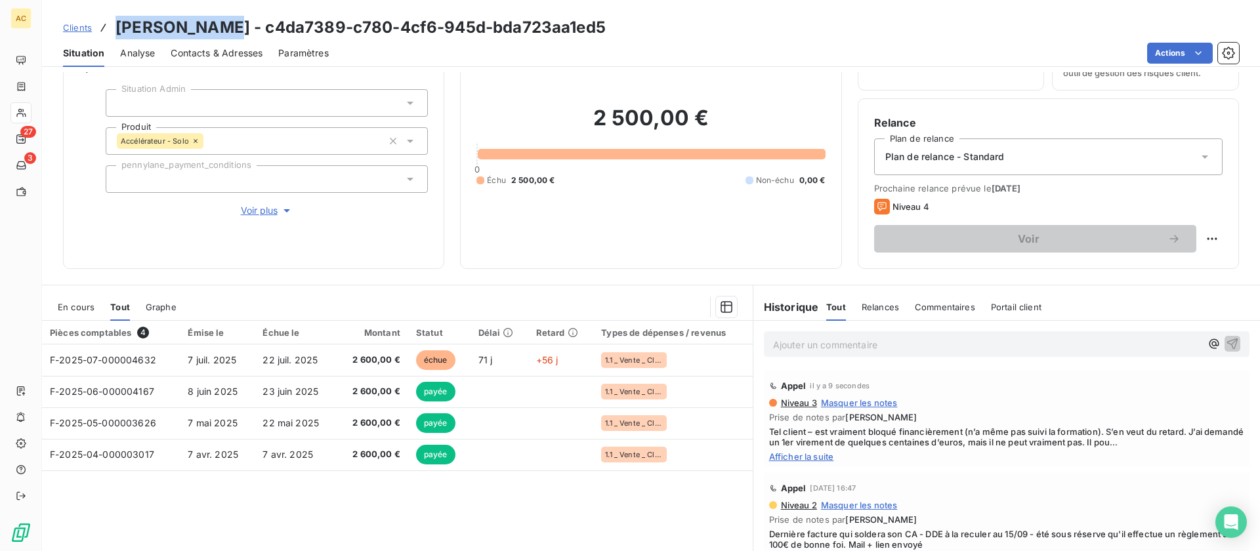
drag, startPoint x: 119, startPoint y: 26, endPoint x: 239, endPoint y: 25, distance: 120.7
click at [239, 25] on h3 "[PERSON_NAME] - c4da7389-c780-4cf6-945d-bda723aa1ed5" at bounding box center [360, 28] width 490 height 24
copy h3 "[PERSON_NAME]"
click at [253, 209] on span "Voir plus" at bounding box center [267, 210] width 52 height 13
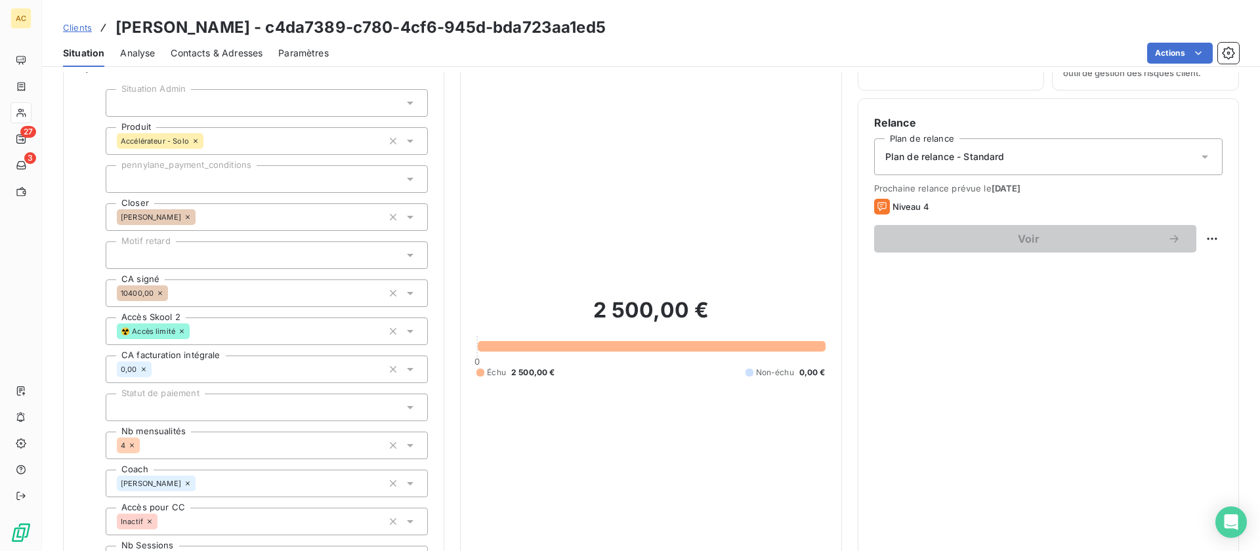
click at [232, 249] on div at bounding box center [267, 255] width 322 height 28
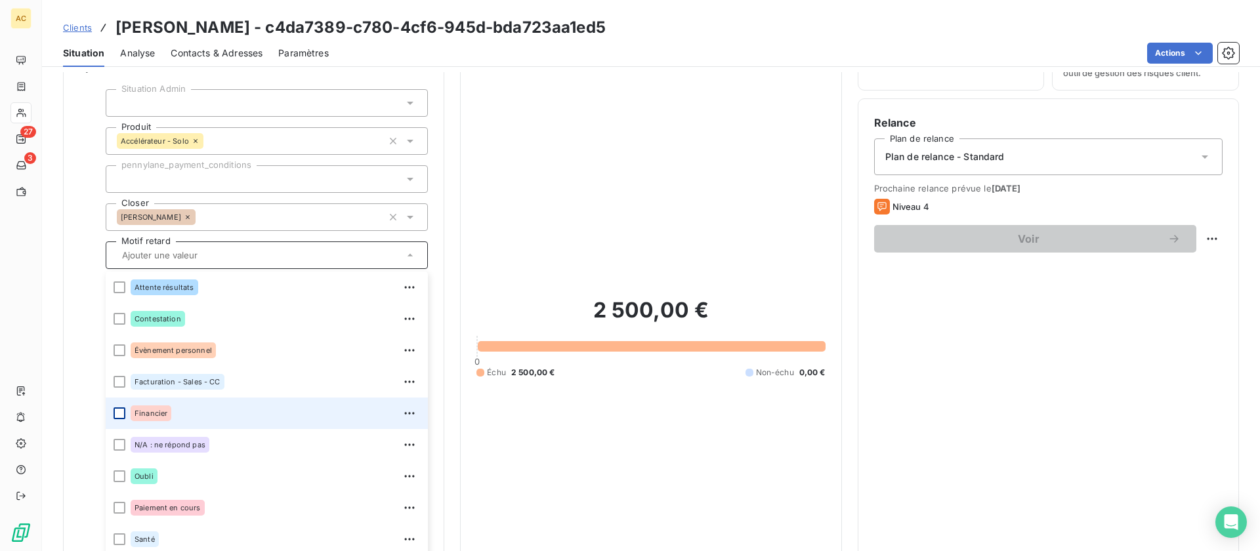
click at [117, 414] on div at bounding box center [120, 413] width 12 height 12
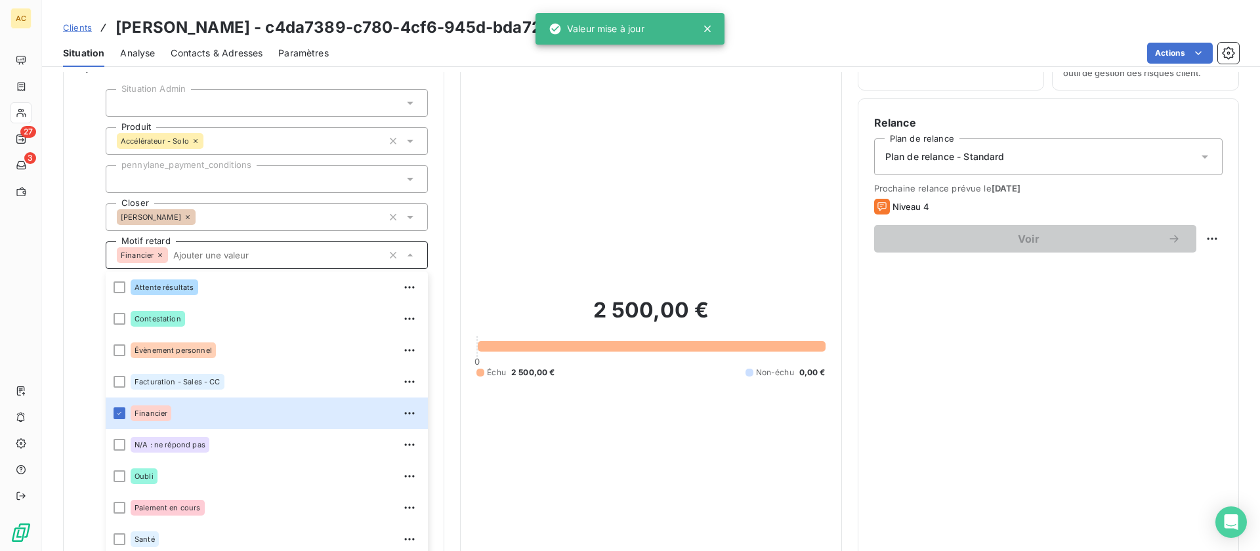
click at [76, 335] on div "Informations client Propriétés Client Situation Admin Produit Accélérateur - So…" at bounding box center [253, 330] width 381 height 646
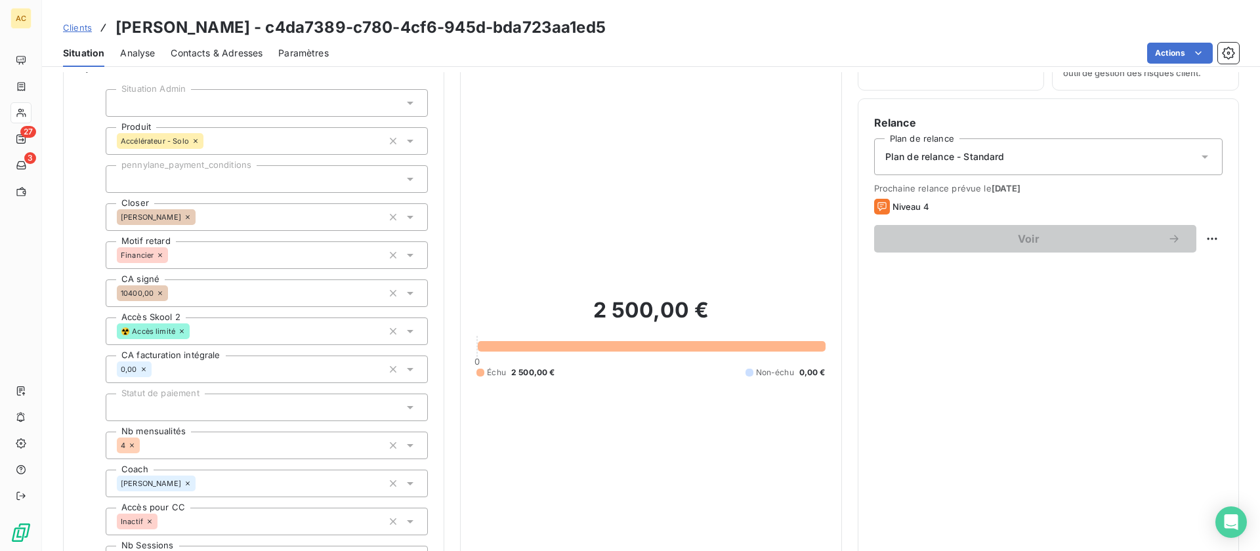
click at [83, 25] on span "Clients" at bounding box center [77, 27] width 29 height 10
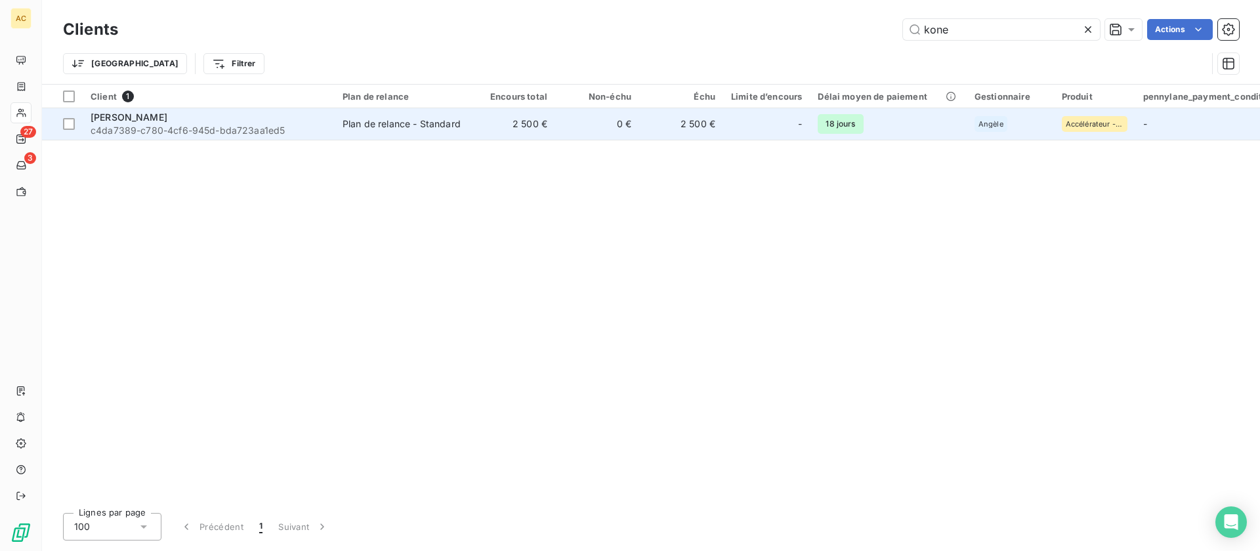
click at [295, 129] on span "c4da7389-c780-4cf6-945d-bda723aa1ed5" at bounding box center [209, 130] width 236 height 13
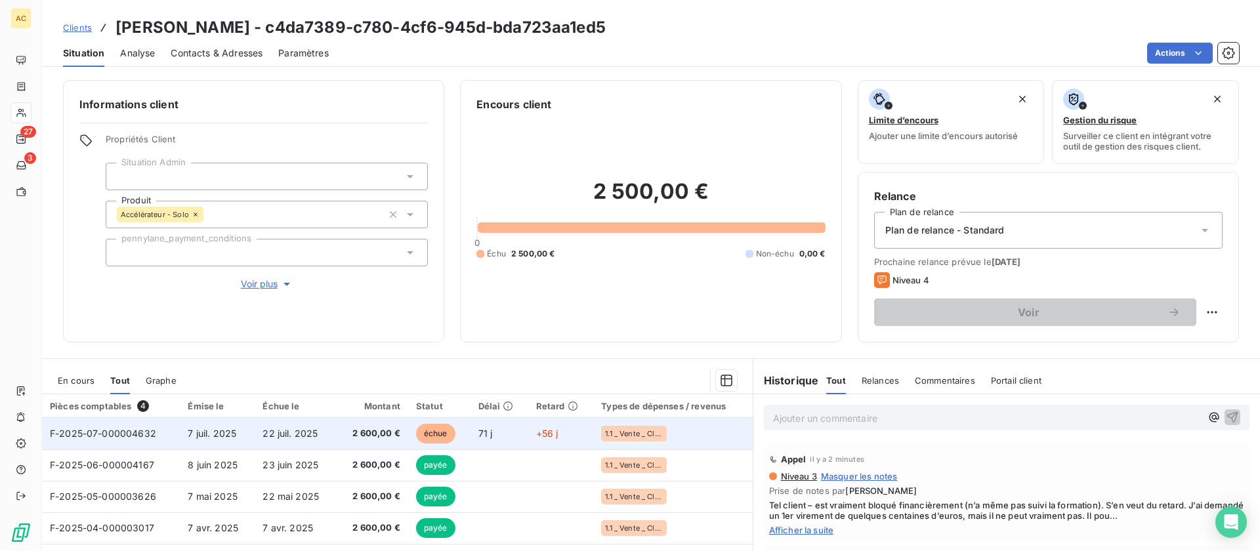
click at [536, 438] on span "+56 j" at bounding box center [547, 433] width 22 height 11
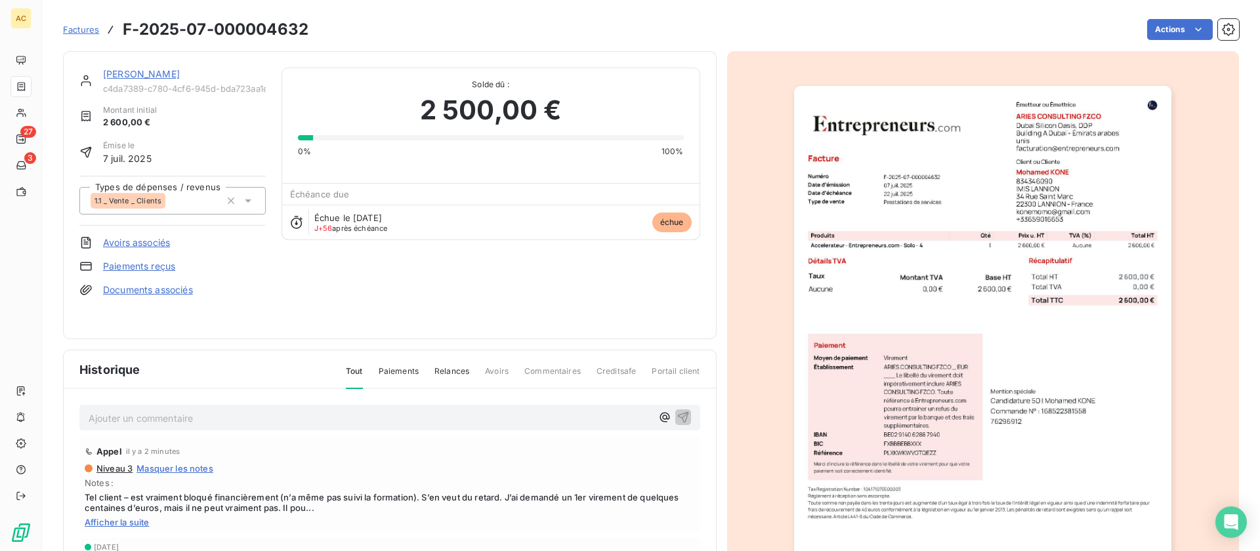
scroll to position [35, 0]
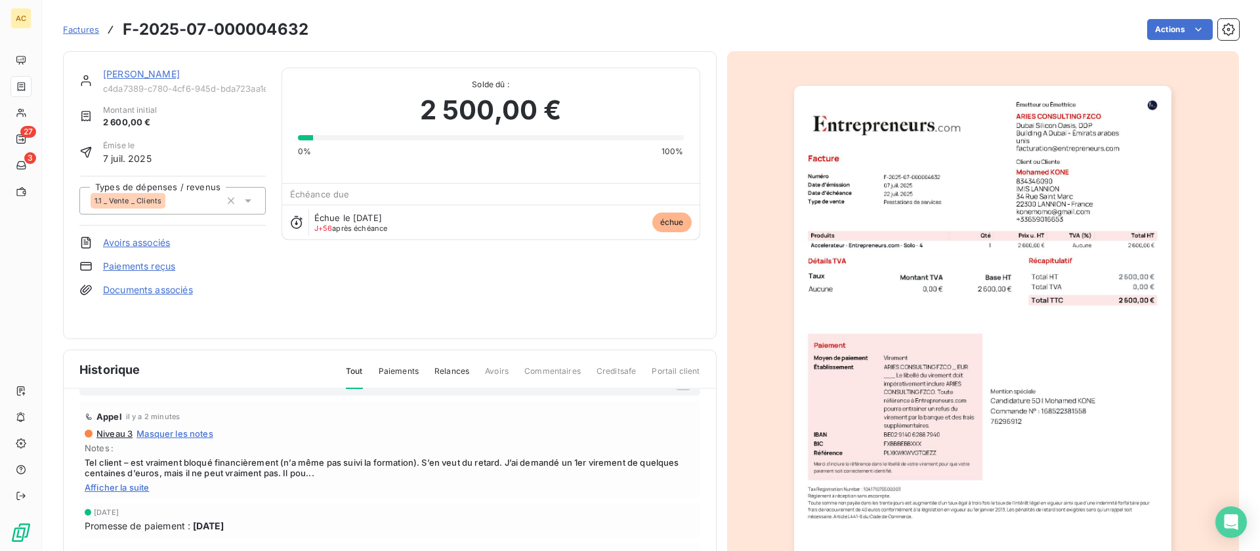
click at [150, 268] on link "Paiements reçus" at bounding box center [139, 266] width 72 height 13
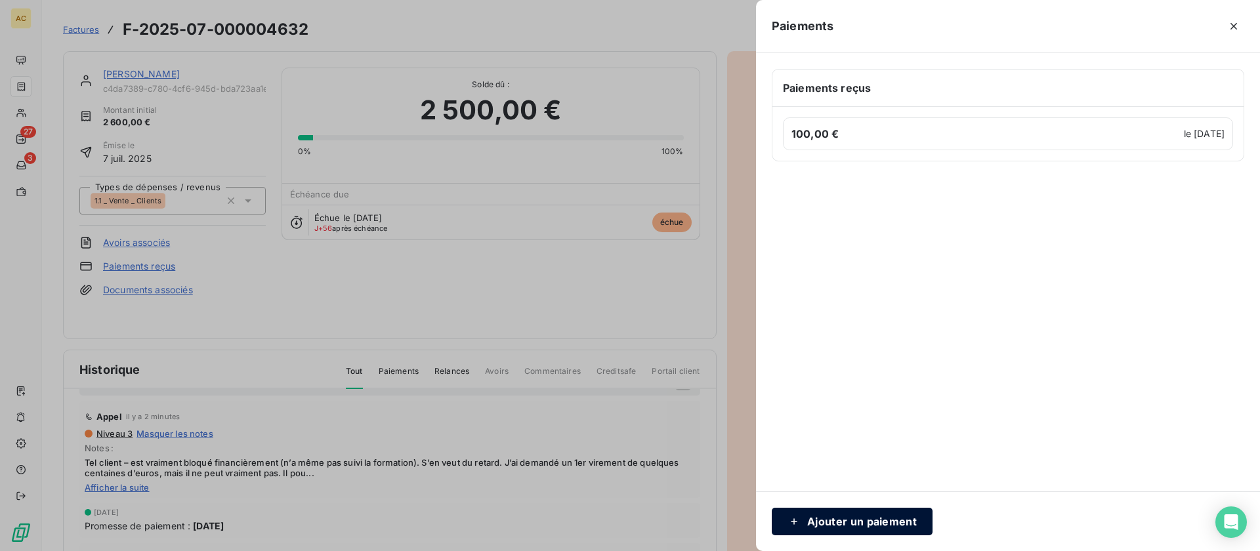
click at [841, 514] on button "Ajouter un paiement" at bounding box center [852, 522] width 161 height 28
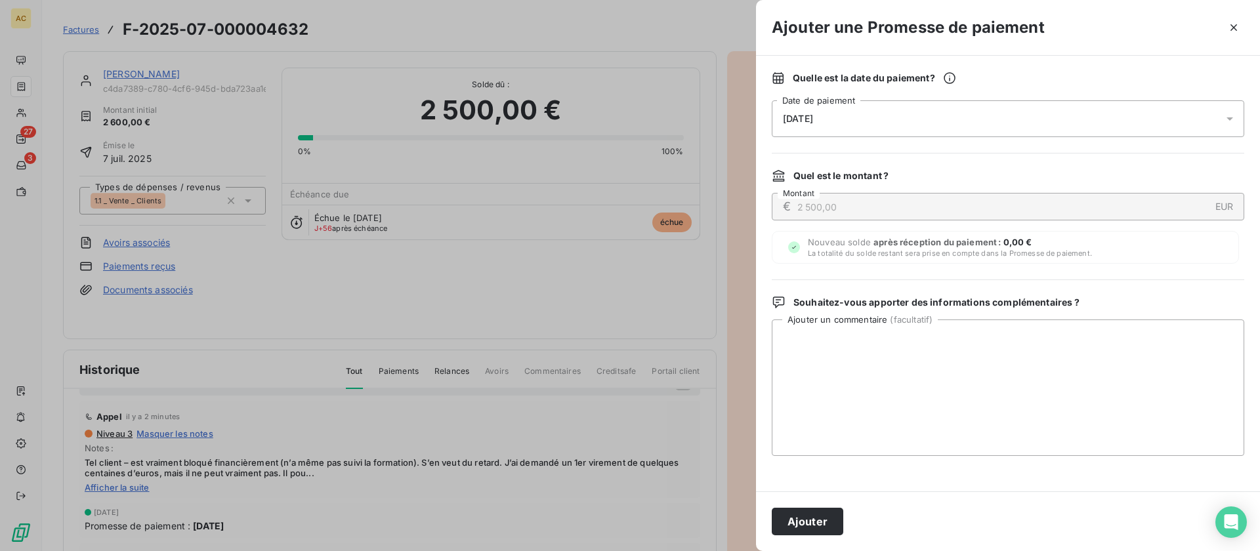
click at [851, 125] on div "17/09/2025" at bounding box center [1008, 118] width 472 height 37
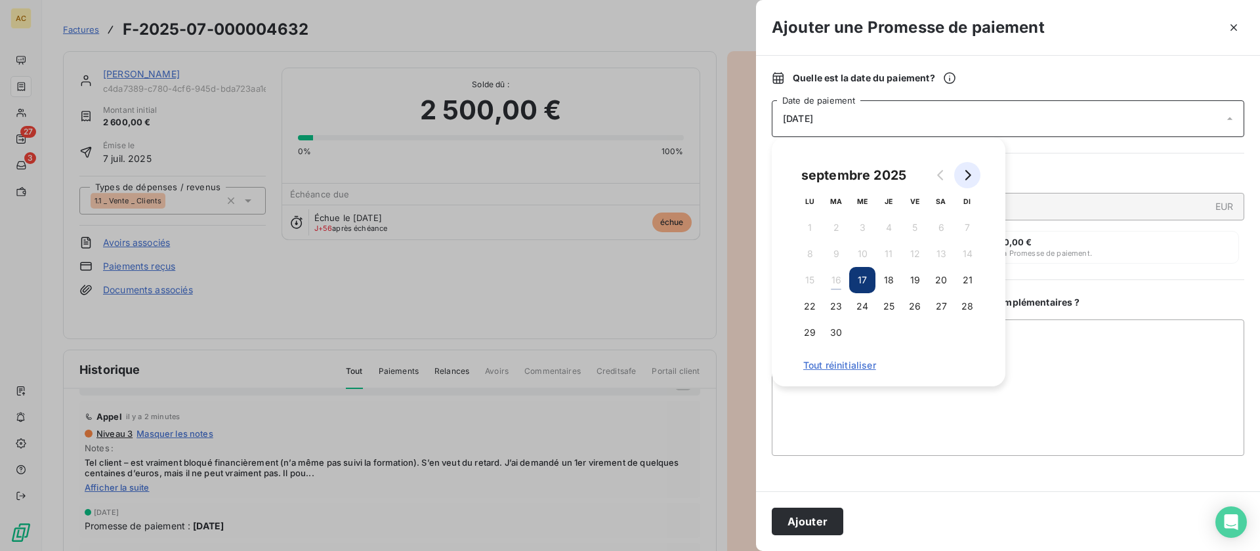
click at [970, 177] on icon "Go to next month" at bounding box center [967, 175] width 10 height 10
click at [884, 280] on button "16" at bounding box center [888, 280] width 26 height 26
drag, startPoint x: 886, startPoint y: 424, endPoint x: 854, endPoint y: 475, distance: 60.4
click at [888, 424] on textarea "Ajouter un commentaire ( facultatif )" at bounding box center [1008, 388] width 472 height 136
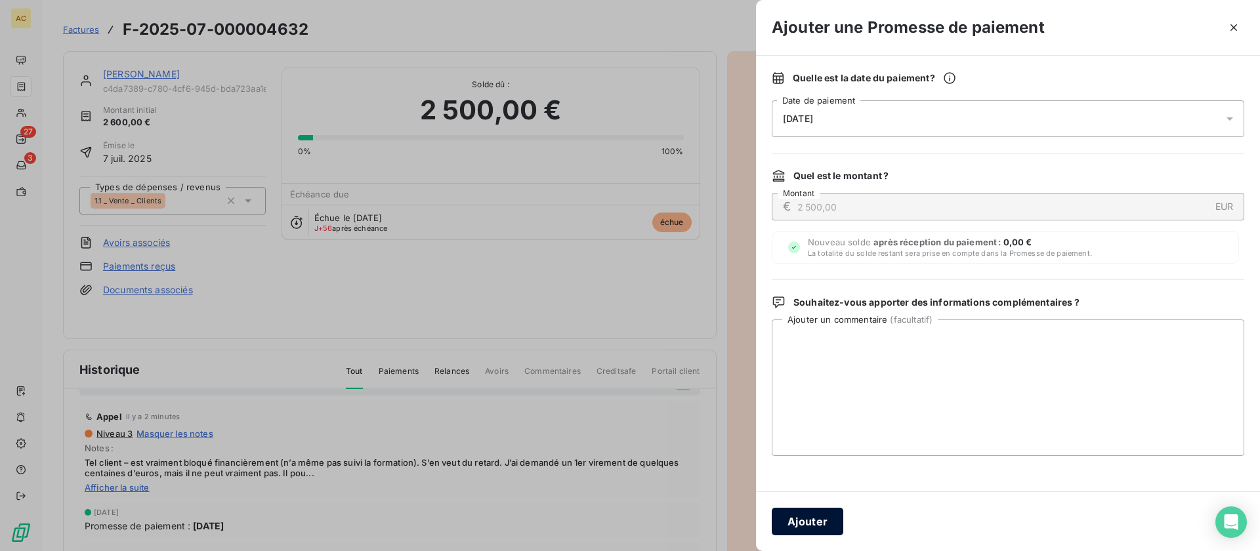
click at [816, 515] on button "Ajouter" at bounding box center [808, 522] width 72 height 28
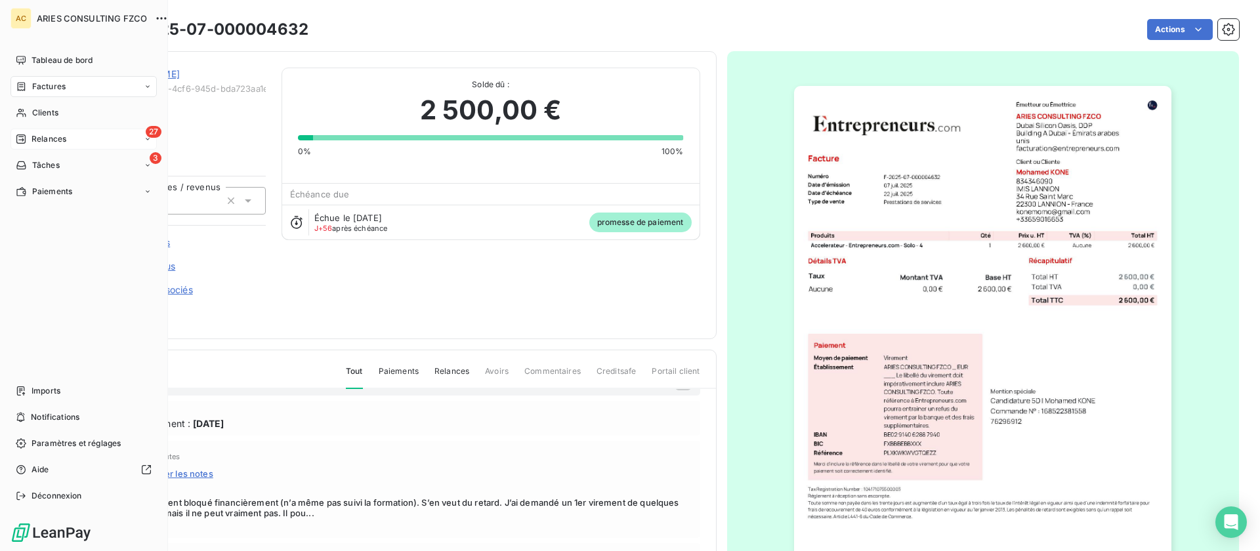
click at [35, 137] on span "Relances" at bounding box center [48, 139] width 35 height 12
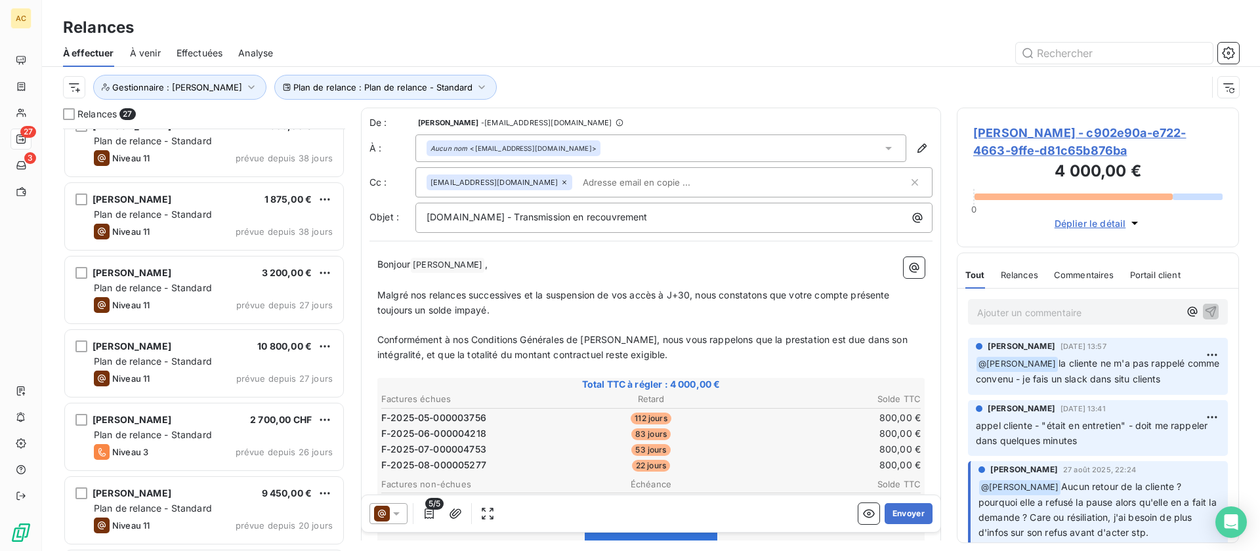
scroll to position [104, 0]
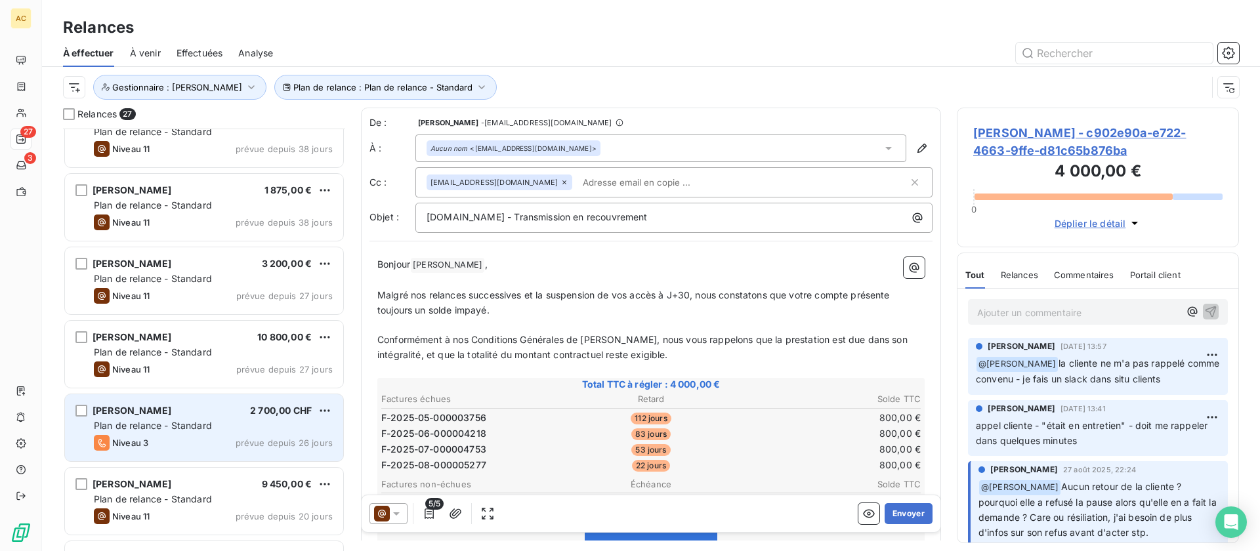
click at [218, 432] on div "Plan de relance - Standard" at bounding box center [213, 425] width 239 height 13
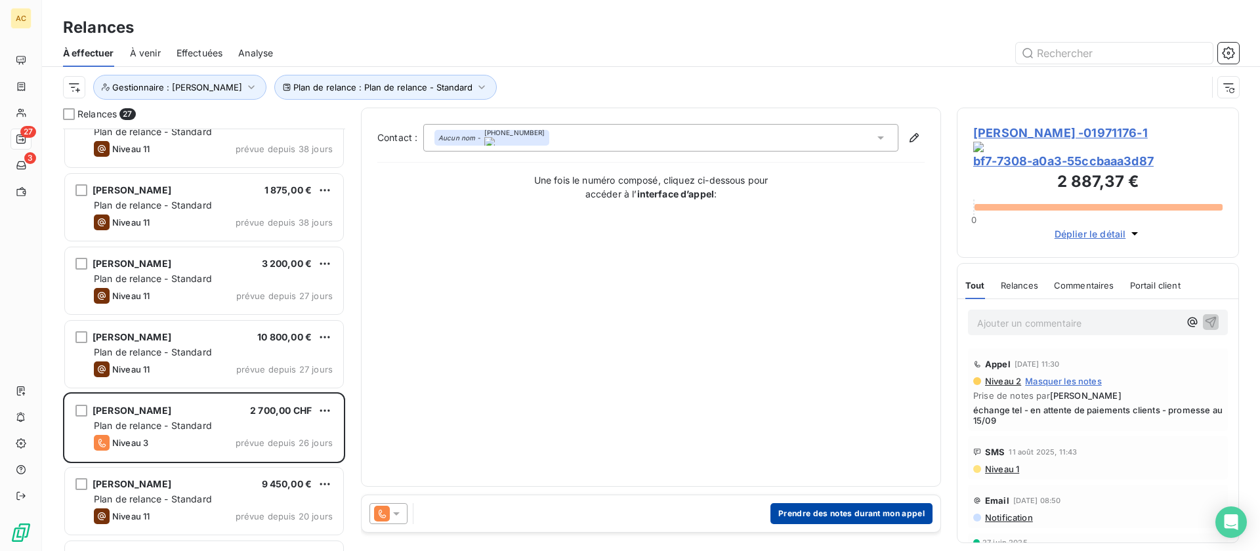
click at [819, 514] on button "Prendre des notes durant mon appel" at bounding box center [851, 513] width 162 height 21
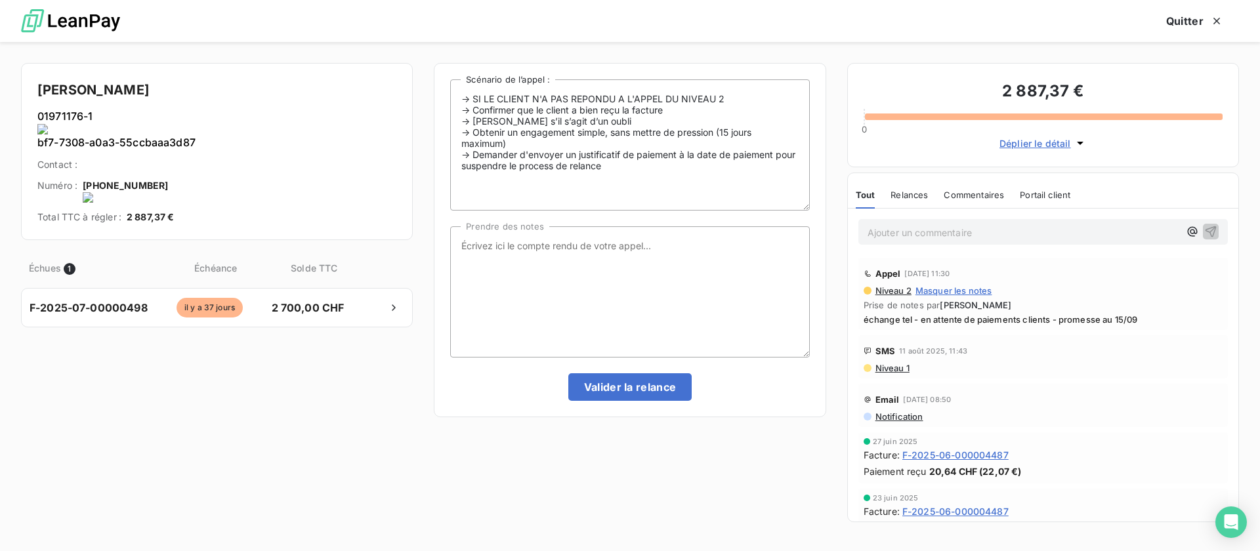
click at [163, 142] on onoff-telecom-ce-actions-button at bounding box center [163, 142] width 0 height 0
click at [585, 269] on textarea "Prendre des notes" at bounding box center [629, 291] width 359 height 131
click at [1011, 349] on div "SMS 11 août 2025, 11:43" at bounding box center [1042, 351] width 359 height 21
click at [522, 285] on textarea "Prendre des notes" at bounding box center [629, 291] width 359 height 131
type textarea "tel client - nrp MV"
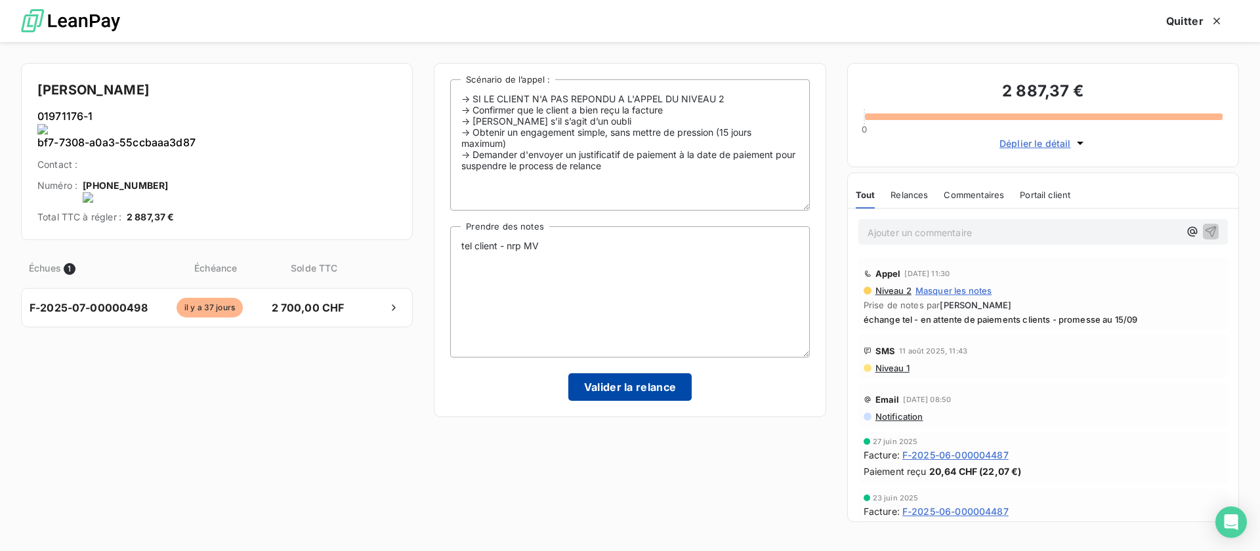
click at [606, 383] on button "Valider la relance" at bounding box center [630, 387] width 124 height 28
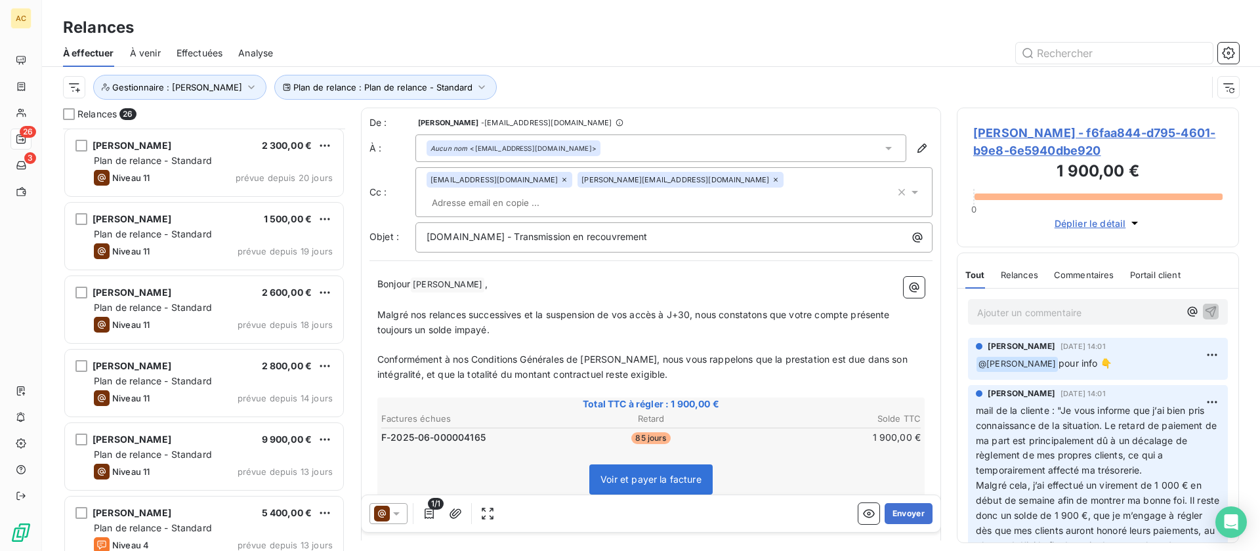
scroll to position [472, 0]
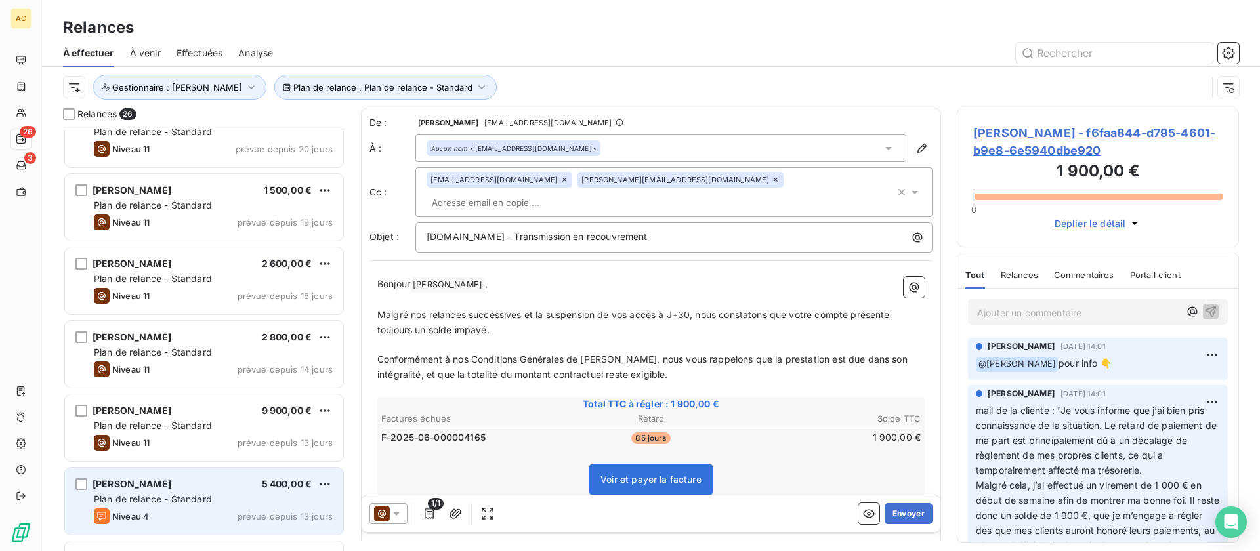
click at [205, 499] on span "Plan de relance - Standard" at bounding box center [153, 498] width 118 height 11
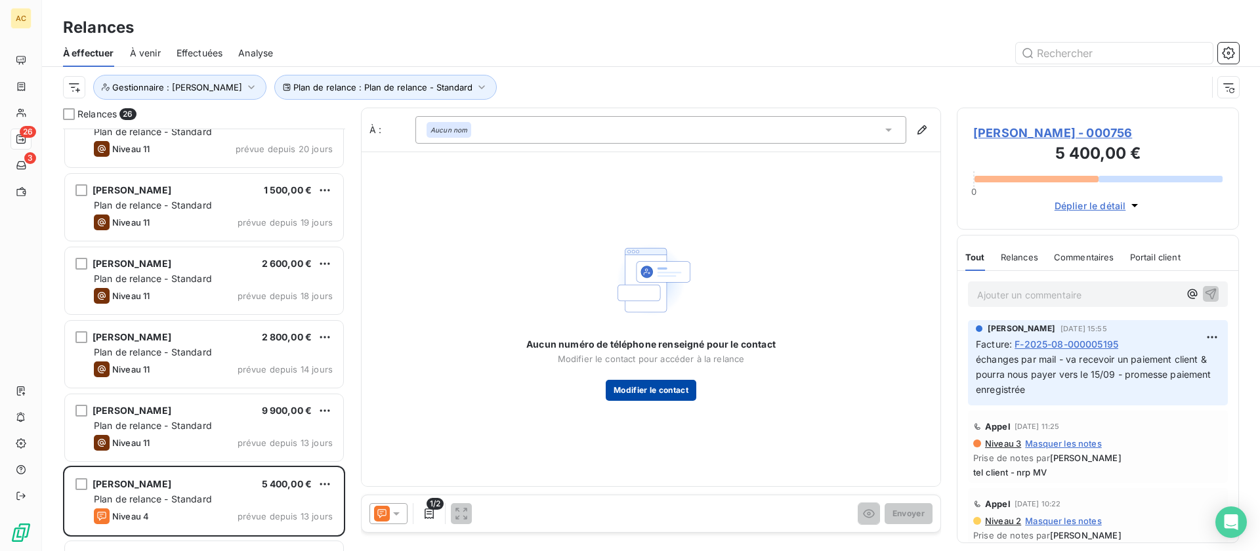
click at [646, 382] on button "Modifier le contact" at bounding box center [651, 390] width 91 height 21
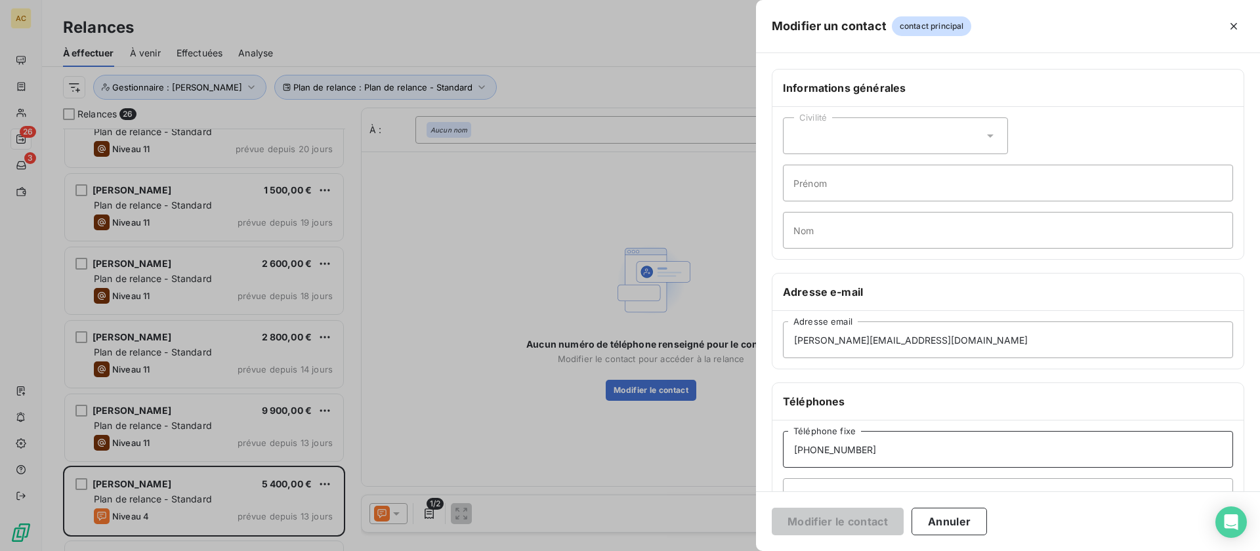
click at [881, 447] on input "+262 692 17 57 34" at bounding box center [1008, 449] width 450 height 37
drag, startPoint x: 881, startPoint y: 447, endPoint x: 749, endPoint y: 430, distance: 133.6
click at [749, 551] on div "Modifier un contact contact principal Informations générales Civilité Prénom No…" at bounding box center [630, 551] width 1260 height 0
paste input "[PERSON_NAME]"
type input "[PERSON_NAME]"
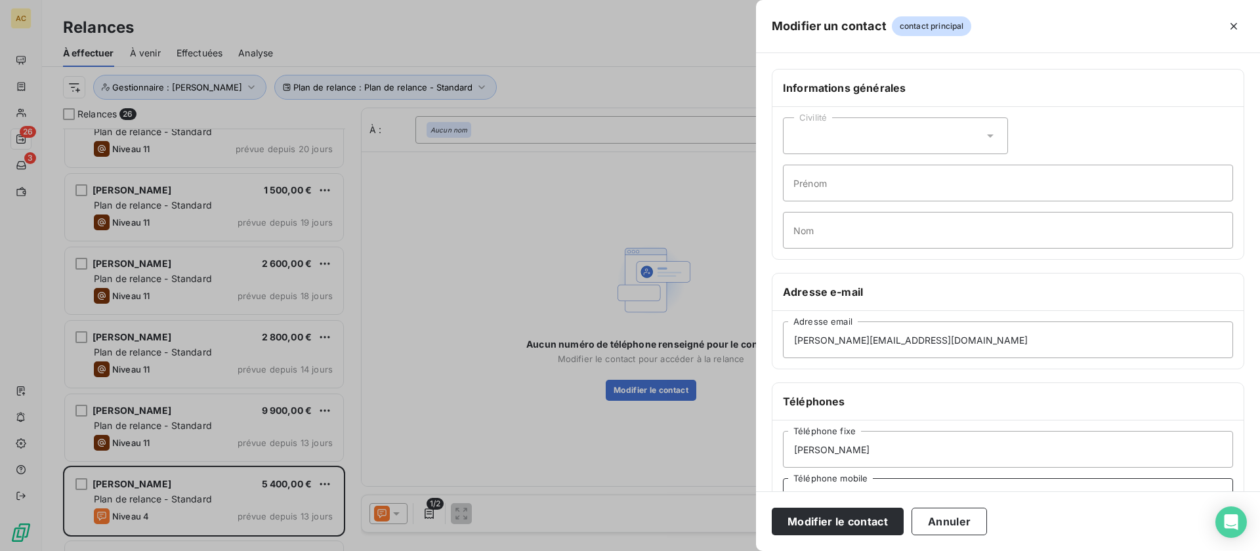
click at [835, 484] on input "Téléphone mobile" at bounding box center [1008, 496] width 450 height 37
paste input "[PERSON_NAME]"
type input "[PERSON_NAME]"
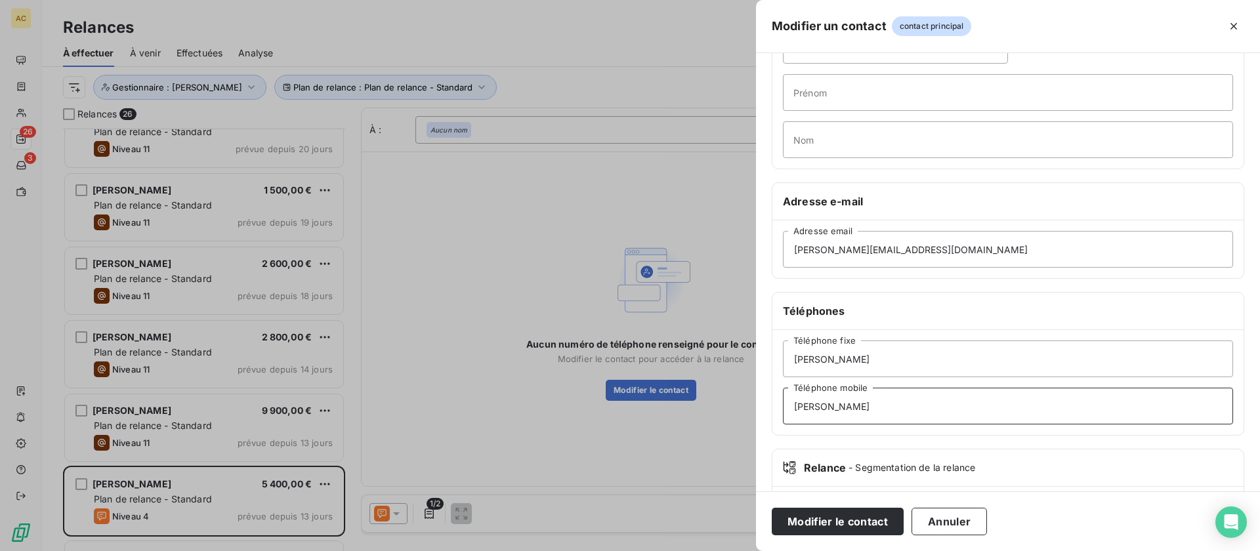
scroll to position [160, 0]
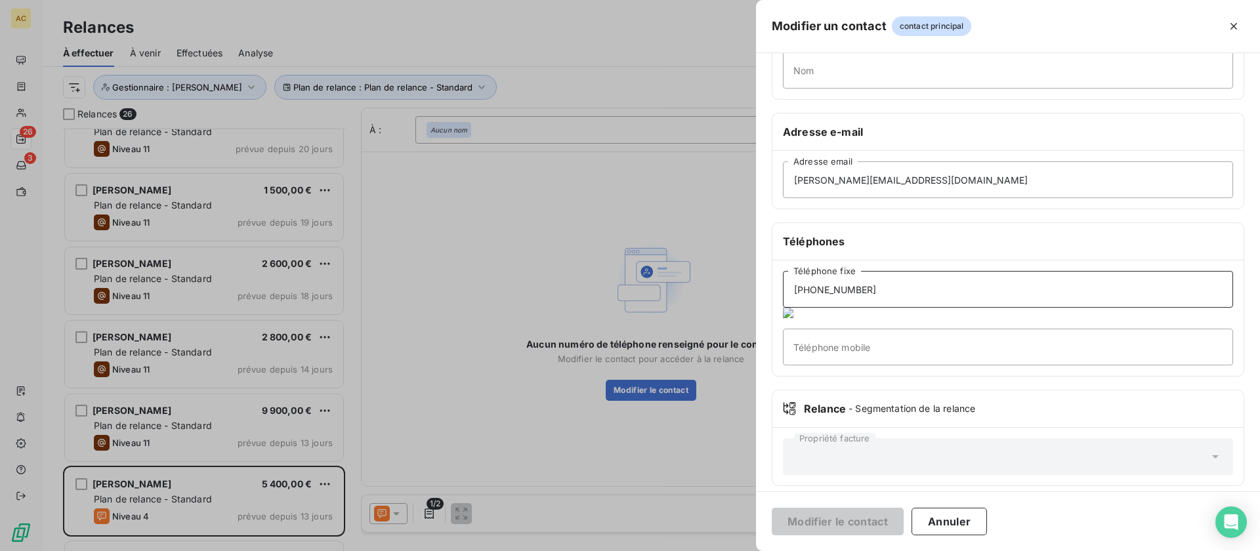
type input "+262 692 17 57 34"
click at [842, 344] on input "Téléphone mobile" at bounding box center [1008, 347] width 450 height 37
paste input "+262 692 17 57 34"
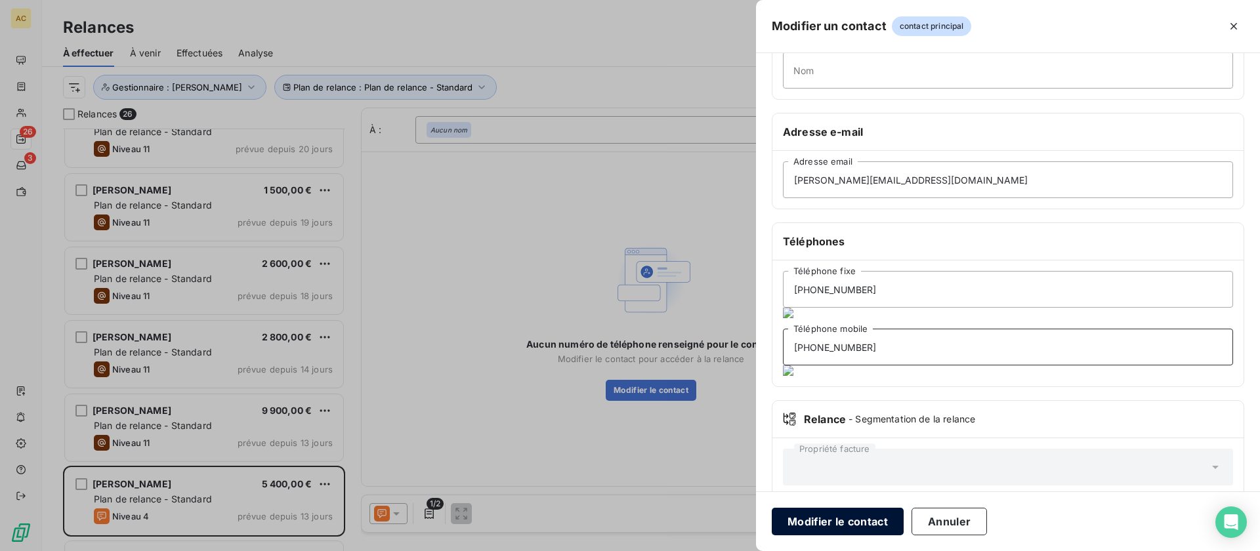
type input "+262 692 17 57 34"
click at [839, 514] on button "Modifier le contact" at bounding box center [838, 522] width 132 height 28
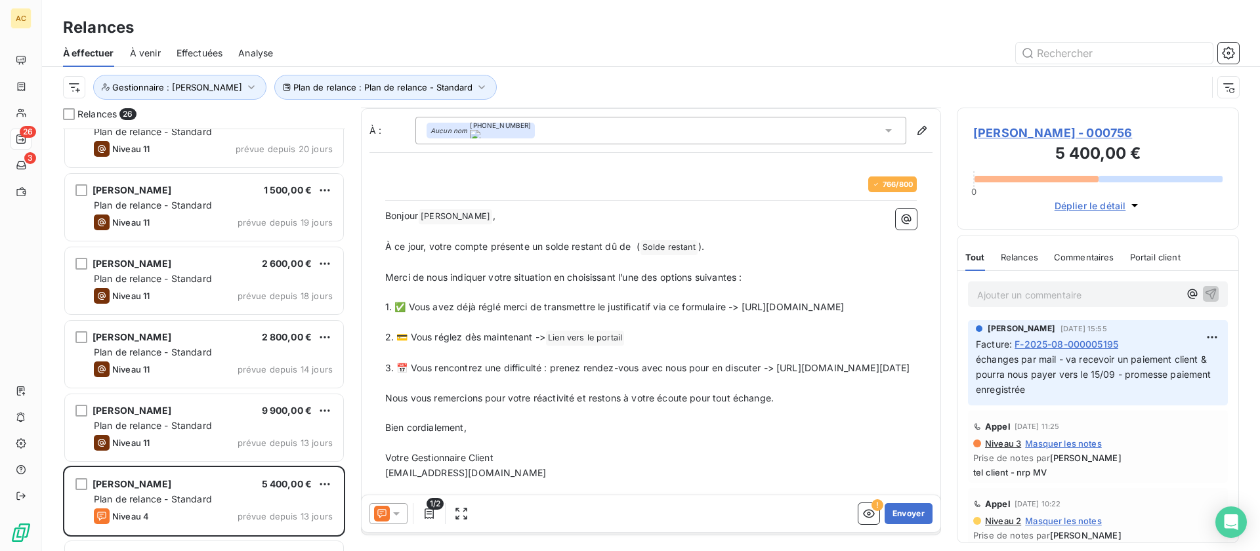
scroll to position [36, 0]
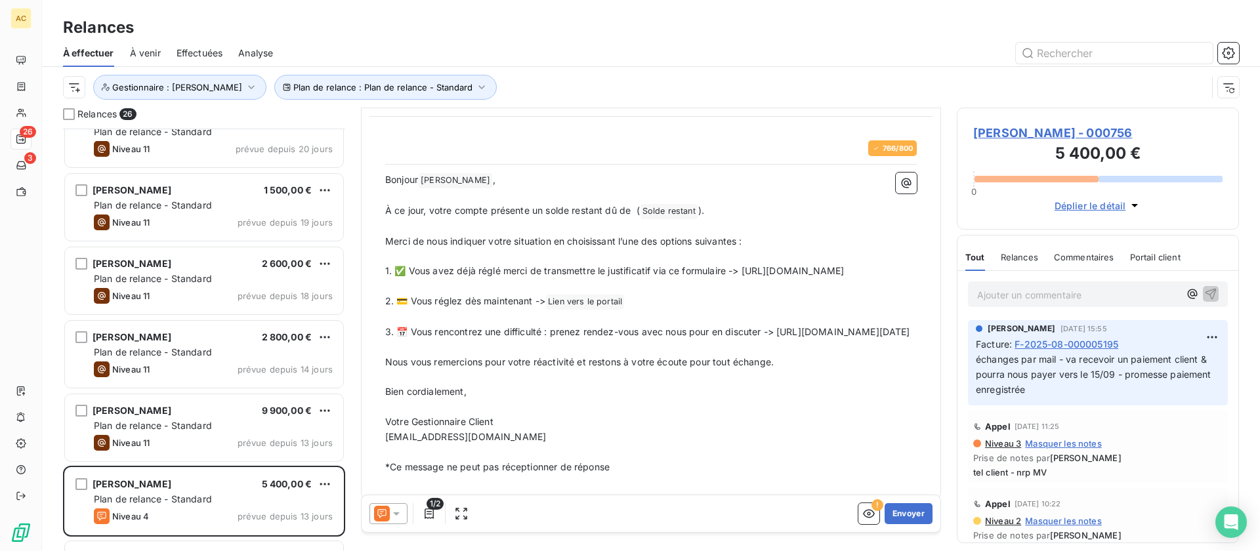
drag, startPoint x: 731, startPoint y: 363, endPoint x: 383, endPoint y: 360, distance: 348.4
click at [383, 360] on div "766 / 800 Bonjour Nicolas BOYER ﻿ , ﻿ À ce jour, votre compte présente un solde…" at bounding box center [650, 308] width 547 height 350
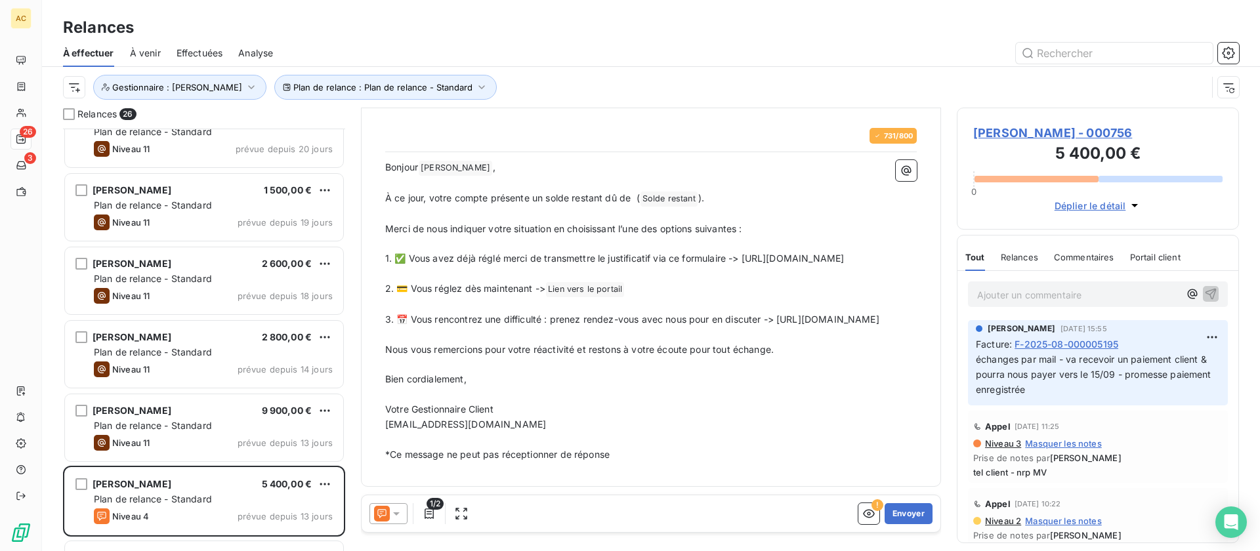
scroll to position [71, 0]
click at [890, 512] on button "Envoyer" at bounding box center [908, 513] width 48 height 21
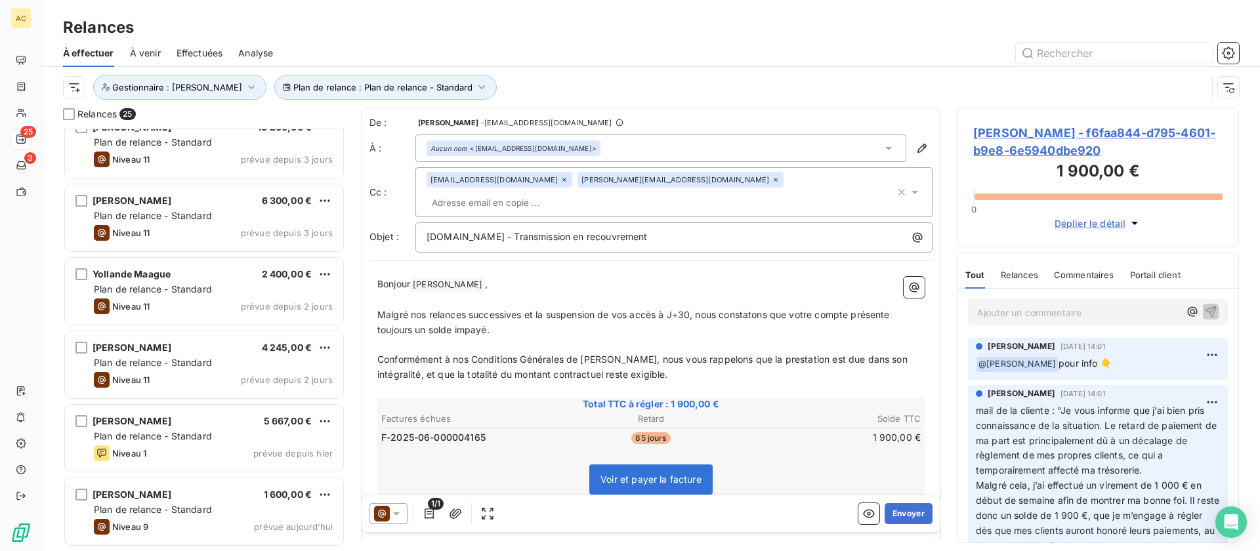
scroll to position [1363, 0]
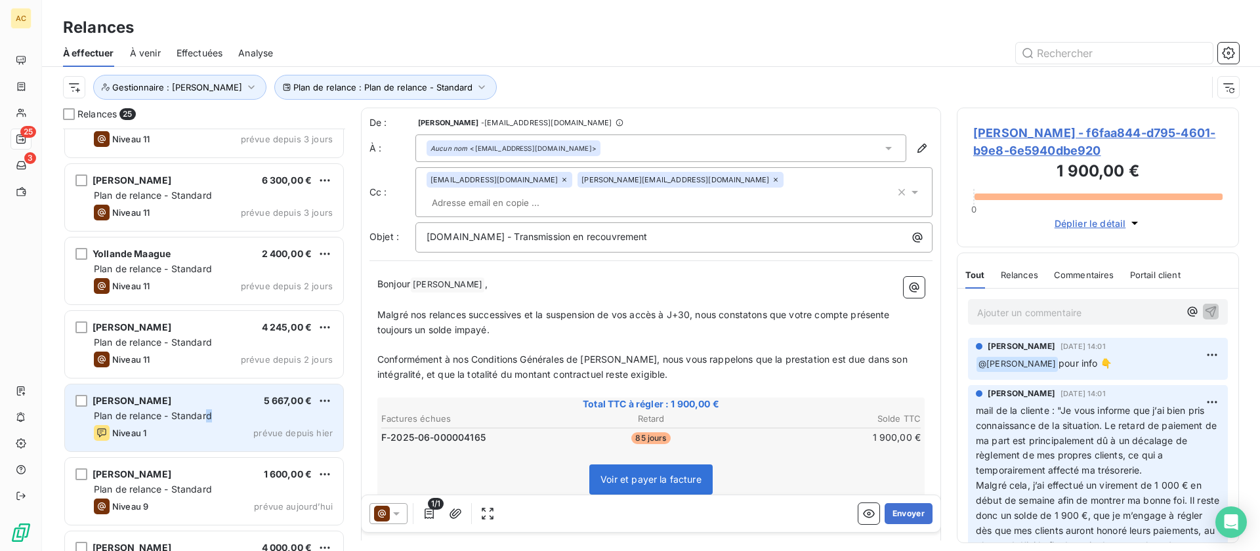
click at [209, 413] on span "Plan de relance - Standard" at bounding box center [153, 415] width 118 height 11
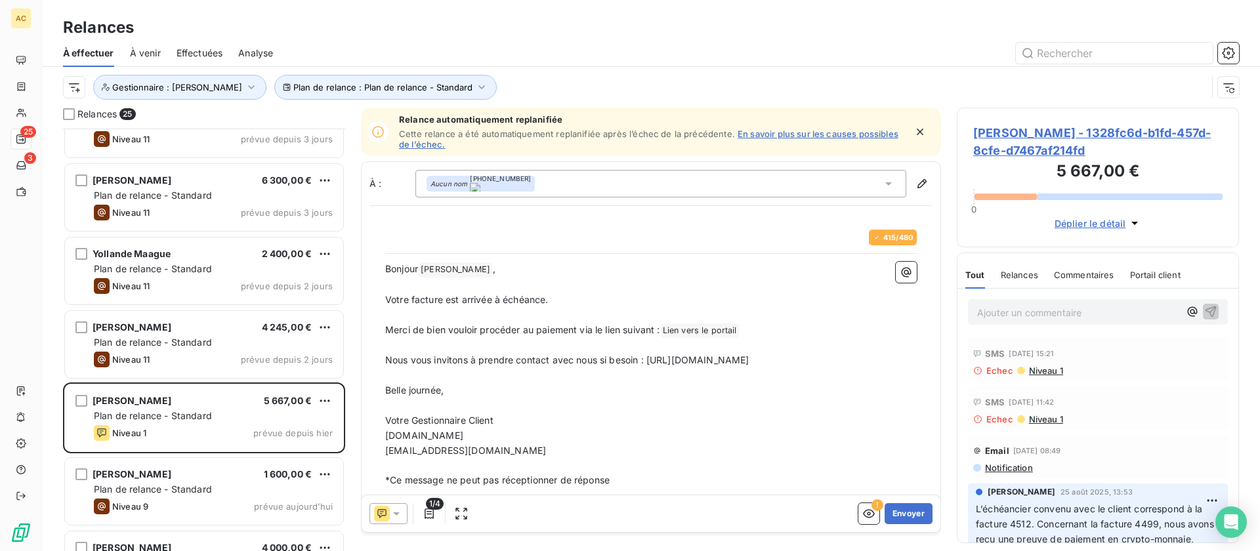
click at [1039, 370] on span "Niveau 1" at bounding box center [1045, 370] width 35 height 10
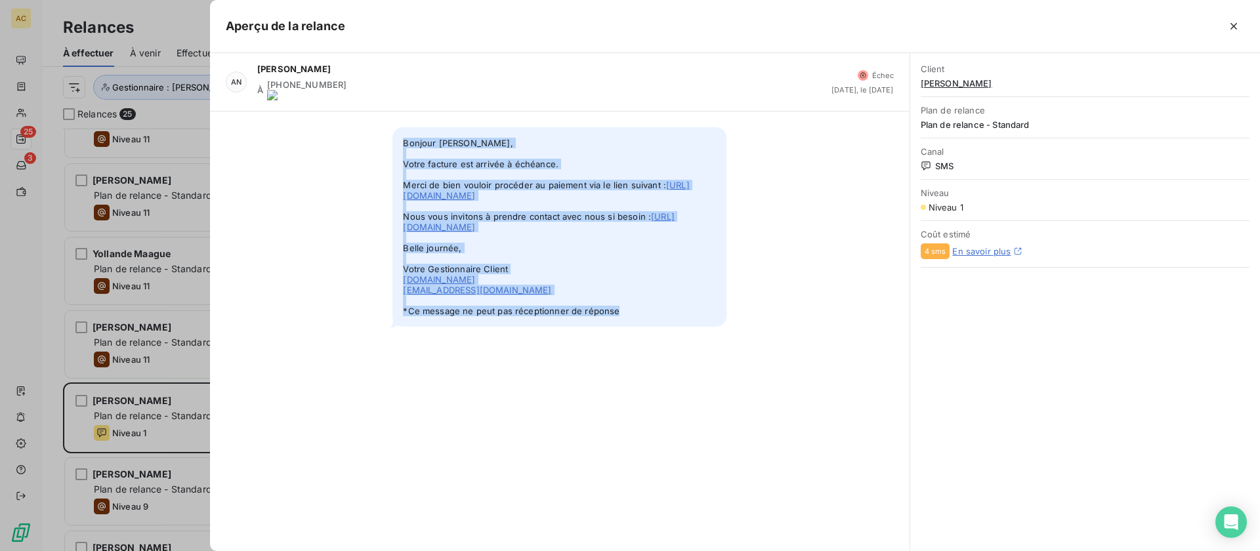
drag, startPoint x: 401, startPoint y: 131, endPoint x: 613, endPoint y: 323, distance: 285.7
click at [615, 327] on span "Bonjour Issa YOMENOU BOUKARI, Votre facture est arrivée à échéance. Merci de bi…" at bounding box center [559, 226] width 334 height 199
copy span "Bonjour Issa YOMENOU BOUKARI, Votre facture est arrivée à échéance. Merci de bi…"
click at [1232, 26] on icon "button" at bounding box center [1233, 26] width 13 height 13
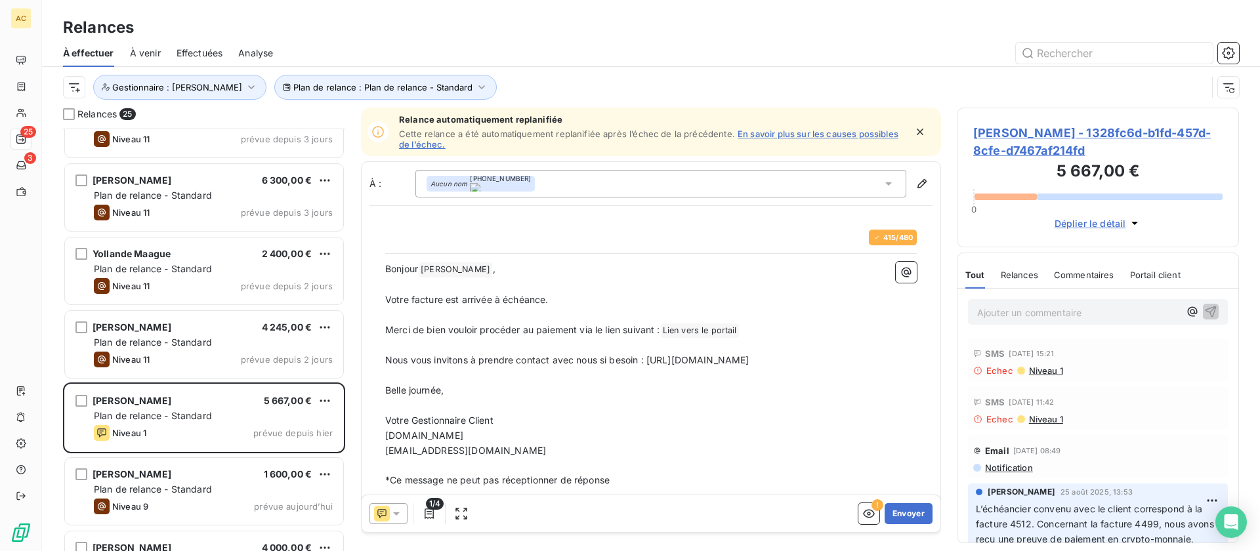
click at [1036, 314] on p "Ajouter un commentaire ﻿" at bounding box center [1078, 312] width 202 height 16
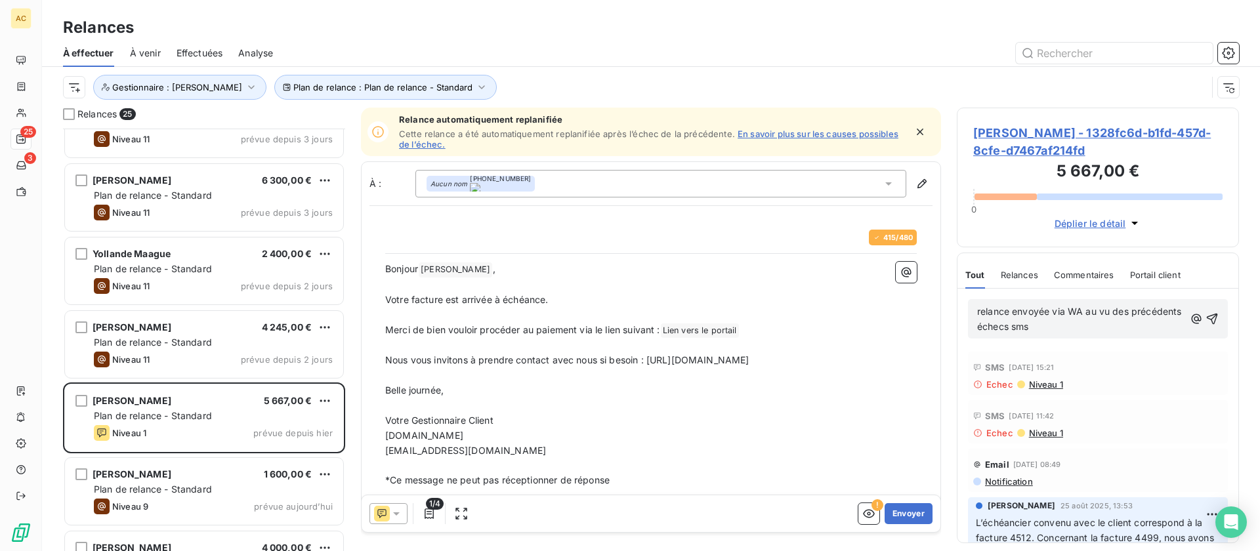
drag, startPoint x: 925, startPoint y: 295, endPoint x: 892, endPoint y: 288, distance: 33.0
click at [892, 288] on div "Relances 25 Fanta Bamba 3 960,00 € Plan de relance - Standard Niveau 11 prévue …" at bounding box center [651, 330] width 1218 height 444
copy span "relance envoyée via WA au vu des précédents échecs sms"
click at [1164, 331] on p "relance envoyée via WA au vu des précédents échecs sms" at bounding box center [1080, 319] width 207 height 30
click at [1205, 321] on icon "button" at bounding box center [1211, 318] width 13 height 13
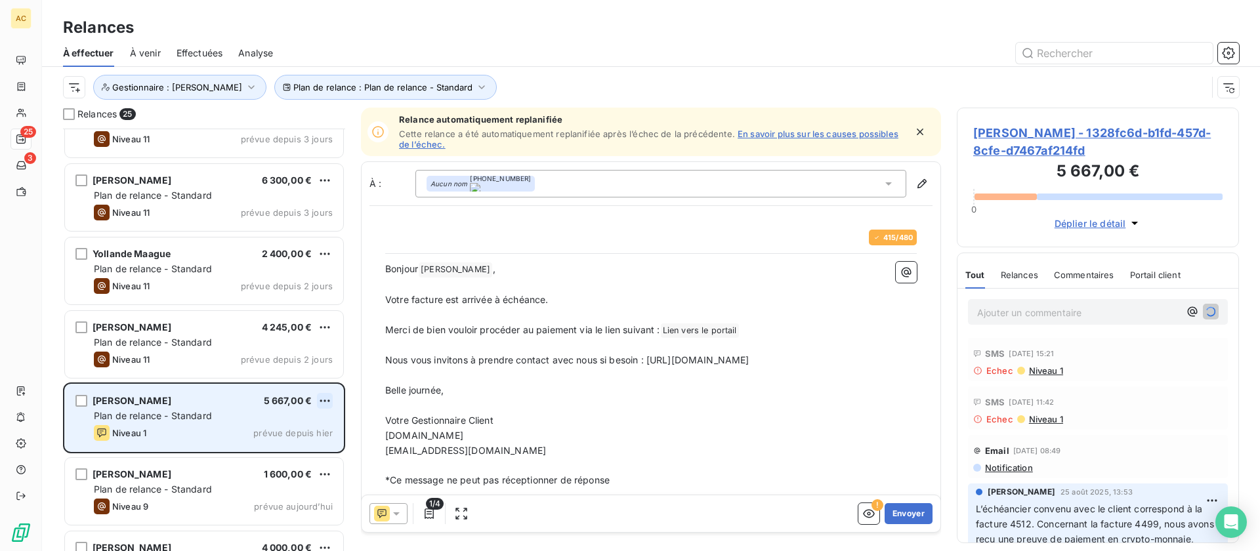
click at [322, 401] on html "AC 25 3 Relances À effectuer À venir Effectuées Analyse Plan de relance : Plan …" at bounding box center [630, 275] width 1260 height 551
click at [300, 451] on div "Passer cette action" at bounding box center [267, 450] width 117 height 21
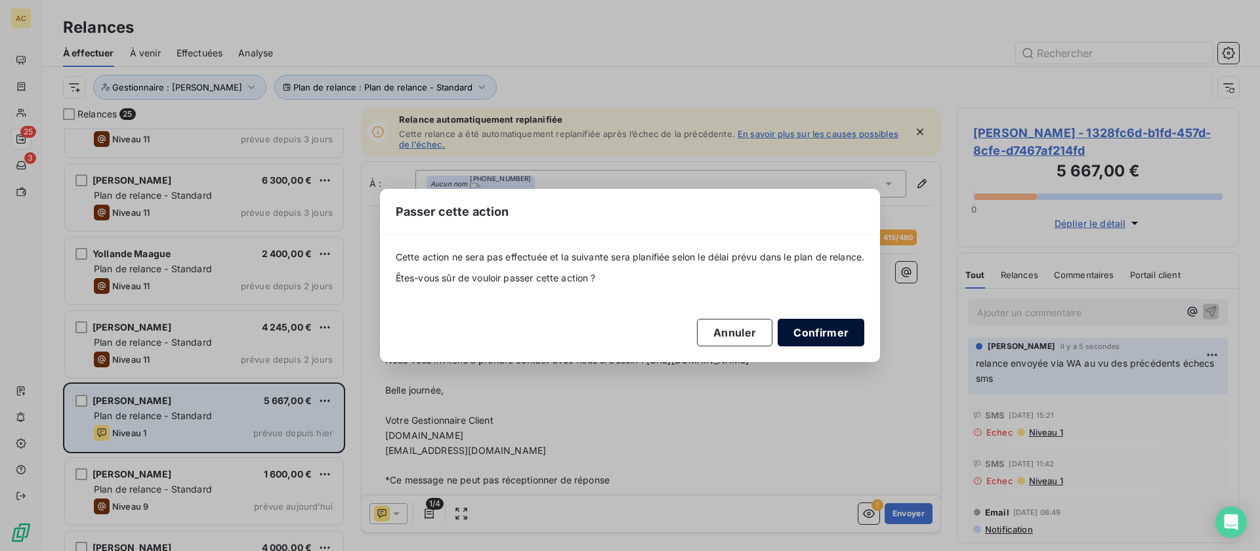
click at [848, 333] on button "Confirmer" at bounding box center [821, 333] width 87 height 28
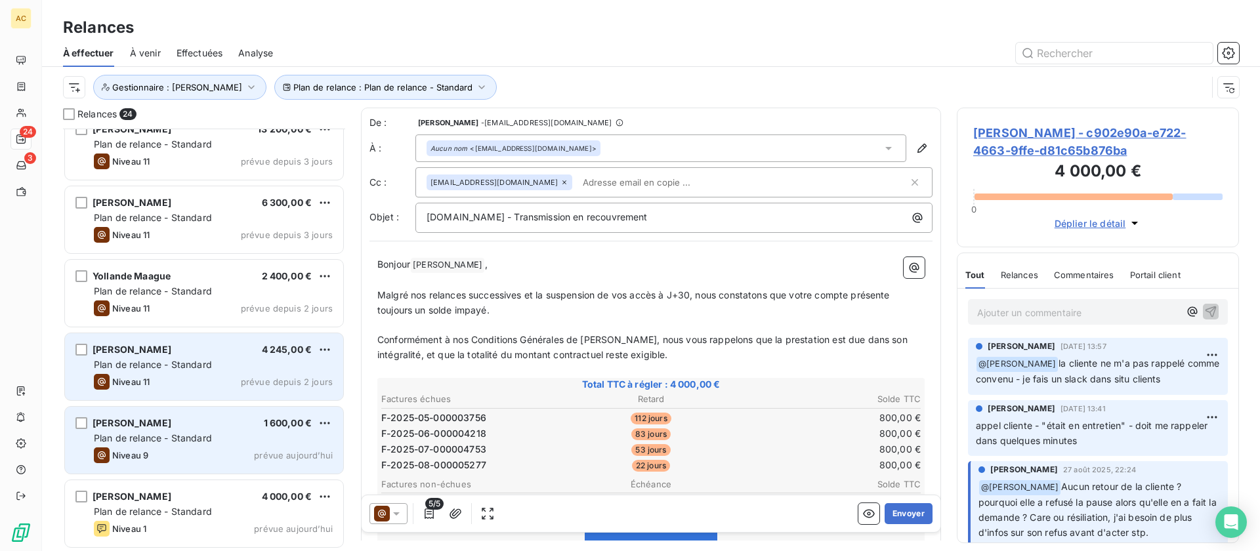
scroll to position [1342, 0]
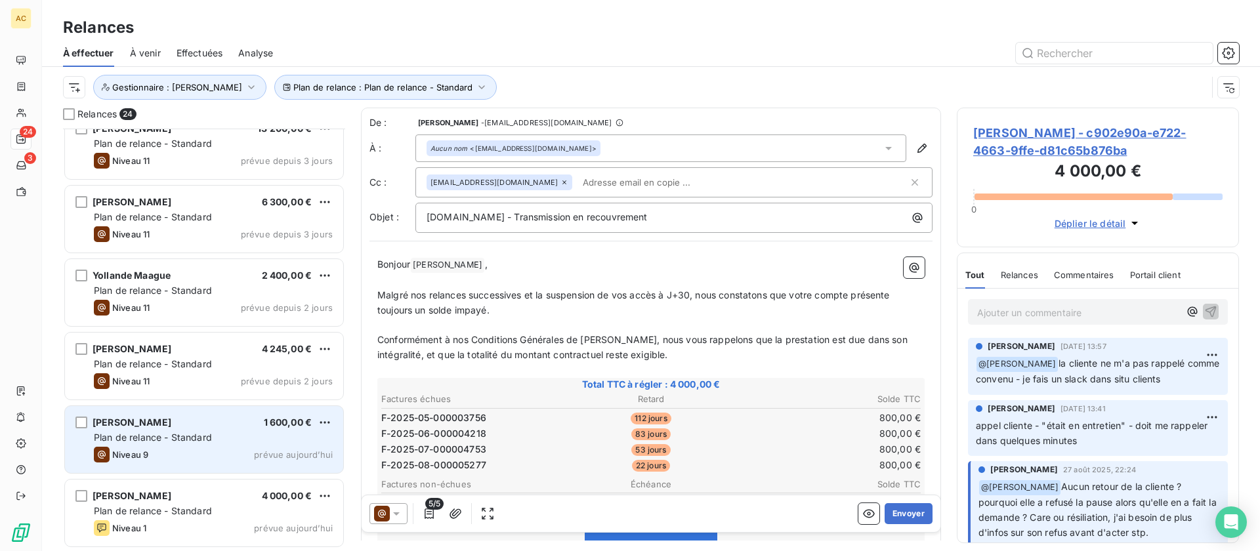
click at [197, 439] on span "Plan de relance - Standard" at bounding box center [153, 437] width 118 height 11
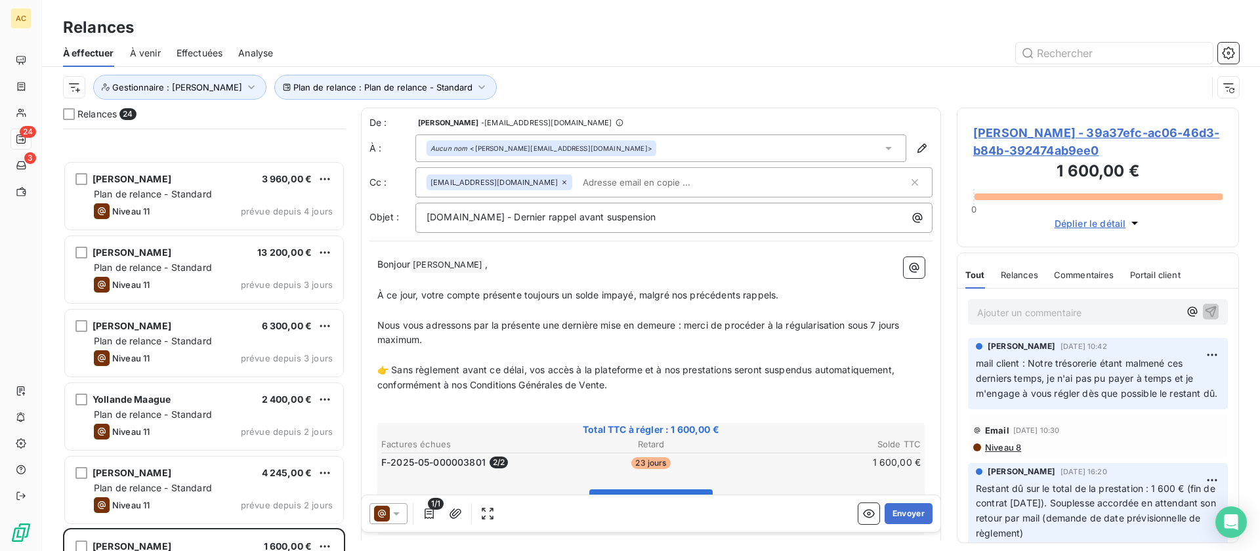
scroll to position [1342, 0]
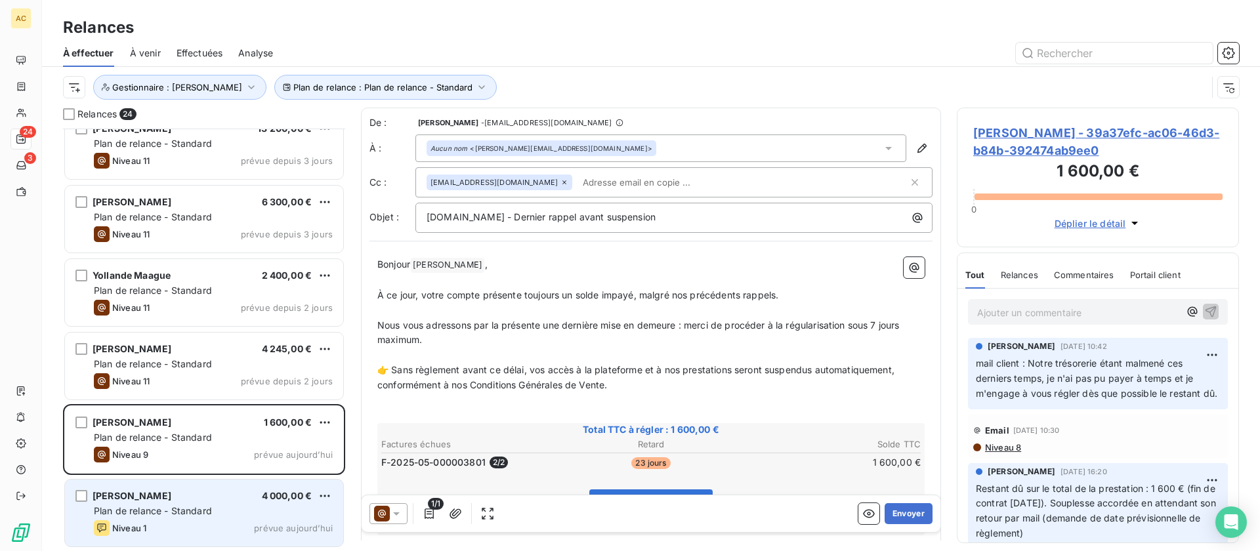
click at [210, 519] on div "Arnaud Humbert 4 000,00 € Plan de relance - Standard Niveau 1 prévue aujourd’hui" at bounding box center [204, 513] width 278 height 67
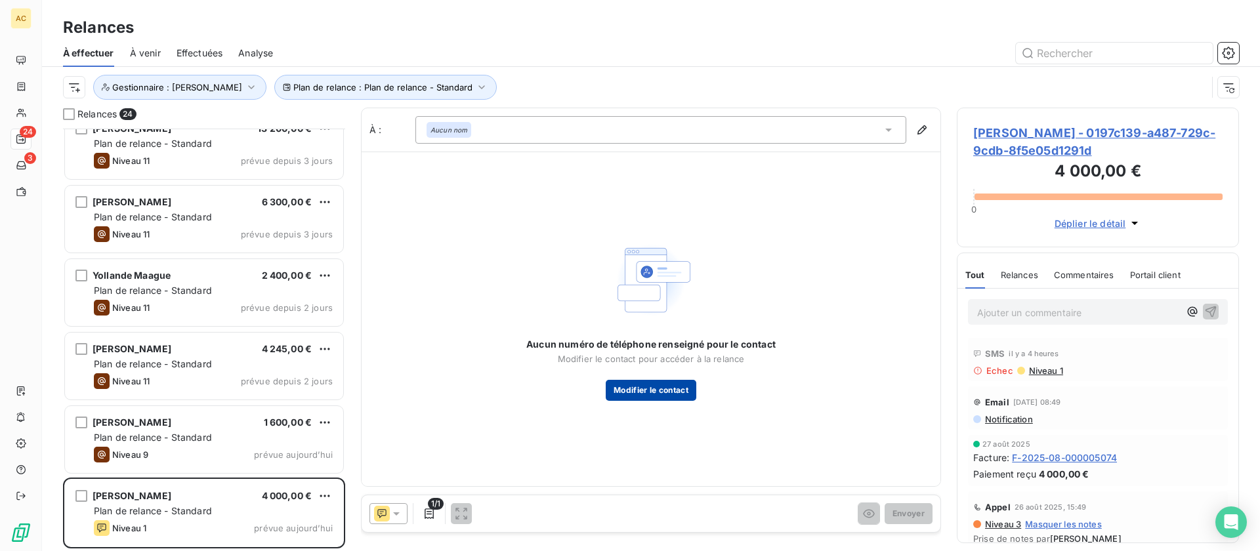
click at [631, 391] on button "Modifier le contact" at bounding box center [651, 390] width 91 height 21
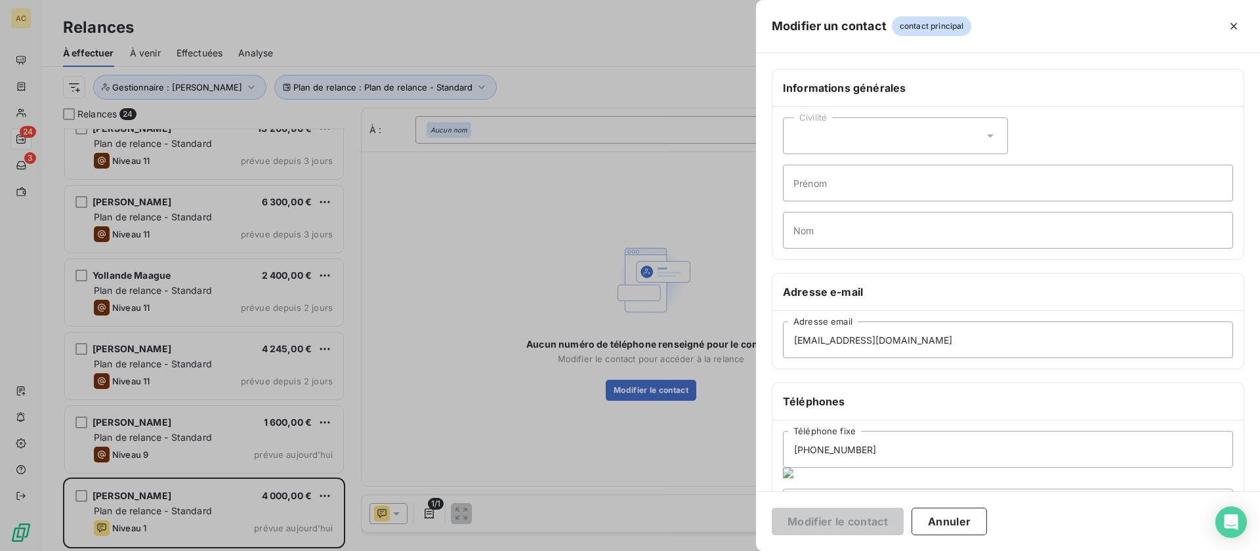
click at [585, 255] on div at bounding box center [630, 275] width 1260 height 551
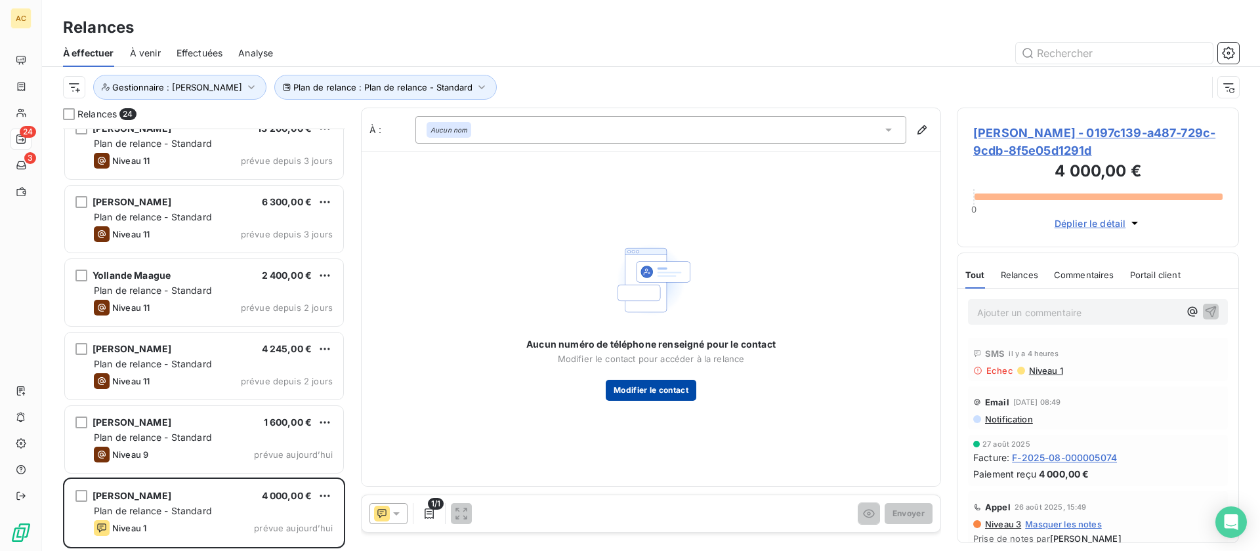
click at [644, 392] on button "Modifier le contact" at bounding box center [651, 390] width 91 height 21
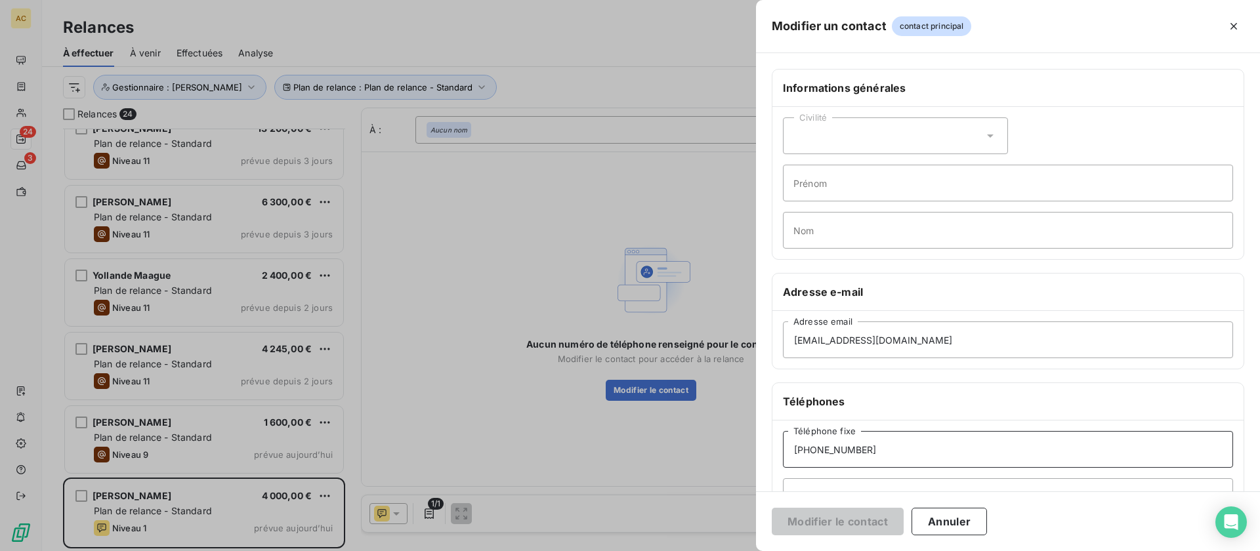
drag, startPoint x: 884, startPoint y: 451, endPoint x: 747, endPoint y: 450, distance: 137.1
click at [747, 551] on div "Modifier un contact contact principal Informations générales Civilité Prénom No…" at bounding box center [630, 551] width 1260 height 0
click at [808, 486] on input "Téléphone mobile" at bounding box center [1008, 496] width 450 height 37
paste input "[PHONE_NUMBER]"
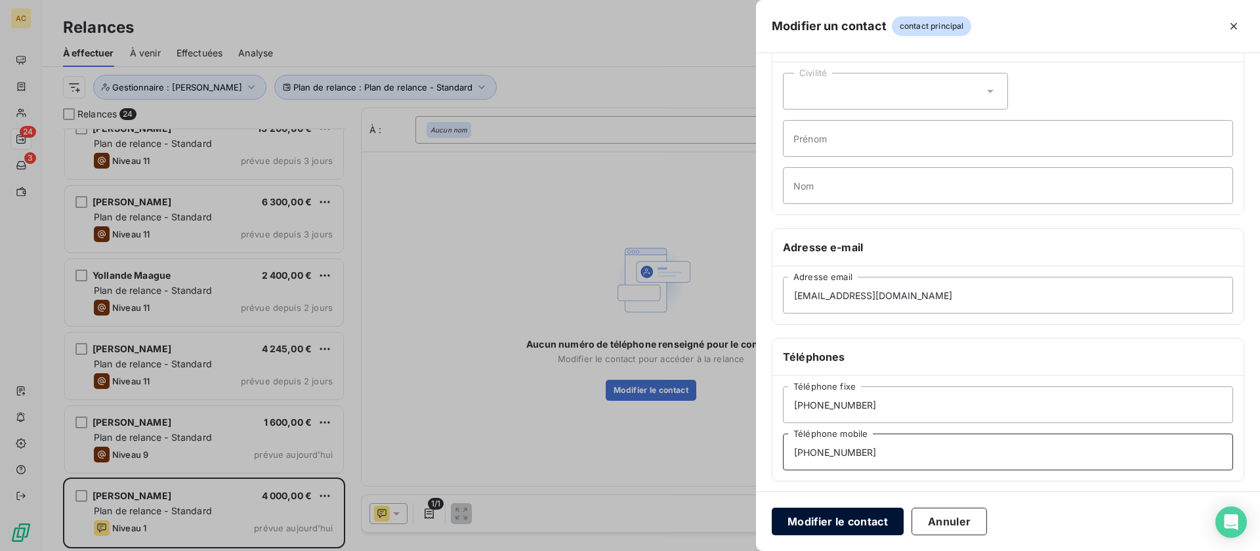
scroll to position [160, 0]
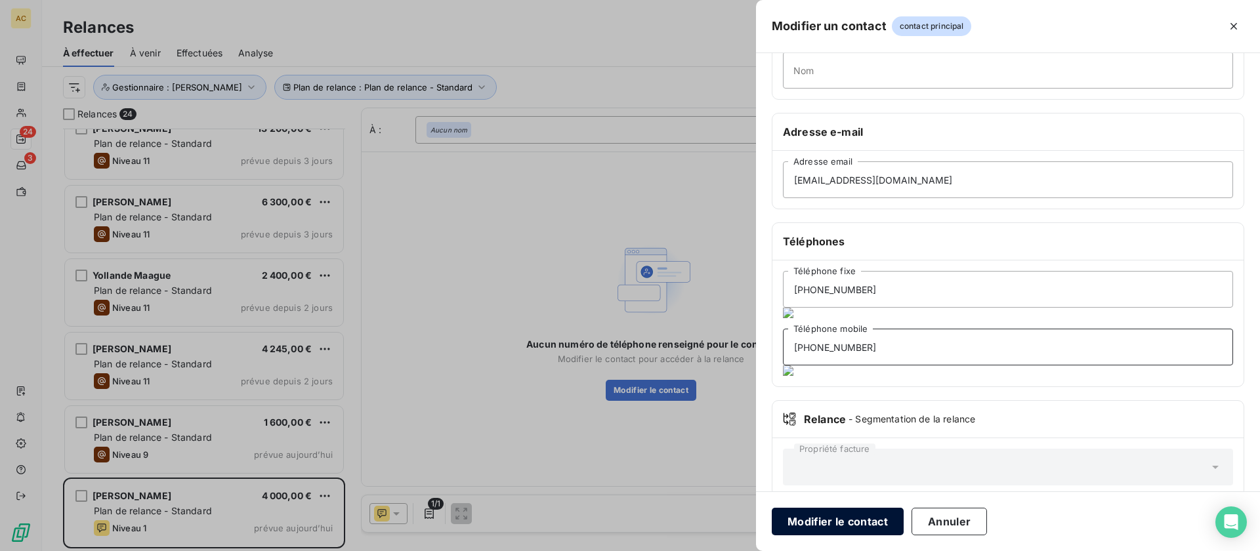
type input "[PHONE_NUMBER]"
click at [844, 526] on button "Modifier le contact" at bounding box center [838, 522] width 132 height 28
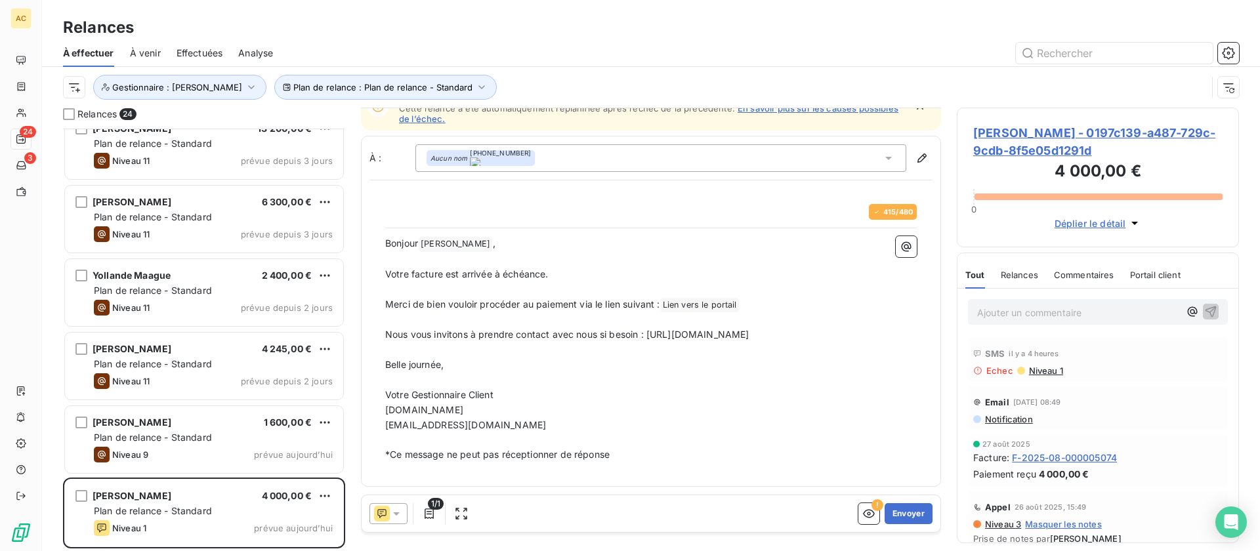
scroll to position [41, 0]
click at [896, 509] on button "Envoyer" at bounding box center [908, 513] width 48 height 21
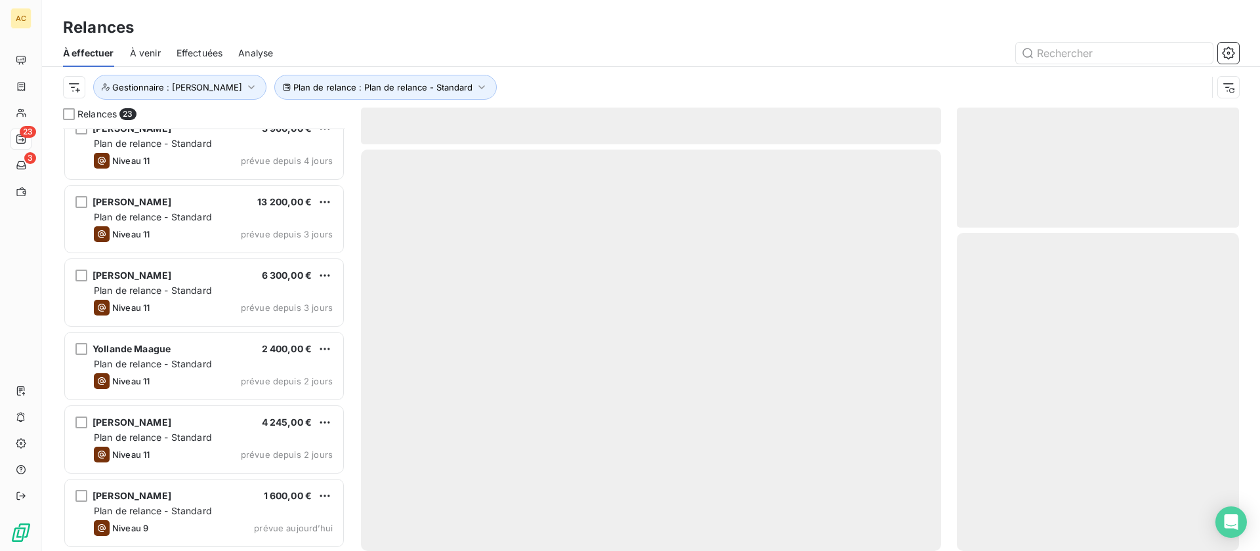
scroll to position [1268, 0]
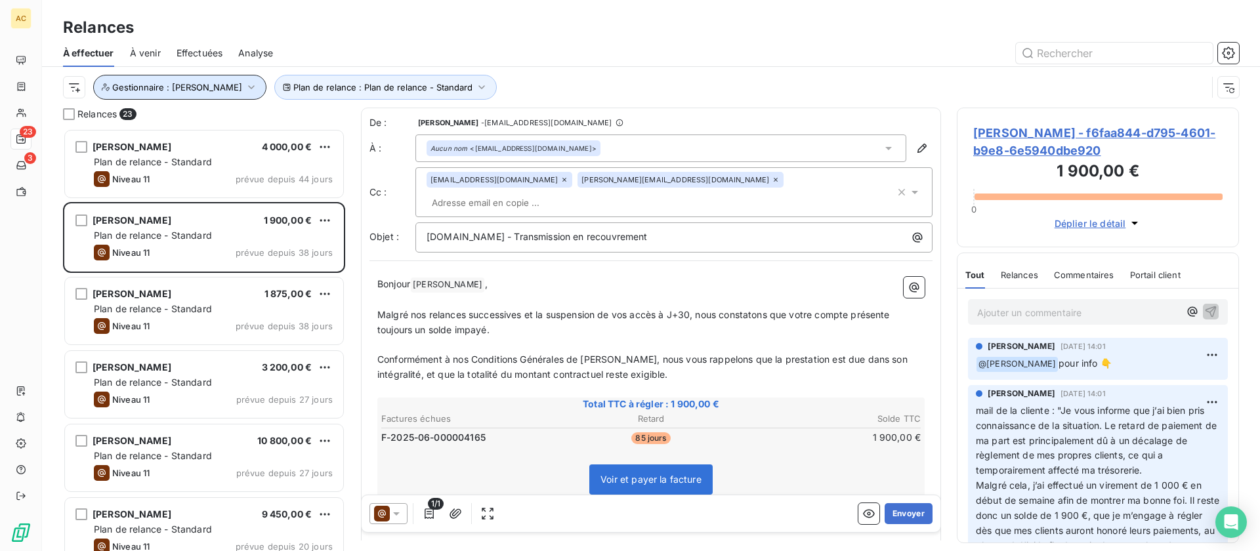
click at [196, 94] on button "Gestionnaire : [PERSON_NAME]" at bounding box center [179, 87] width 173 height 25
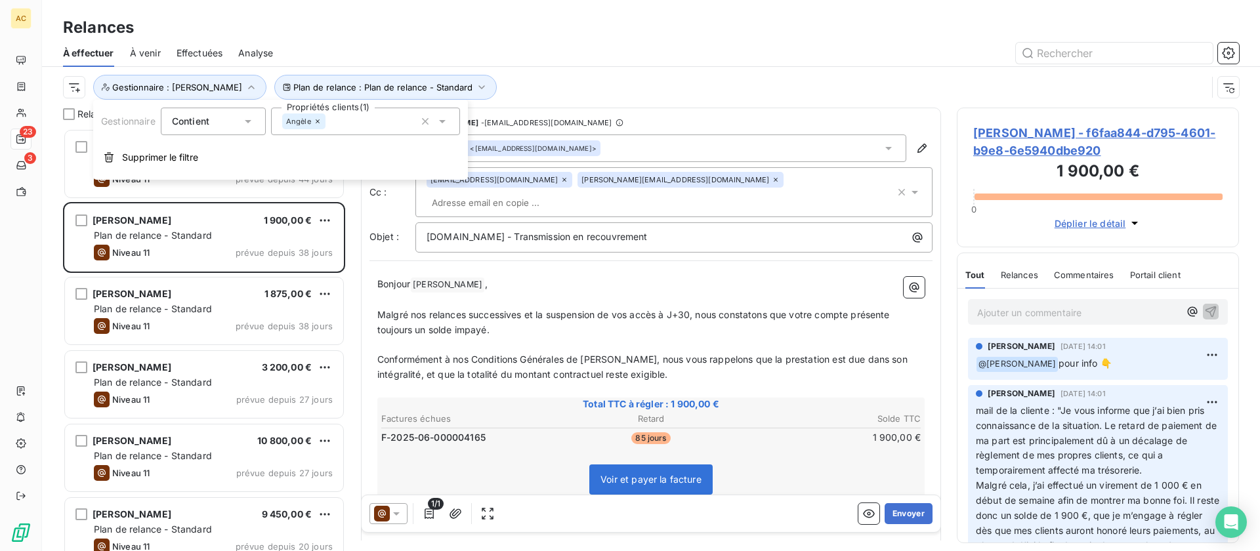
click at [318, 121] on icon at bounding box center [318, 121] width 4 height 4
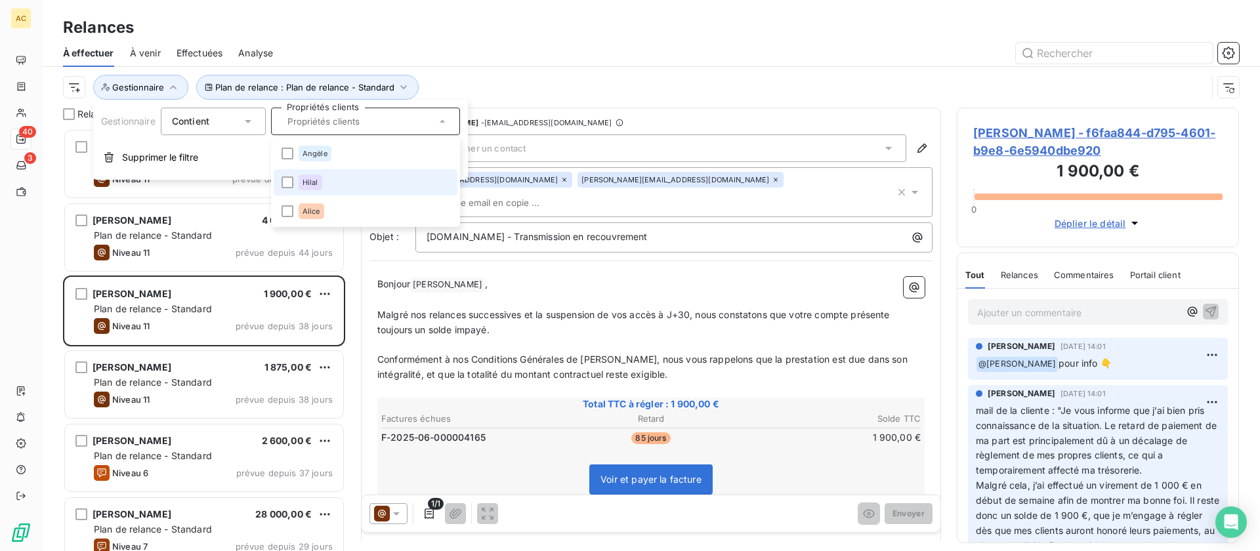
scroll to position [413, 272]
click at [286, 211] on div at bounding box center [287, 211] width 12 height 12
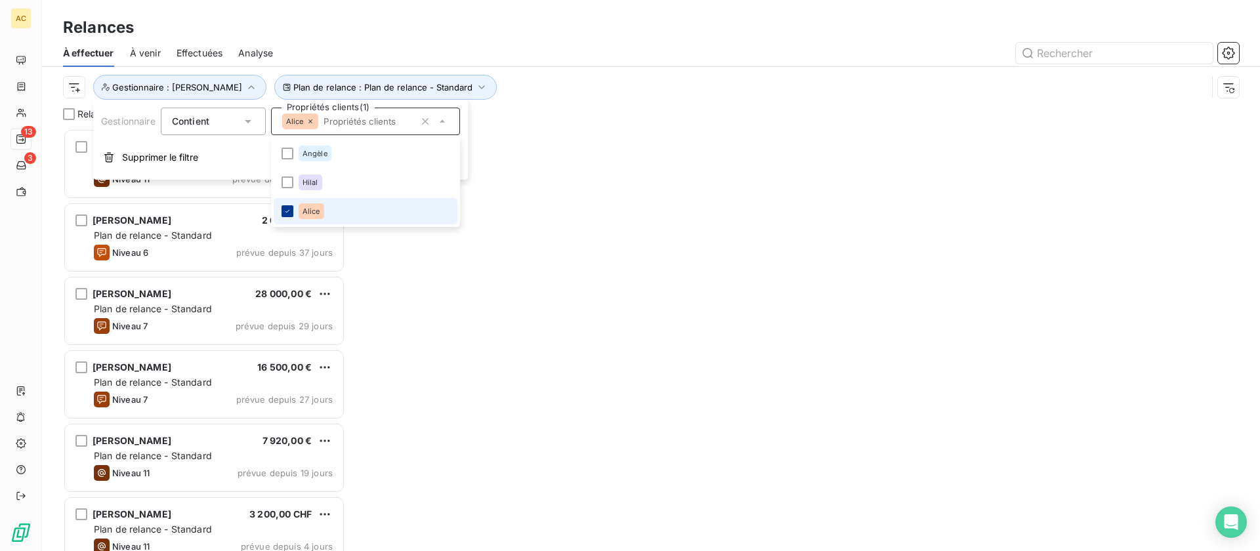
scroll to position [413, 272]
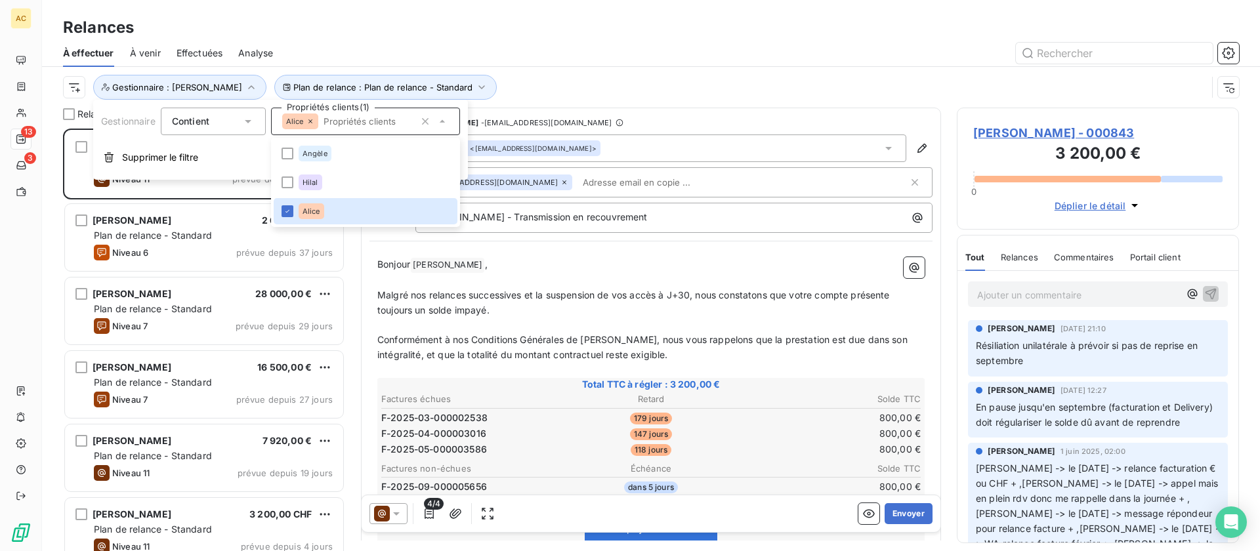
click at [520, 75] on div "Plan de relance : Plan de relance - Standard Gestionnaire : Alice" at bounding box center [635, 87] width 1144 height 25
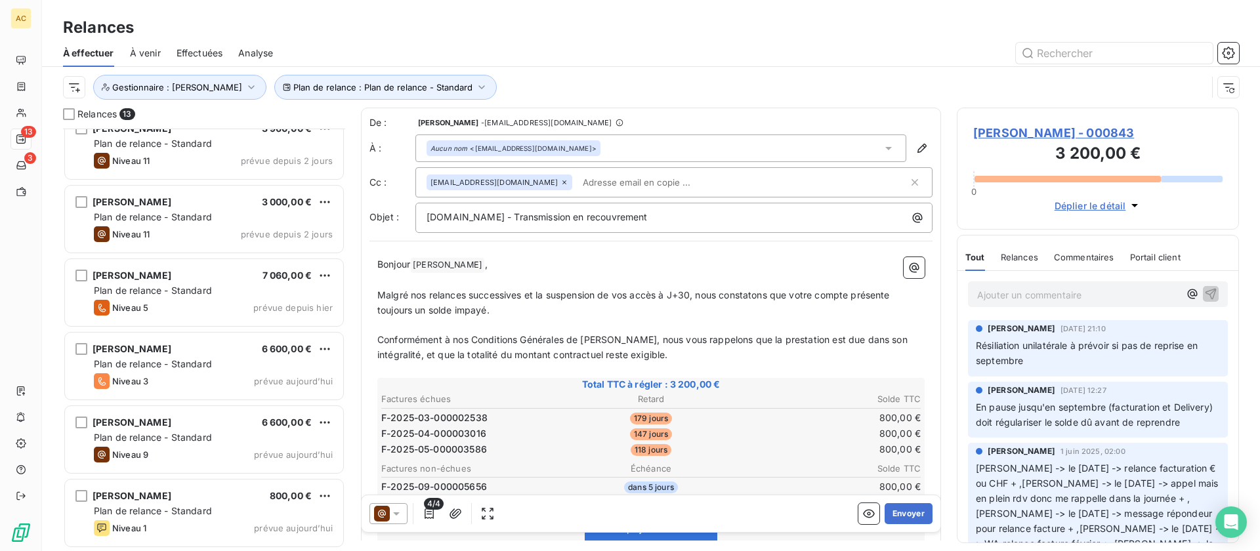
scroll to position [0, 0]
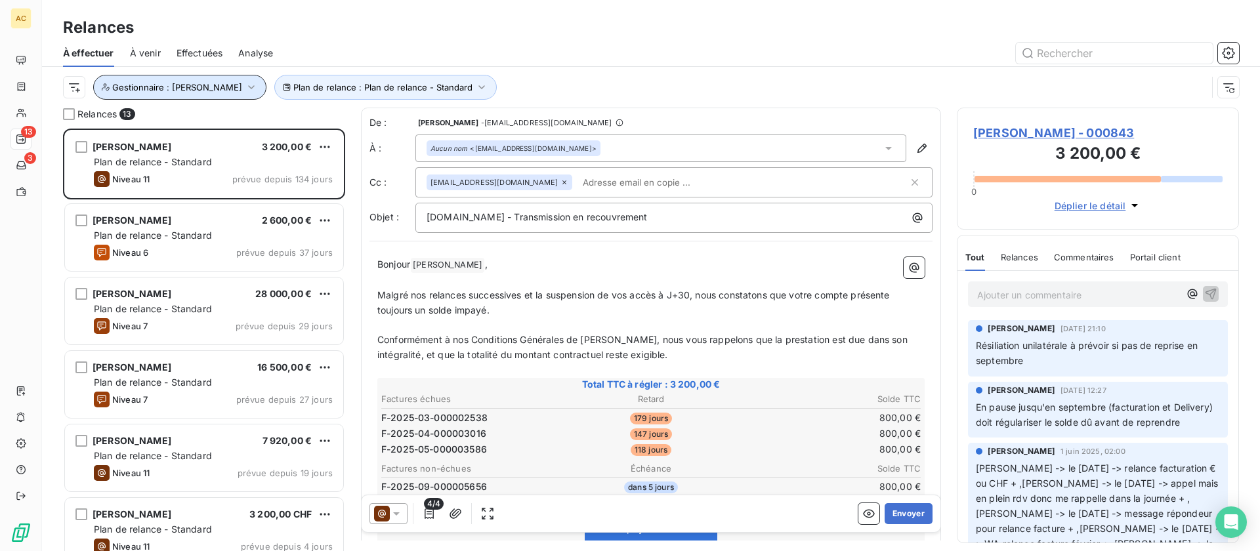
click at [148, 94] on button "Gestionnaire : Alice" at bounding box center [179, 87] width 173 height 25
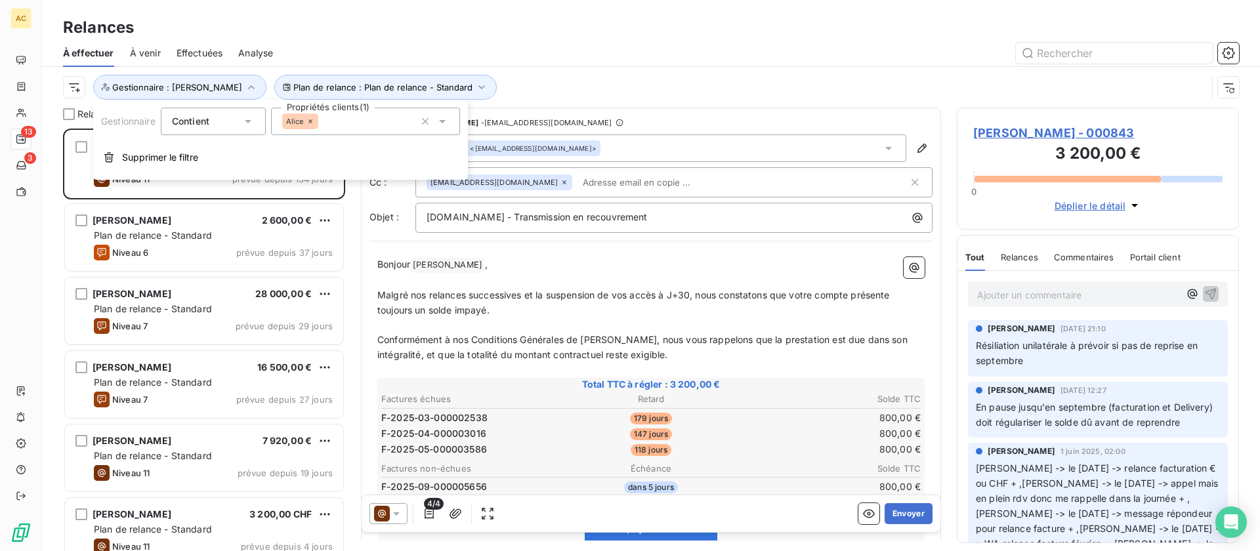
click at [308, 120] on icon at bounding box center [310, 121] width 8 height 8
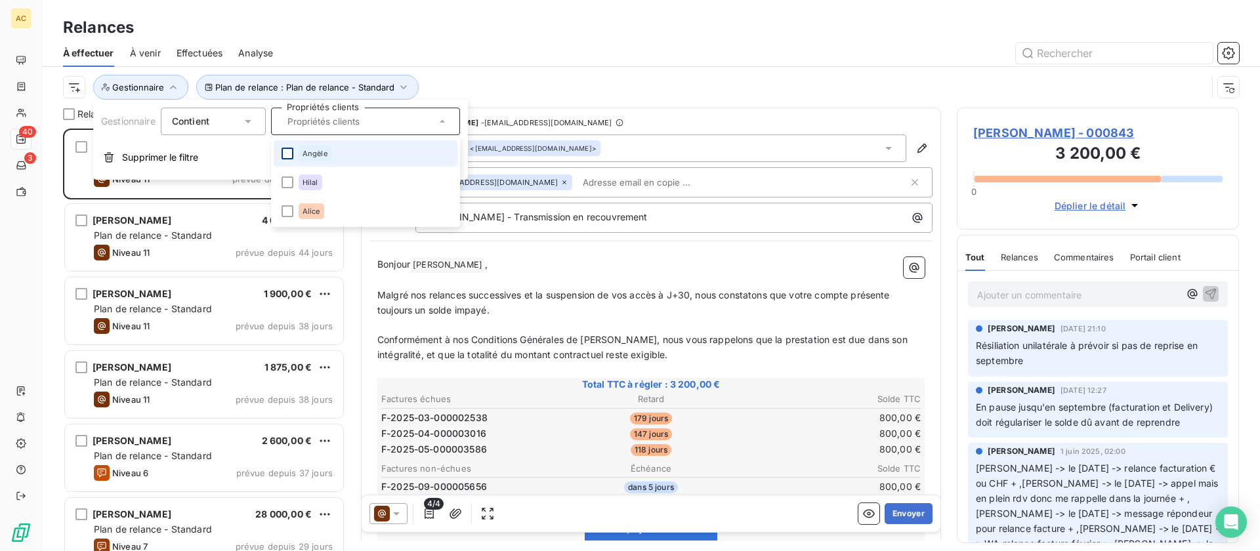
click at [287, 154] on div at bounding box center [287, 154] width 12 height 12
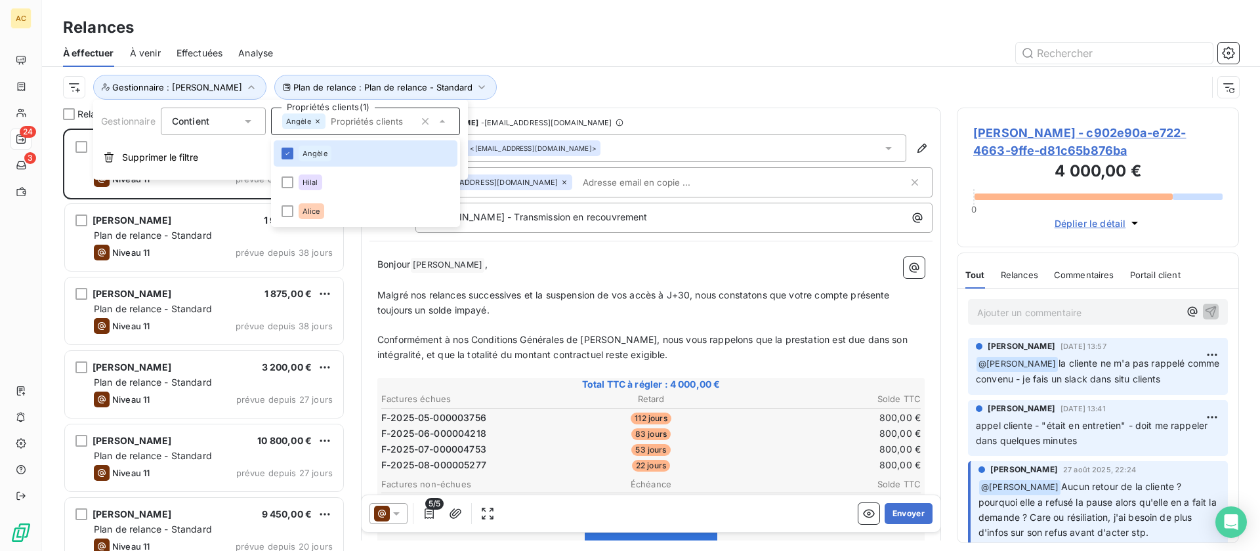
click at [543, 73] on div "Plan de relance : Plan de relance - Standard Gestionnaire : Angèle" at bounding box center [651, 87] width 1176 height 41
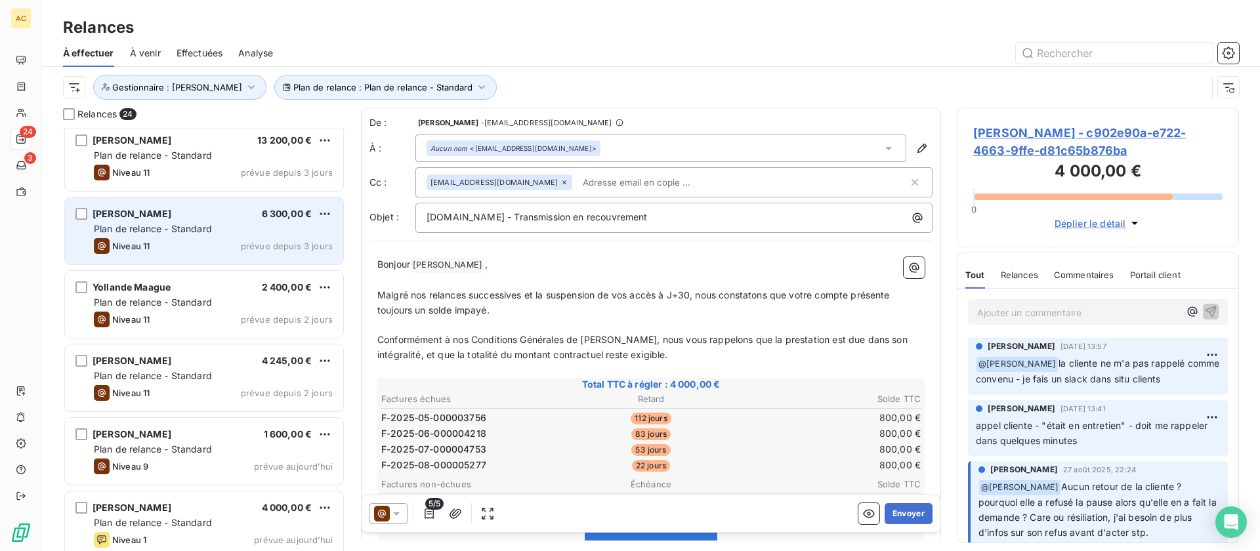
scroll to position [1342, 0]
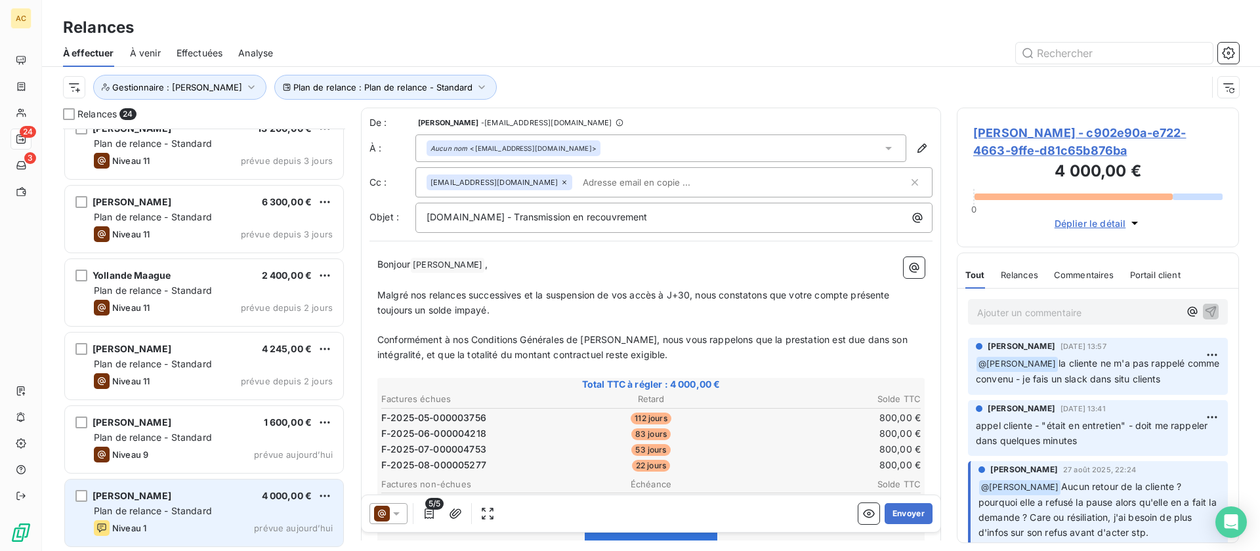
click at [235, 506] on div "Plan de relance - Standard" at bounding box center [213, 511] width 239 height 13
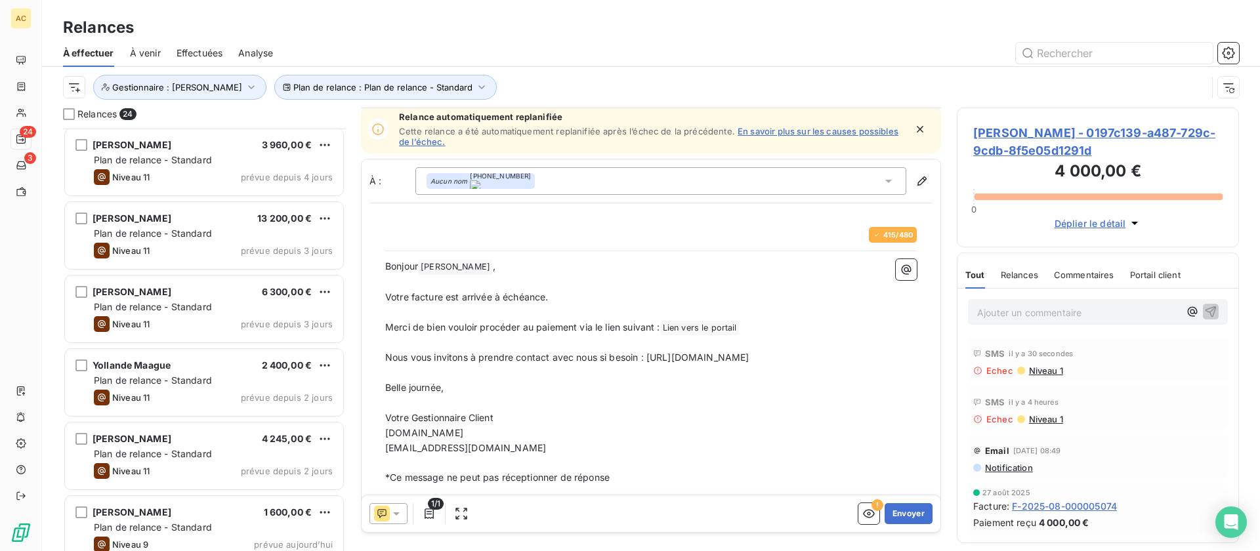
scroll to position [1342, 0]
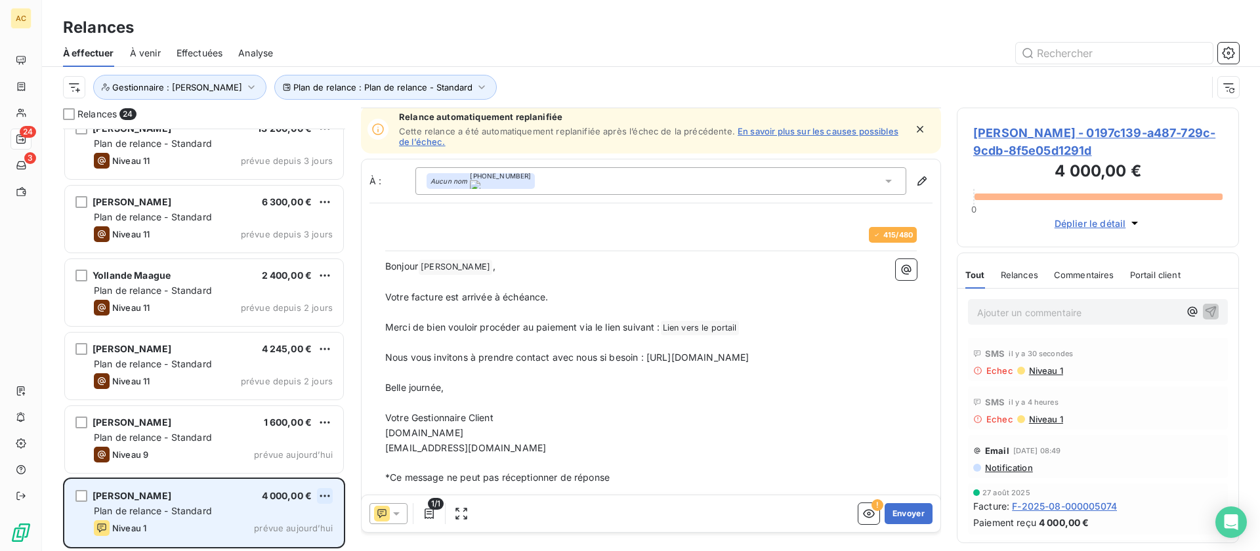
click at [323, 496] on html "AC 24 3 Relances À effectuer À venir Effectuées Analyse Plan de relance : Plan …" at bounding box center [630, 275] width 1260 height 551
click at [299, 476] on div "Passer cette action" at bounding box center [267, 469] width 117 height 21
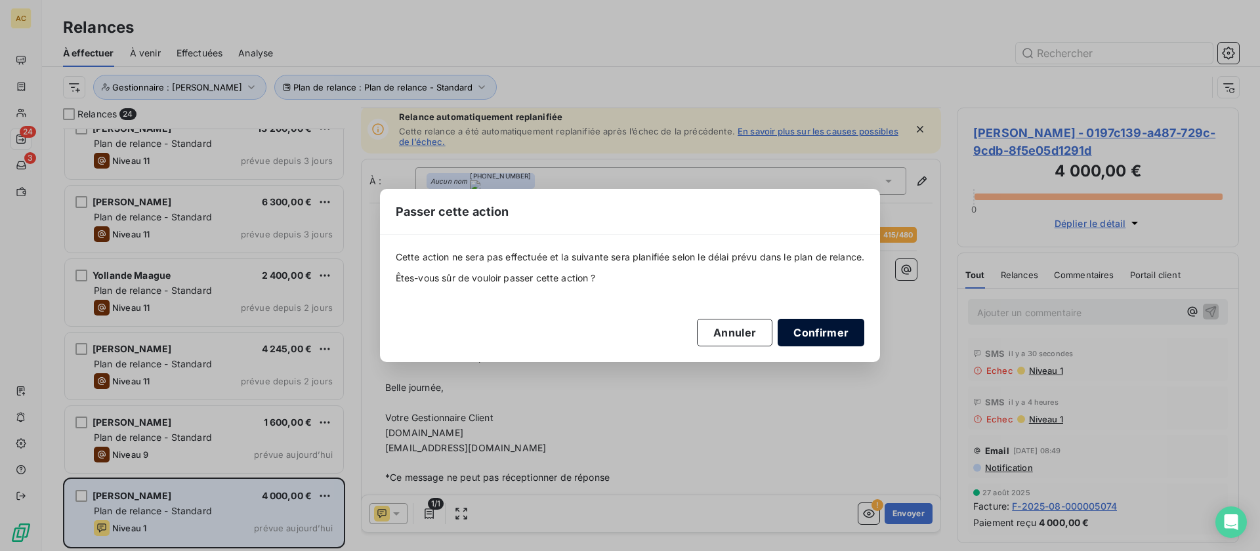
click at [834, 329] on button "Confirmer" at bounding box center [821, 333] width 87 height 28
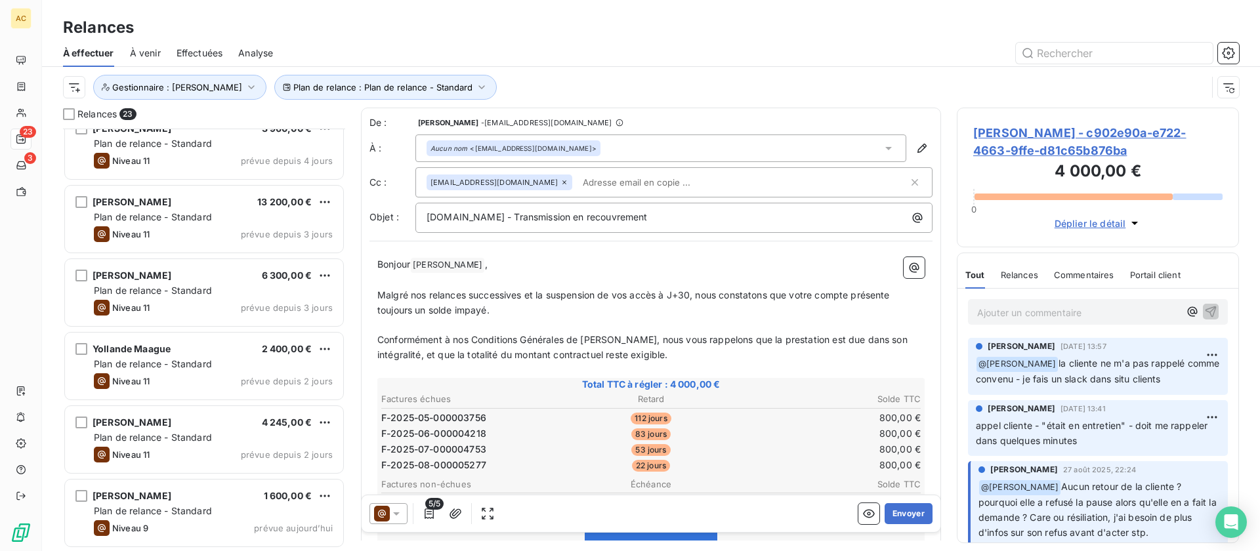
scroll to position [1268, 0]
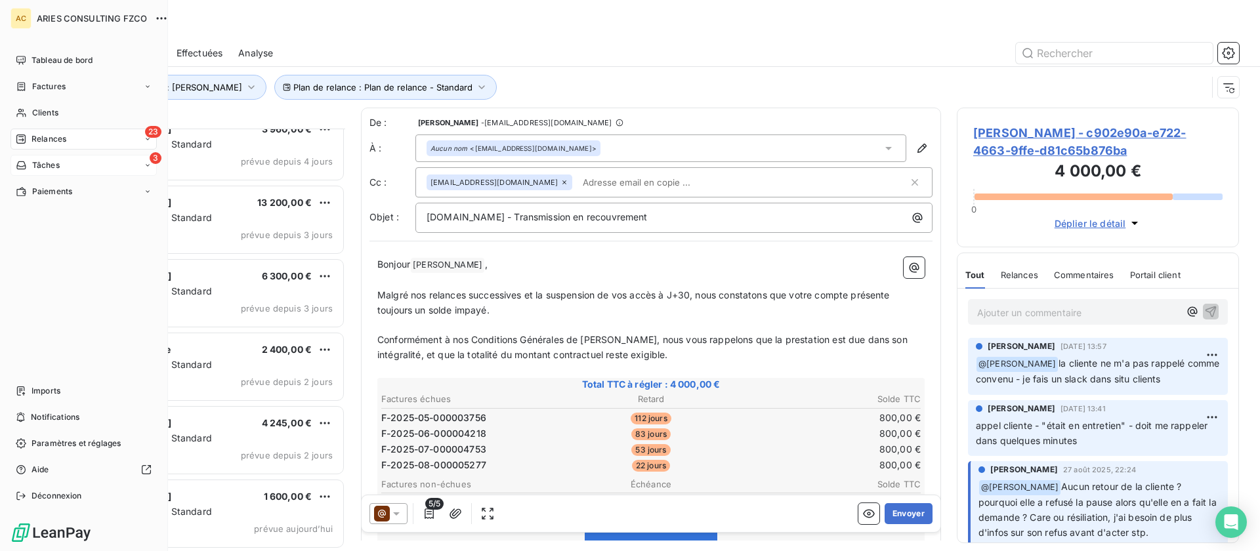
click at [43, 165] on span "Tâches" at bounding box center [46, 165] width 28 height 12
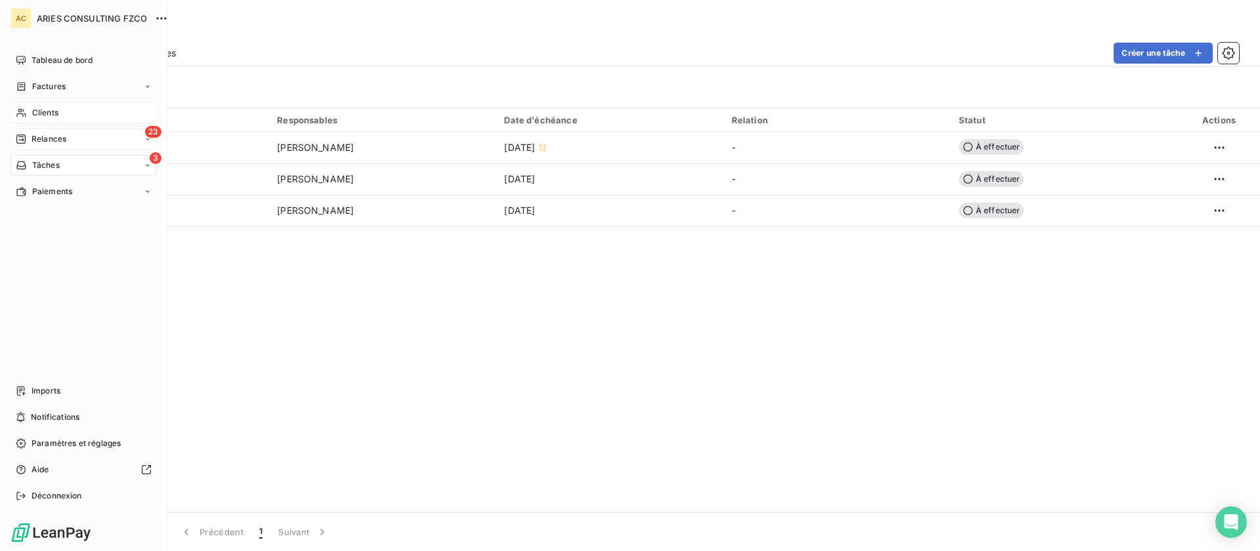
click at [43, 114] on span "Clients" at bounding box center [45, 113] width 26 height 12
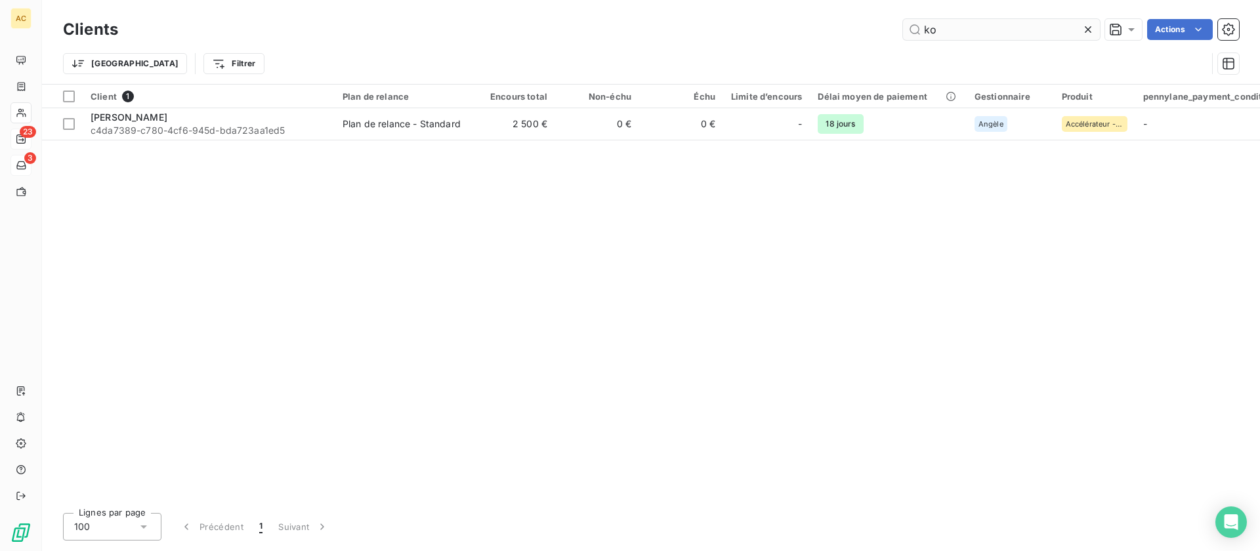
type input "k"
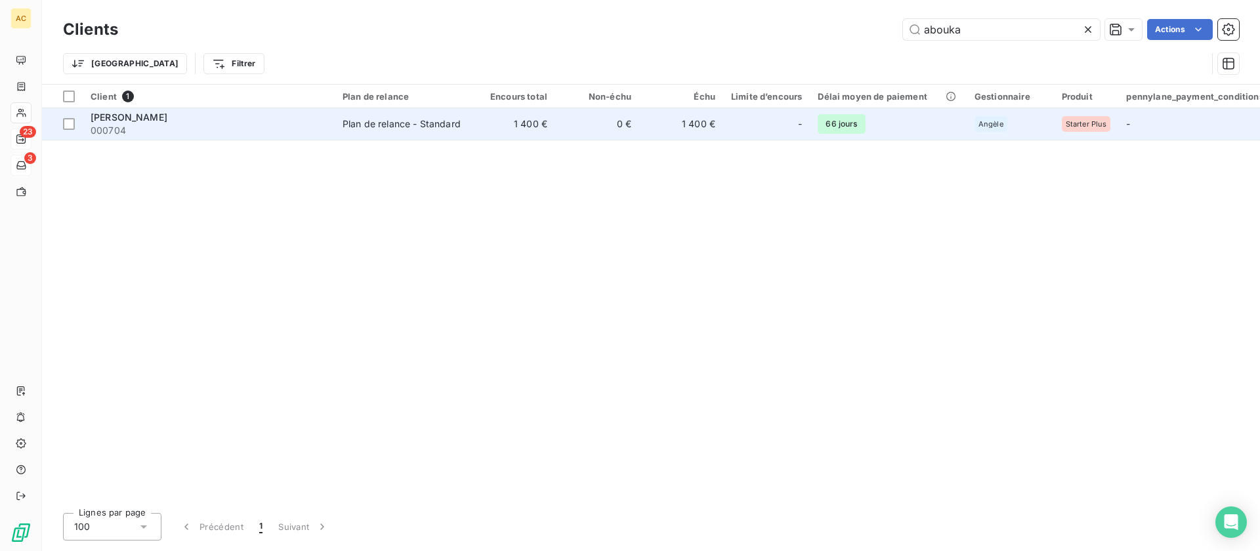
type input "abouka"
click at [341, 119] on td "Plan de relance - Standard" at bounding box center [403, 123] width 136 height 31
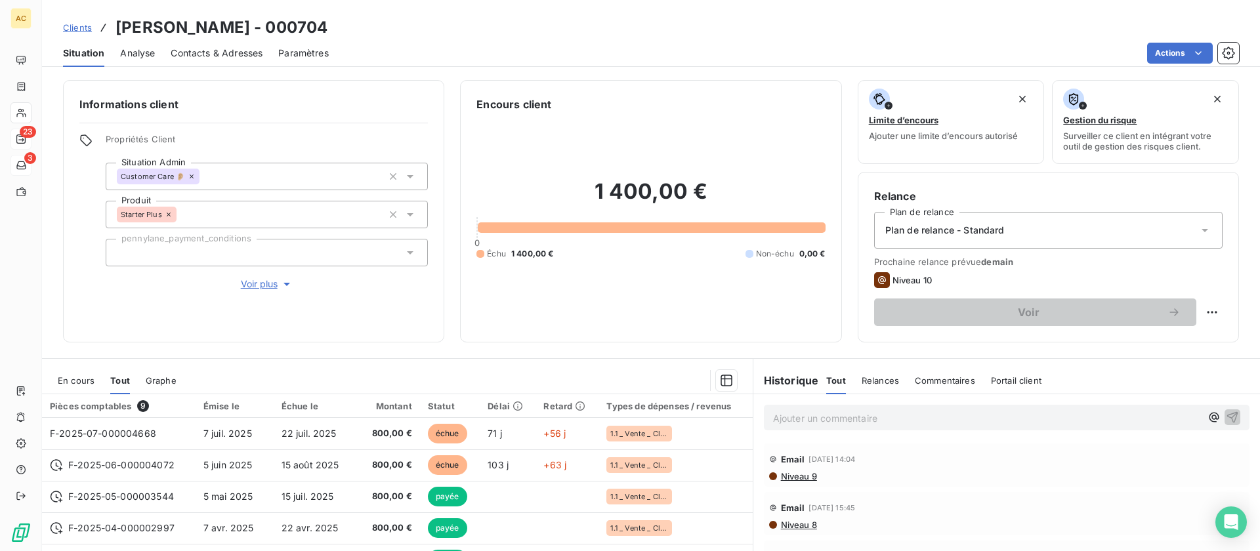
click at [148, 56] on span "Analyse" at bounding box center [137, 53] width 35 height 13
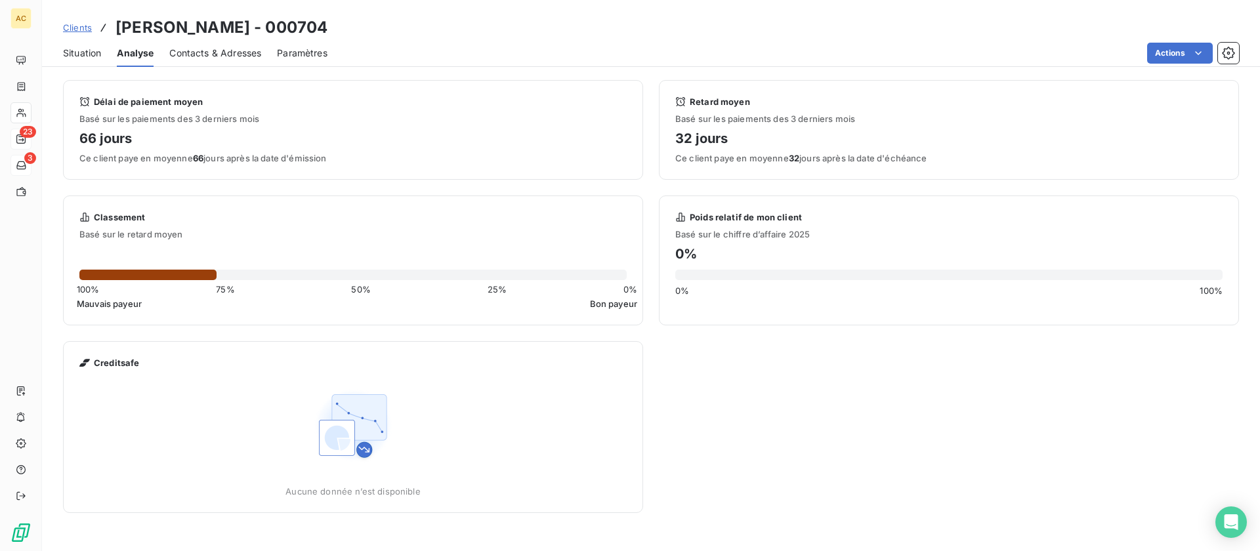
click at [190, 54] on span "Contacts & Adresses" at bounding box center [215, 53] width 92 height 13
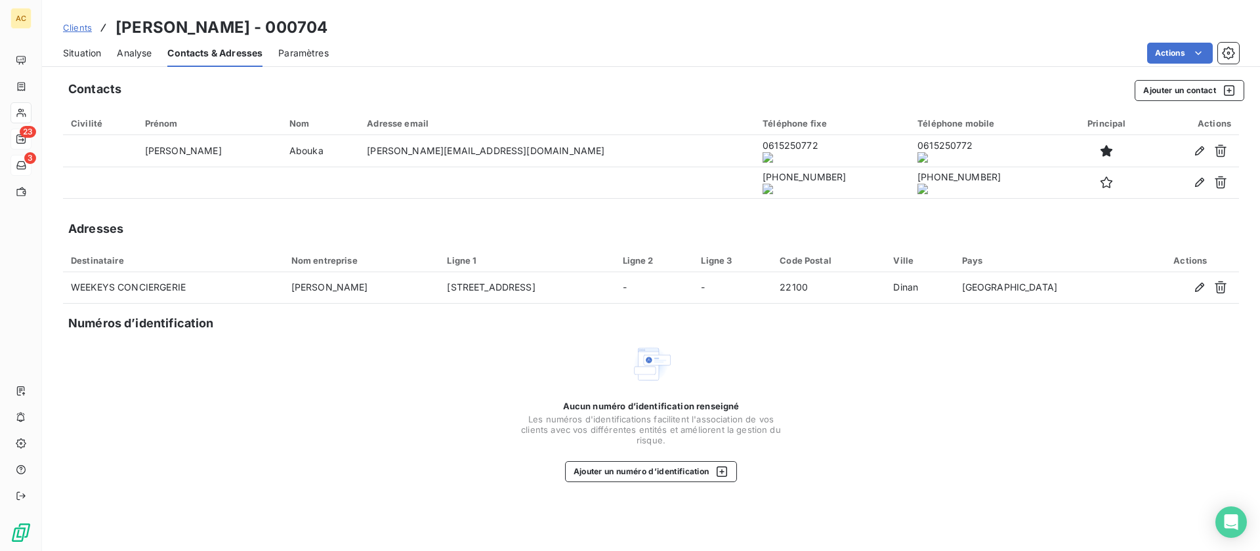
click at [677, 133] on onoff-telecom-ce-actions-button at bounding box center [677, 133] width 0 height 0
click at [85, 49] on span "Situation" at bounding box center [82, 53] width 38 height 13
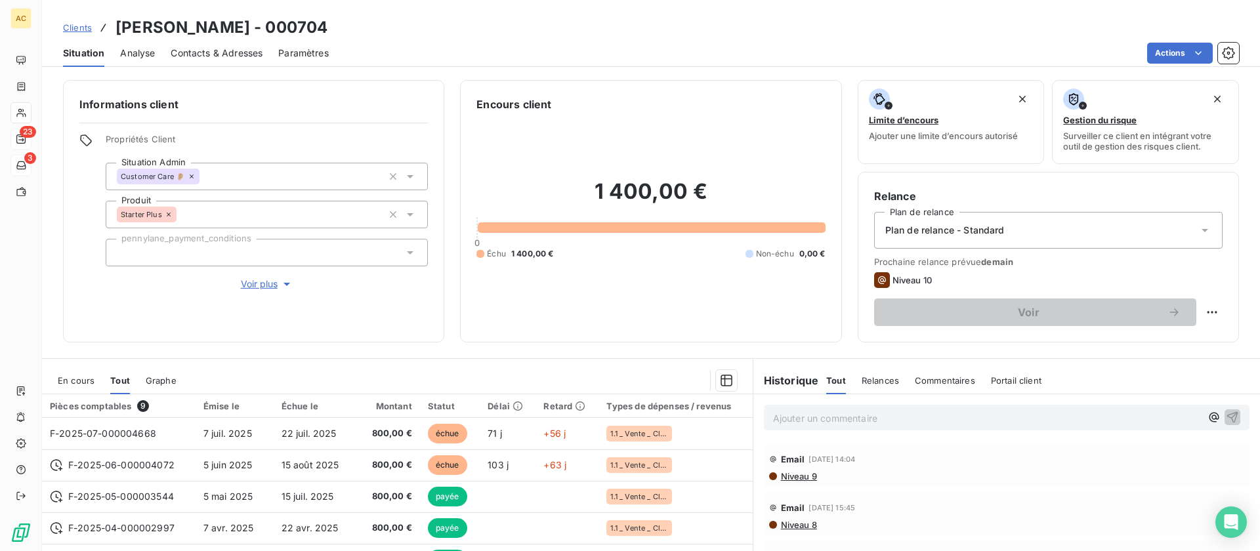
click at [796, 423] on p "Ajouter un commentaire ﻿" at bounding box center [987, 418] width 428 height 16
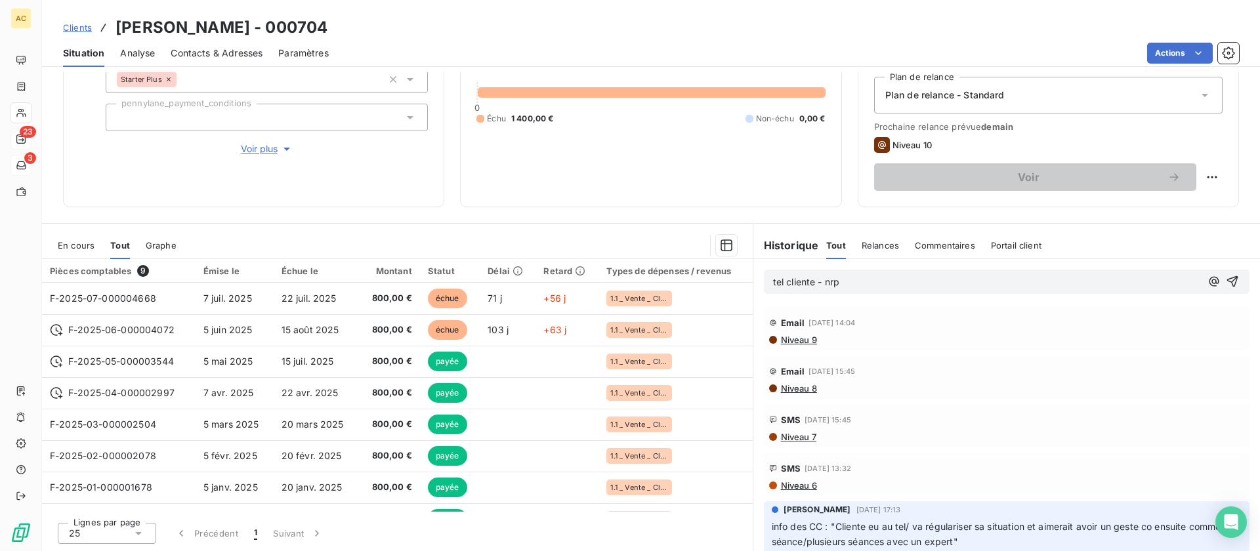
click at [860, 280] on p "tel cliente - nrp" at bounding box center [987, 282] width 428 height 15
click at [1226, 283] on icon "button" at bounding box center [1232, 281] width 13 height 13
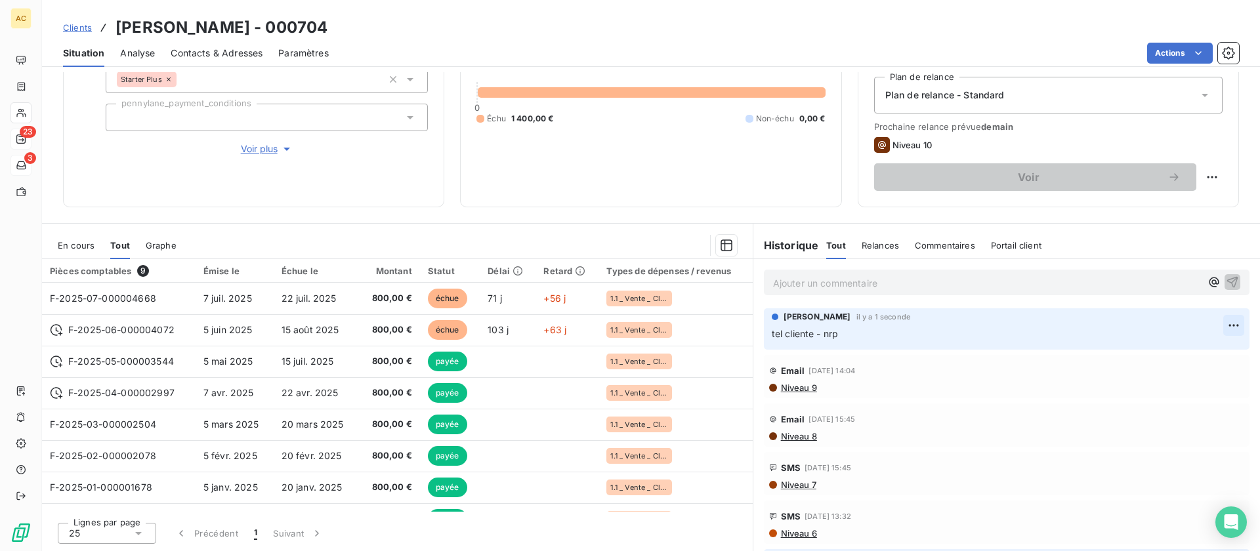
click at [1215, 325] on html "AC 23 3 Clients Irene Abouka - 000704 Situation Analyse Contacts & Adresses Par…" at bounding box center [630, 275] width 1260 height 551
drag, startPoint x: 1169, startPoint y: 352, endPoint x: 1133, endPoint y: 359, distance: 37.3
click at [1170, 352] on div "Editer" at bounding box center [1182, 354] width 73 height 21
click at [1228, 335] on icon "button" at bounding box center [1233, 333] width 11 height 11
click at [72, 24] on span "Clients" at bounding box center [77, 27] width 29 height 10
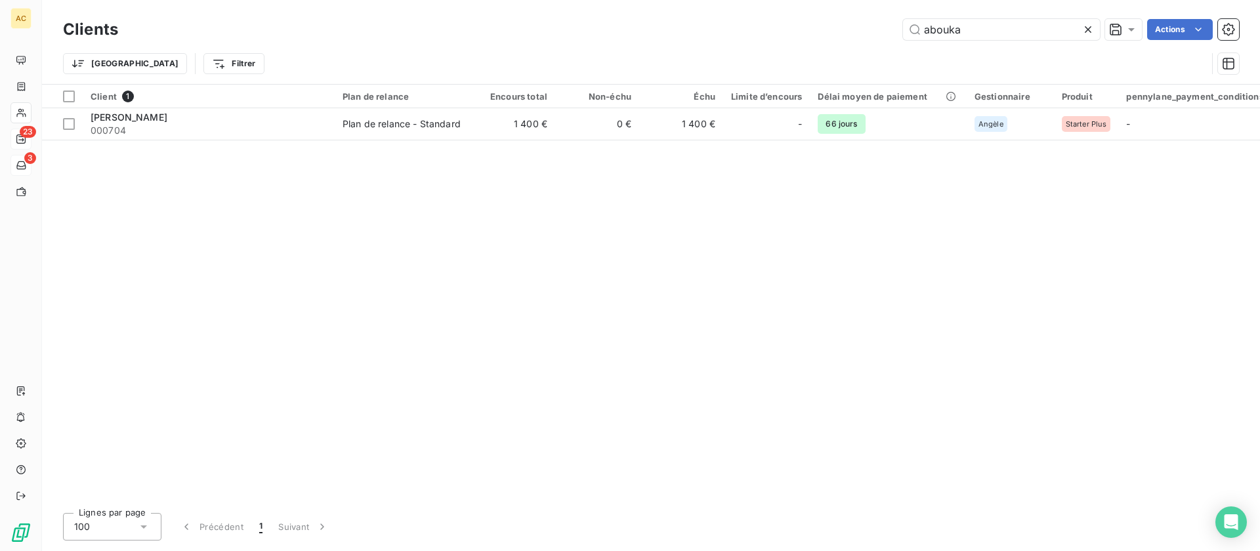
drag, startPoint x: 971, startPoint y: 28, endPoint x: 925, endPoint y: 18, distance: 47.0
click at [925, 18] on div "Clients abouka Actions" at bounding box center [651, 30] width 1176 height 28
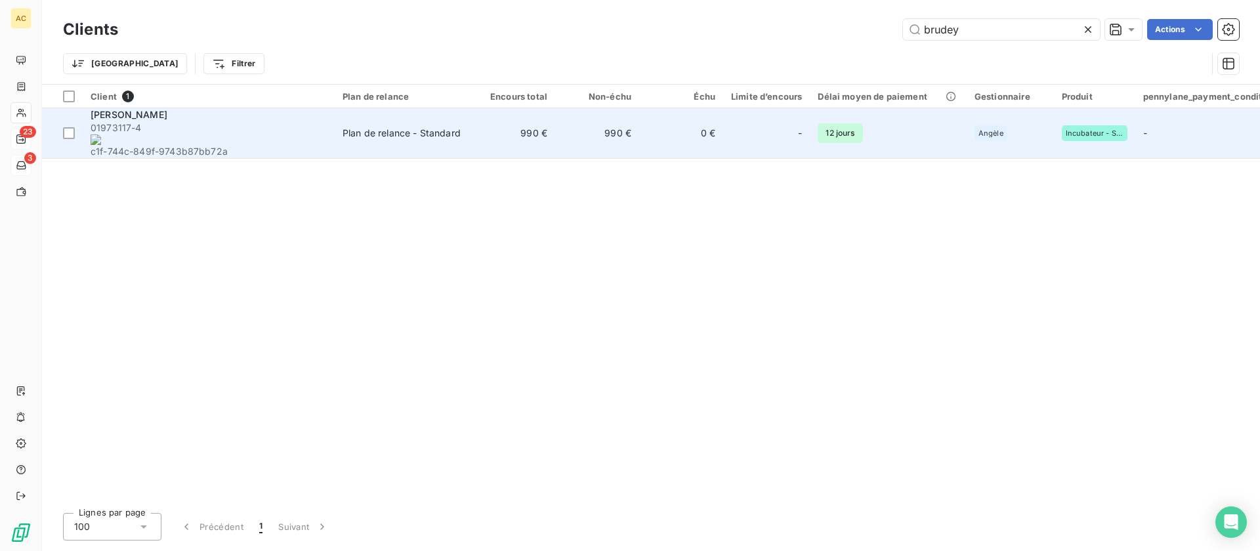
type input "brudey"
click at [415, 129] on div "Plan de relance - Standard" at bounding box center [402, 133] width 118 height 13
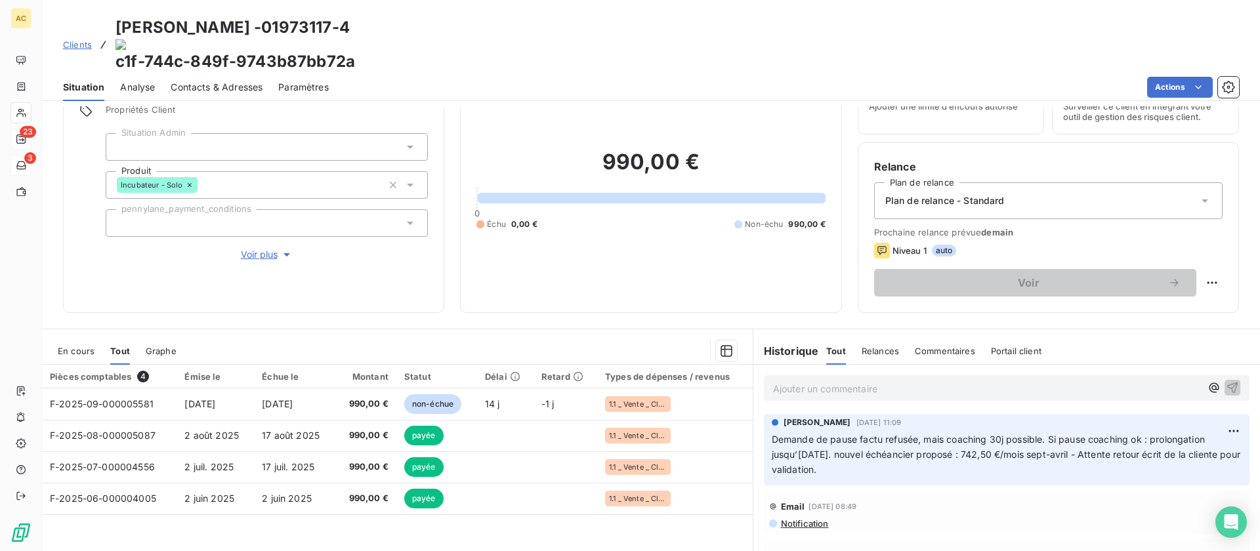
scroll to position [75, 0]
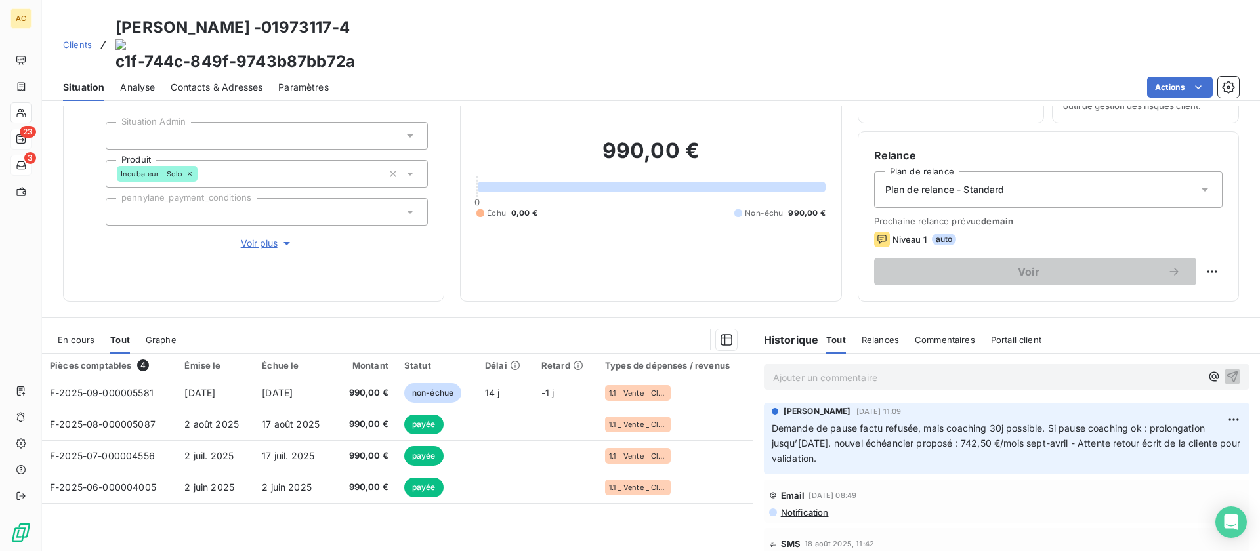
click at [813, 369] on p "Ajouter un commentaire ﻿" at bounding box center [987, 377] width 428 height 16
click at [886, 371] on span "nouvel échéancier validé : d’octobre 2025 et jusqu’à avril 2026, le montant men…" at bounding box center [975, 376] width 404 height 11
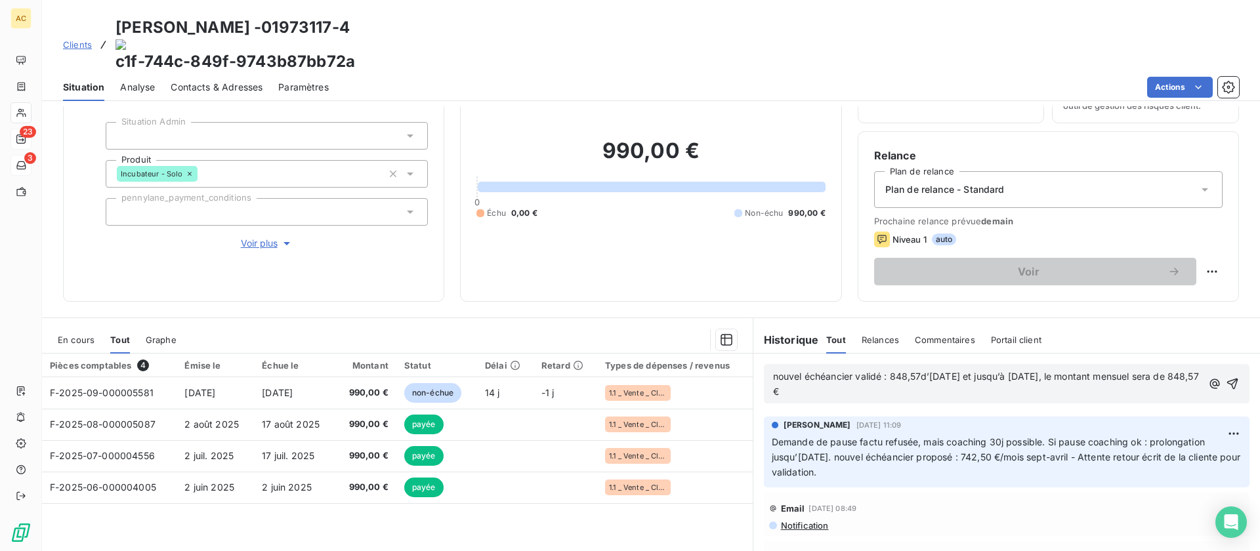
drag, startPoint x: 879, startPoint y: 343, endPoint x: 897, endPoint y: 423, distance: 82.1
click at [877, 371] on span "nouvel échéancier validé : 848,57d’octobre 2025 et jusqu’à avril 2026, le monta…" at bounding box center [987, 384] width 428 height 26
click at [997, 371] on span "nouvel échéancier validéexeptionnellement : 848,57d’octobre 2025 et jusqu’à avr…" at bounding box center [973, 384] width 400 height 26
drag, startPoint x: 1171, startPoint y: 346, endPoint x: 1177, endPoint y: 354, distance: 10.2
click at [1177, 369] on p "nouvel échéancier validéexeptionnellement : 848,57 d’octobre 2025 et jusqu’à av…" at bounding box center [989, 384] width 433 height 30
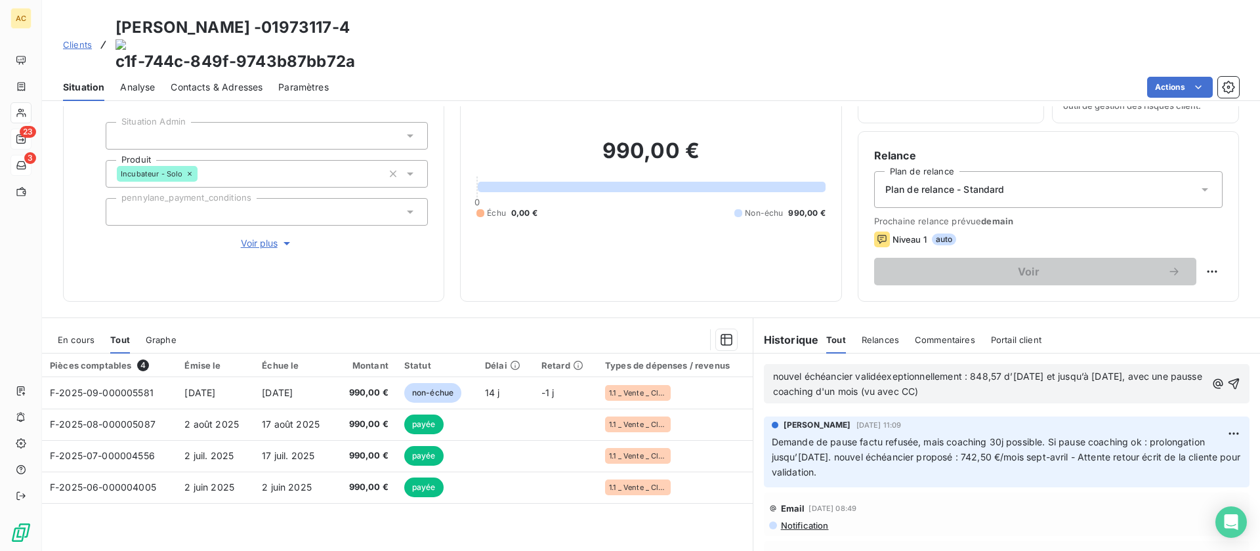
click at [877, 371] on span "nouvel échéancier validéexeptionnellement : 848,57 d’octobre 2025 et jusqu’à av…" at bounding box center [989, 384] width 432 height 26
click at [915, 371] on span "nouvel échéancier validé exeptionnellement : 848,57 d’octobre 2025 et jusqu’à a…" at bounding box center [990, 384] width 434 height 26
click at [1005, 371] on span "nouvel échéancier validé exceptionnellement : 848,57 d’octobre 2025 et jusqu’à …" at bounding box center [976, 384] width 406 height 26
click at [1005, 369] on p "nouvel échéancier validé exceptionnellement : 848,57€ d’octobre 2025 et jusqu’à…" at bounding box center [989, 384] width 433 height 30
click at [1227, 377] on icon "button" at bounding box center [1233, 383] width 13 height 13
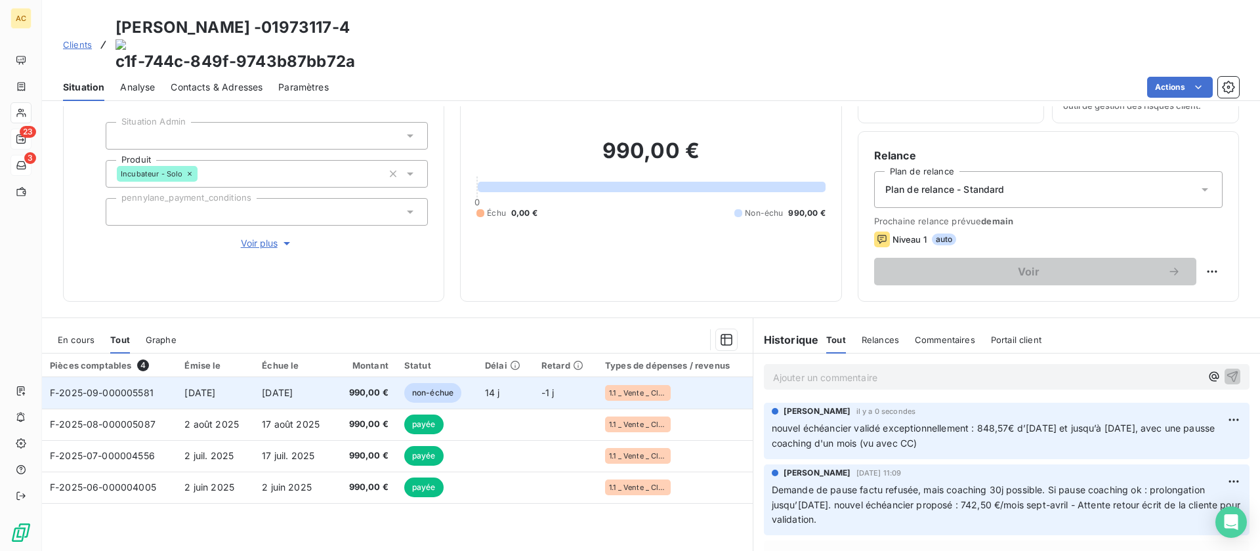
click at [207, 387] on span "2 sept. 2025" at bounding box center [199, 392] width 31 height 11
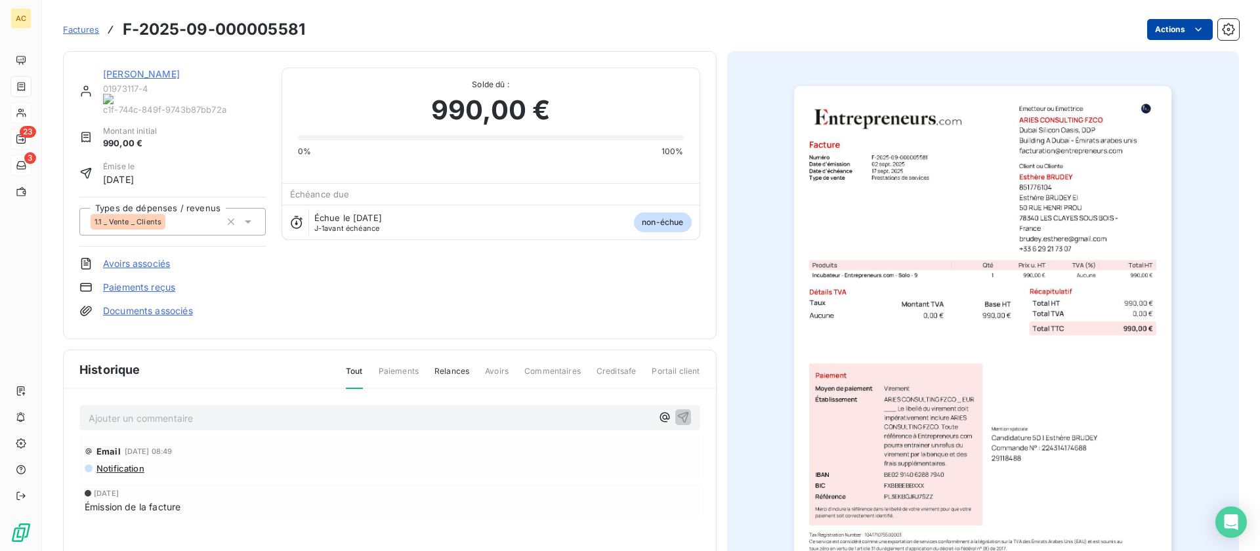
click at [1176, 35] on html "AC 23 3 Factures F-2025-09-000005581 Actions Esthère BRUDEY 01973117-4 c1f-744c…" at bounding box center [630, 275] width 1260 height 551
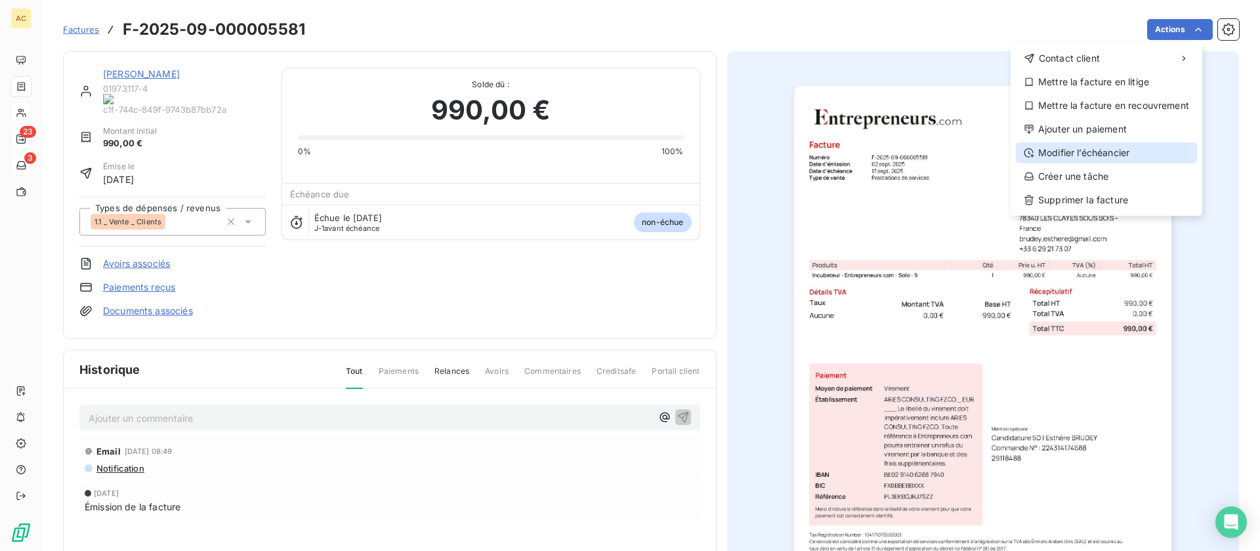
click at [1049, 152] on div "Modifier l’échéancier" at bounding box center [1106, 152] width 181 height 21
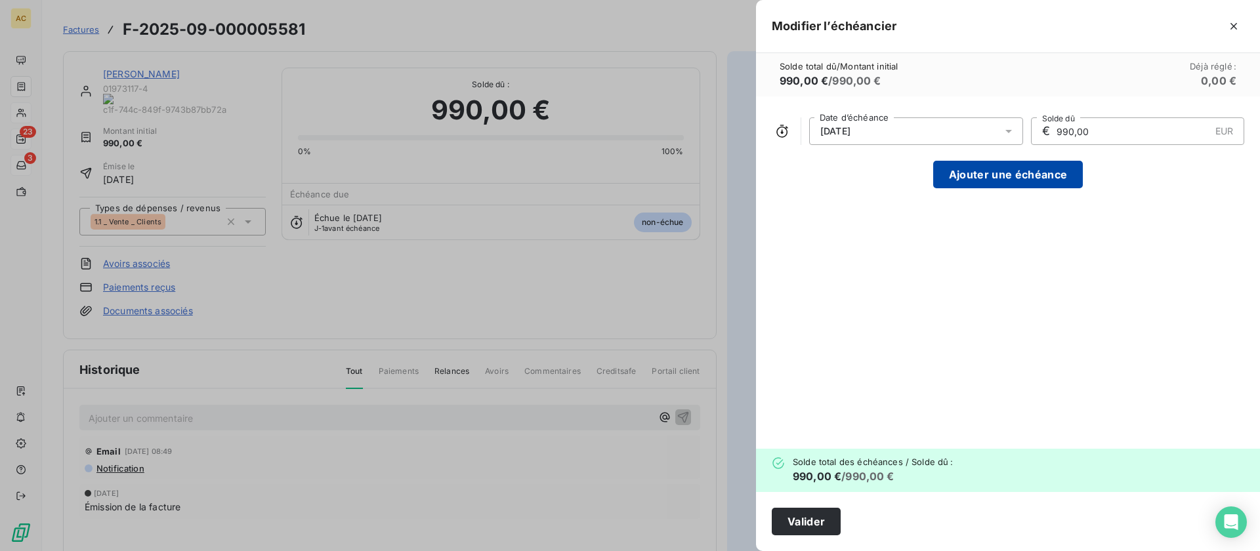
click at [972, 178] on button "Ajouter une échéance" at bounding box center [1008, 175] width 150 height 28
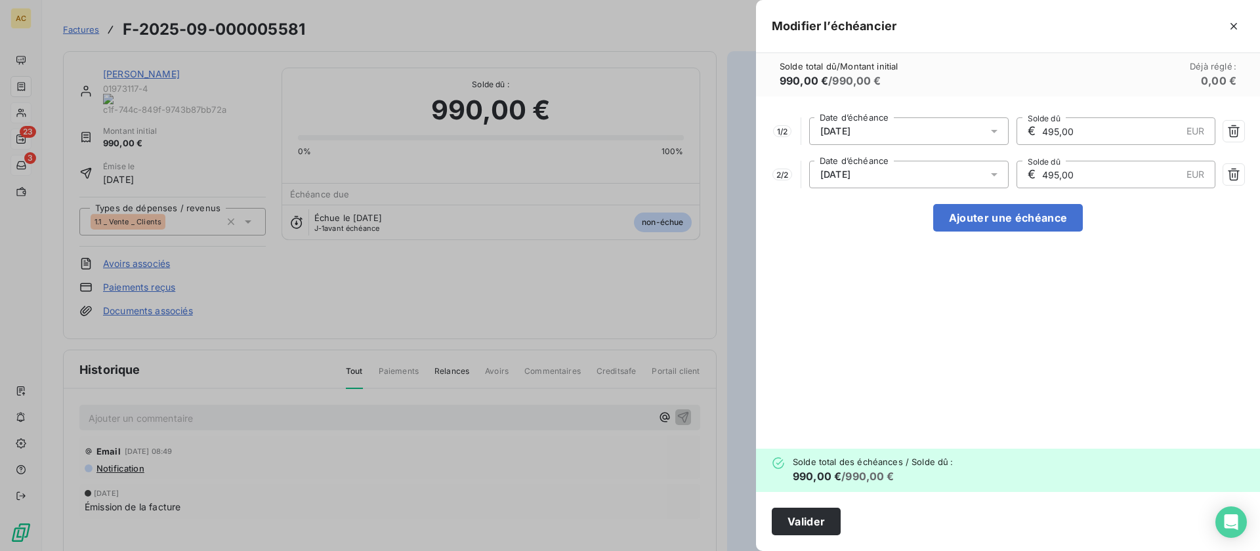
drag, startPoint x: 1071, startPoint y: 129, endPoint x: 1005, endPoint y: 121, distance: 66.8
click at [1005, 121] on div "1 / 2 17/09/2025 Date d’échéance € 495,00 EUR Solde dû" at bounding box center [1008, 131] width 472 height 28
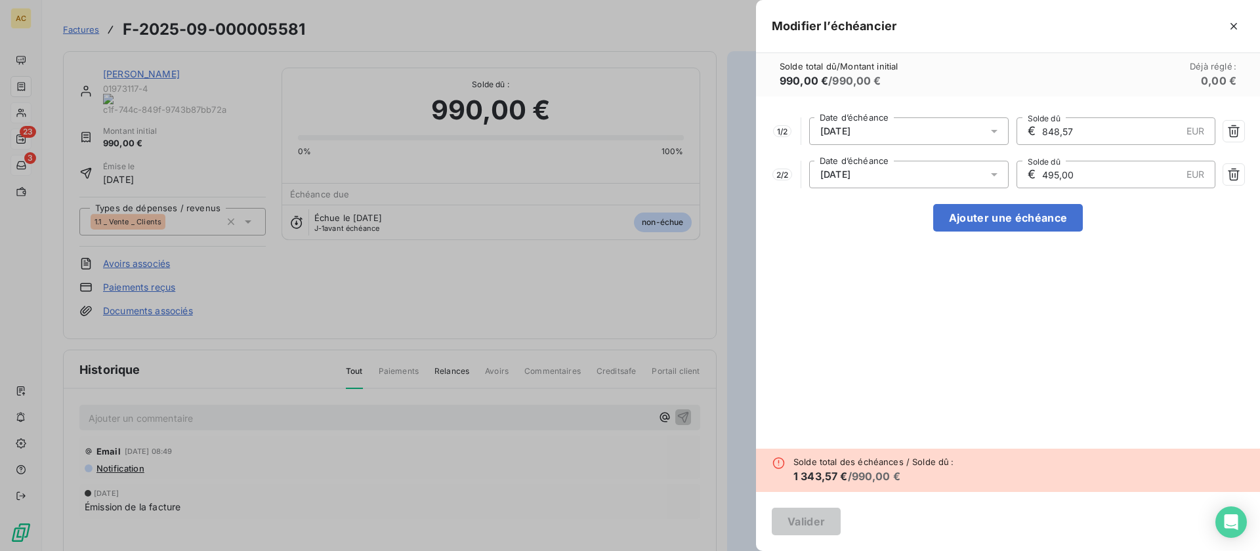
type input "848,57"
drag, startPoint x: 1080, startPoint y: 172, endPoint x: 1037, endPoint y: 175, distance: 42.7
click at [1037, 175] on div "€ 495,00 EUR Solde dû" at bounding box center [1115, 175] width 199 height 28
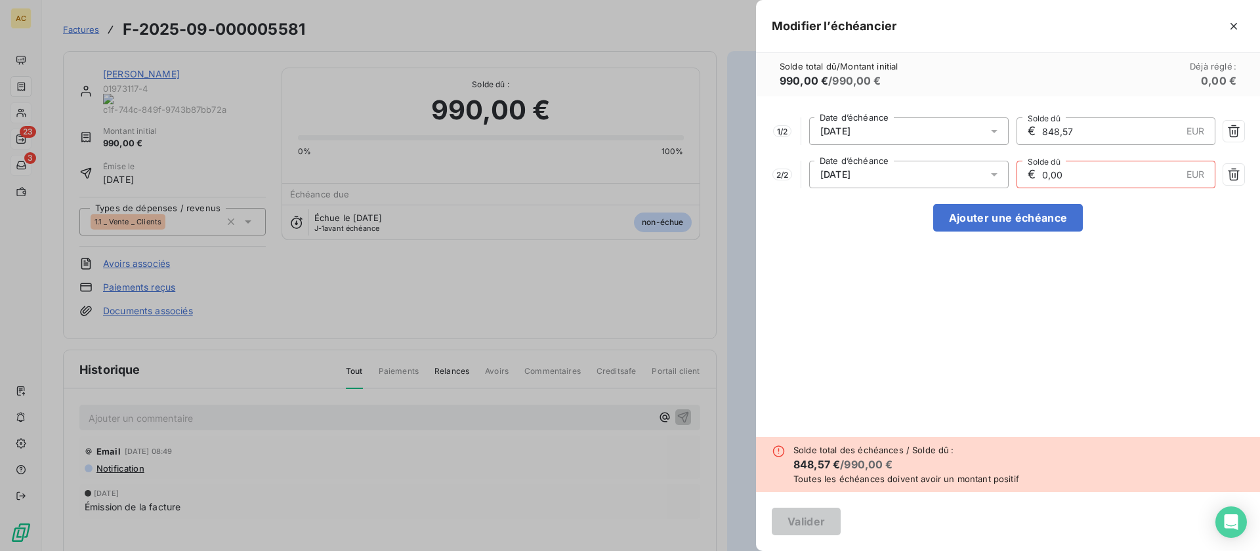
click at [1012, 278] on div "1 / 2 17/09/2025 Date d’échéance € 848,57 EUR Solde dû 2 / 2 17/10/2025 Date d’…" at bounding box center [1008, 266] width 504 height 341
click at [978, 134] on div "17/09/2025" at bounding box center [908, 131] width 199 height 28
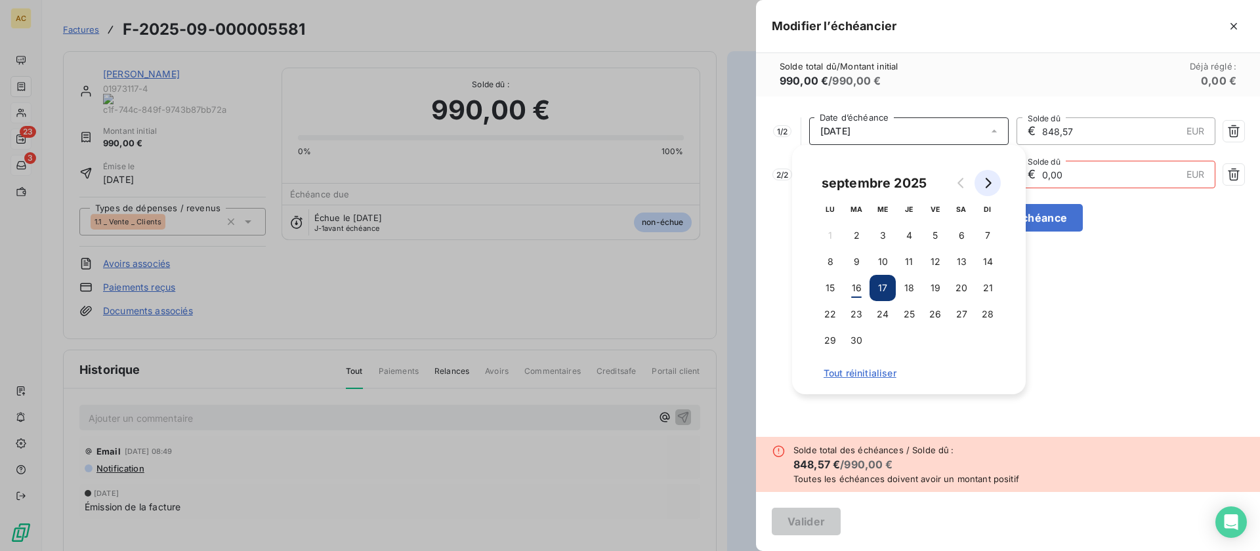
click at [987, 184] on icon "Go to next month" at bounding box center [987, 183] width 10 height 10
click at [989, 234] on button "5" at bounding box center [987, 235] width 26 height 26
click at [1066, 270] on div "1 / 2 05/10/2025 Date d’échéance € 848,57 EUR Solde dû 2 / 2 17/10/2025 Date d’…" at bounding box center [1008, 266] width 504 height 341
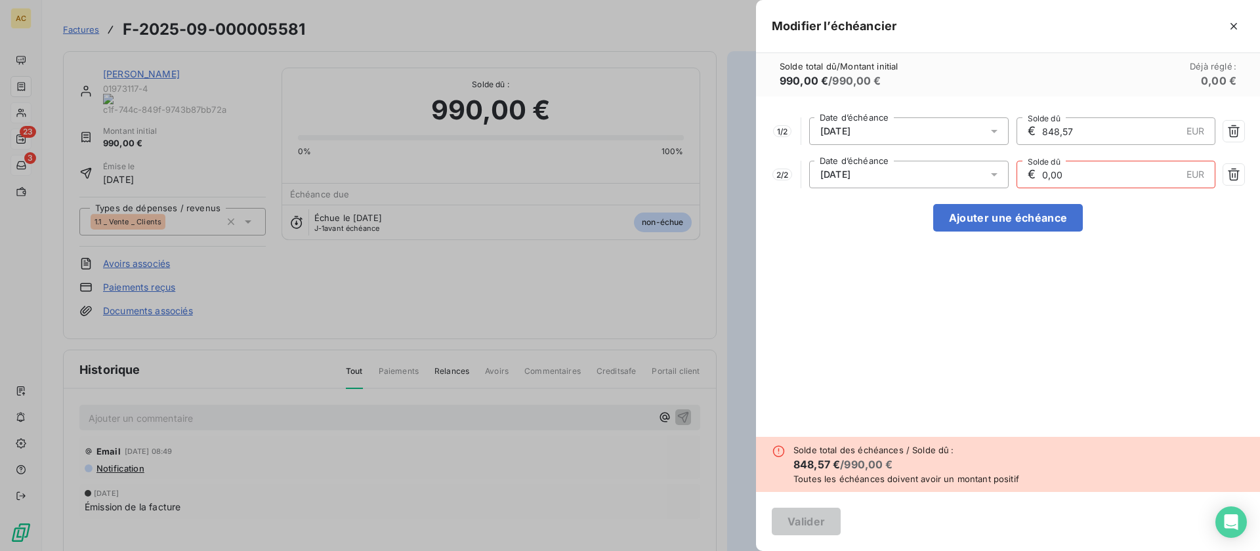
click at [962, 175] on div "17/10/2025" at bounding box center [908, 175] width 199 height 28
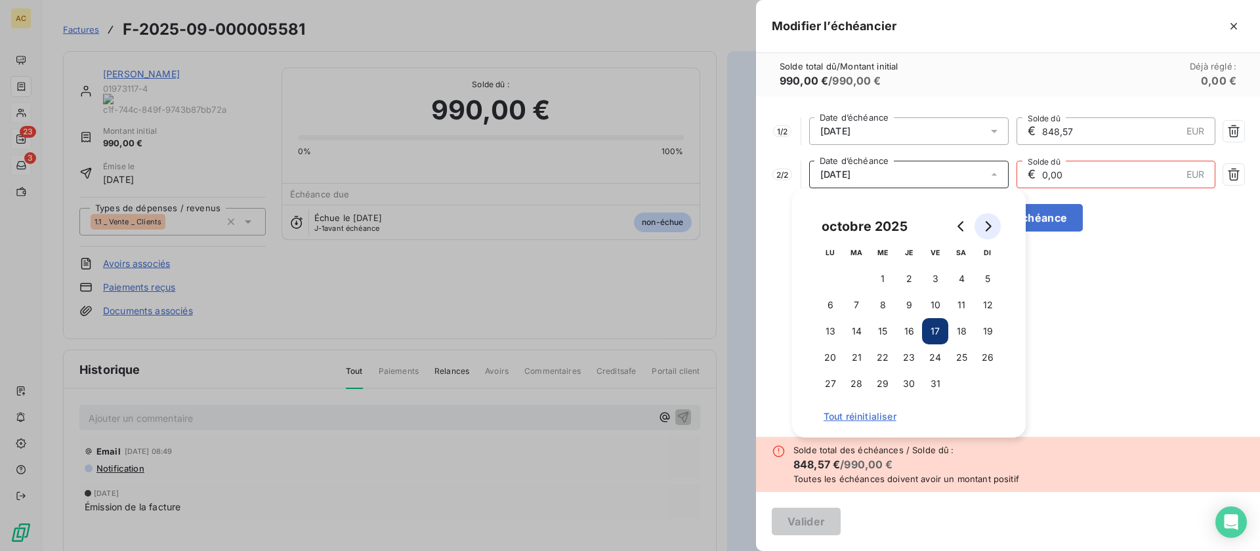
click at [987, 226] on icon "Go to next month" at bounding box center [987, 226] width 10 height 10
click at [887, 303] on button "5" at bounding box center [882, 305] width 26 height 26
click at [1091, 292] on div "1 / 2 05/10/2025 Date d’échéance € 848,57 EUR Solde dû 2 / 2 05/11/2025 Date d’…" at bounding box center [1008, 266] width 504 height 341
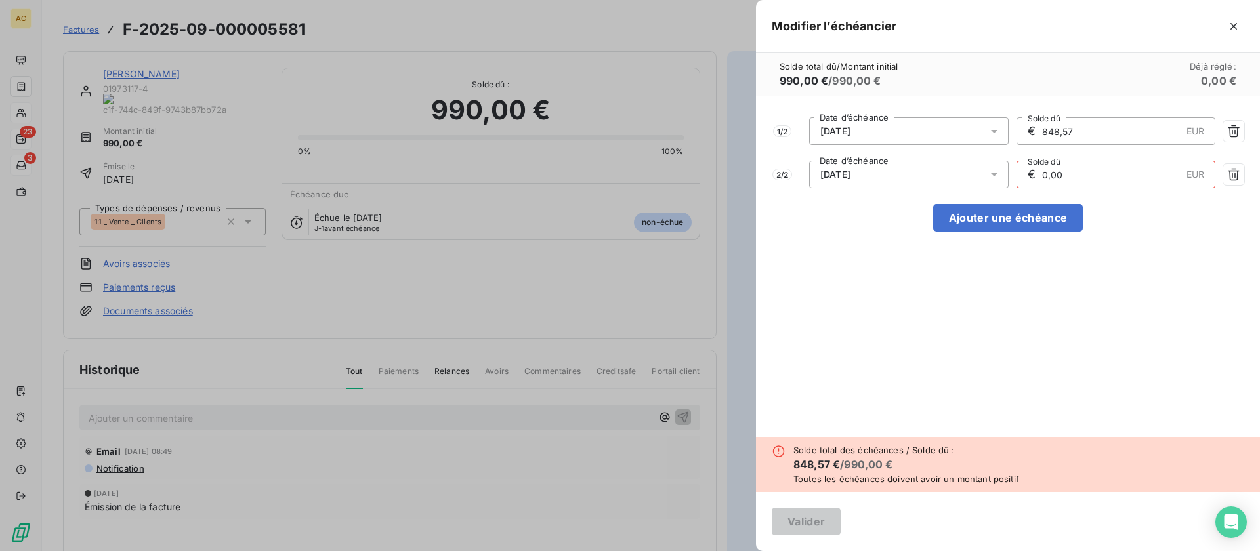
drag, startPoint x: 1072, startPoint y: 175, endPoint x: 1025, endPoint y: 176, distance: 47.2
click at [1026, 176] on div "€ 0,00 EUR Solde dû" at bounding box center [1115, 175] width 199 height 28
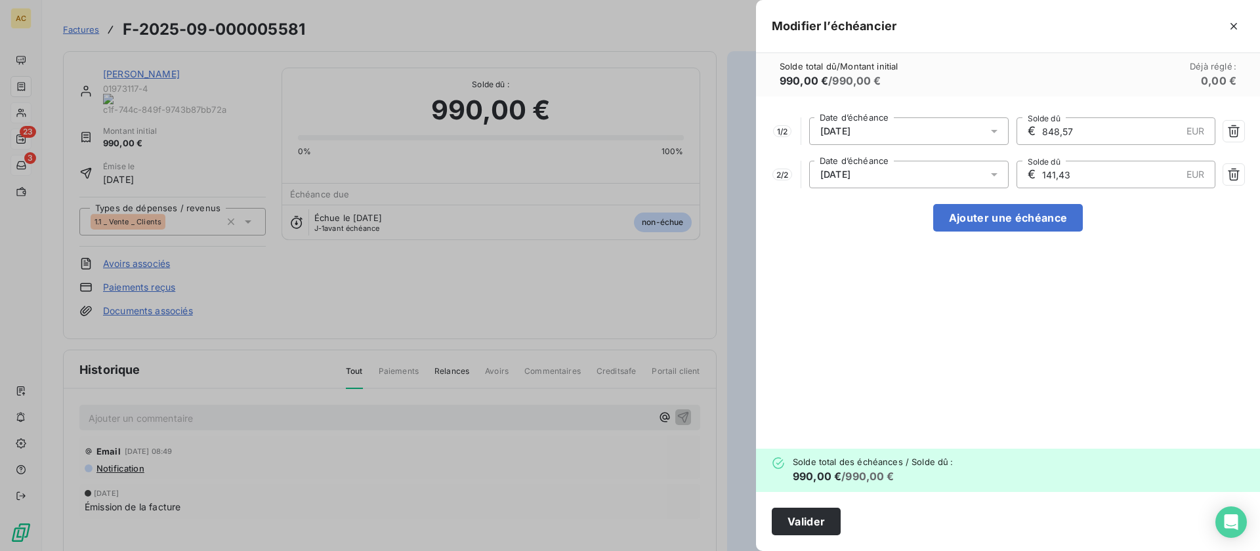
type input "141,43"
click at [1036, 360] on div "1 / 2 05/10/2025 Date d’échéance € 848,57 EUR Solde dû 2 / 2 05/11/2025 Date d’…" at bounding box center [1008, 272] width 504 height 352
click at [818, 522] on button "Valider" at bounding box center [806, 522] width 69 height 28
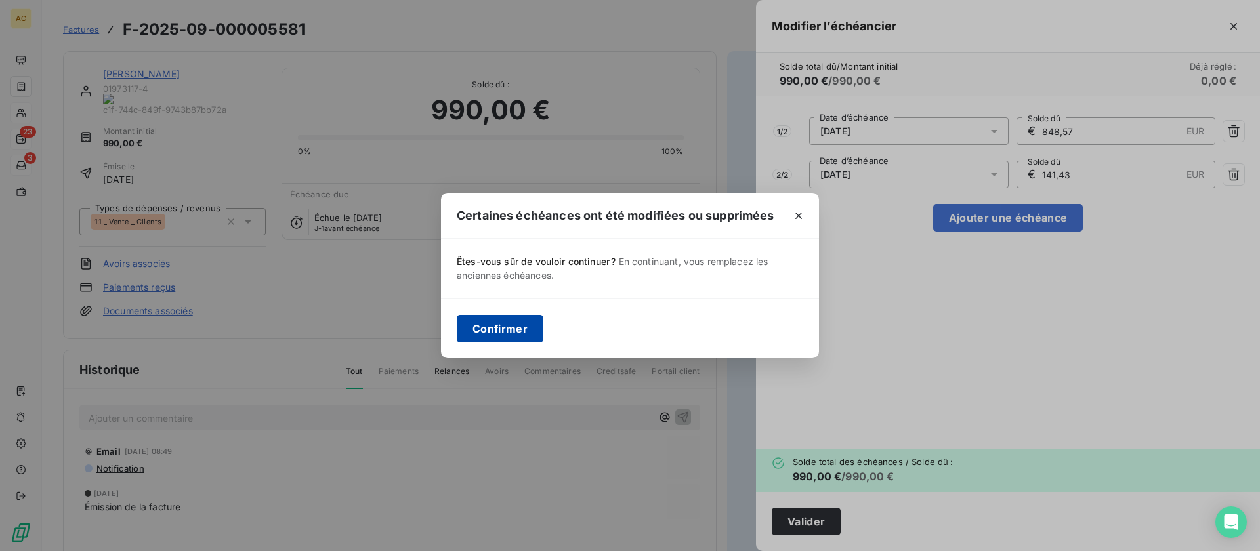
click at [485, 333] on button "Confirmer" at bounding box center [500, 329] width 87 height 28
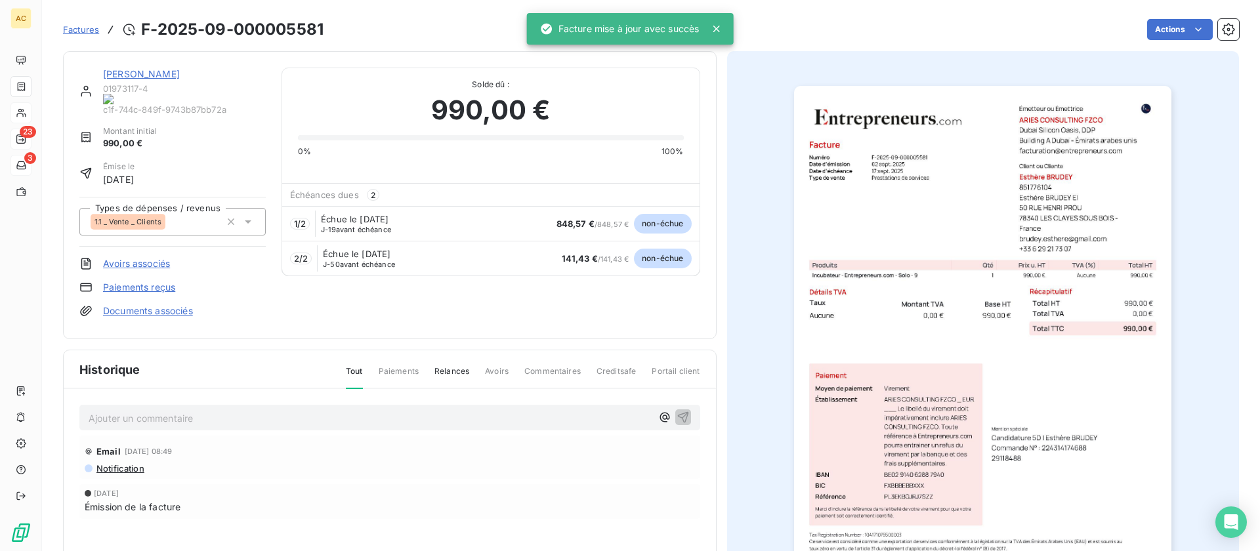
click at [127, 73] on link "[PERSON_NAME]" at bounding box center [141, 73] width 77 height 11
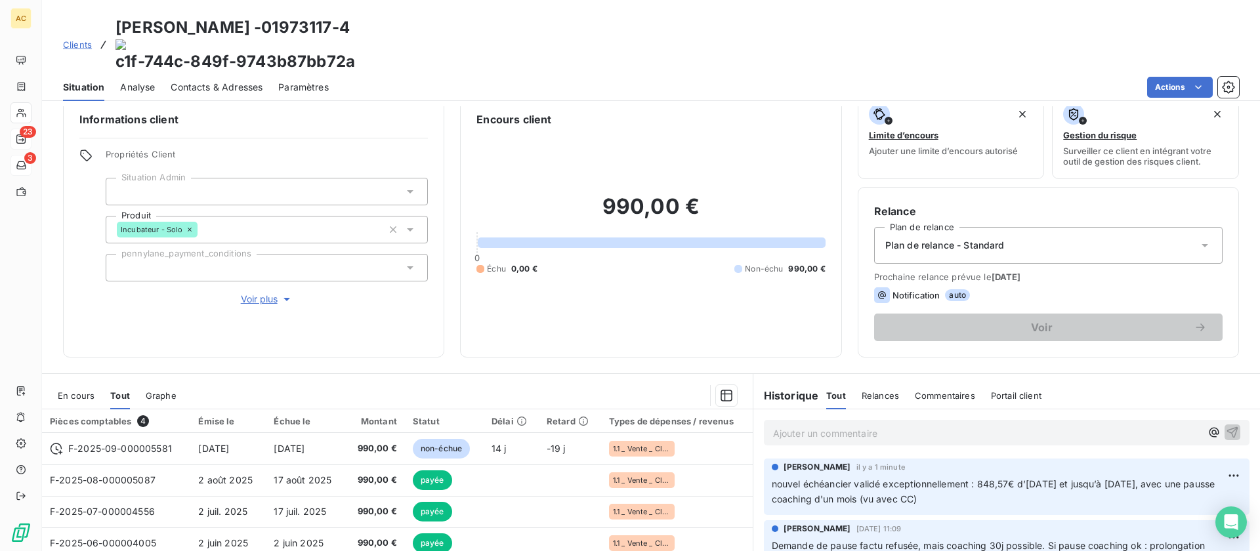
scroll to position [123, 0]
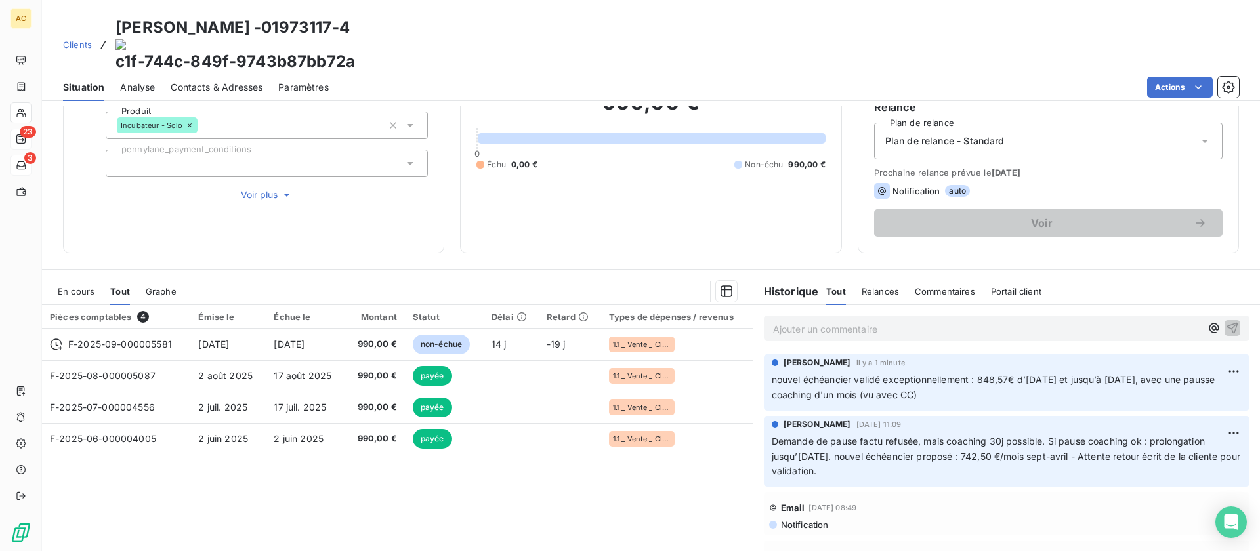
click at [954, 373] on p "nouvel échéancier validé exceptionnellement : 848,57€ d’octobre 2025 et jusqu’à…" at bounding box center [1007, 388] width 470 height 30
click at [1216, 333] on html "AC 23 3 Clients Esthère BRUDEY - 01973117-4 c1f-744c-849f-9743b87bb72a Situatio…" at bounding box center [630, 275] width 1260 height 551
click at [1189, 358] on div "Editer" at bounding box center [1182, 366] width 73 height 21
click at [1028, 373] on p "nouvel échéancier validé exceptionnellement : 848,57€ d’octobre 2025 et jusqu’à…" at bounding box center [999, 388] width 454 height 30
click at [1228, 381] on icon "button" at bounding box center [1234, 387] width 13 height 13
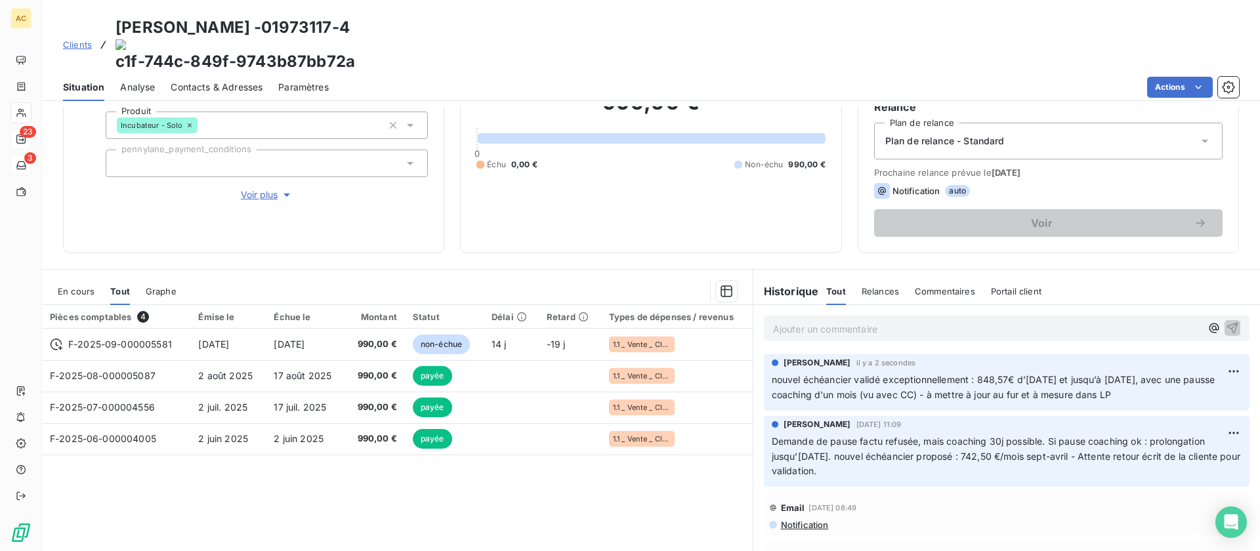
click at [88, 39] on span "Clients" at bounding box center [77, 44] width 29 height 10
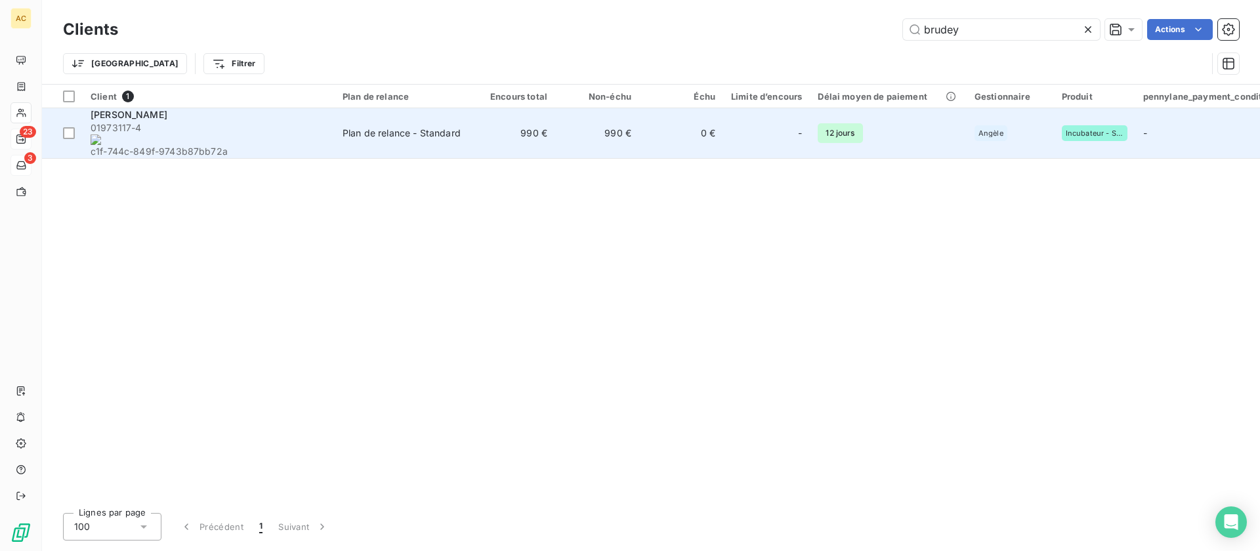
click at [197, 114] on div "[PERSON_NAME]" at bounding box center [209, 114] width 236 height 13
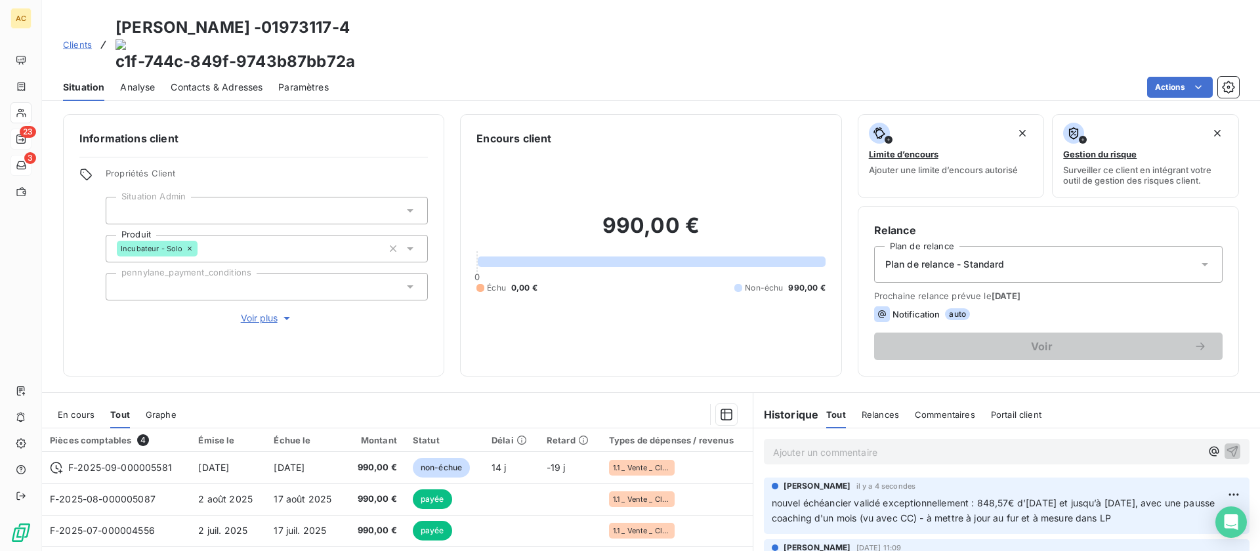
drag, startPoint x: 957, startPoint y: 485, endPoint x: 1151, endPoint y: 481, distance: 194.3
click at [1152, 496] on p "nouvel échéancier validé exceptionnellement : 848,57€ d’octobre 2025 et jusqu’à…" at bounding box center [1007, 511] width 470 height 30
click at [737, 355] on div "Informations client Propriétés Client Situation Admin Produit Incubateur - Solo…" at bounding box center [651, 328] width 1218 height 445
click at [77, 39] on span "Clients" at bounding box center [77, 44] width 29 height 10
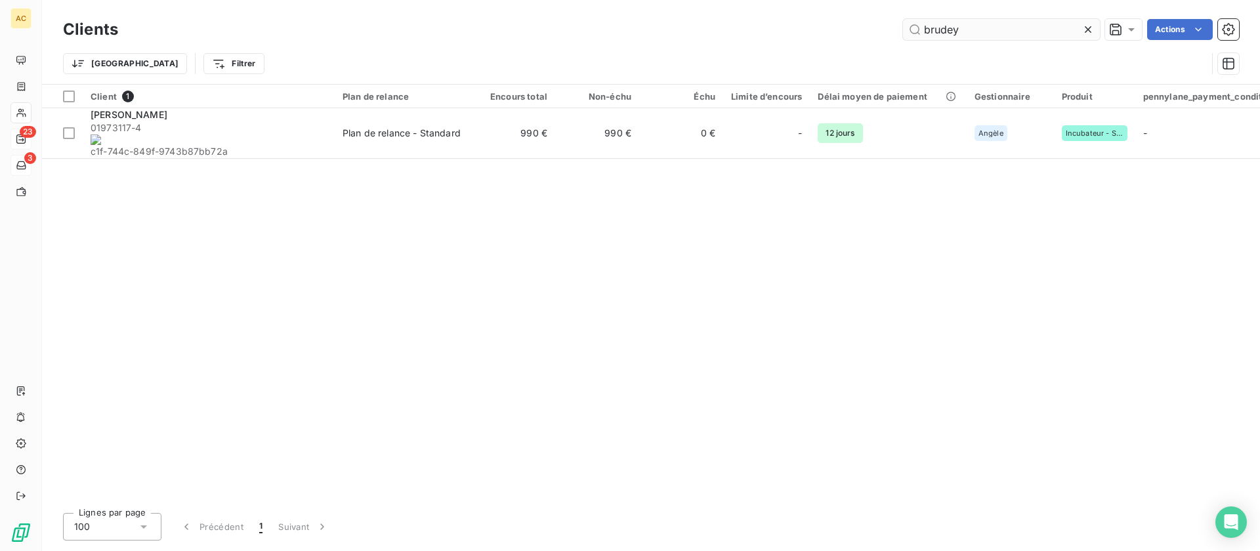
drag, startPoint x: 975, startPoint y: 35, endPoint x: 918, endPoint y: 26, distance: 57.8
click at [918, 26] on input "brudey" at bounding box center [1001, 29] width 197 height 21
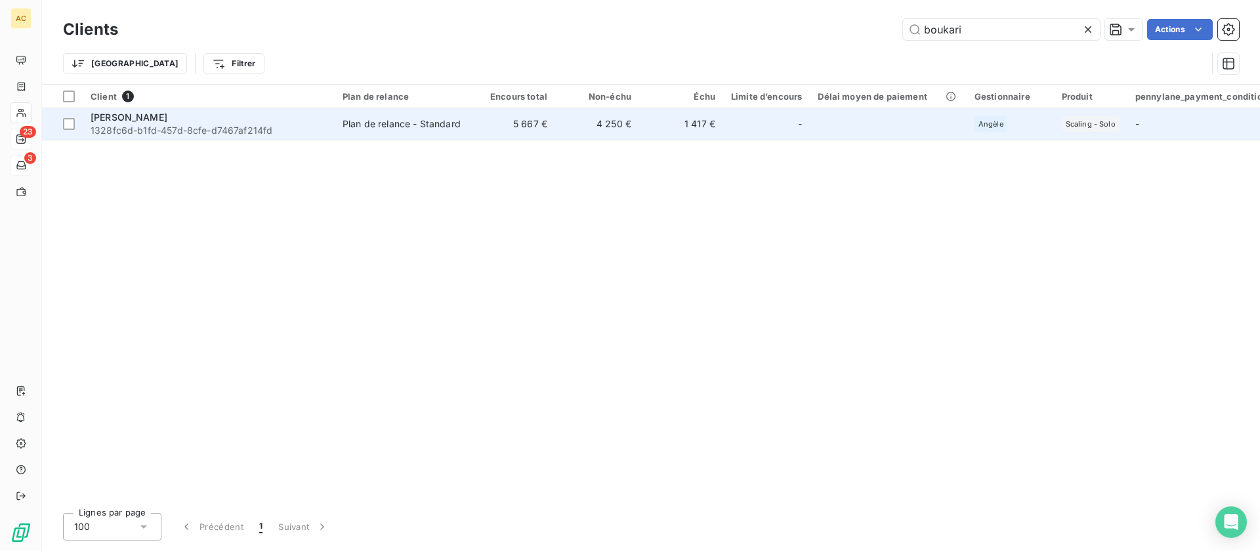
type input "boukari"
click at [165, 122] on span "[PERSON_NAME]" at bounding box center [129, 117] width 77 height 11
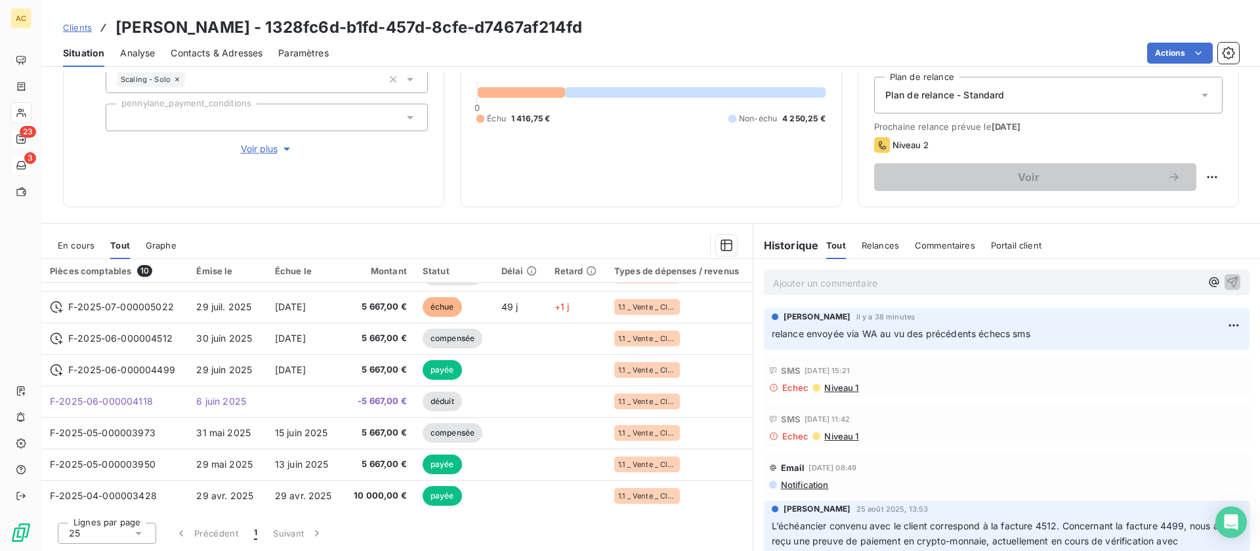
scroll to position [87, 0]
click at [900, 280] on p "Ajouter un commentaire ﻿" at bounding box center [987, 283] width 428 height 16
click at [1227, 281] on icon "button" at bounding box center [1232, 281] width 11 height 11
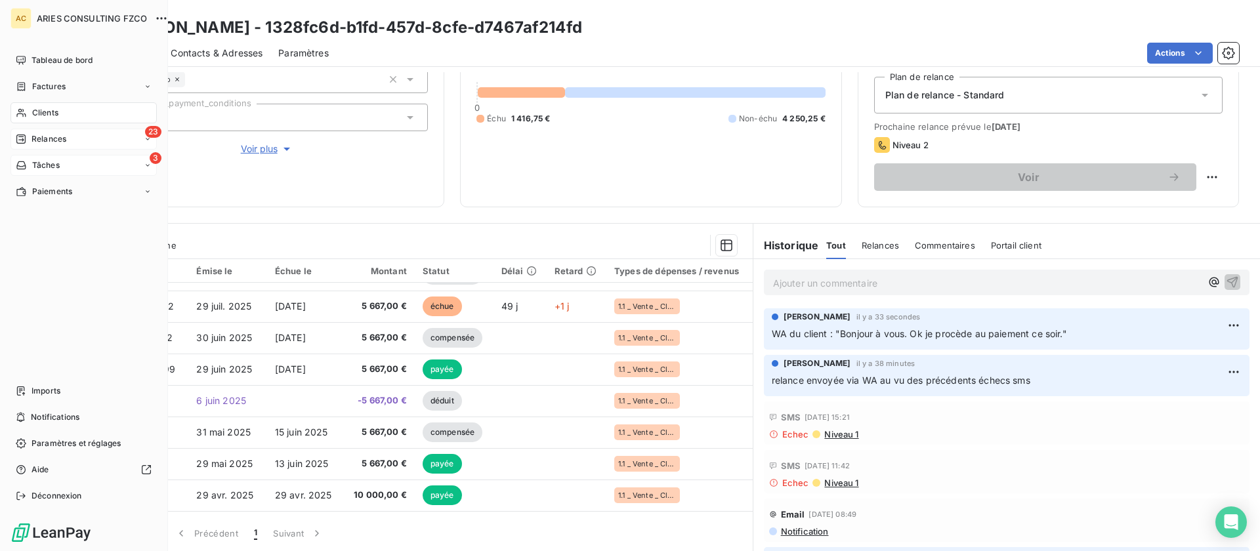
click at [46, 142] on span "Relances" at bounding box center [48, 139] width 35 height 12
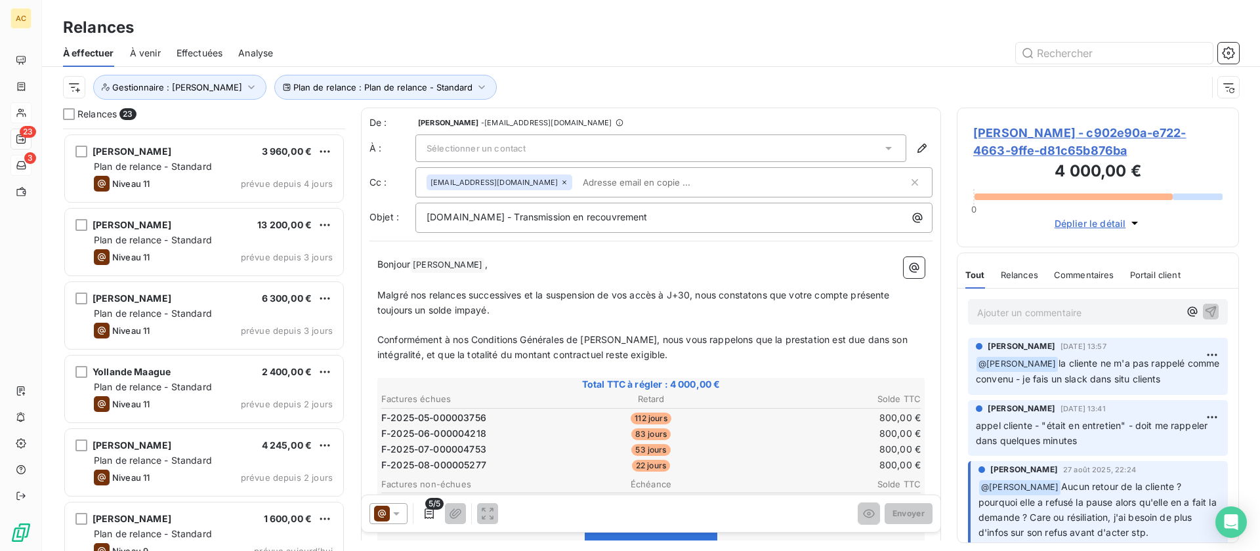
scroll to position [1268, 0]
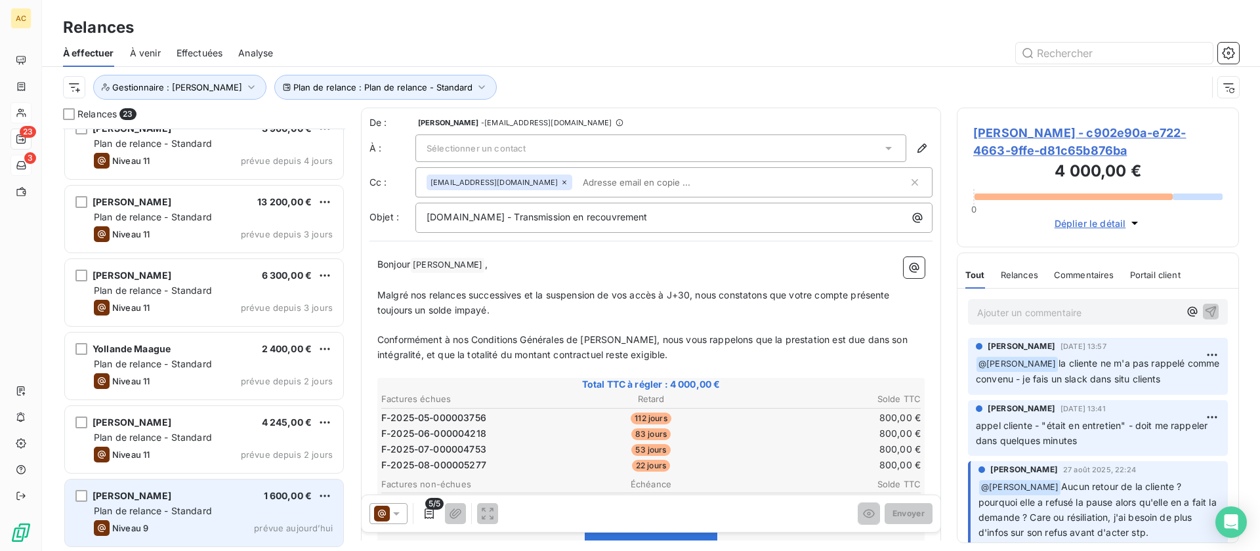
click at [244, 514] on div "Plan de relance - Standard" at bounding box center [213, 511] width 239 height 13
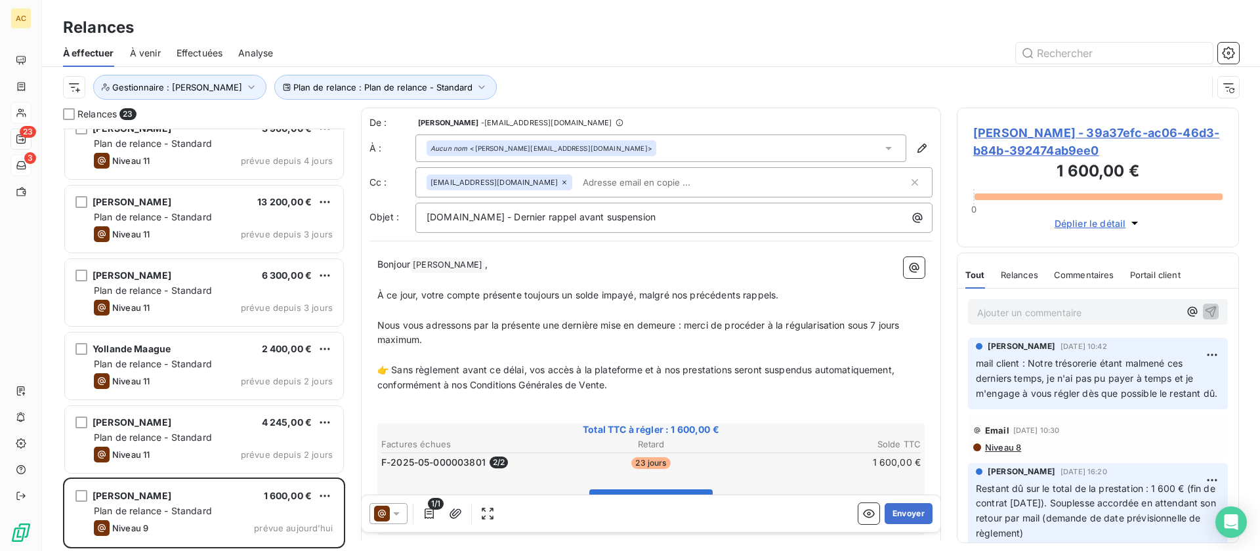
click at [1035, 135] on span "tony szpala - 39a37efc-ac06-46d3-b84b-392474ab9ee0" at bounding box center [1097, 141] width 249 height 35
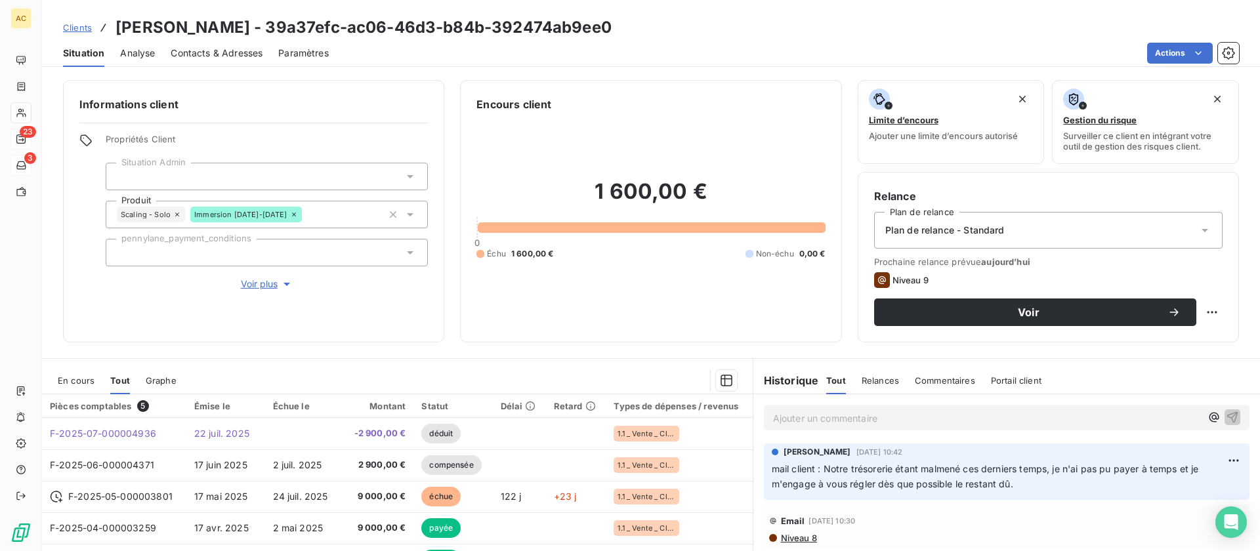
click at [217, 52] on span "Contacts & Adresses" at bounding box center [217, 53] width 92 height 13
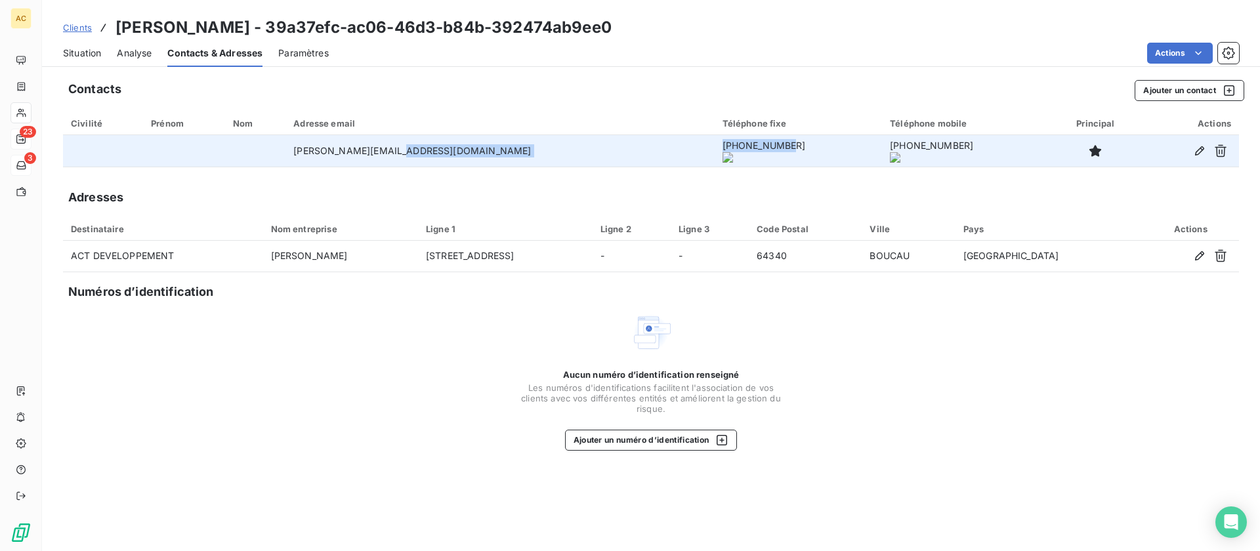
drag, startPoint x: 568, startPoint y: 149, endPoint x: 646, endPoint y: 151, distance: 77.4
click at [654, 150] on tr "tony.szpala@adcs.pro +33762180996 +33762180996" at bounding box center [651, 150] width 1176 height 31
copy tr "+33762180996"
drag, startPoint x: 344, startPoint y: 153, endPoint x: 423, endPoint y: 156, distance: 79.5
click at [465, 157] on td "tony.szpala@adcs.pro" at bounding box center [499, 150] width 428 height 31
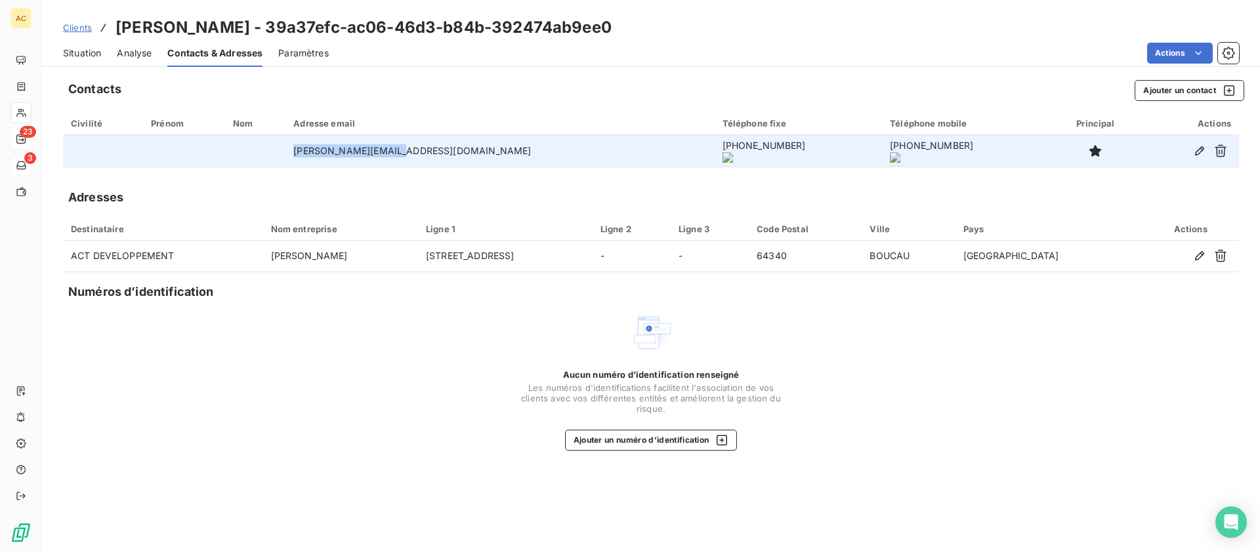
copy td "tony.szpala@adcs.pro"
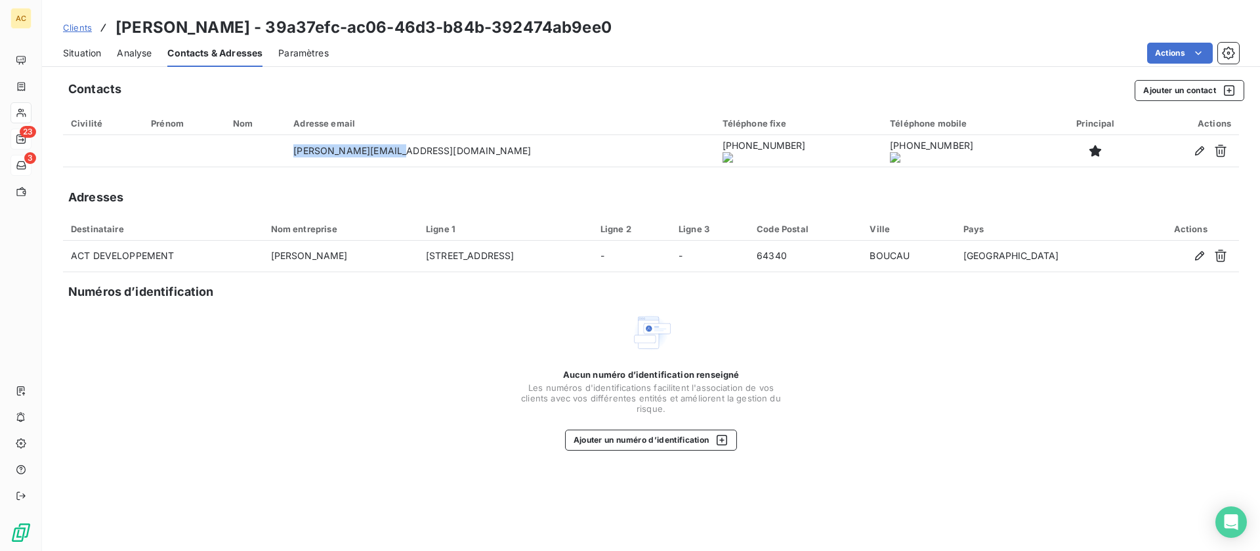
click at [74, 27] on span "Clients" at bounding box center [77, 27] width 29 height 10
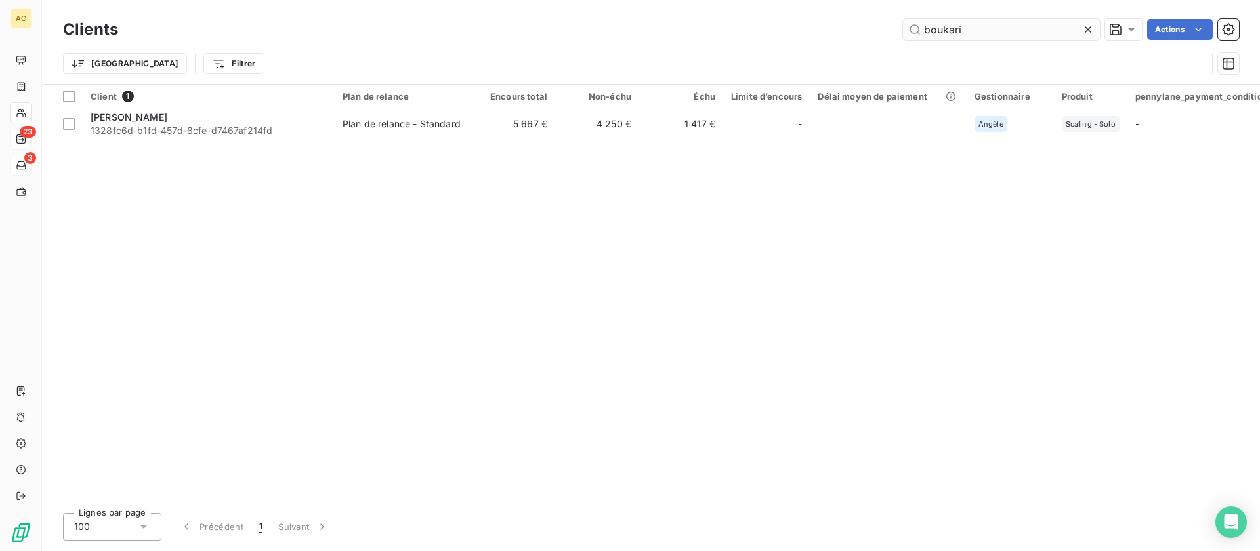
drag, startPoint x: 984, startPoint y: 35, endPoint x: 904, endPoint y: 33, distance: 80.1
click at [904, 33] on input "boukari" at bounding box center [1001, 29] width 197 height 21
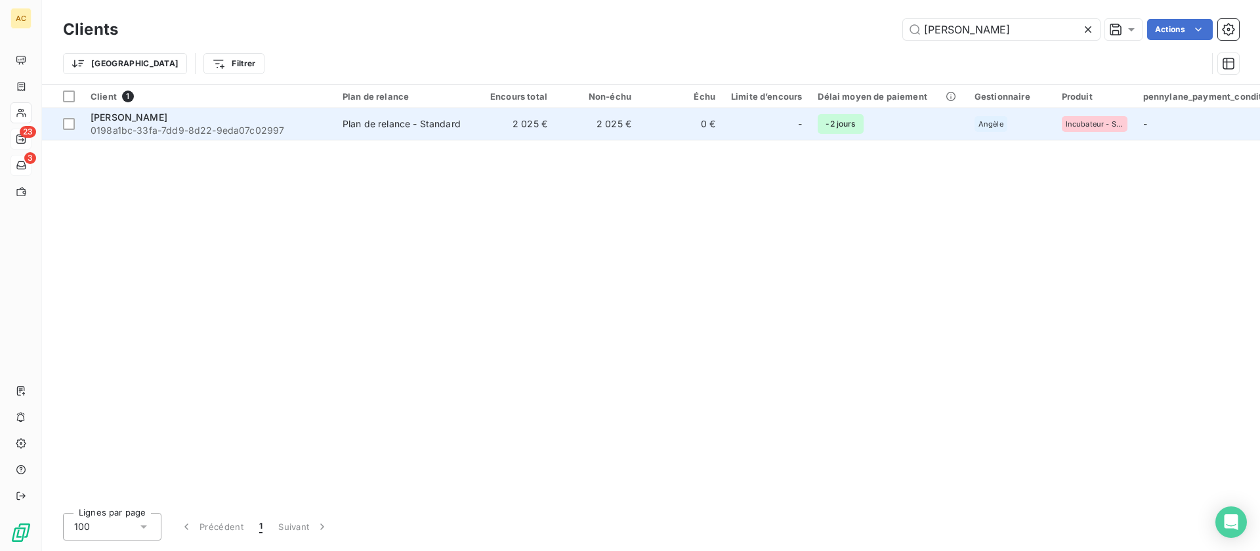
type input "Davide PERRONE"
click at [248, 127] on span "0198a1bc-33fa-7dd9-8d22-9eda07c02997" at bounding box center [209, 130] width 236 height 13
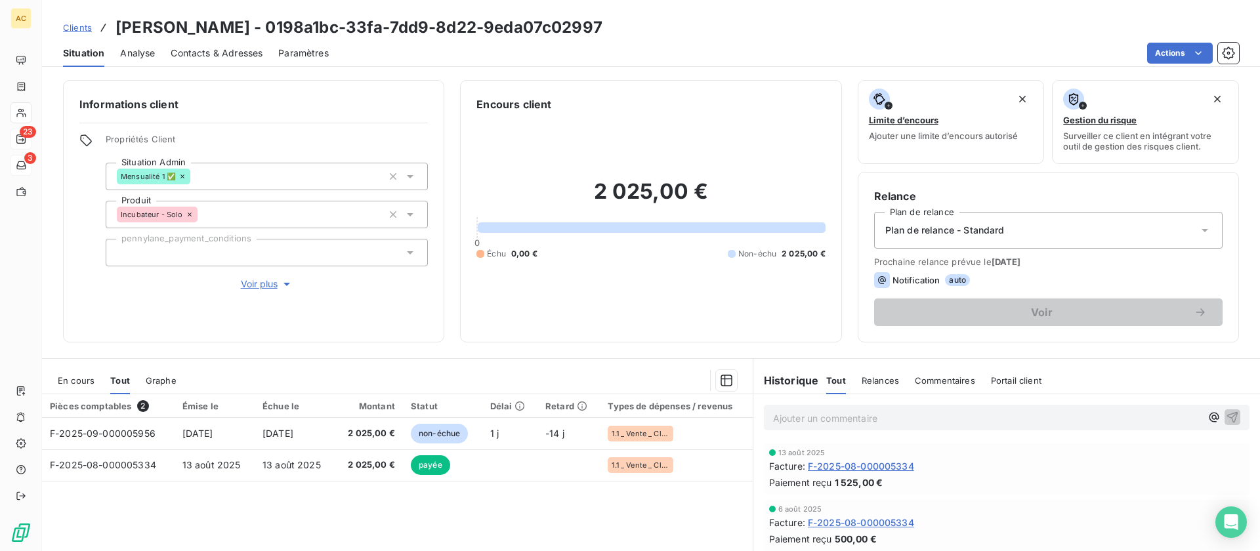
click at [72, 28] on span "Clients" at bounding box center [77, 27] width 29 height 10
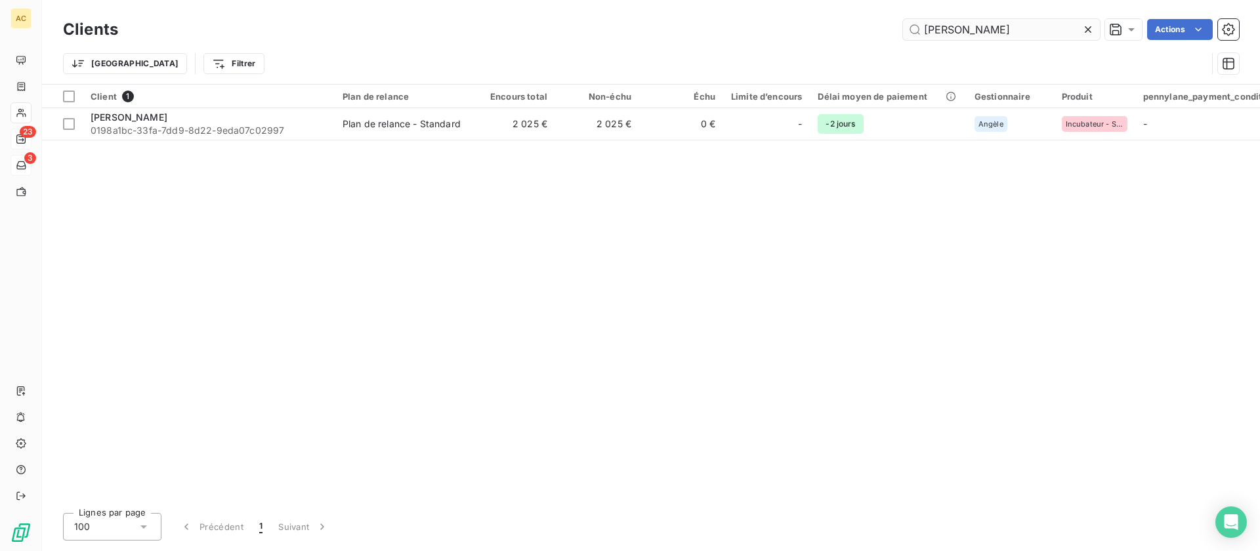
drag, startPoint x: 1008, startPoint y: 28, endPoint x: 914, endPoint y: 39, distance: 95.1
click at [914, 39] on input "Davide PERRONE" at bounding box center [1001, 29] width 197 height 21
drag, startPoint x: 963, startPoint y: 33, endPoint x: 920, endPoint y: 37, distance: 42.8
click at [917, 34] on input "Davide PERRONE" at bounding box center [1001, 29] width 197 height 21
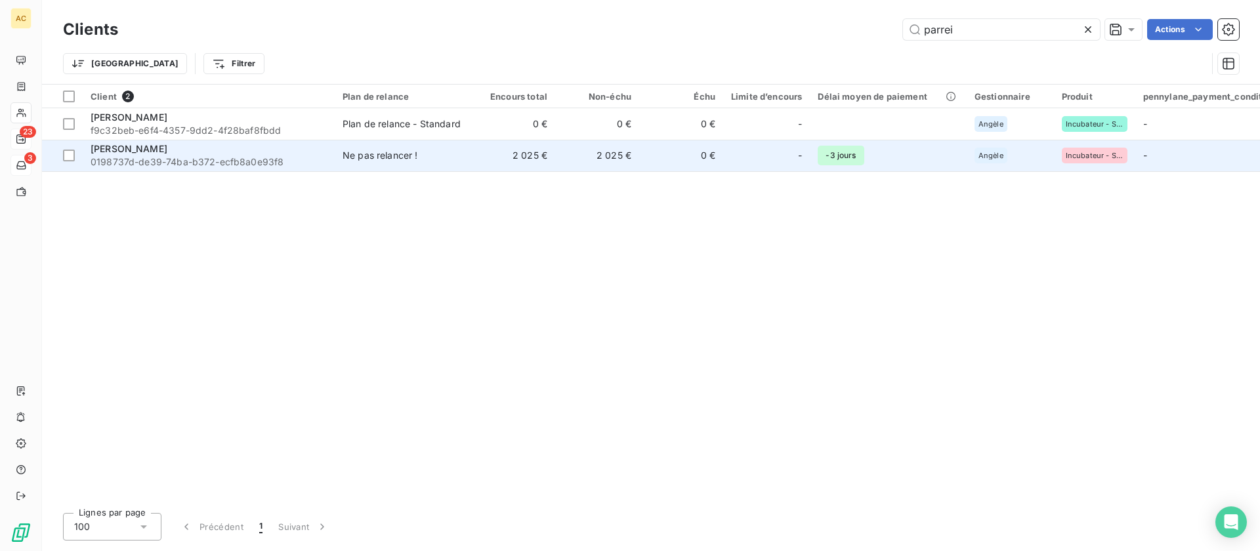
type input "parrei"
click at [209, 157] on span "0198737d-de39-74ba-b372-ecfb8a0e93f8" at bounding box center [209, 162] width 236 height 13
